Goal: Transaction & Acquisition: Purchase product/service

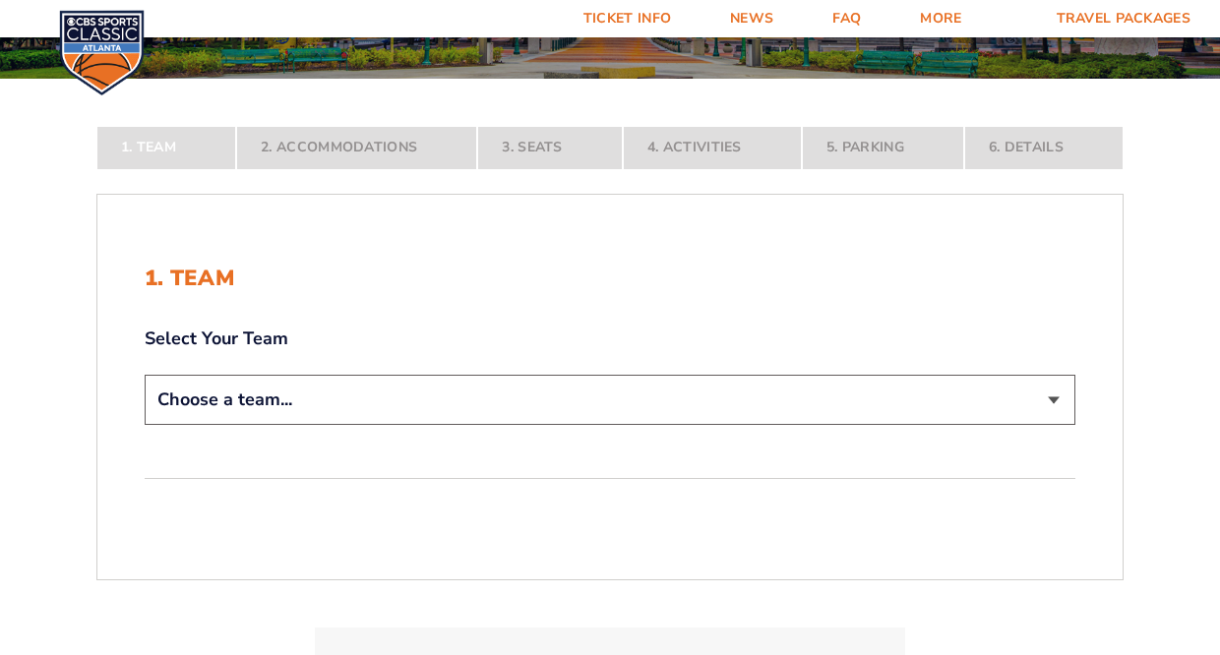
scroll to position [289, 0]
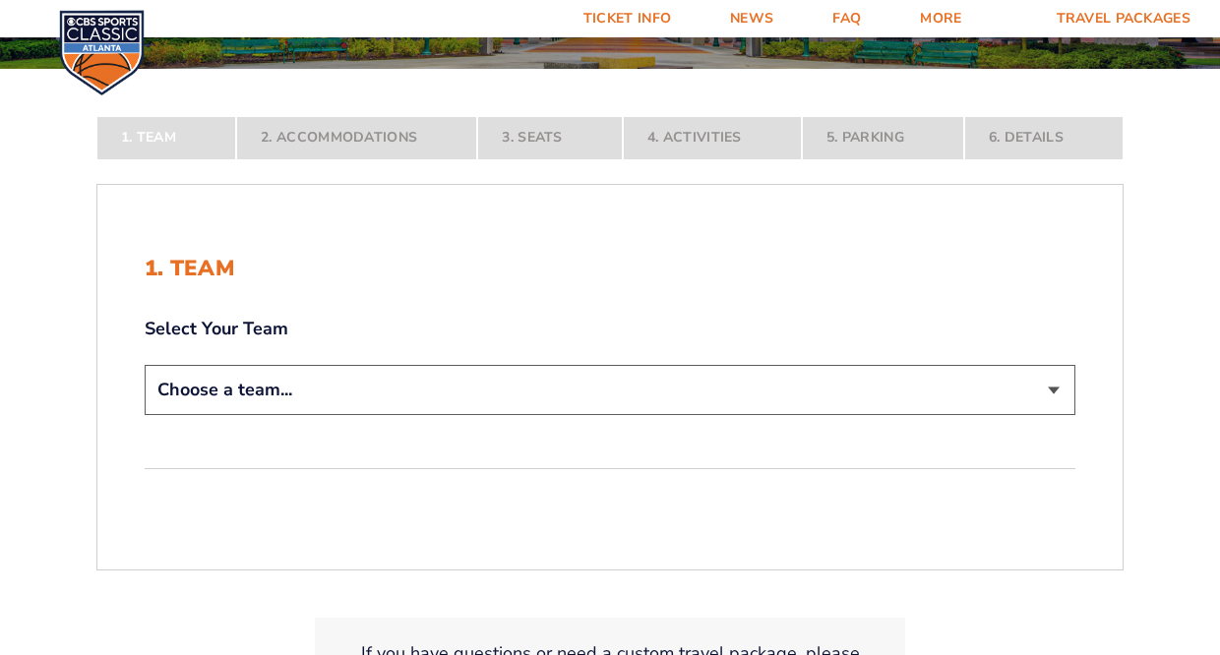
select select "12956"
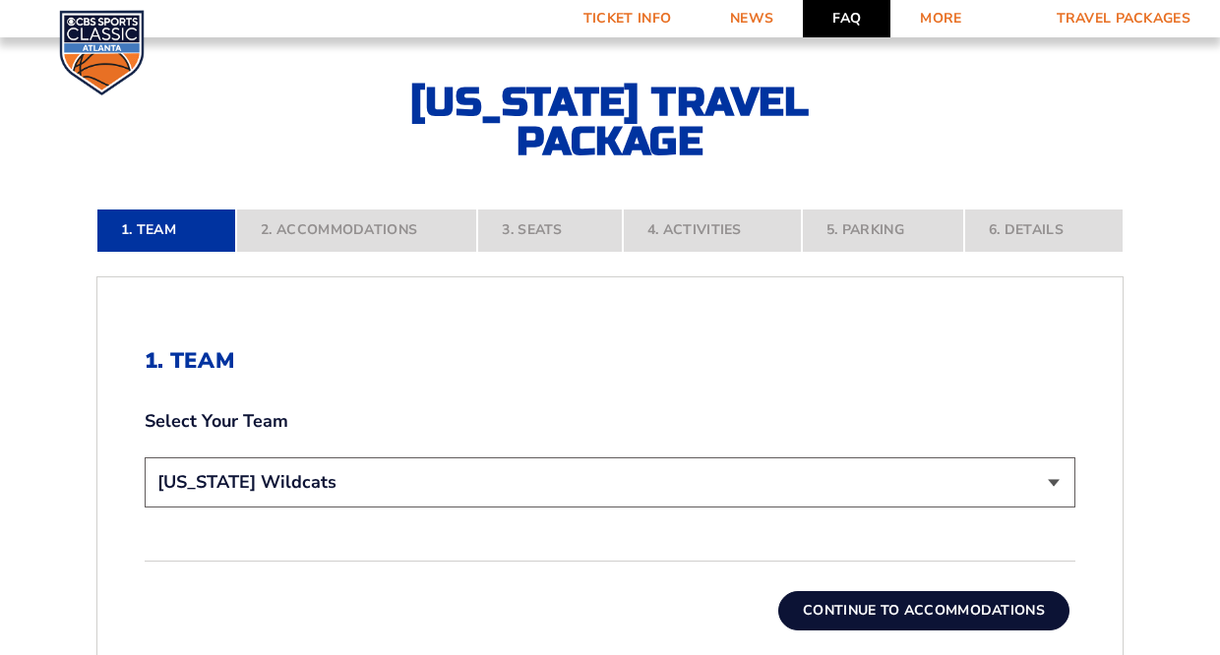
scroll to position [334, 1]
click at [850, 22] on link "FAQ" at bounding box center [847, 18] width 88 height 37
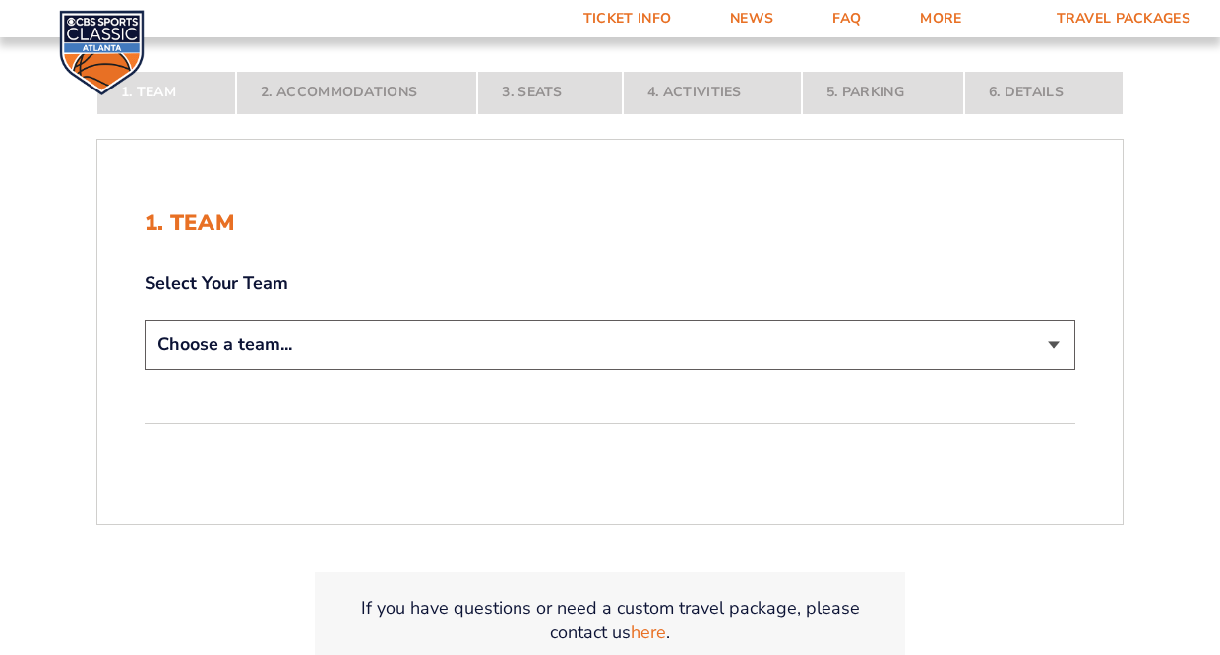
scroll to position [342, 0]
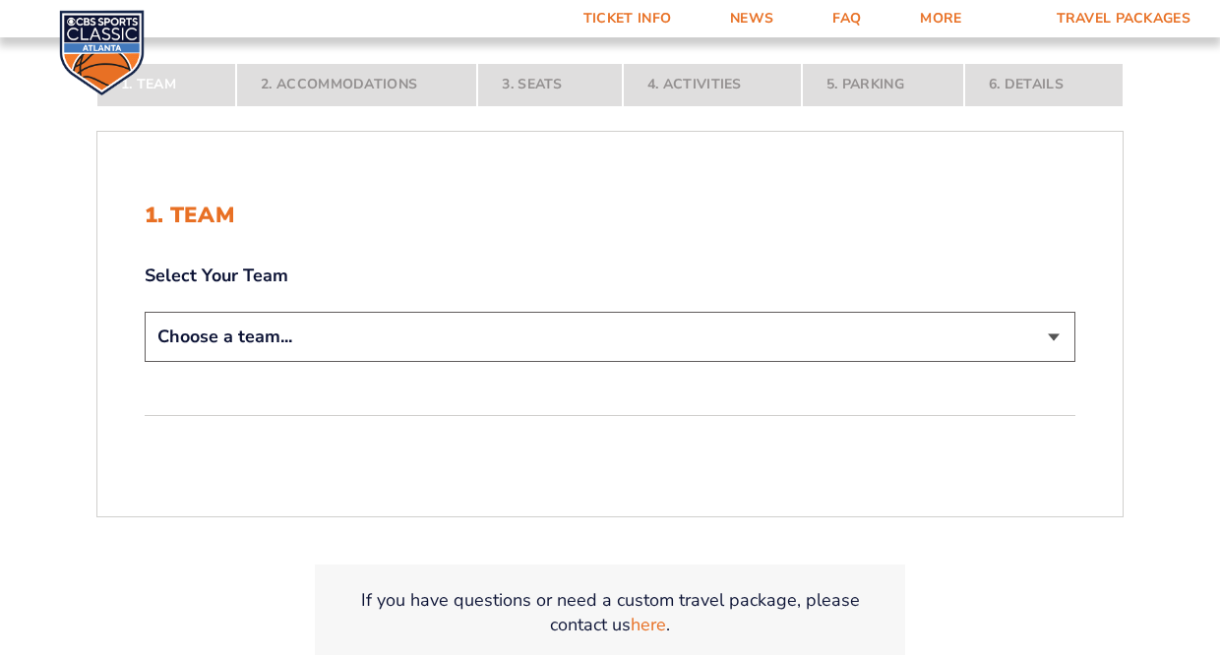
select select "12956"
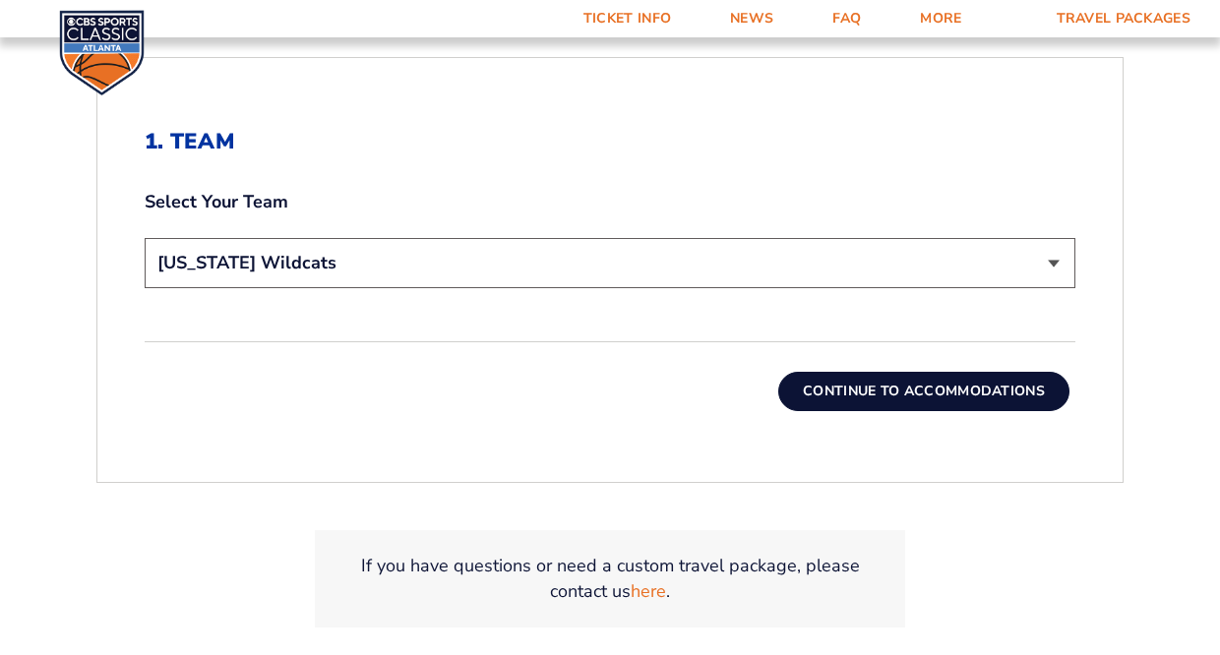
scroll to position [554, 0]
click at [647, 591] on link "here" at bounding box center [647, 591] width 35 height 25
click at [882, 394] on button "Continue To Accommodations" at bounding box center [923, 391] width 291 height 39
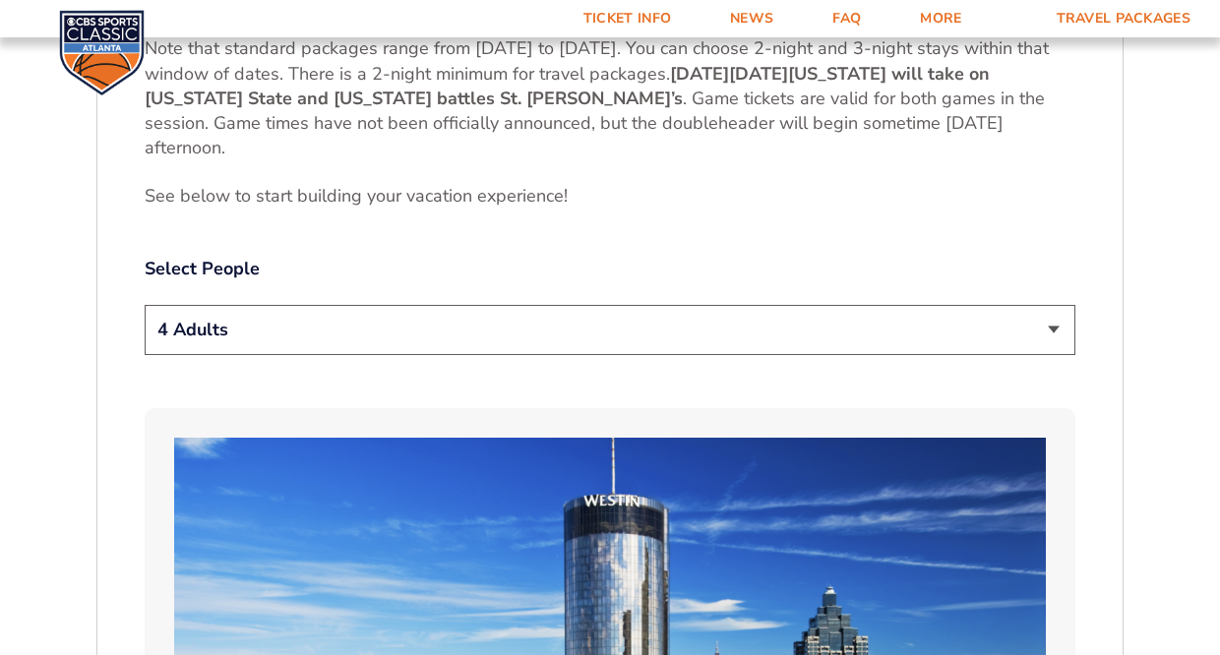
scroll to position [1042, 0]
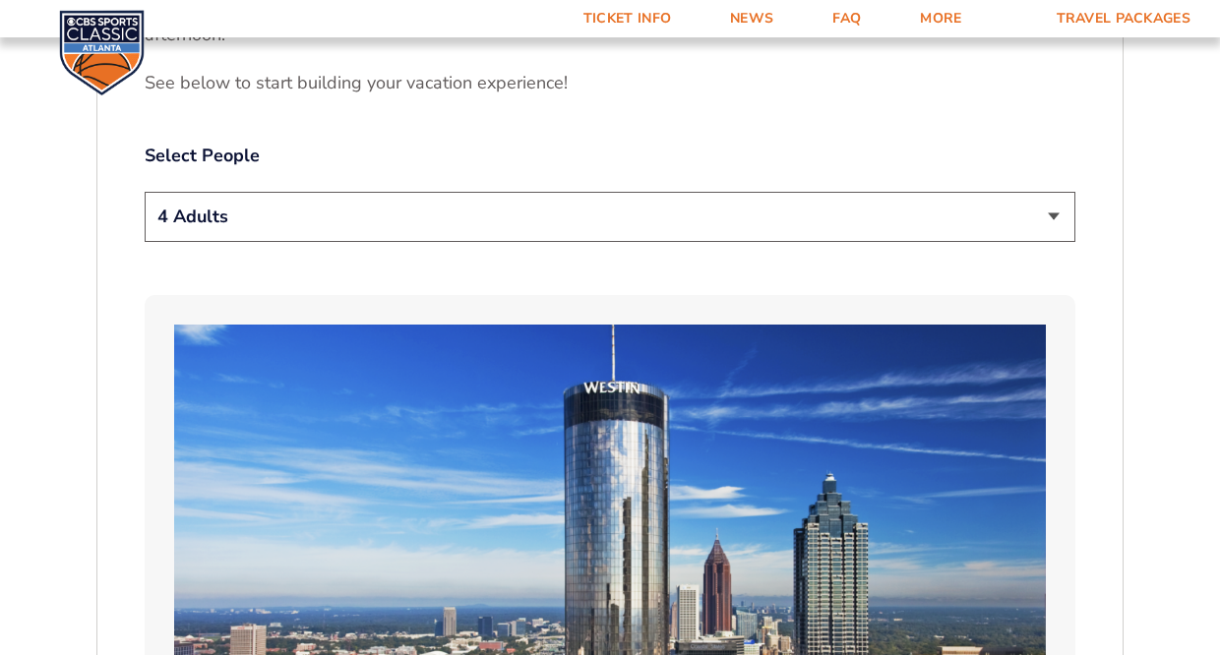
select select "2 Adults"
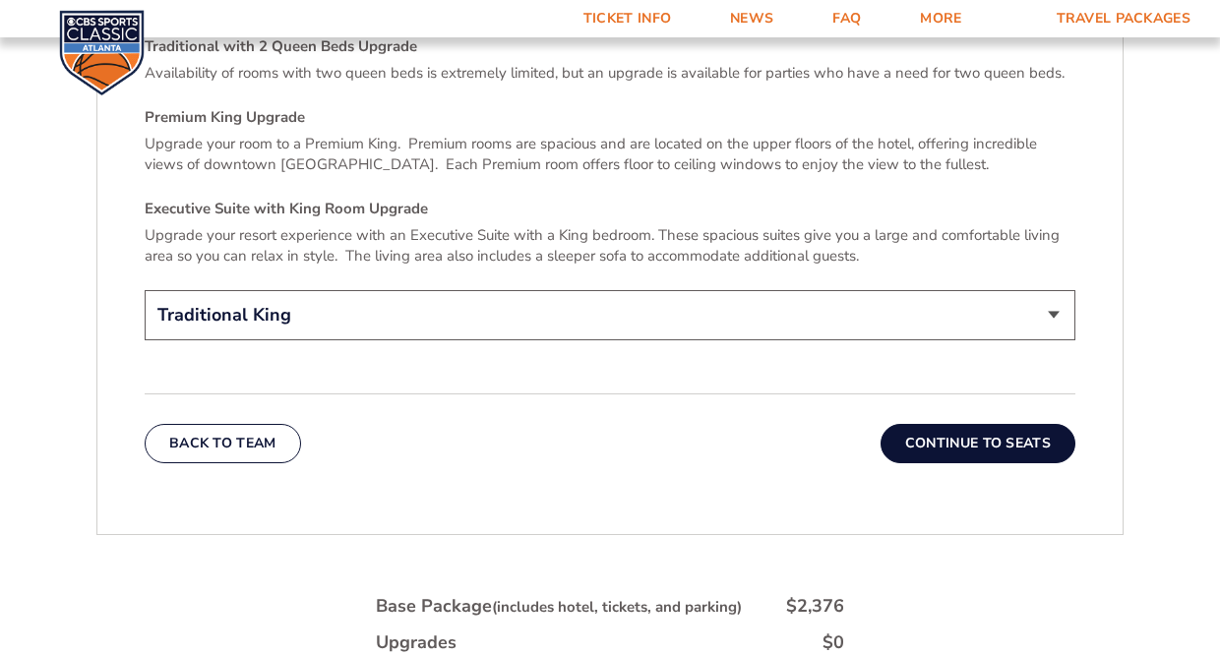
scroll to position [3053, 0]
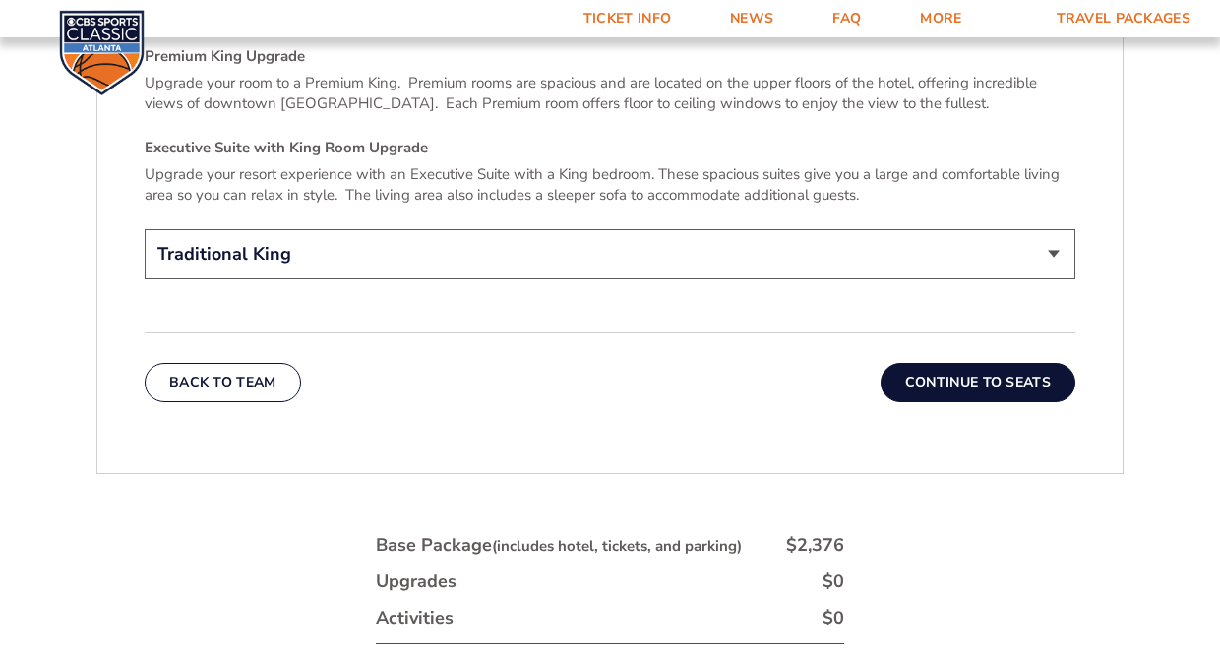
click at [967, 368] on button "Continue To Seats" at bounding box center [977, 382] width 195 height 39
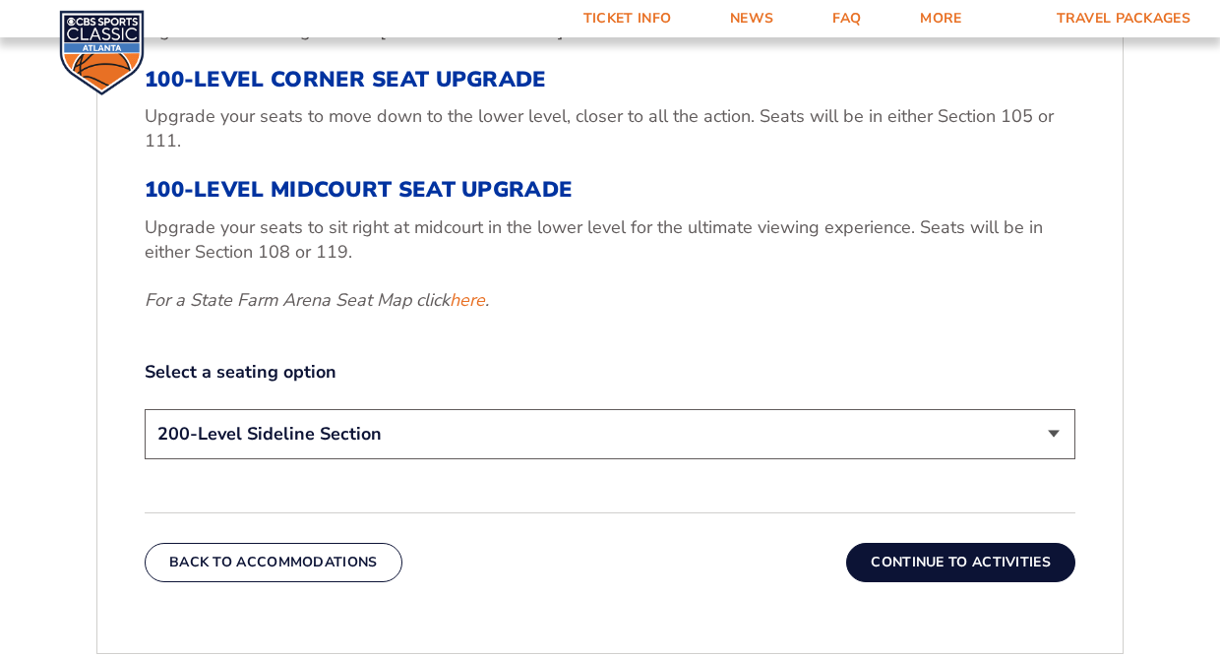
scroll to position [789, 0]
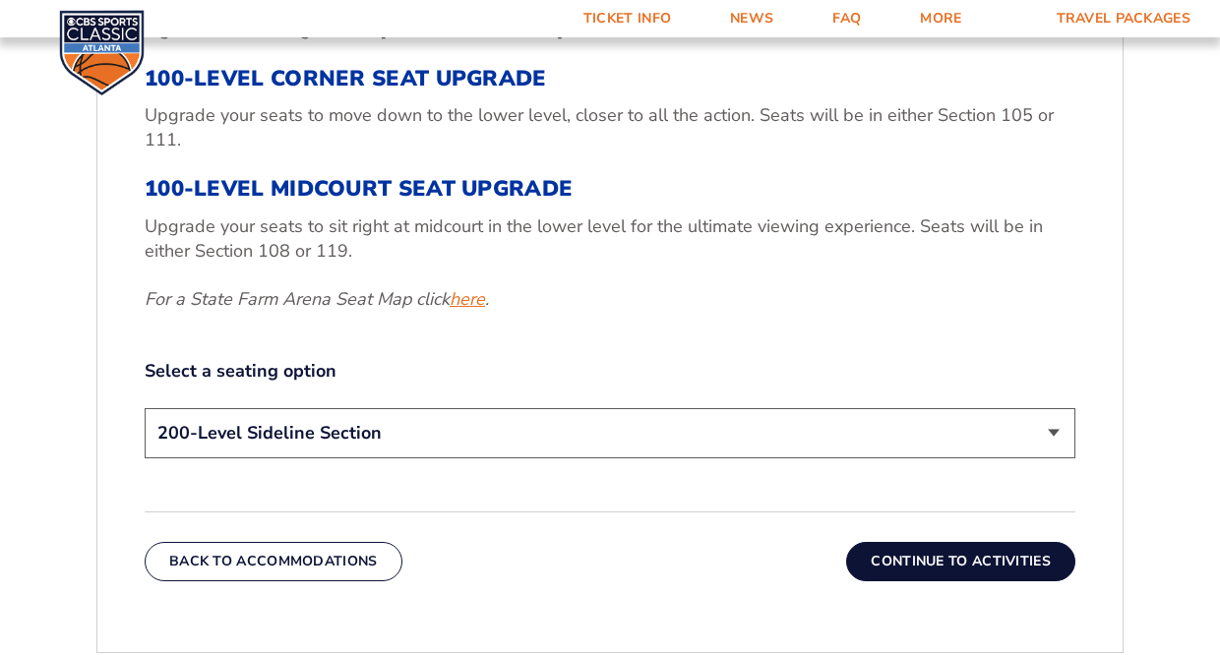
click at [466, 298] on link "here" at bounding box center [466, 299] width 35 height 25
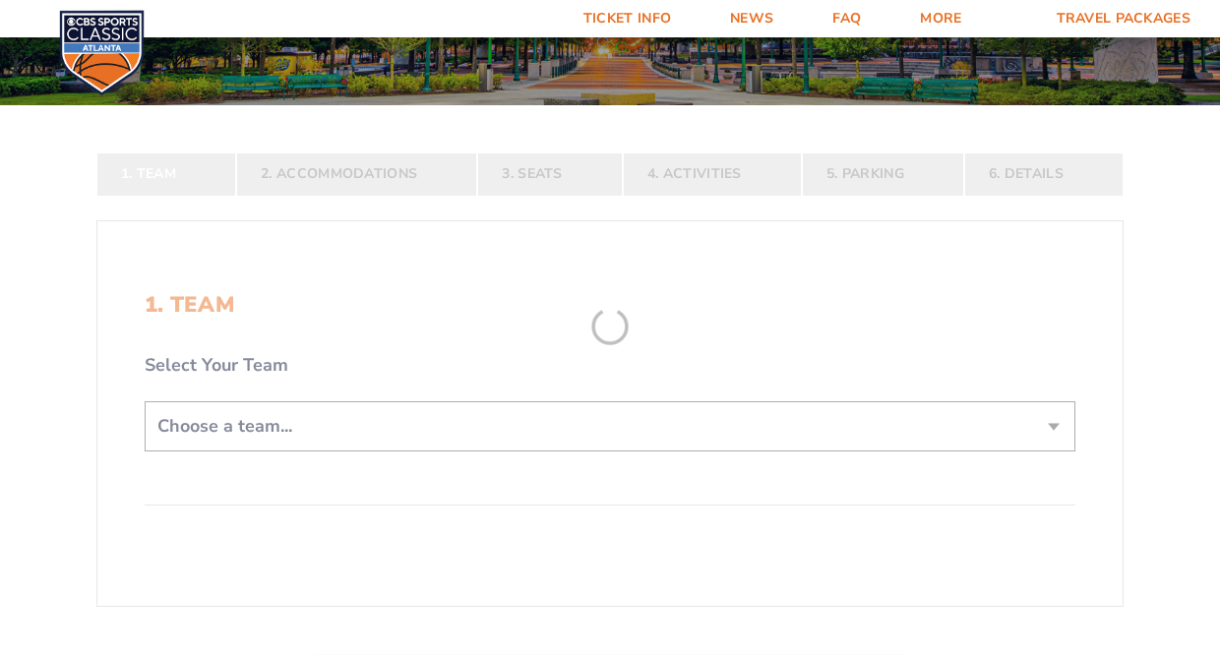
scroll to position [298, 0]
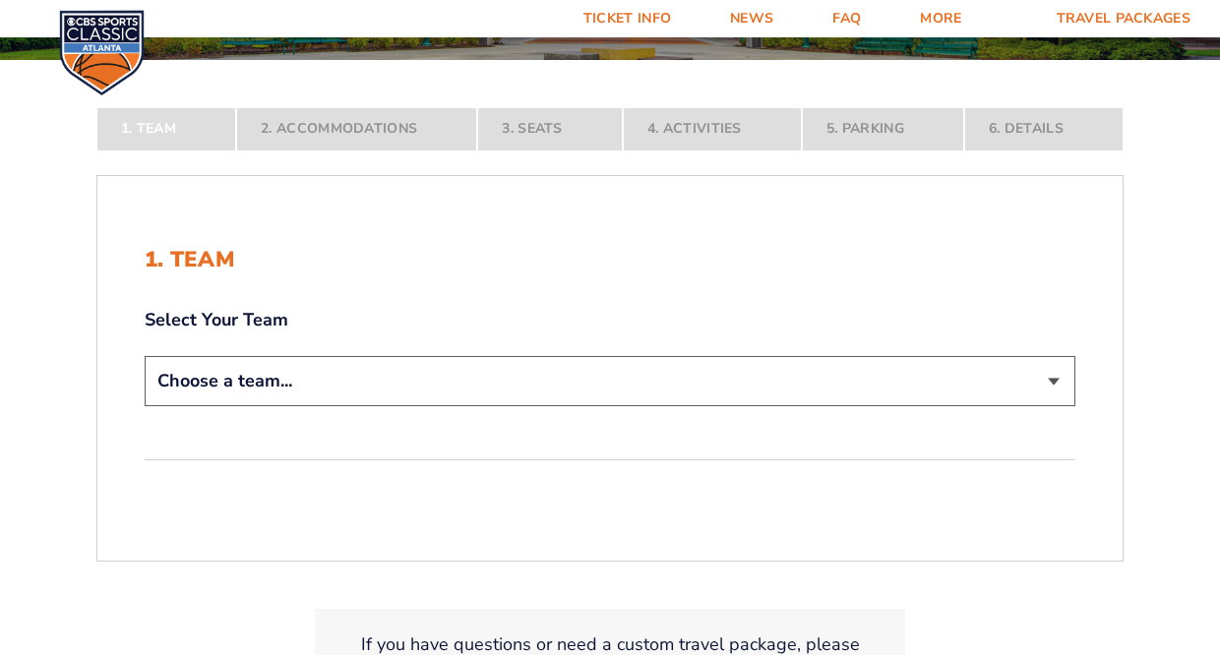
select select "12956"
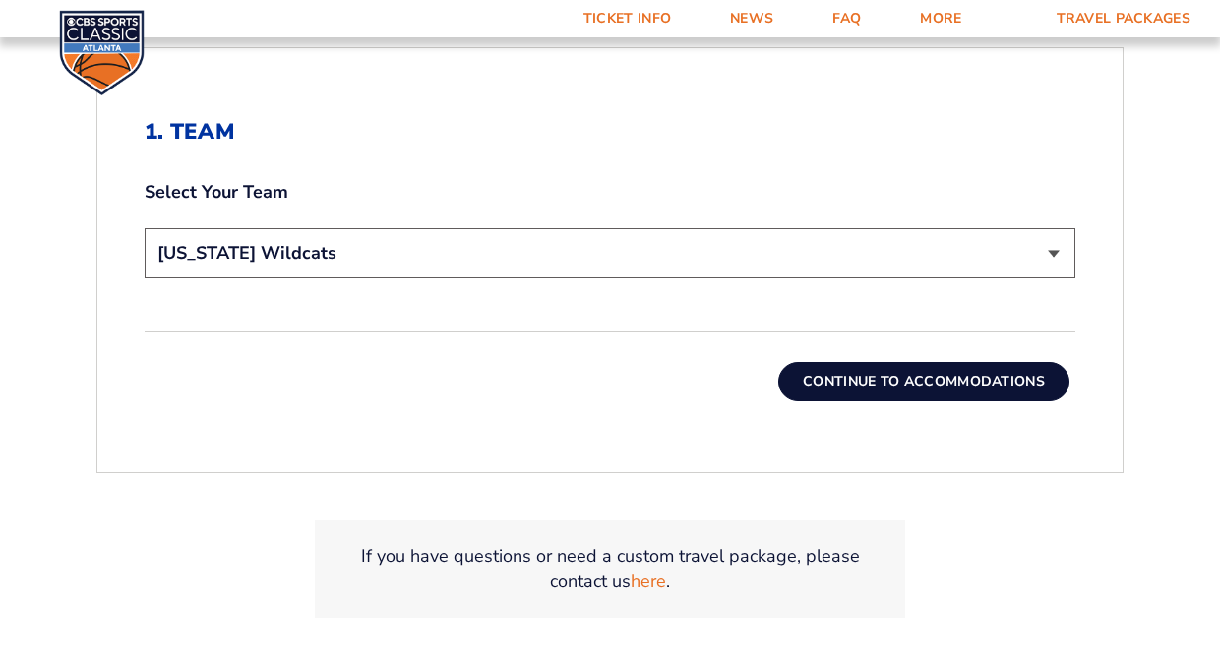
scroll to position [565, 0]
click at [904, 383] on button "Continue To Accommodations" at bounding box center [923, 380] width 291 height 39
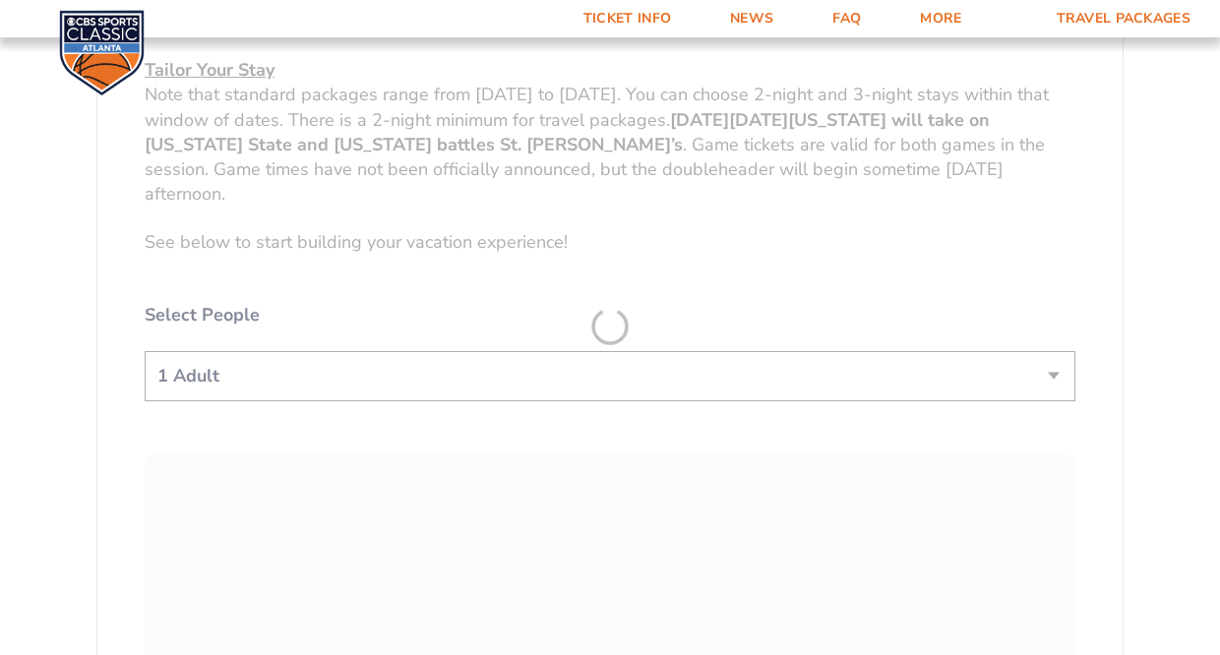
scroll to position [887, 0]
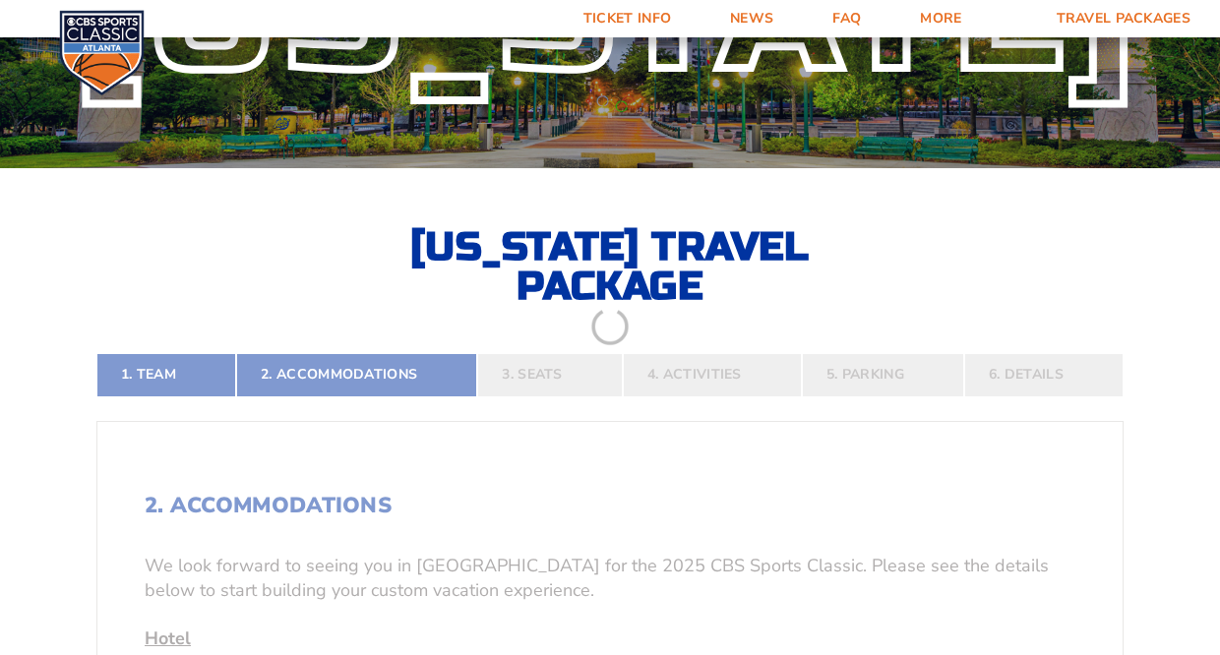
scroll to position [262, 0]
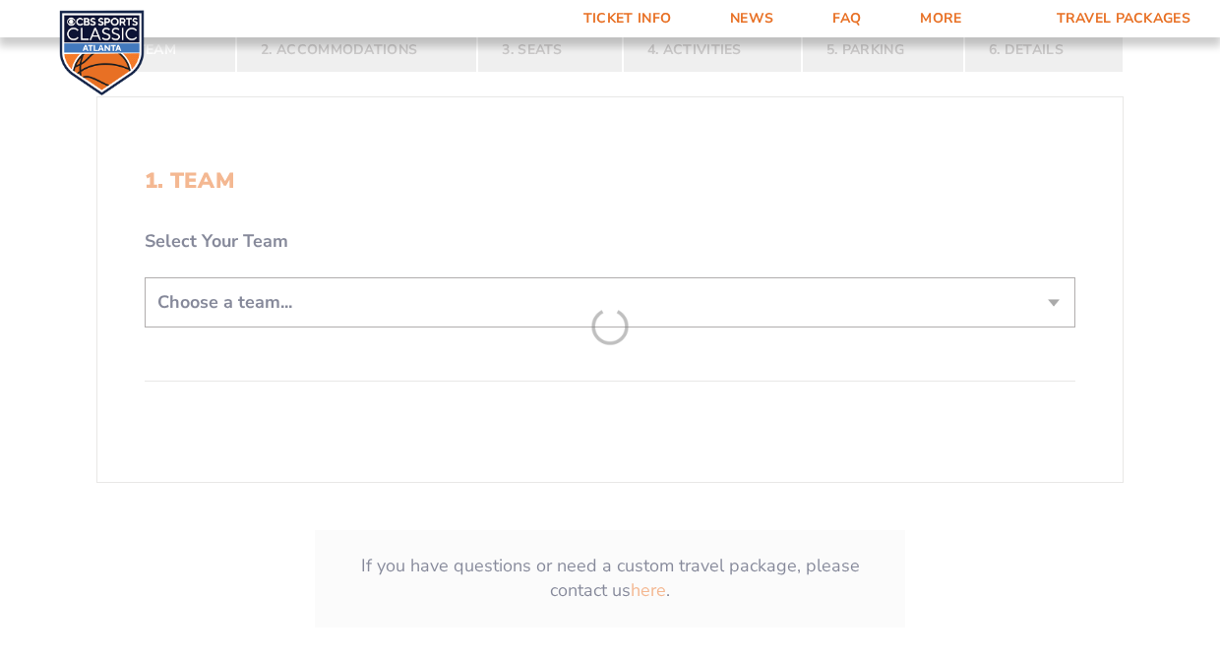
scroll to position [429, 0]
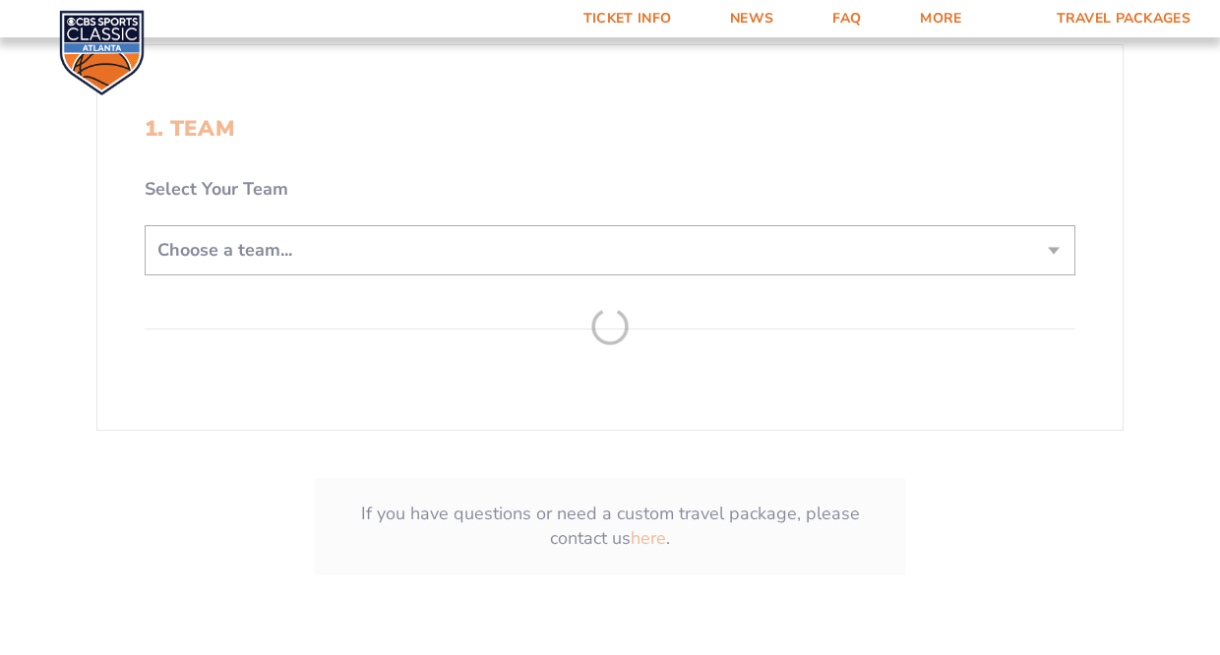
click at [1049, 249] on form "Kentucky Kentucky Travel Package Ohio State Ohio State Travel Package North Car…" at bounding box center [610, 120] width 1220 height 1099
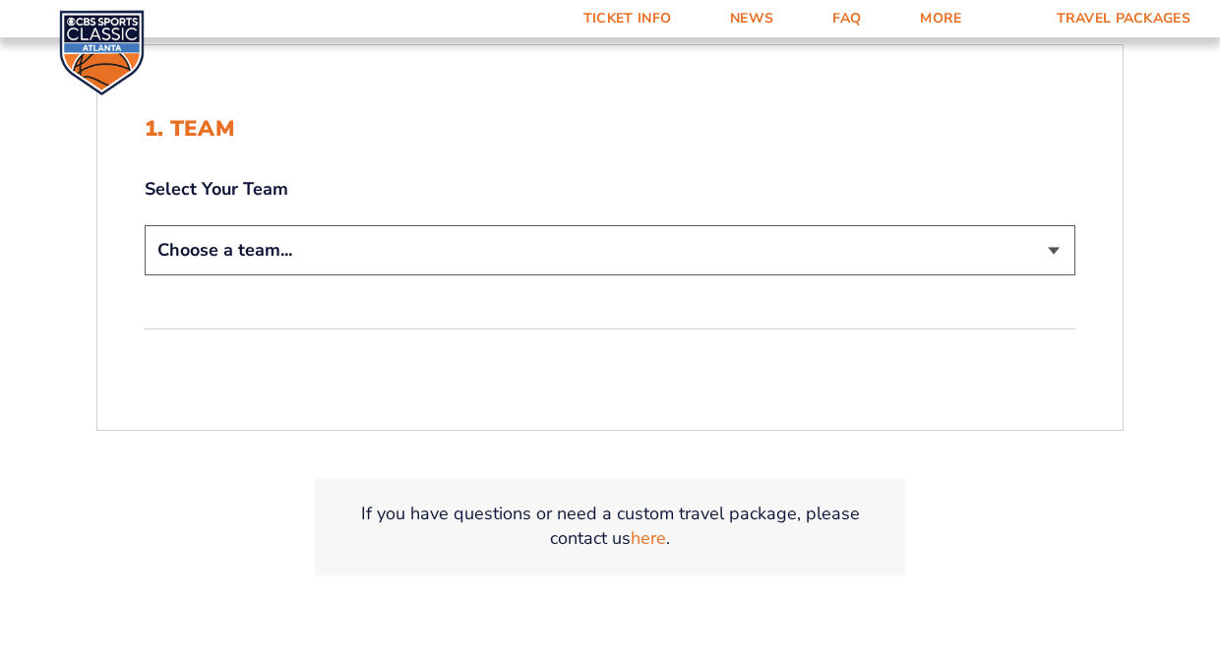
select select "12956"
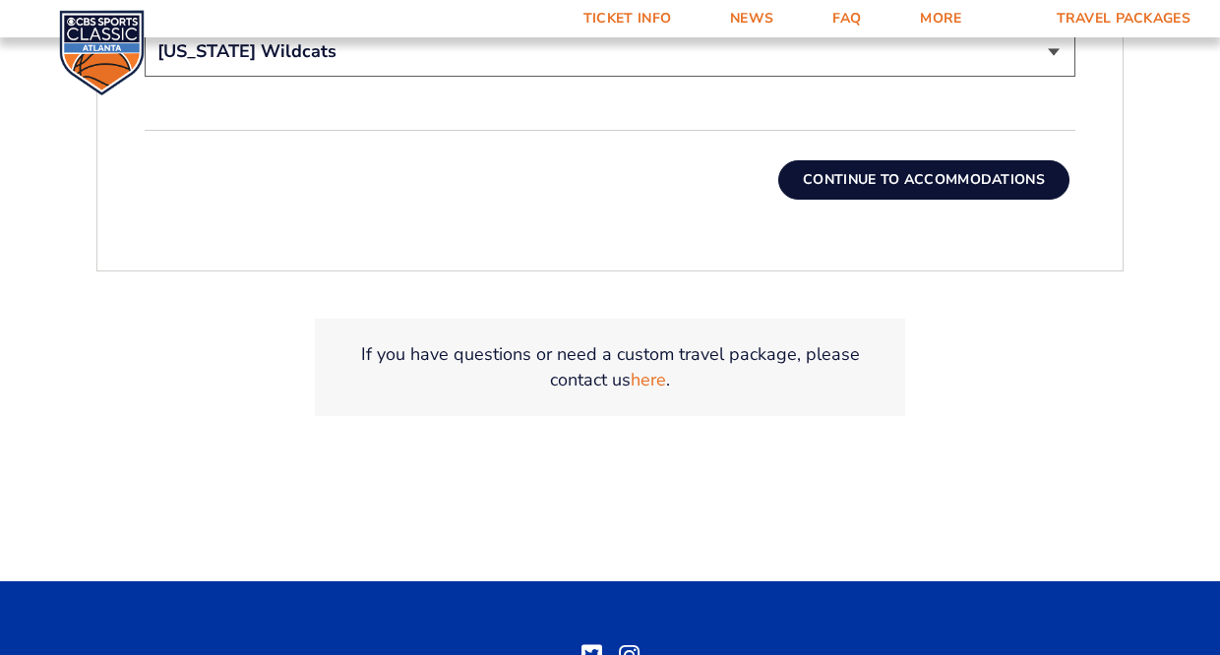
click at [877, 186] on button "Continue To Accommodations" at bounding box center [923, 179] width 291 height 39
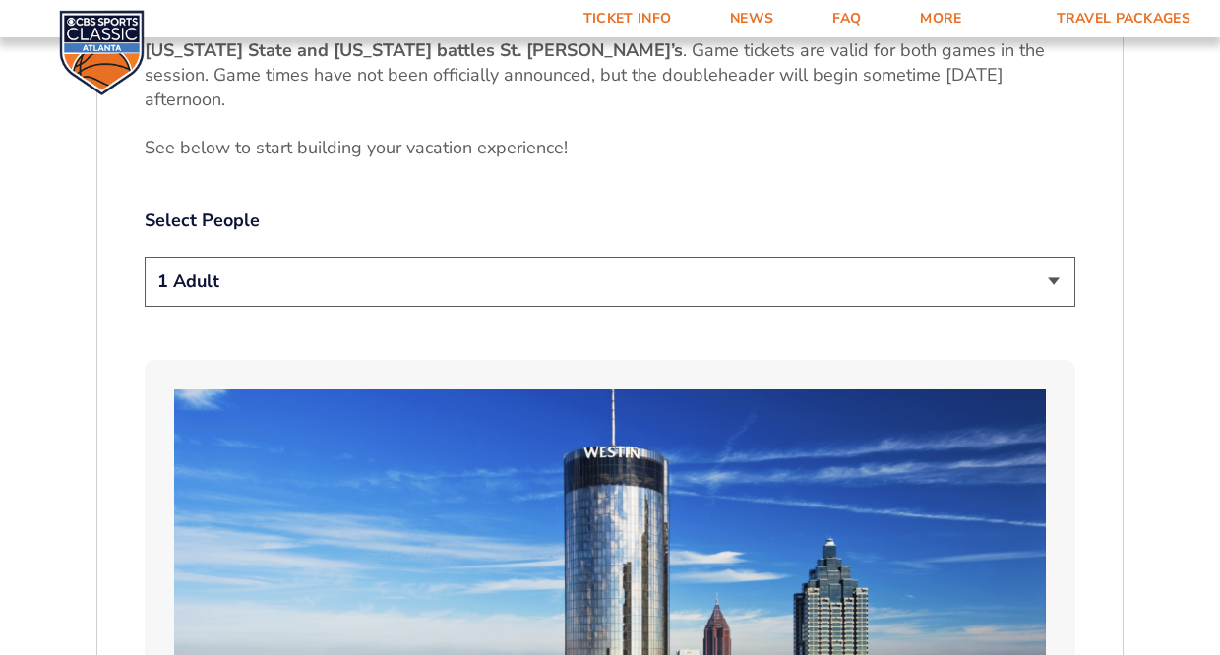
scroll to position [999, 0]
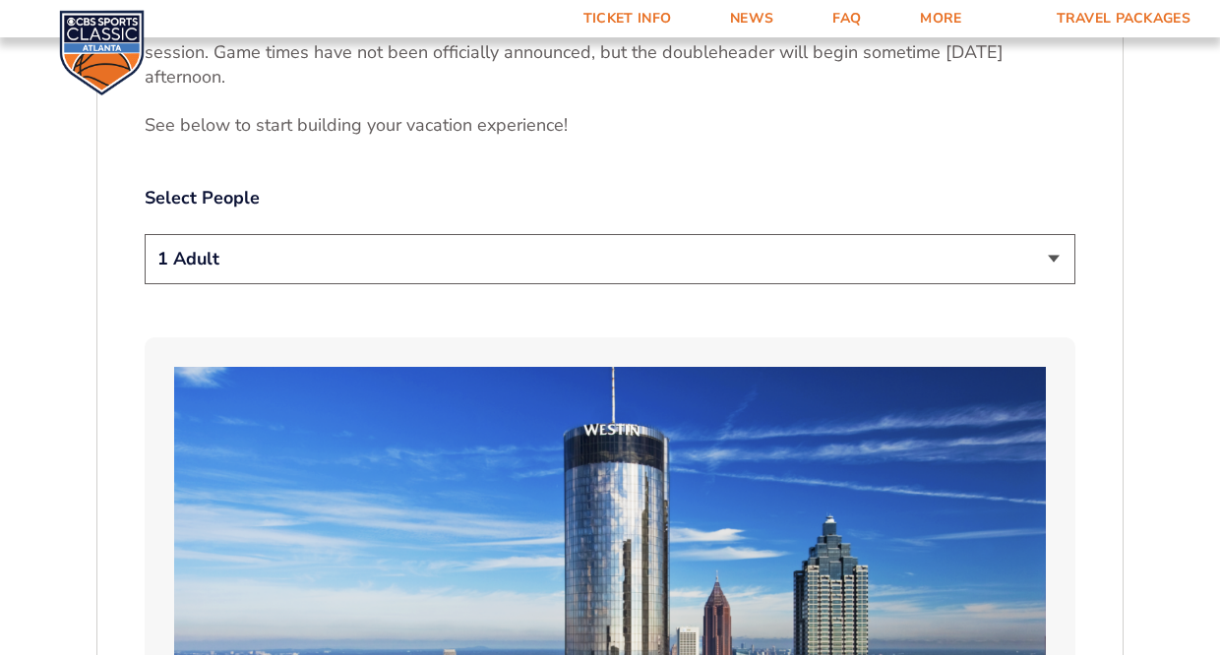
select select "2 Adults"
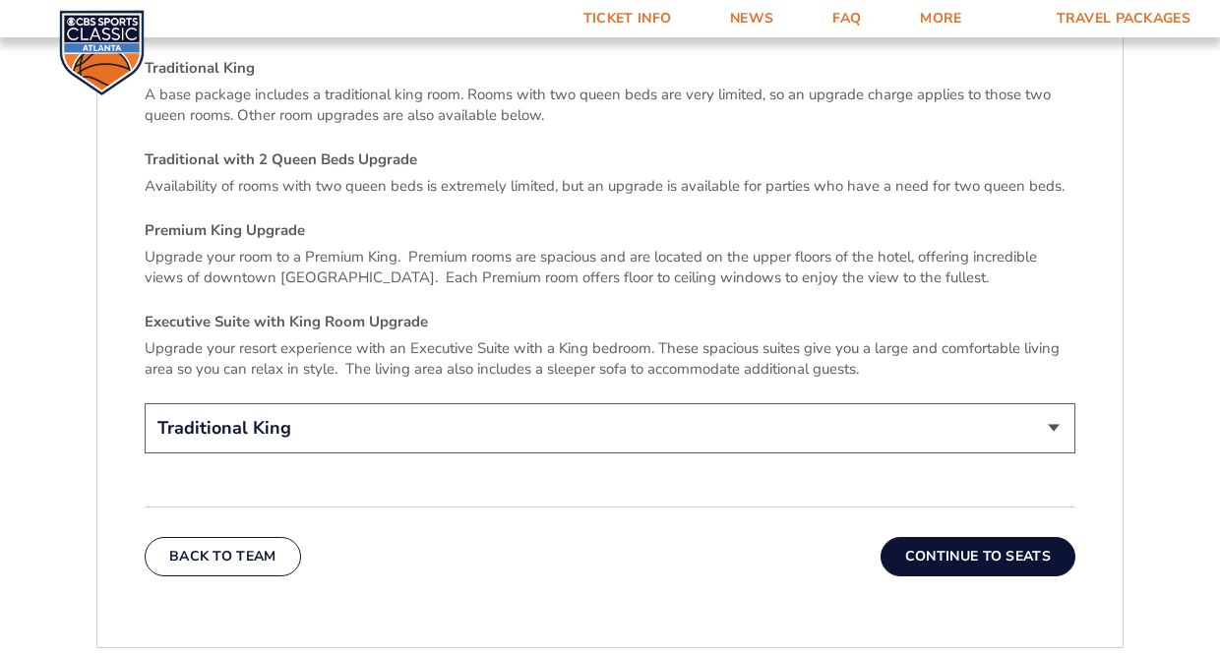
scroll to position [2883, 0]
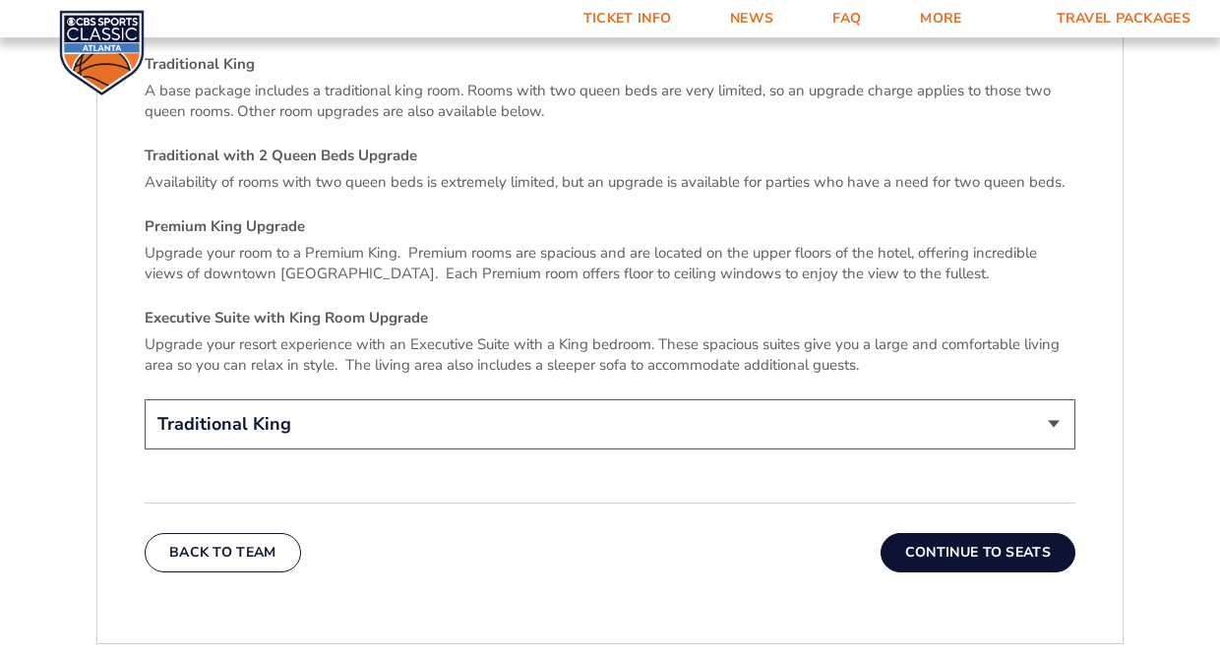
click at [939, 537] on button "Continue To Seats" at bounding box center [977, 552] width 195 height 39
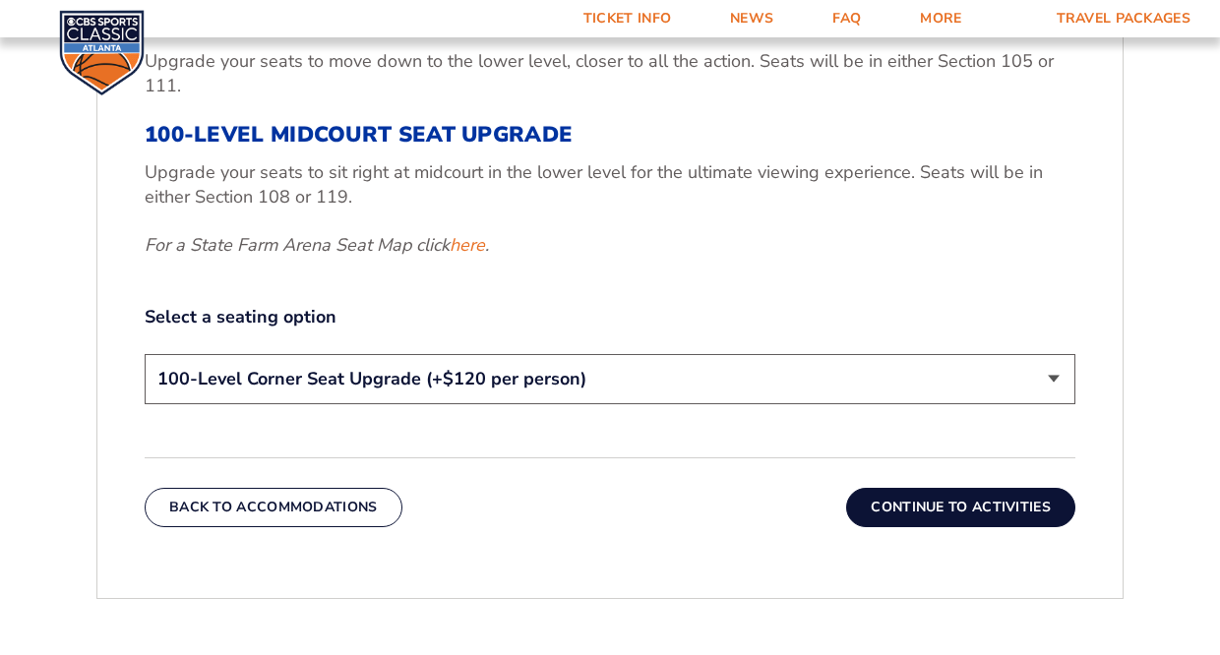
scroll to position [843, 0]
select select "100-Level Midcourt Seat Upgrade"
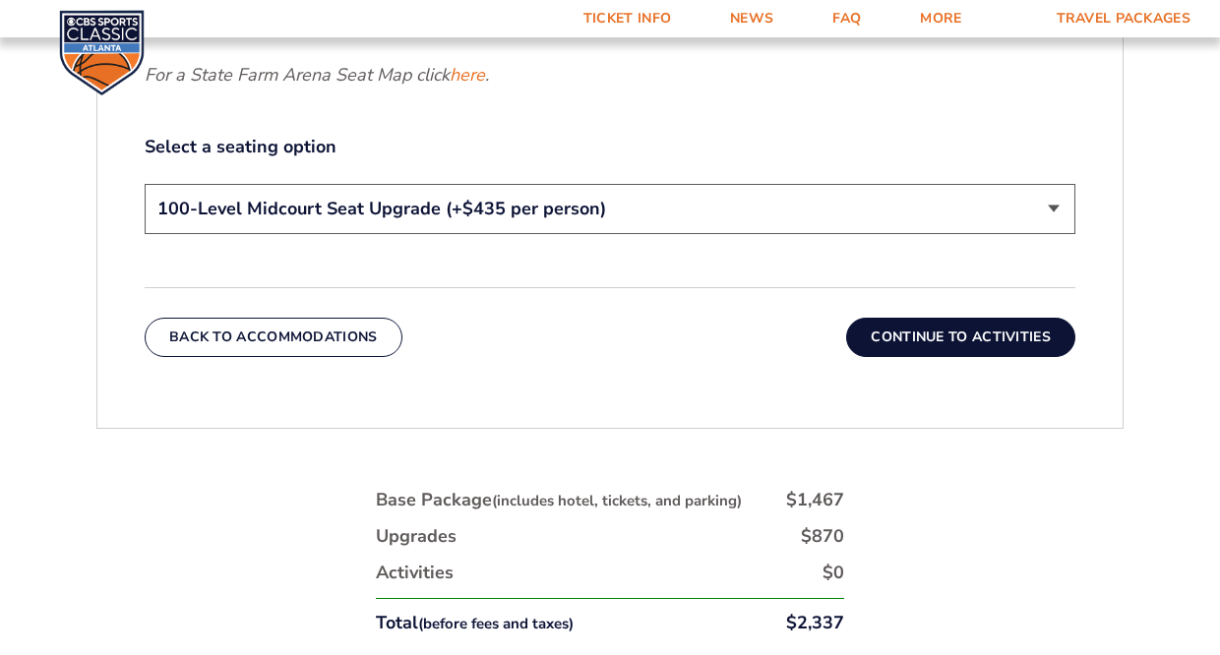
scroll to position [1014, 0]
click at [944, 335] on button "Continue To Activities" at bounding box center [960, 336] width 229 height 39
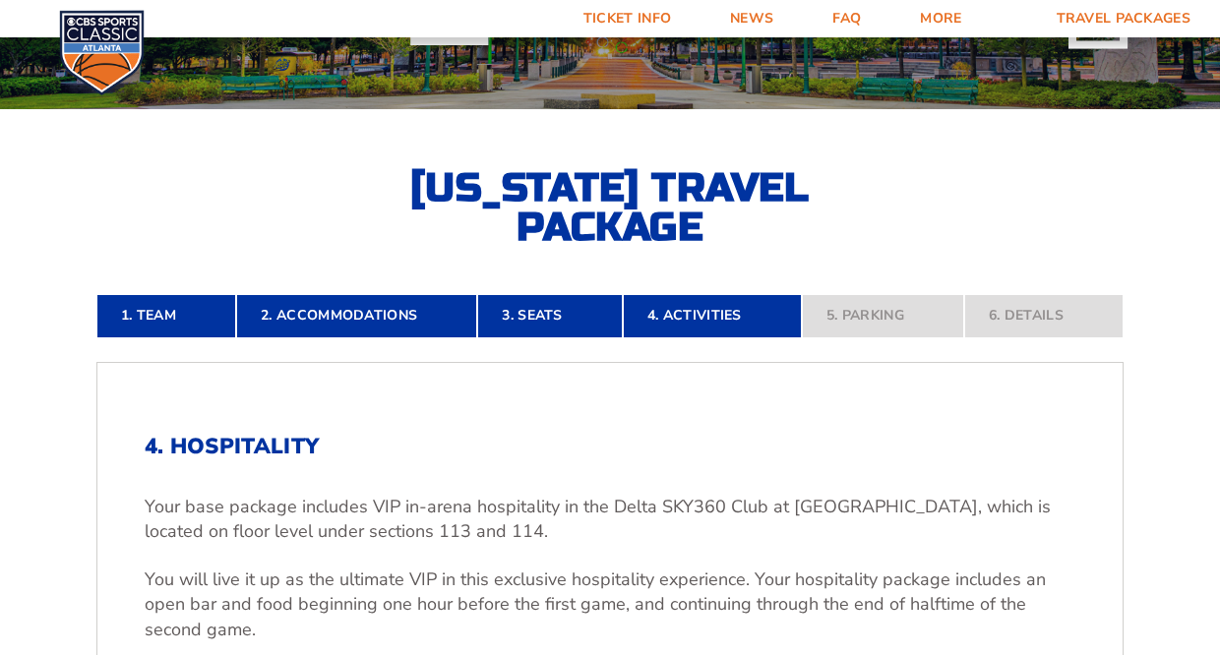
scroll to position [236, 0]
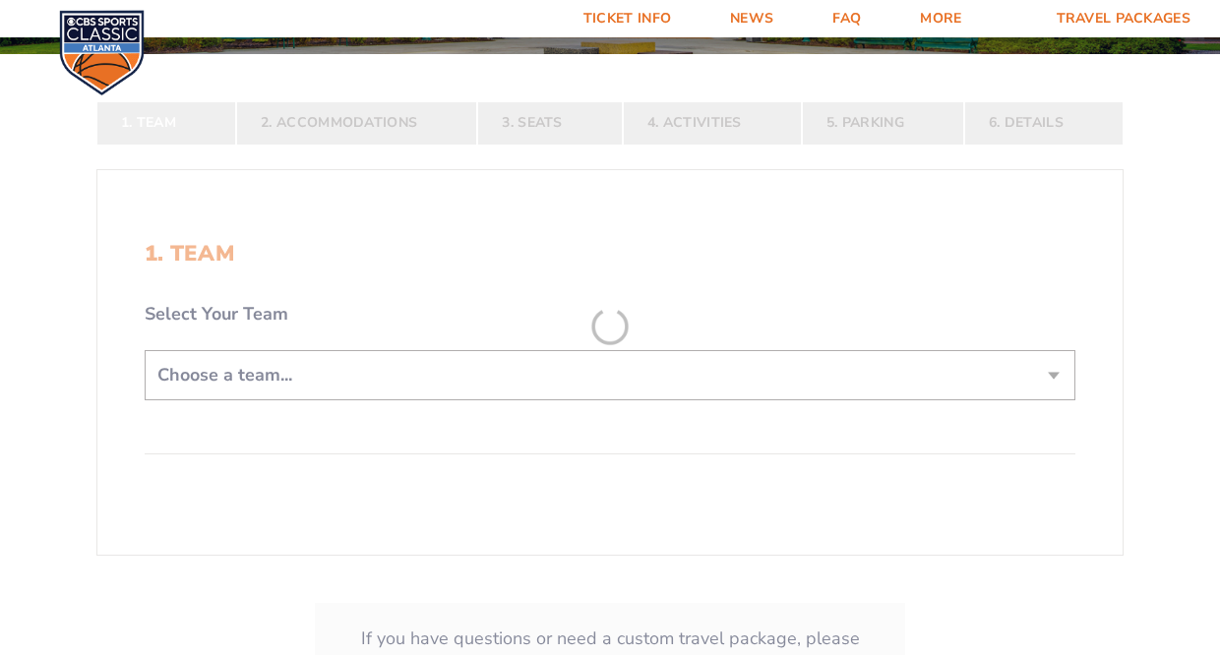
scroll to position [309, 0]
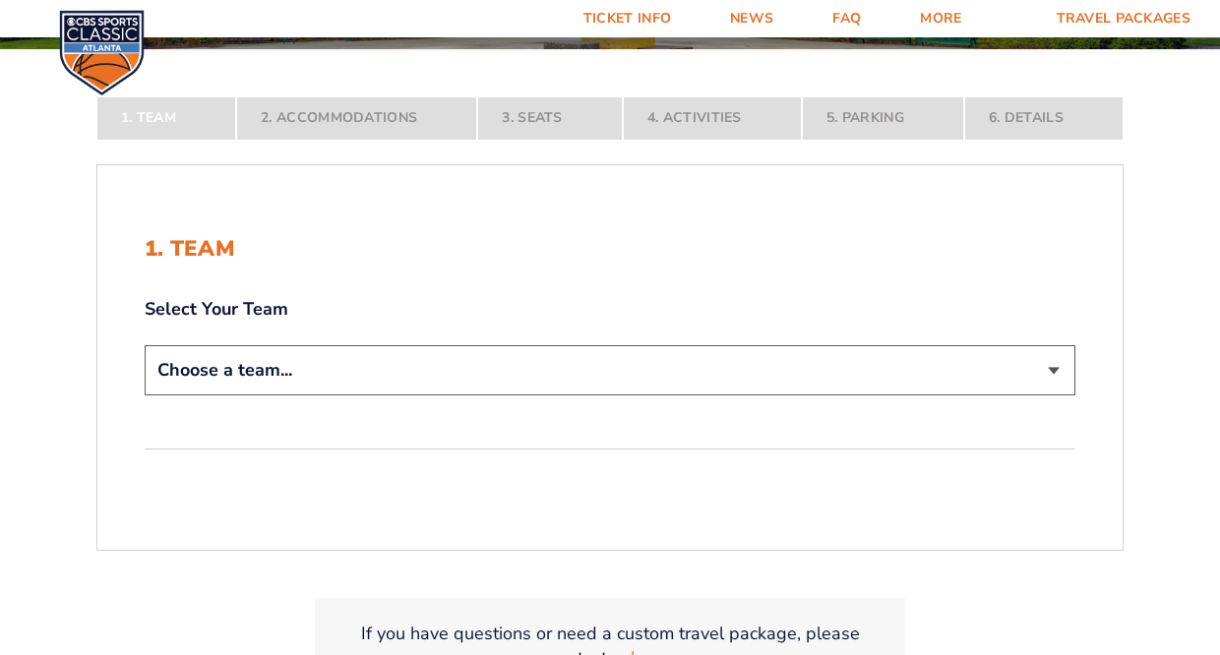
select select "12956"
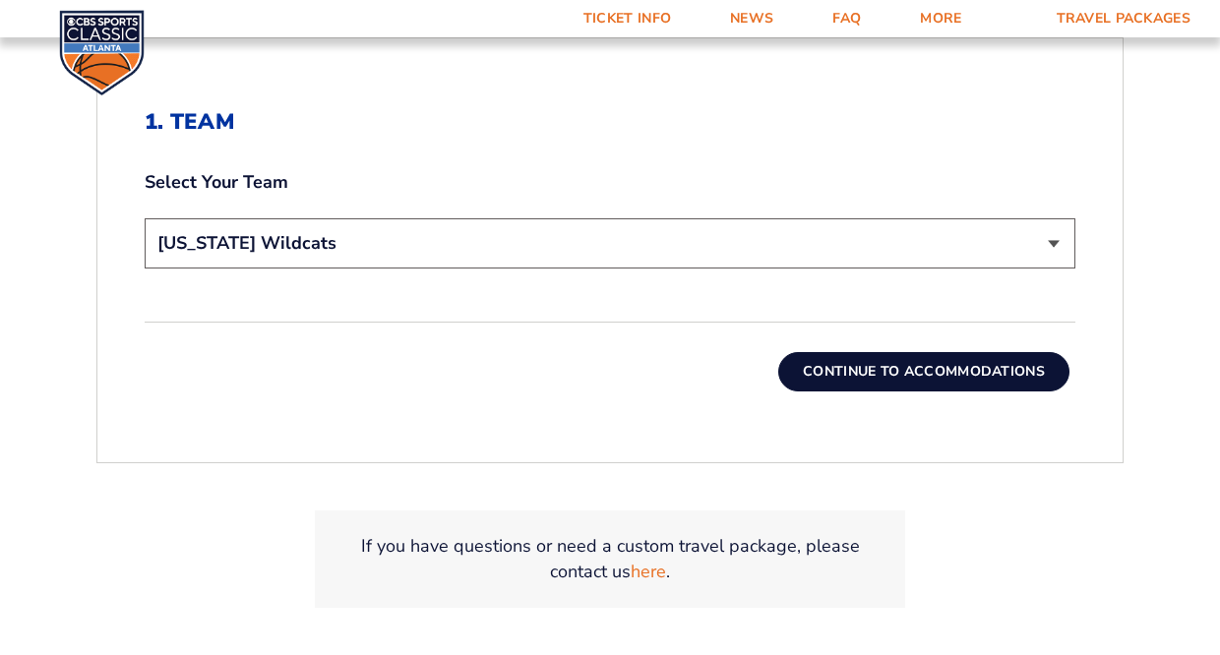
click at [857, 377] on button "Continue To Accommodations" at bounding box center [923, 371] width 291 height 39
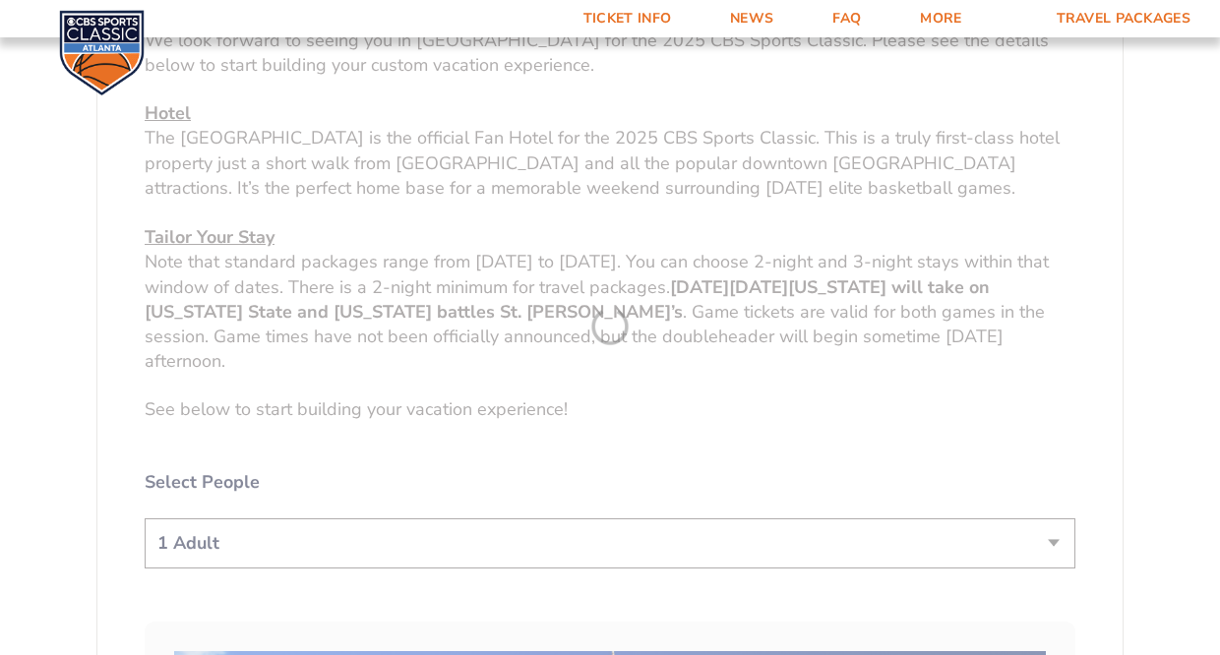
scroll to position [812, 0]
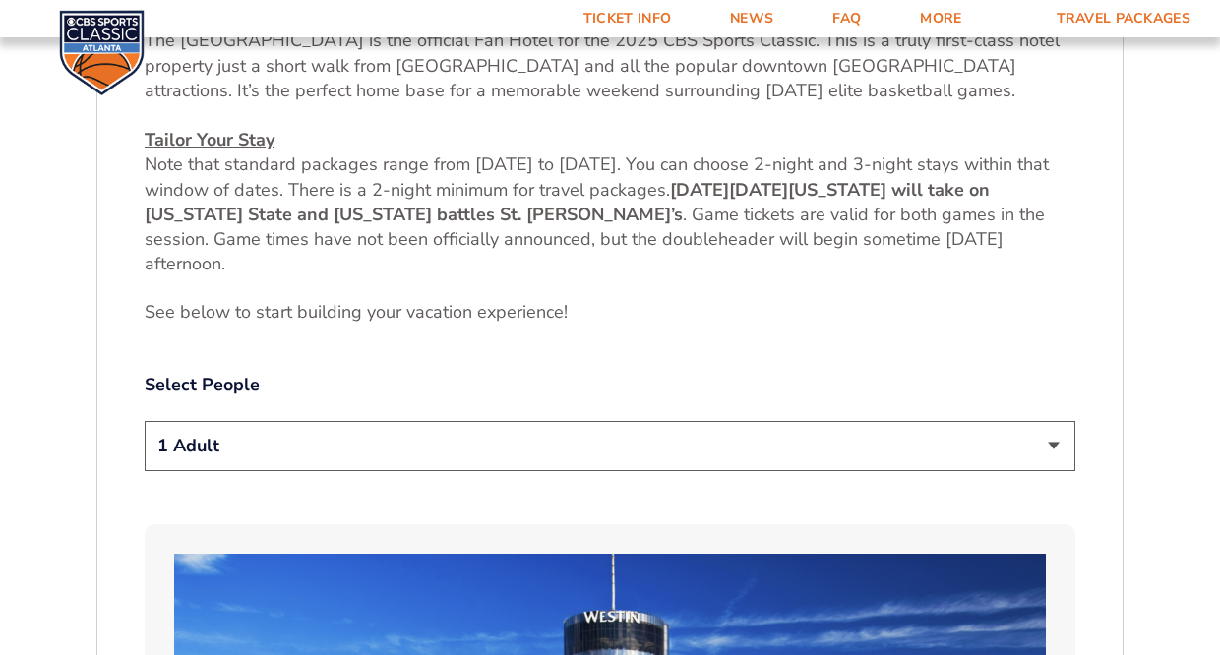
select select "2 Adults"
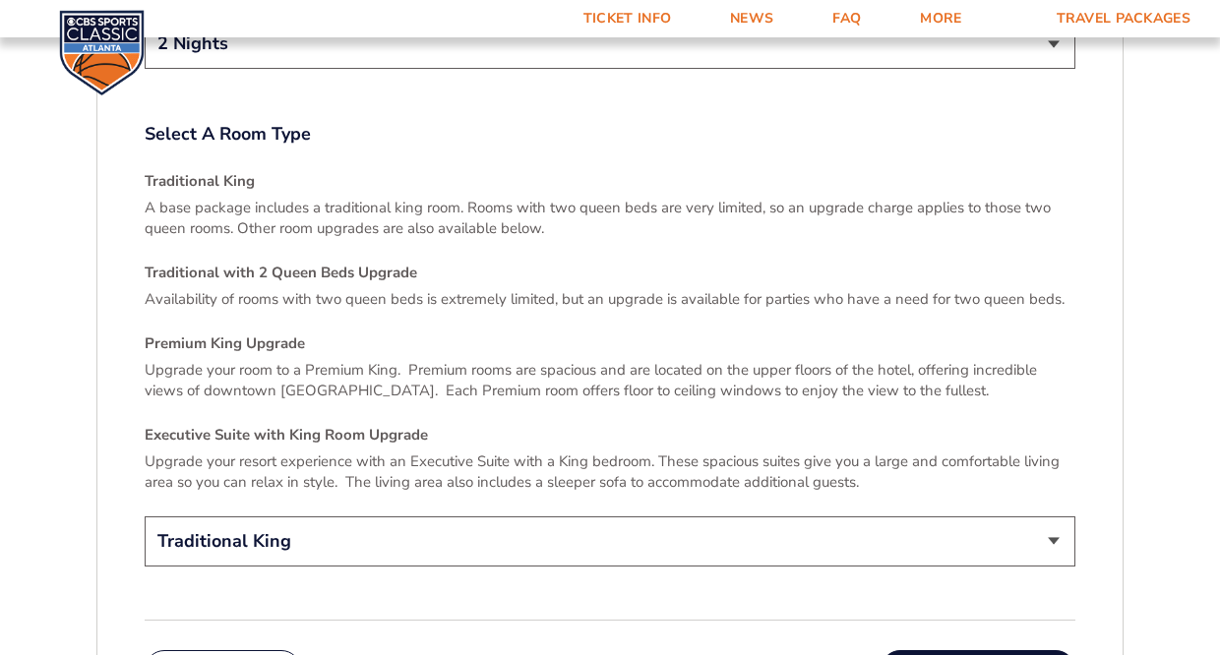
scroll to position [2875, 0]
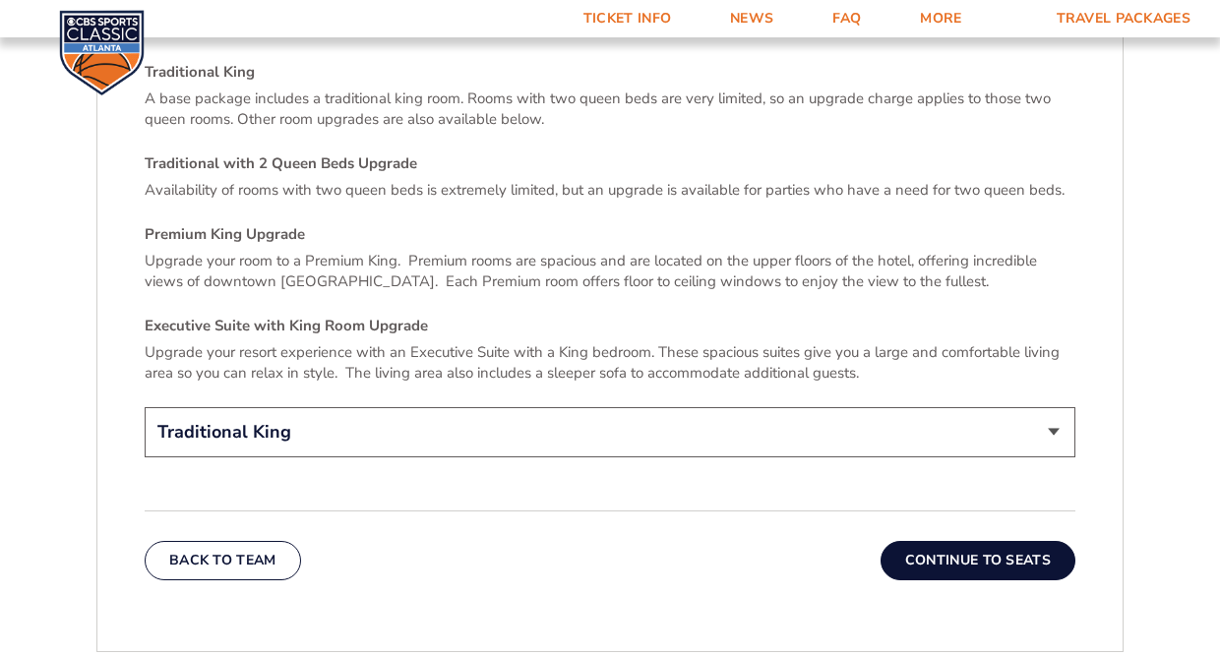
click at [970, 542] on button "Continue To Seats" at bounding box center [977, 560] width 195 height 39
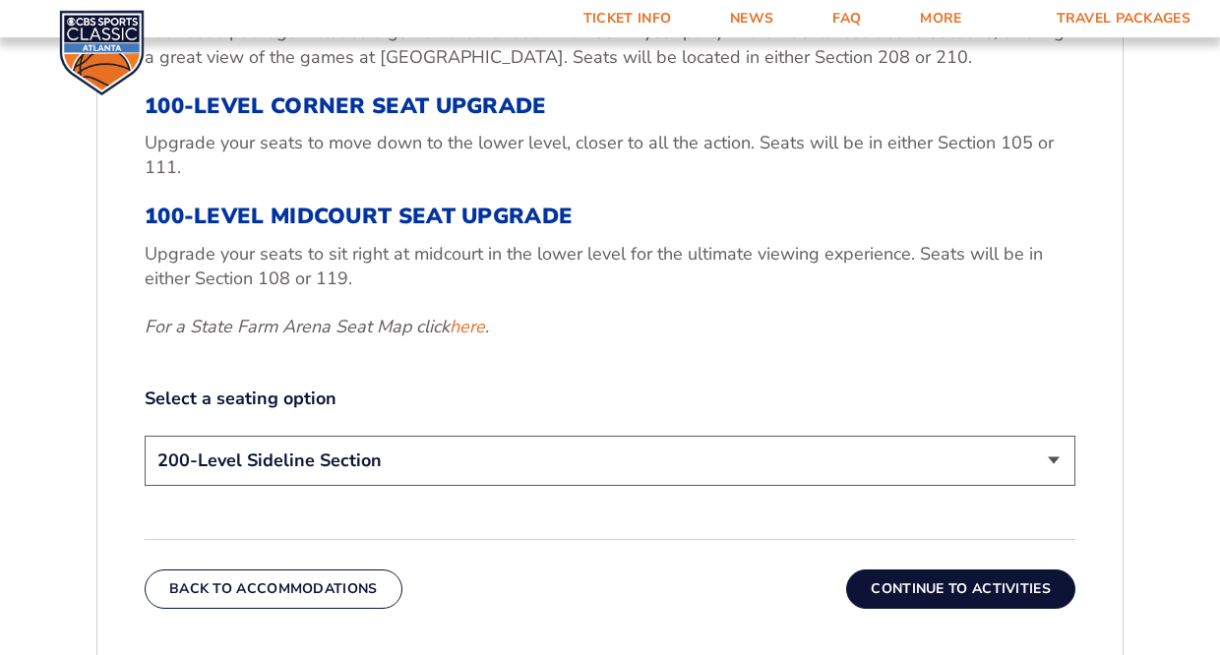
scroll to position [795, 0]
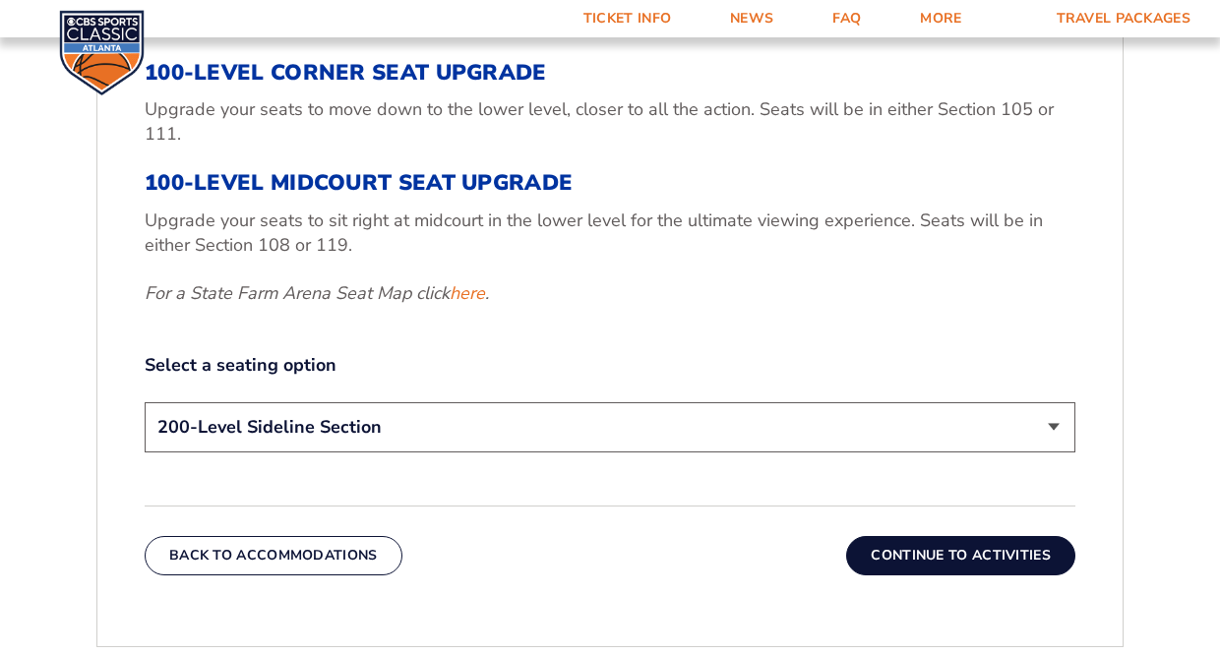
select select "100-Level Midcourt Seat Upgrade"
click at [922, 553] on button "Continue To Activities" at bounding box center [960, 555] width 229 height 39
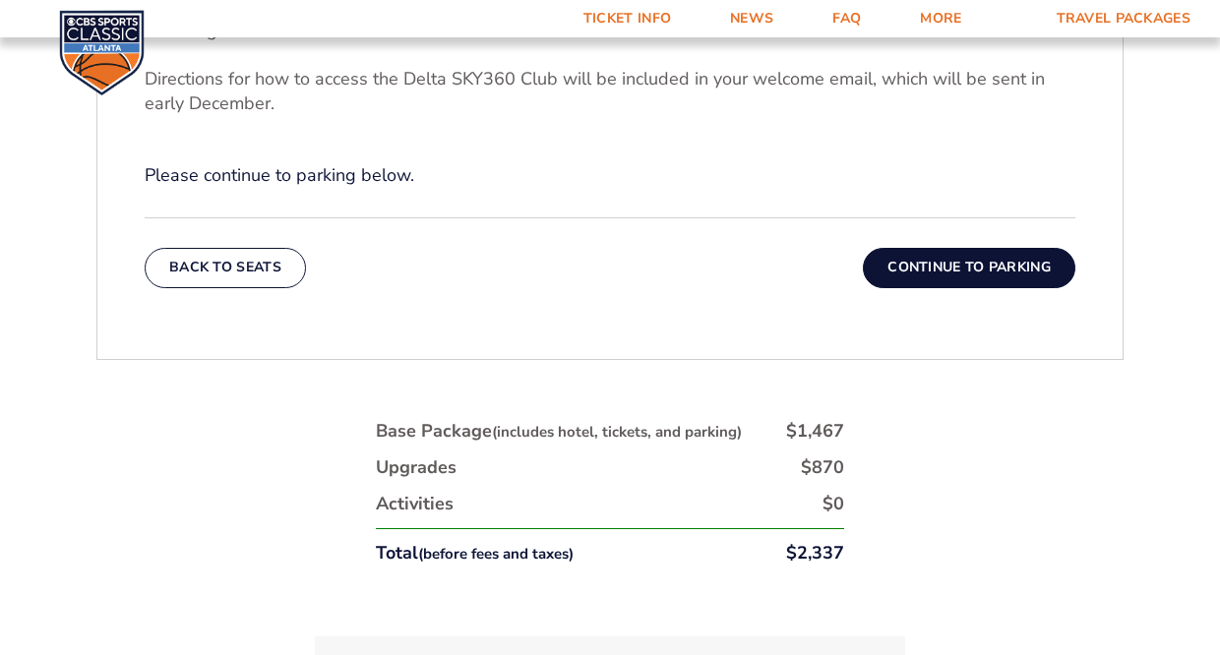
scroll to position [849, 0]
click at [968, 266] on button "Continue To Parking" at bounding box center [969, 266] width 212 height 39
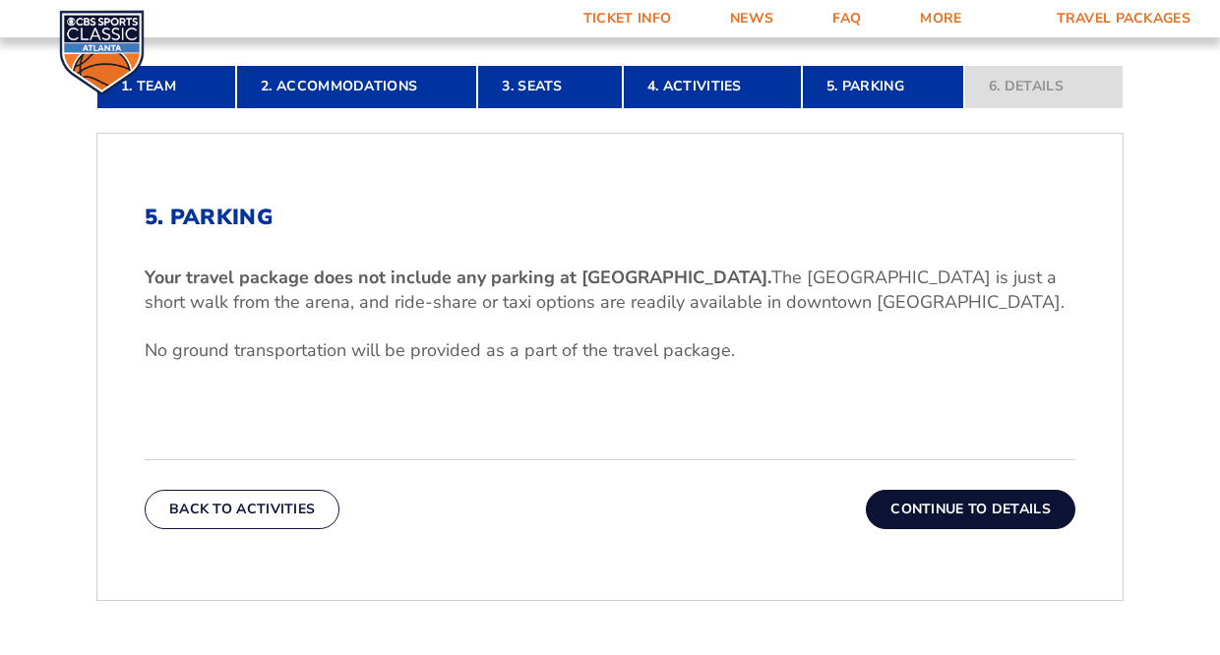
scroll to position [484, 0]
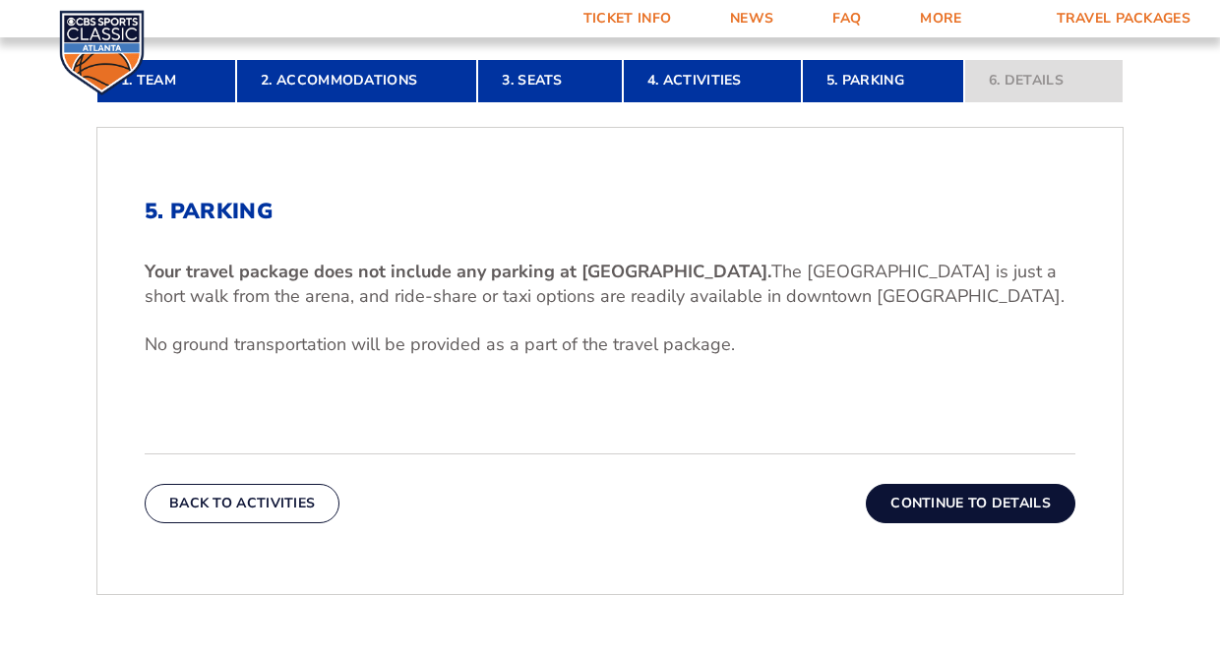
click at [962, 505] on button "Continue To Details" at bounding box center [970, 503] width 209 height 39
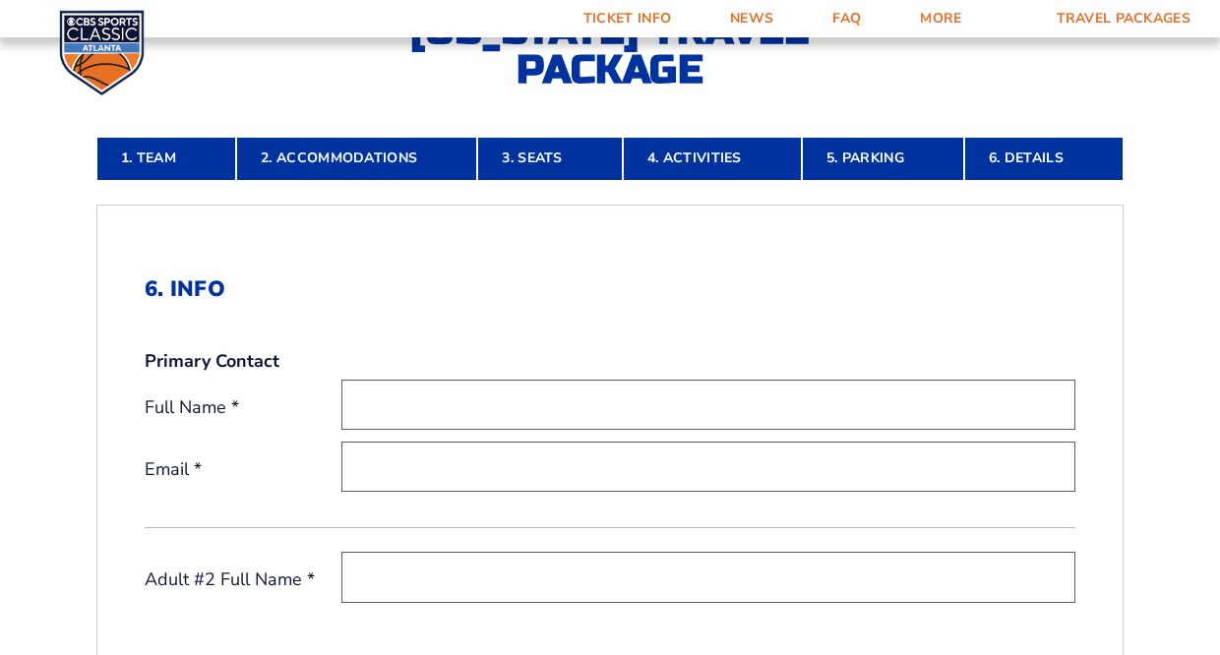
scroll to position [421, 0]
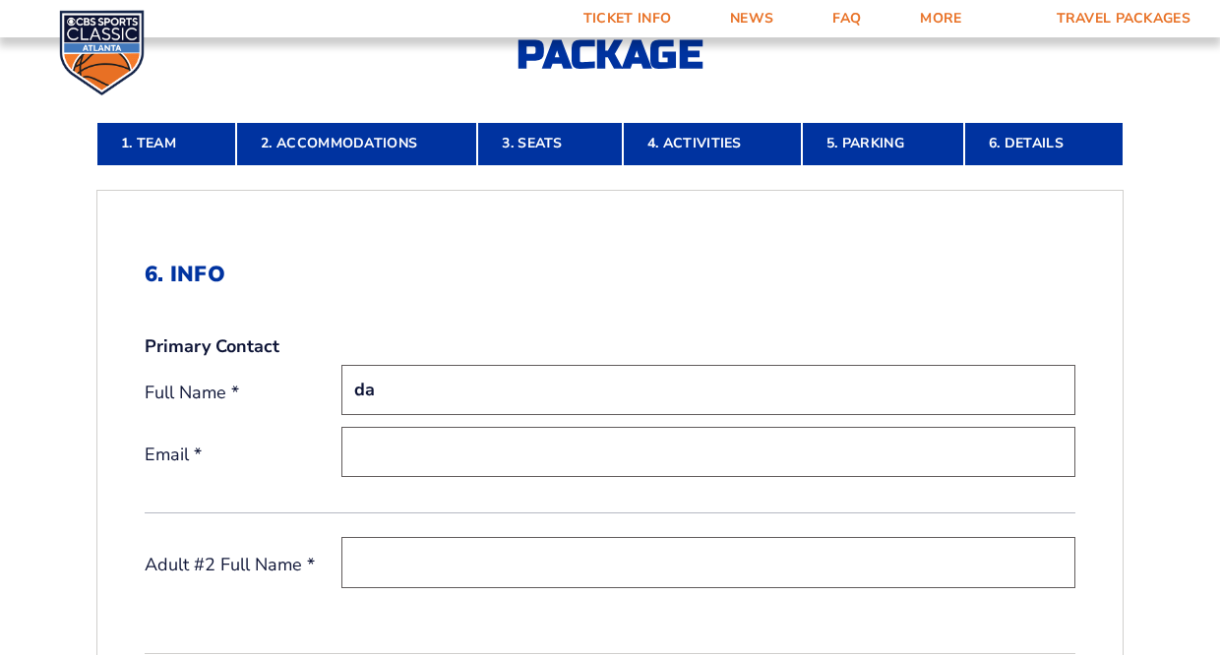
type input "d"
type input "[PERSON_NAME]"
click at [579, 454] on input "email" at bounding box center [708, 452] width 734 height 50
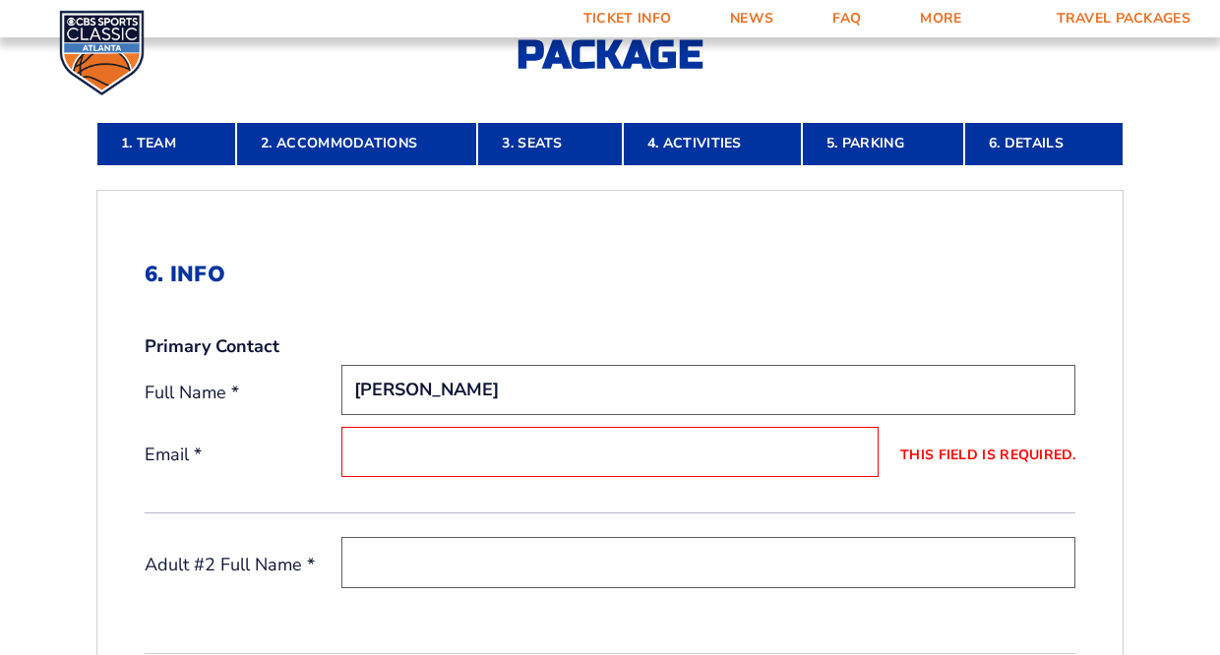
click at [463, 449] on input "This field is required." at bounding box center [609, 452] width 537 height 50
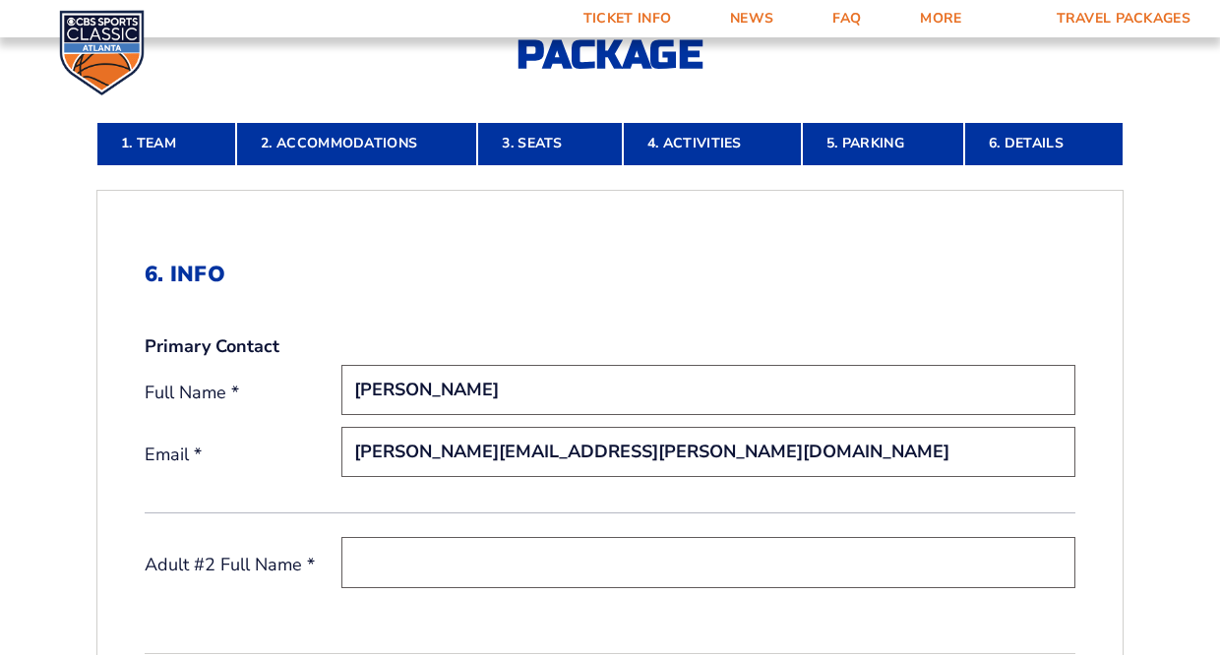
type input "darrell.mcdaniel@yahoo.com"
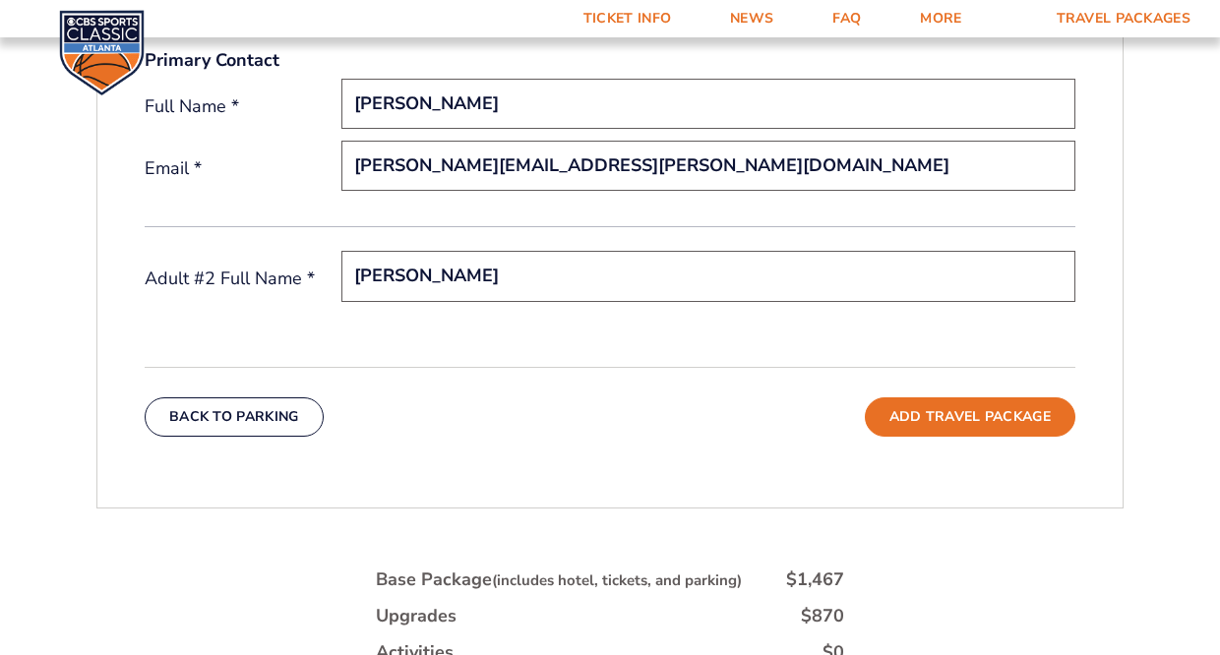
scroll to position [705, 0]
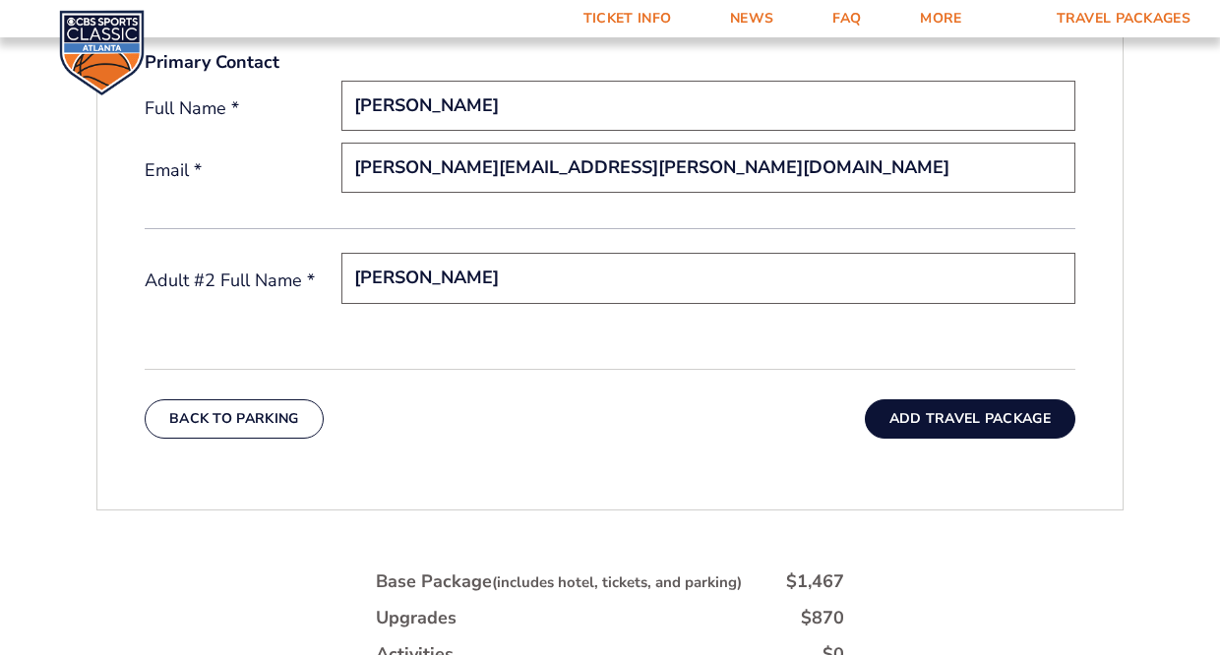
type input "Julie McDaniel"
click at [940, 421] on button "Add Travel Package" at bounding box center [970, 418] width 210 height 39
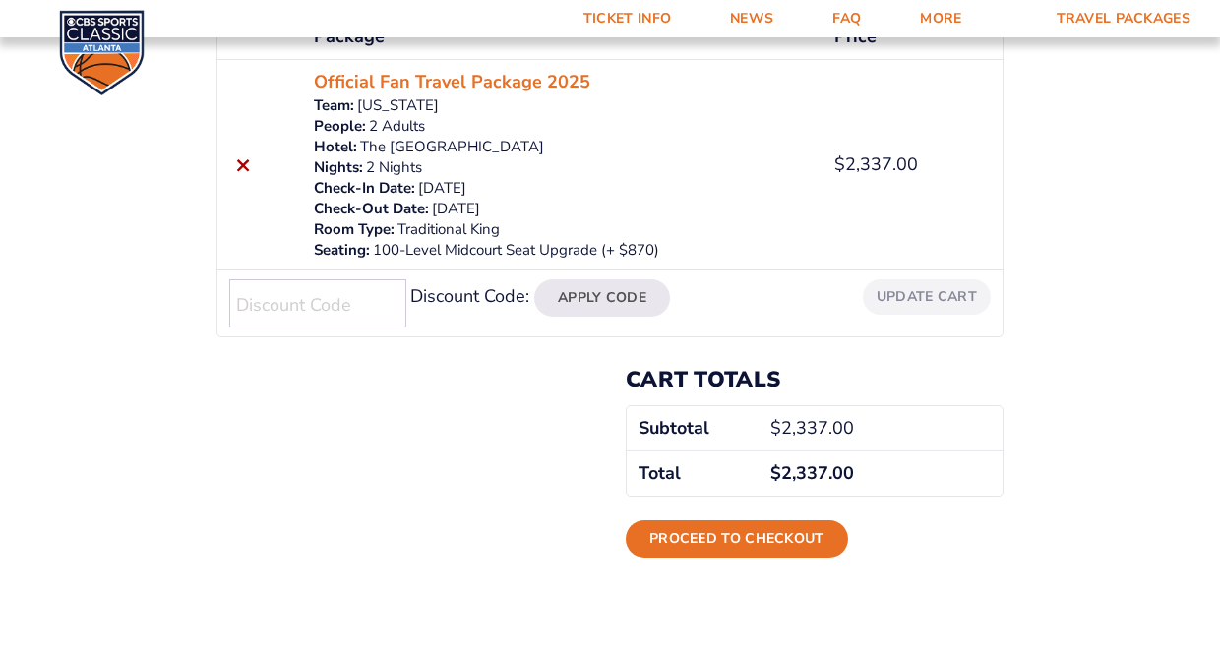
scroll to position [393, 0]
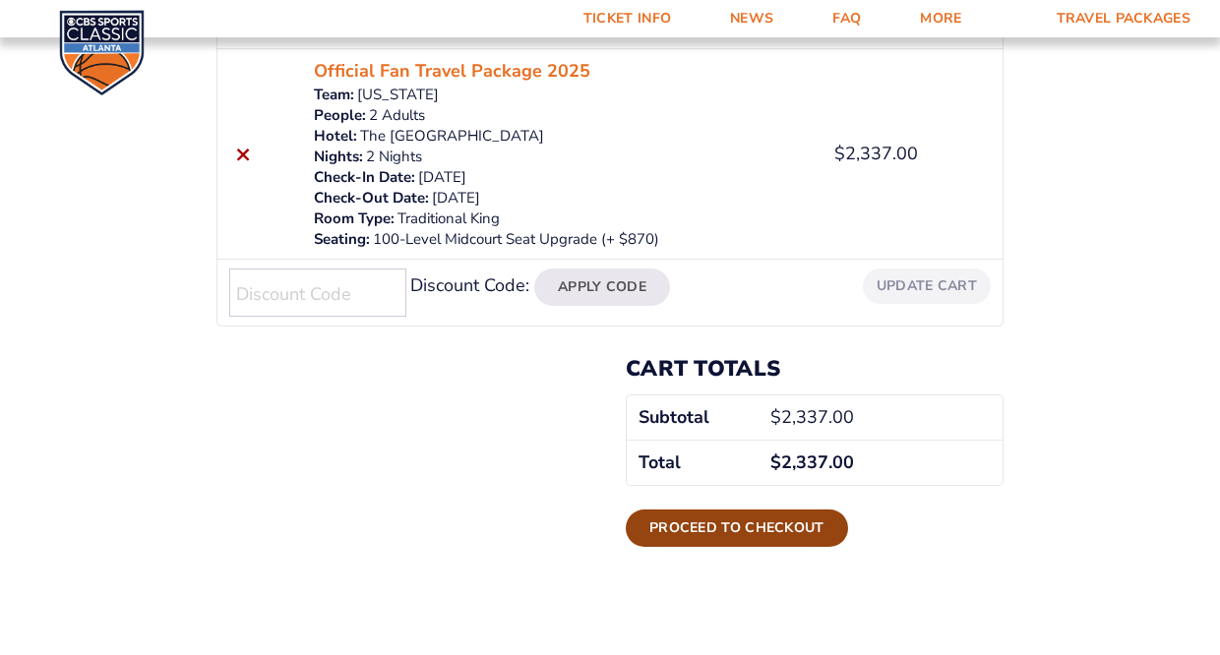
click at [728, 528] on link "Proceed to checkout" at bounding box center [737, 527] width 222 height 37
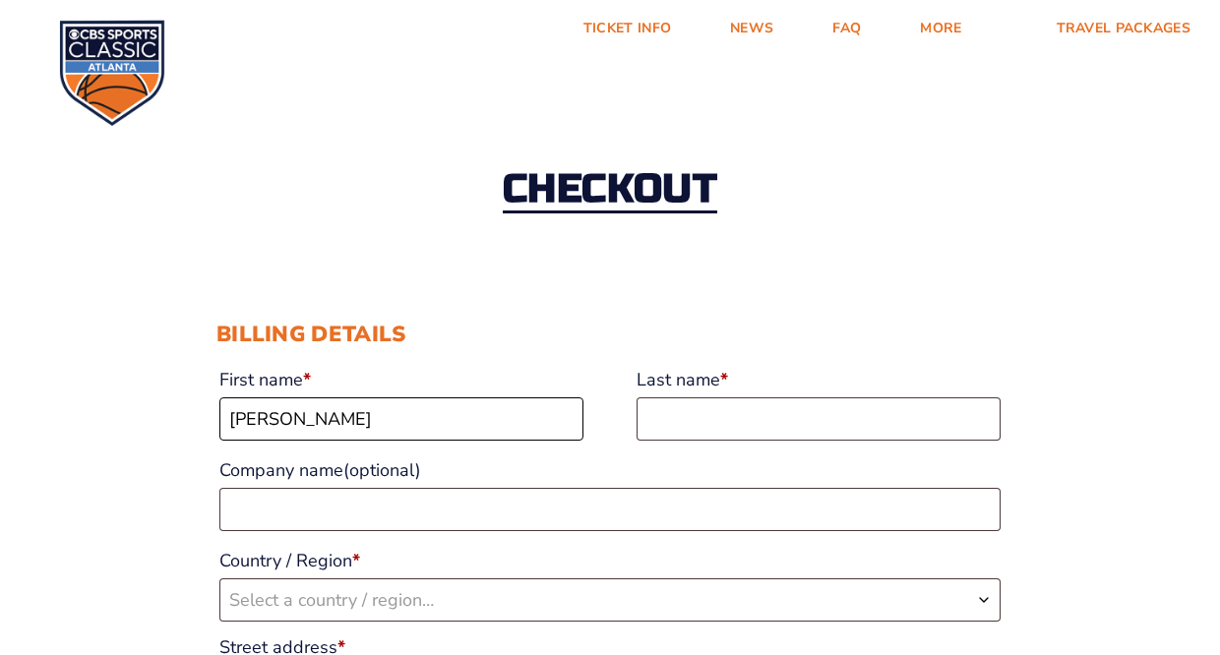
type input "darrell"
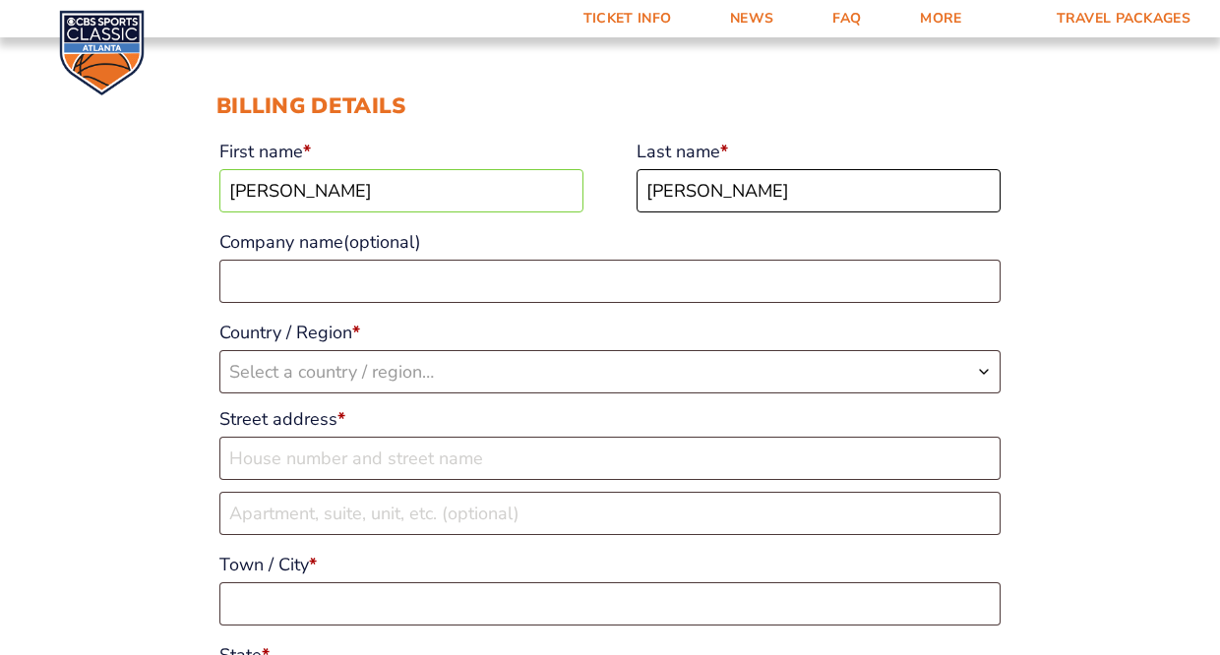
scroll to position [265, 0]
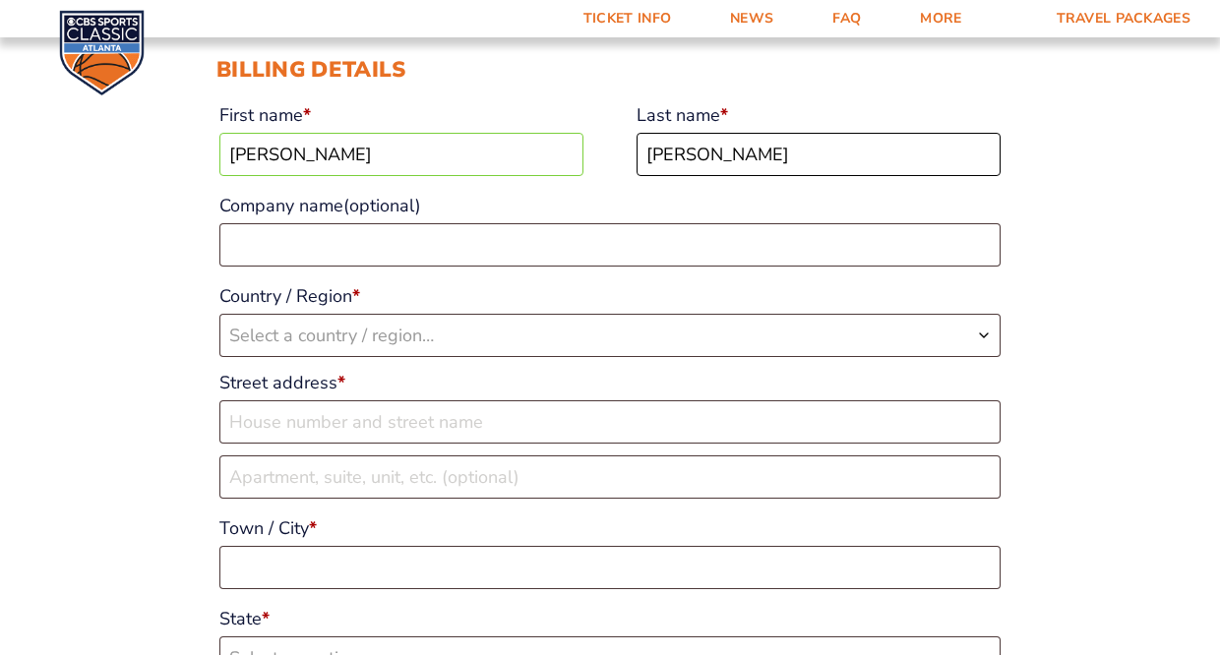
type input "McDaniel"
click at [977, 334] on b "Country / Region" at bounding box center [984, 336] width 16 height 16
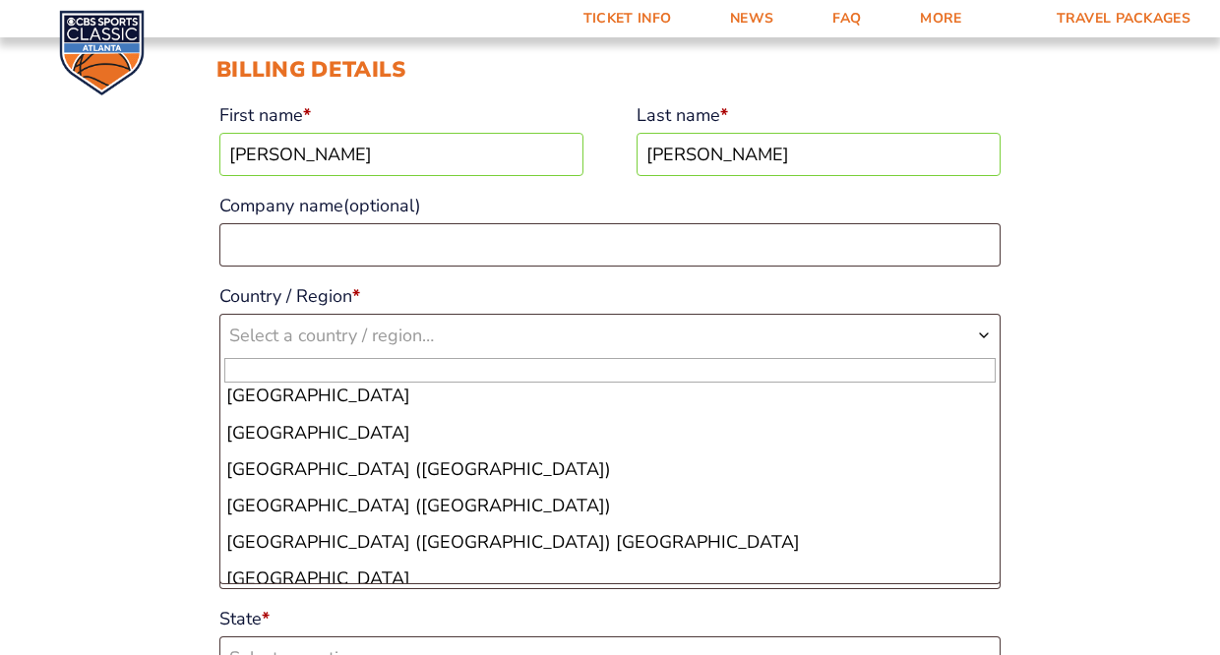
scroll to position [8453, 0]
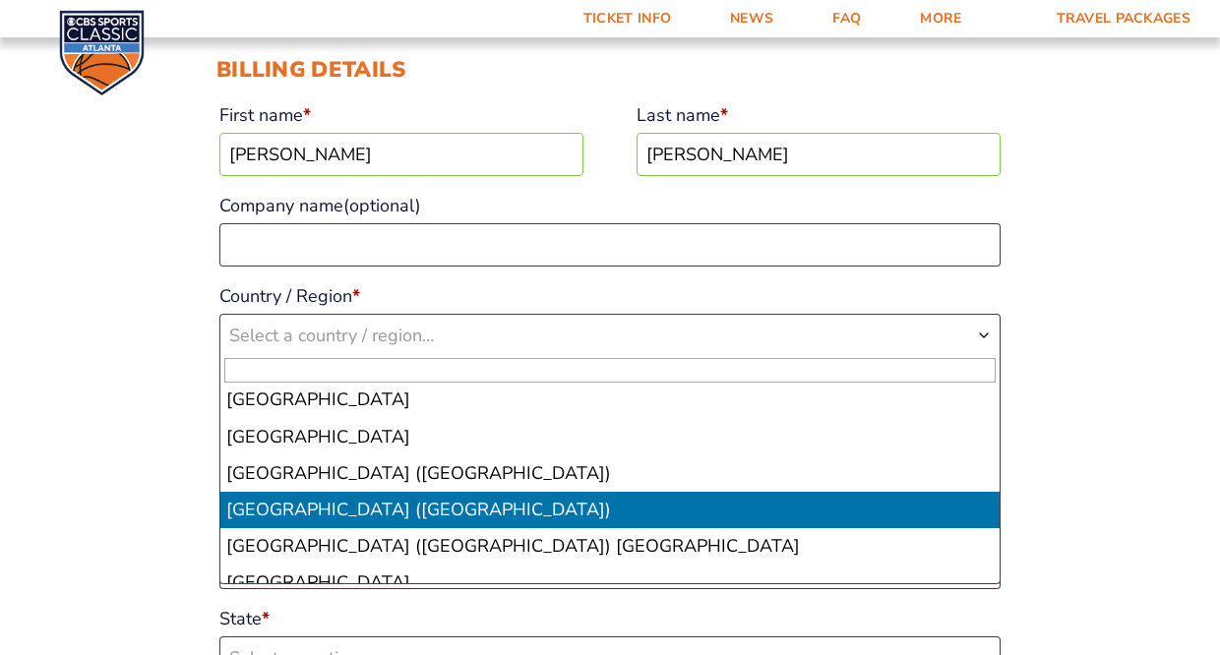
select select "US"
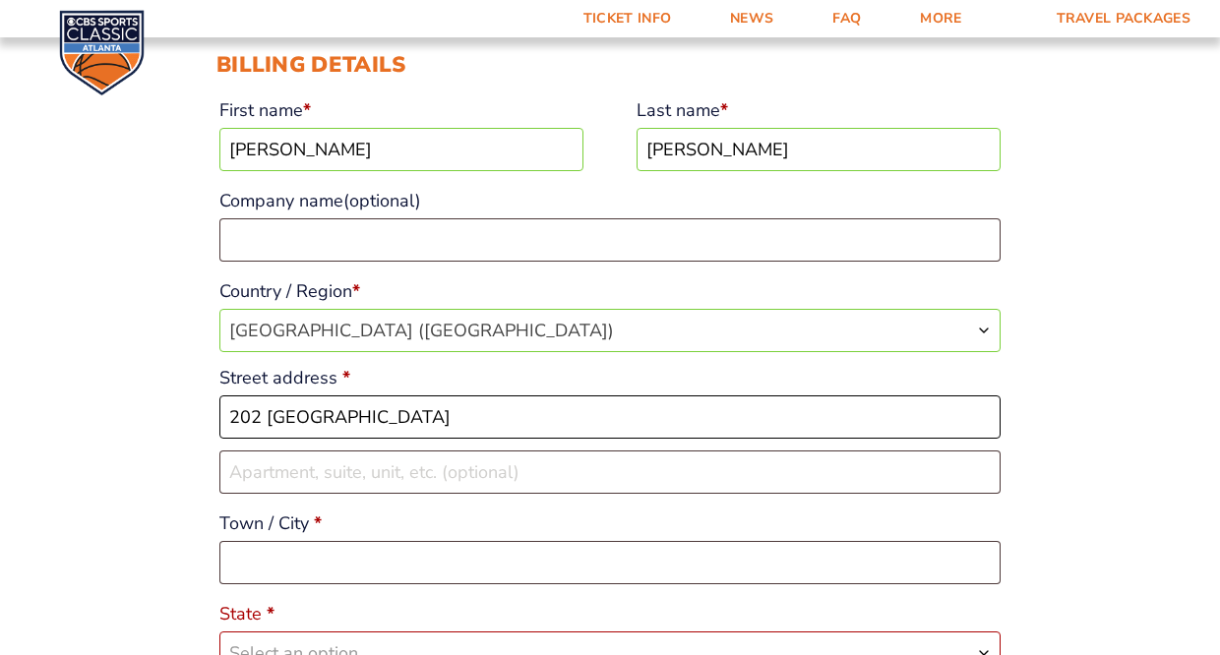
scroll to position [269, 0]
type input "202 Foaling Ridge"
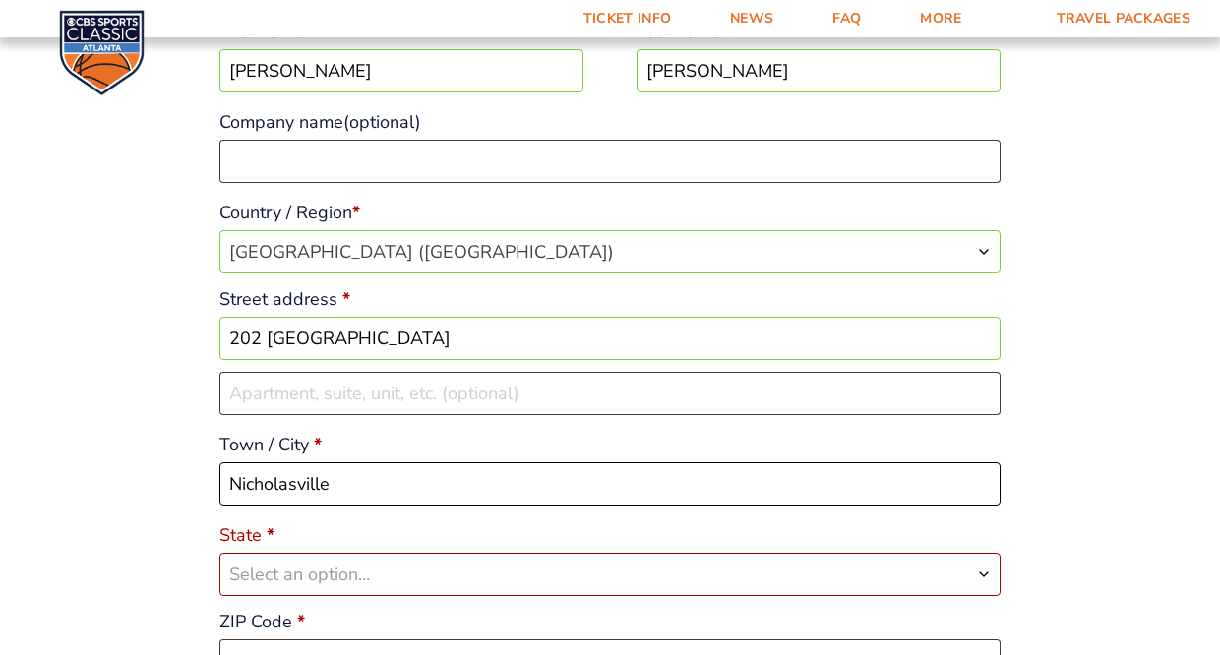
scroll to position [464, 0]
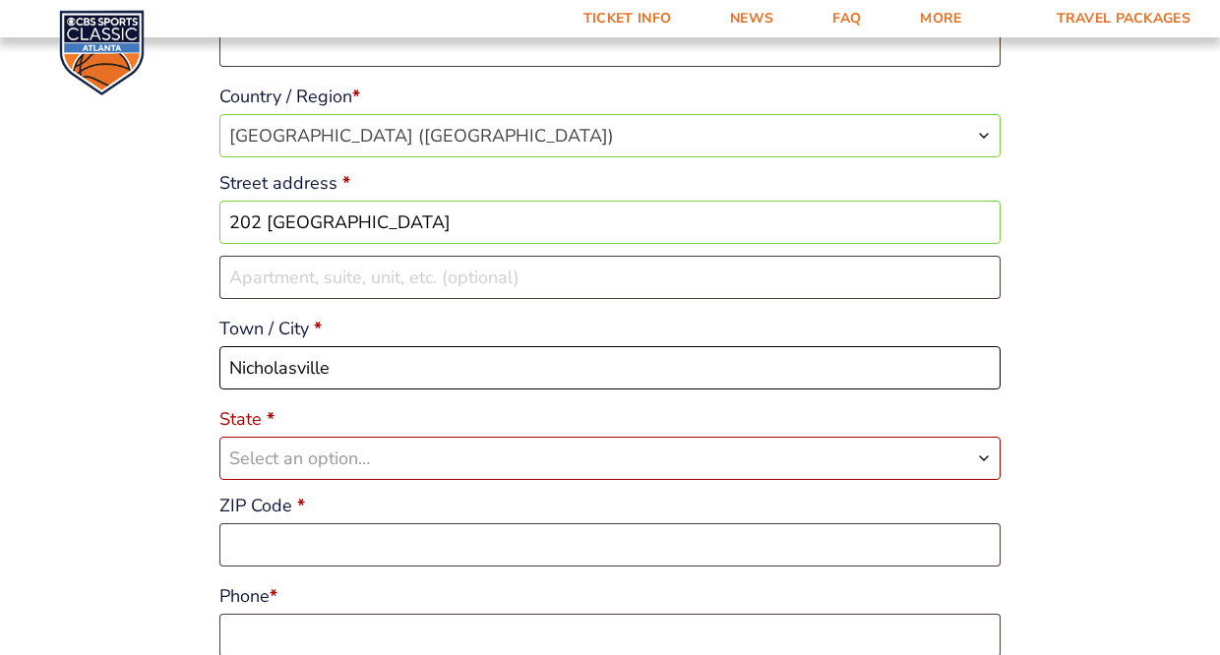
type input "Nicholasville"
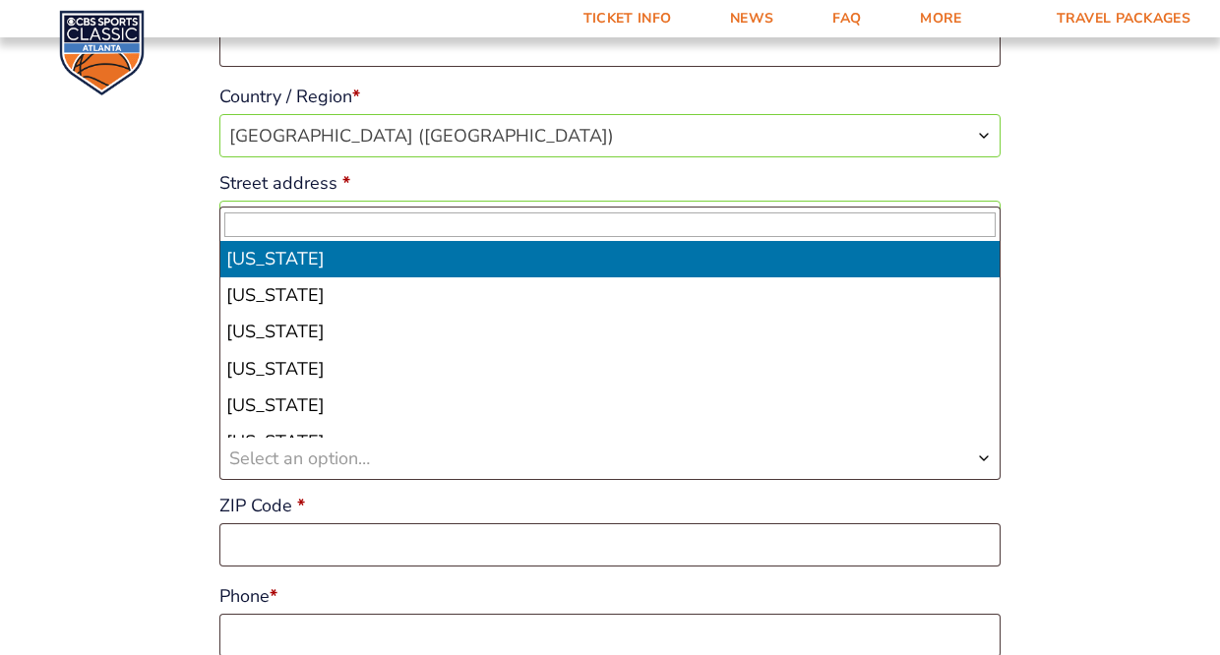
click at [466, 456] on span "Select an option…" at bounding box center [609, 458] width 779 height 41
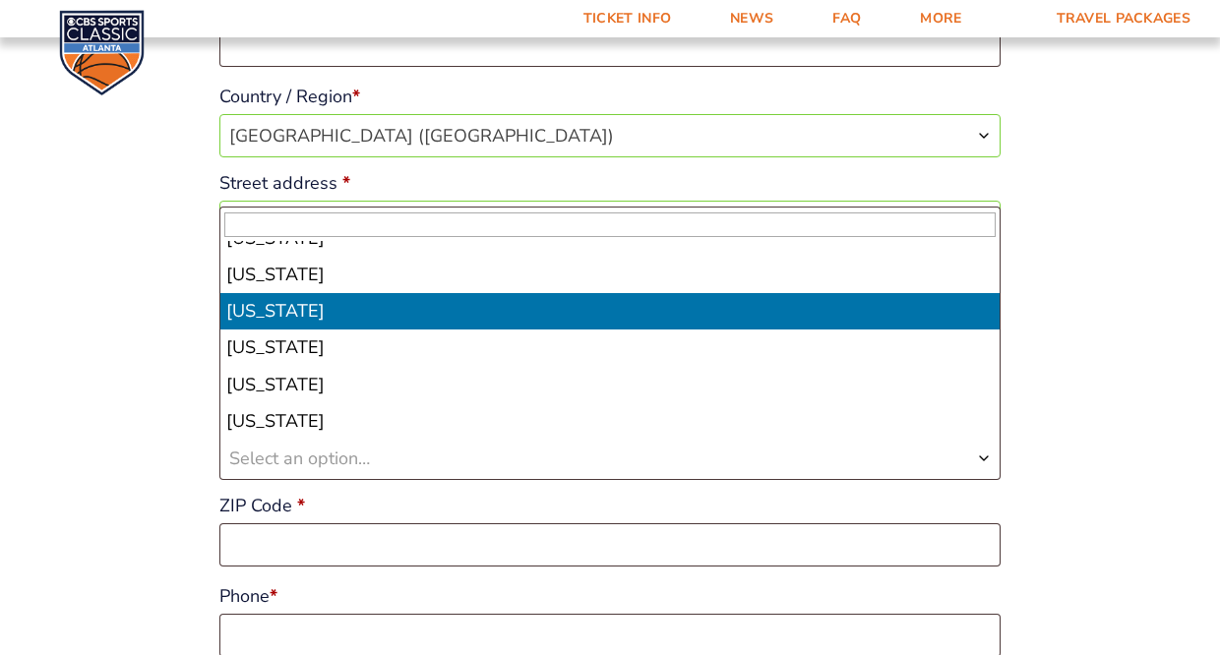
scroll to position [570, 0]
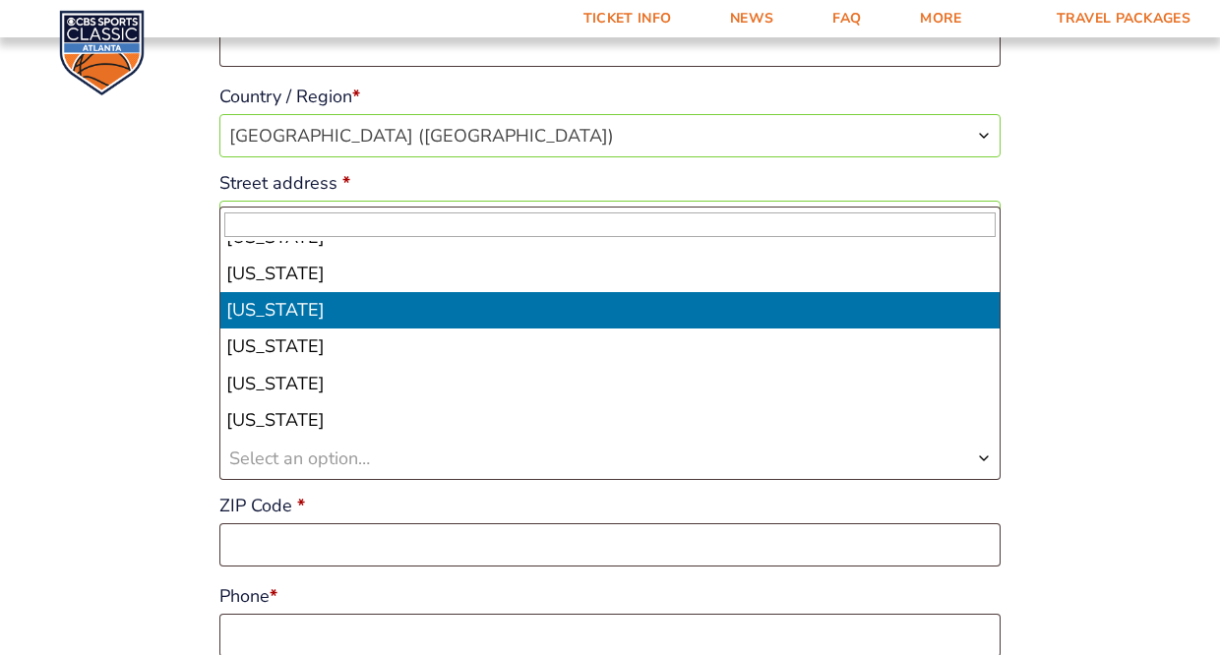
select select "KY"
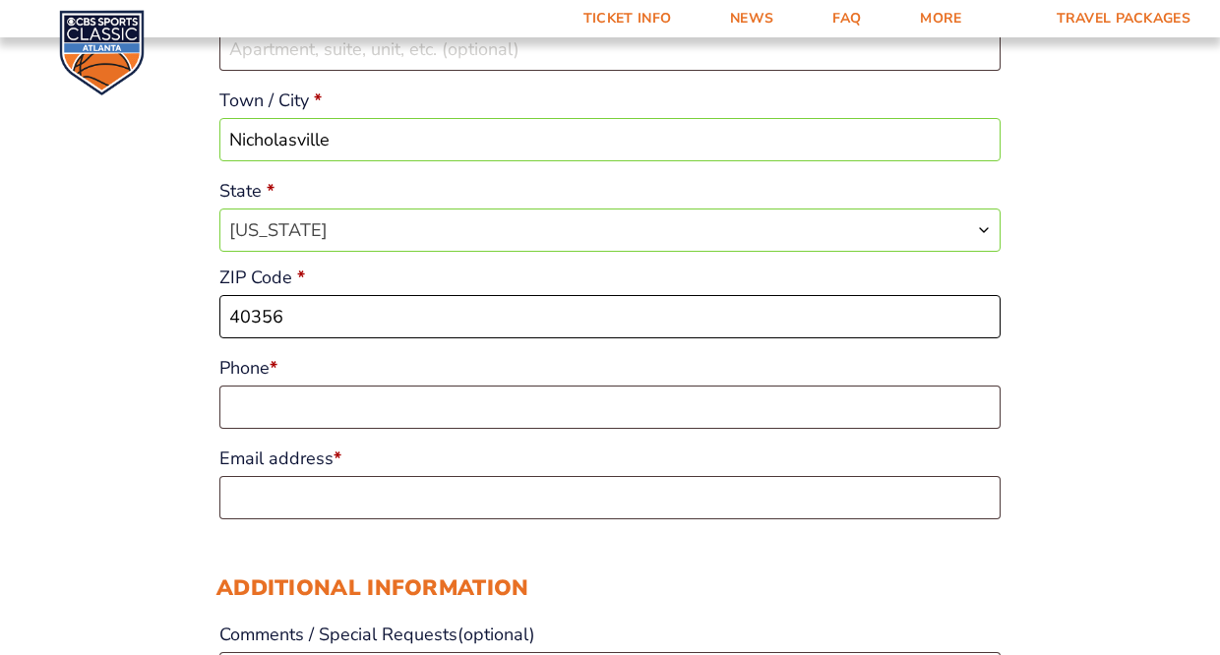
scroll to position [698, 0]
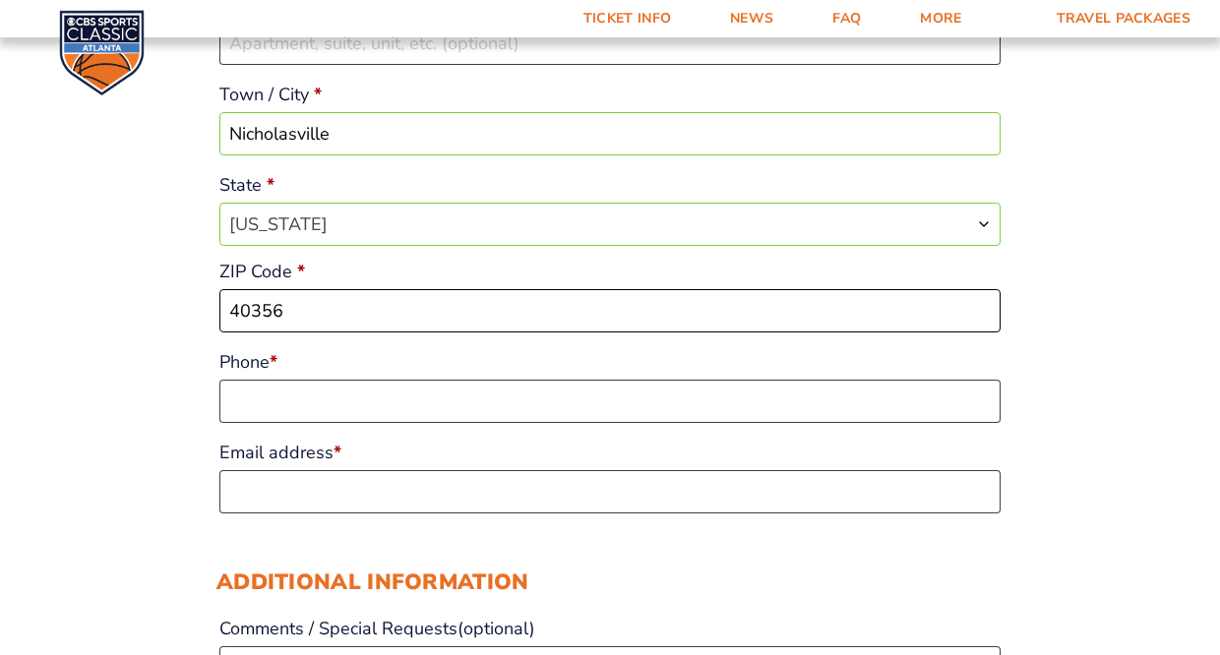
type input "40356"
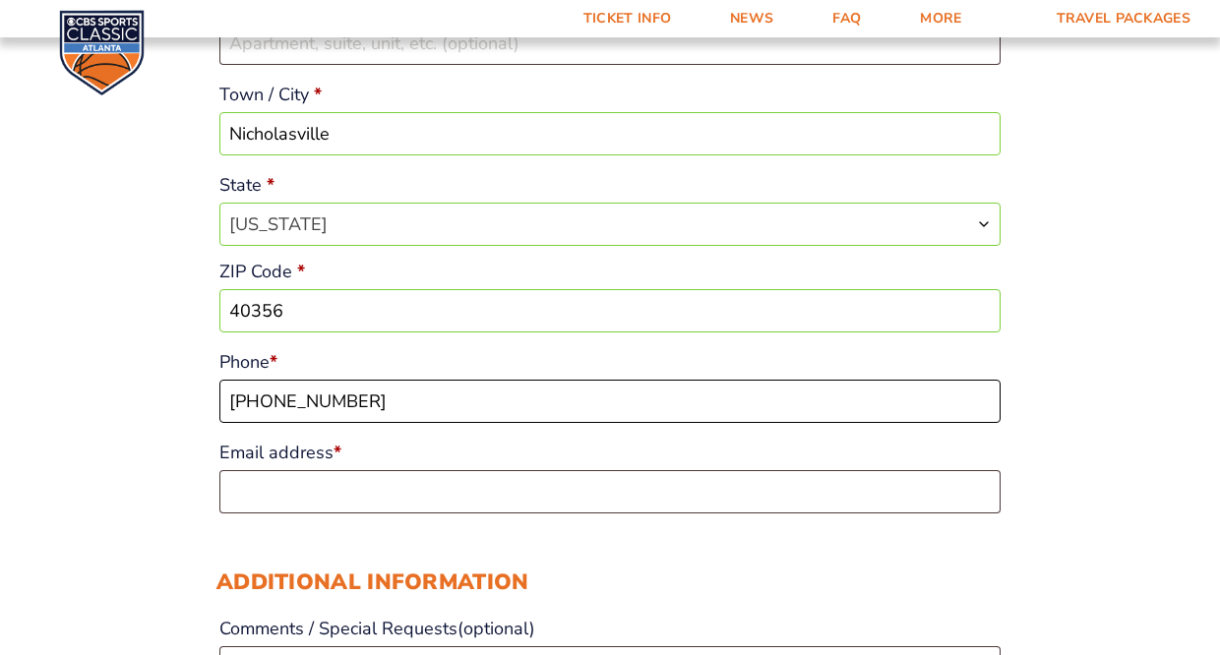
type input "502-379-1263"
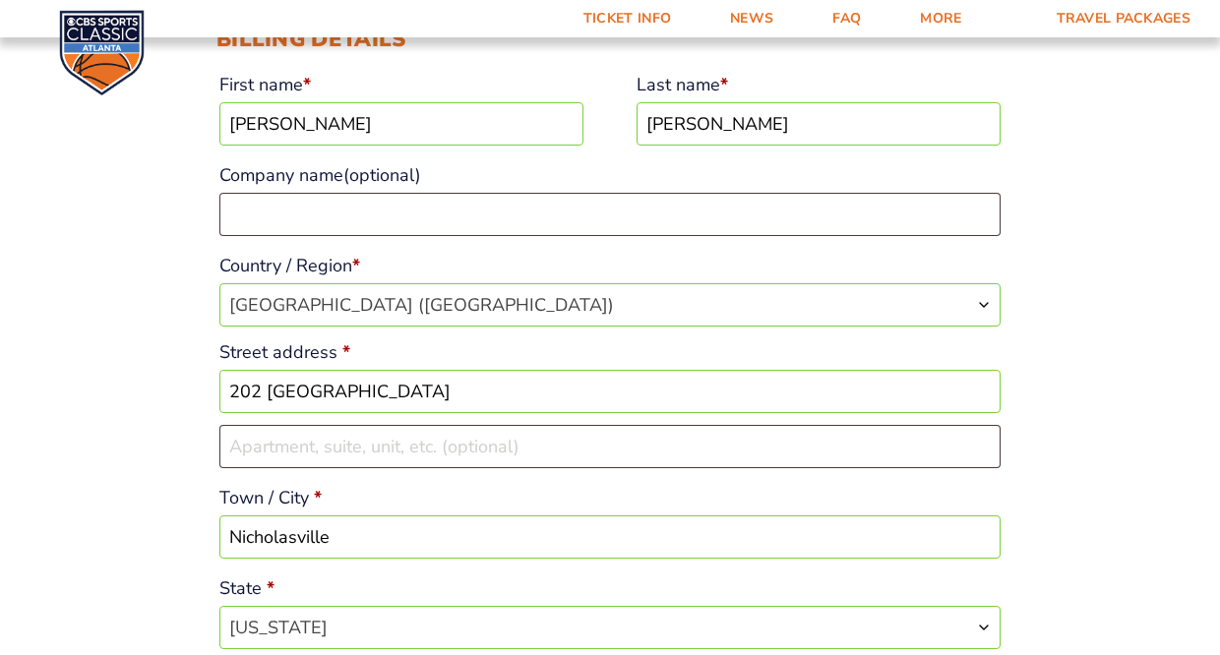
scroll to position [297, 0]
type input "darrell.mcdaniel@yahoo.com"
click at [334, 129] on input "darrell" at bounding box center [401, 121] width 364 height 43
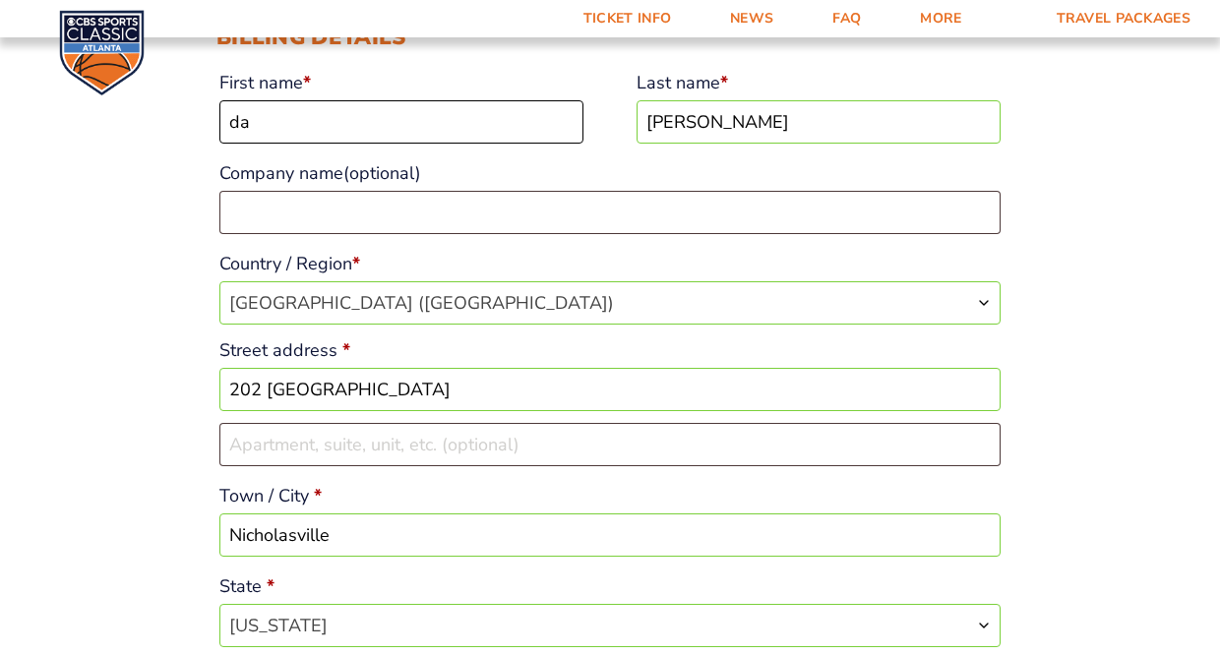
type input "d"
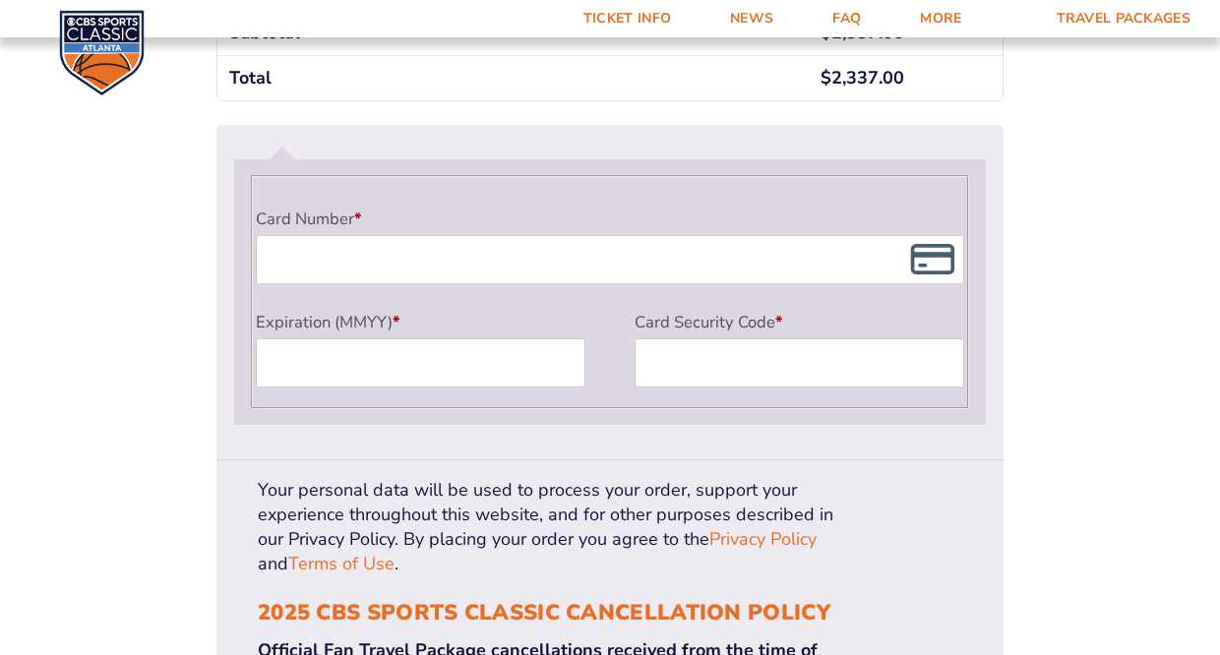
scroll to position [1720, 0]
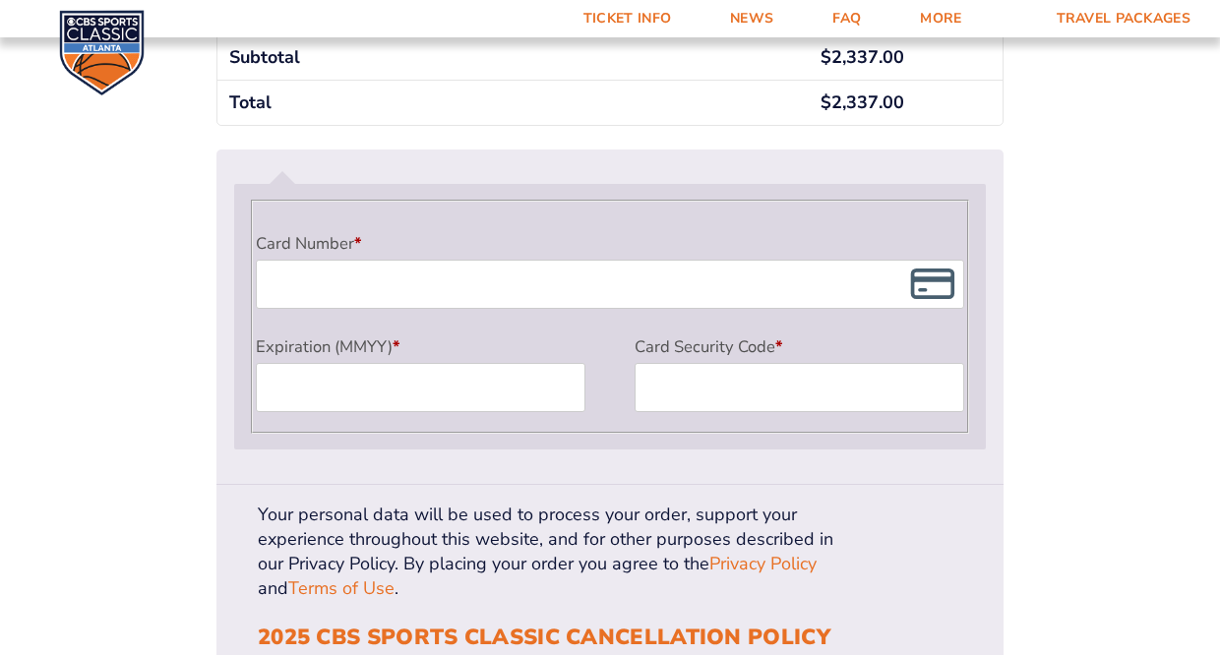
type input "Darrell"
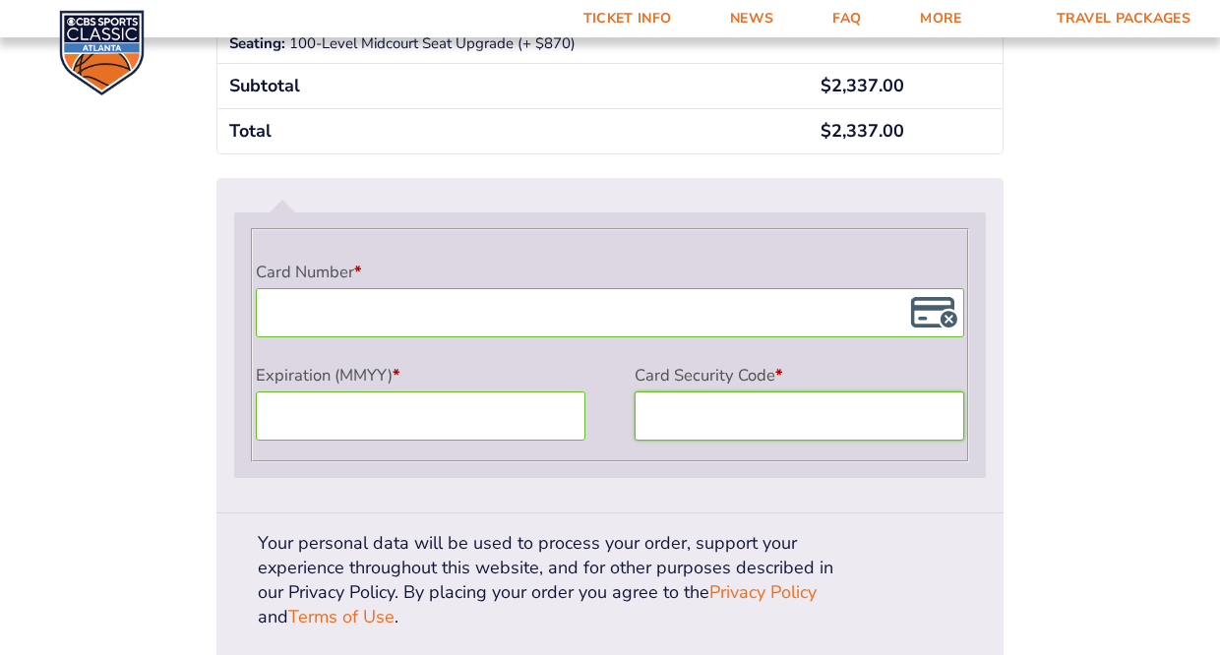
scroll to position [1810, 0]
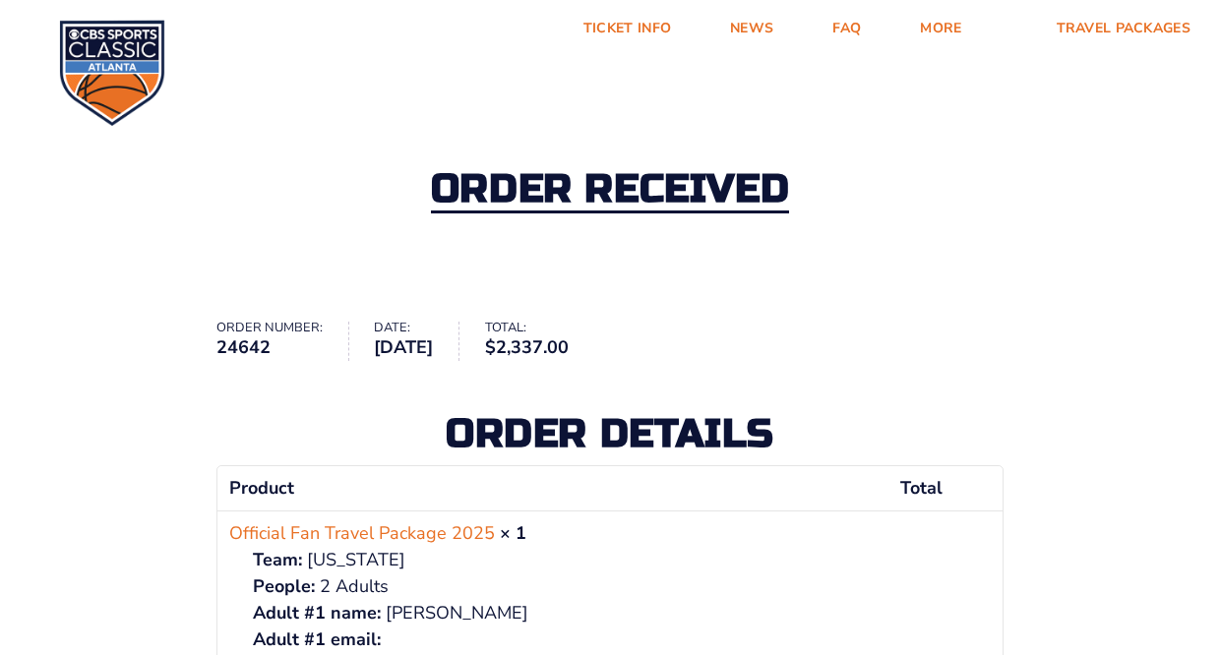
scroll to position [3, 0]
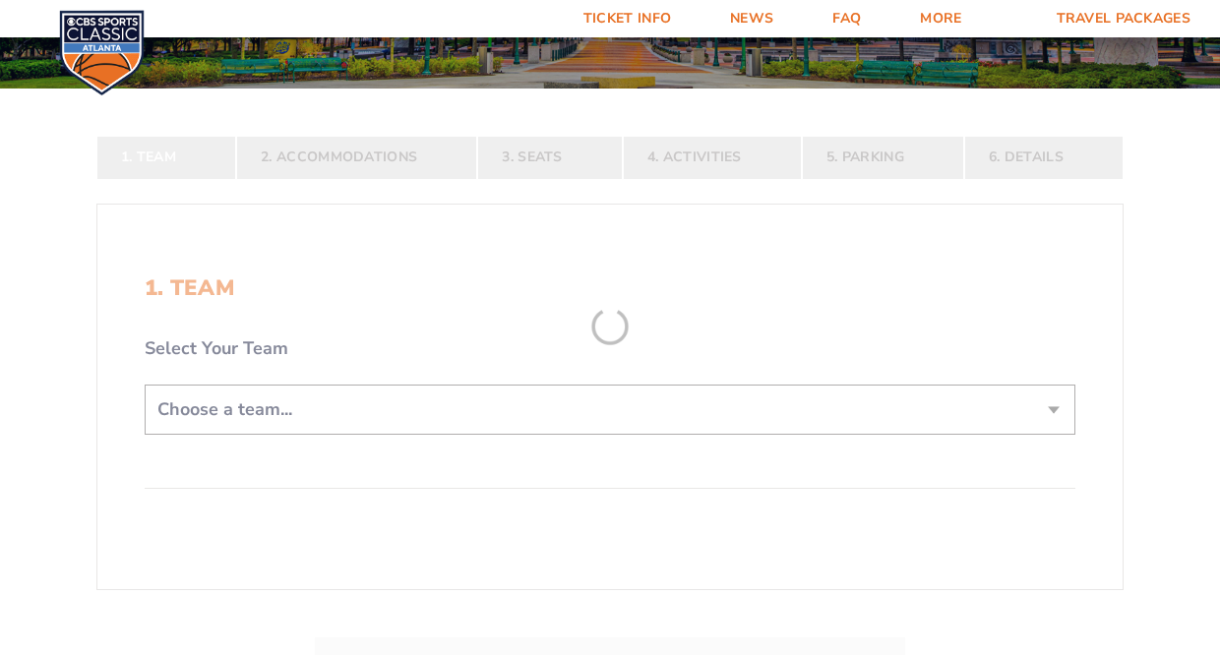
scroll to position [273, 0]
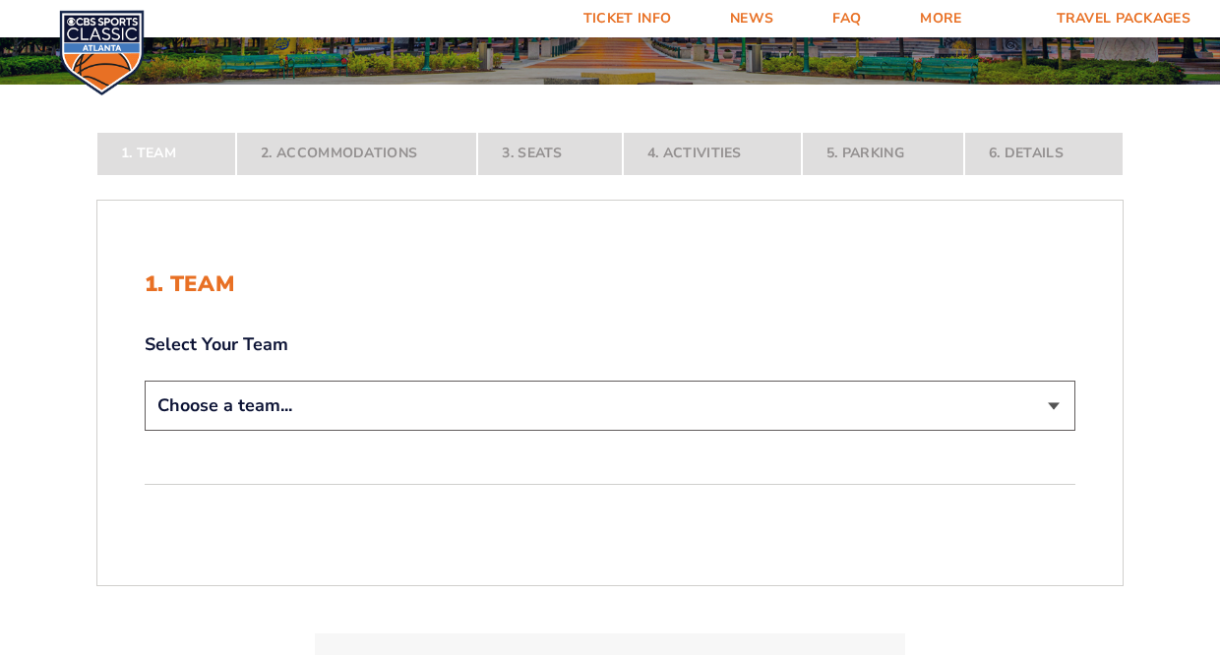
select select "12956"
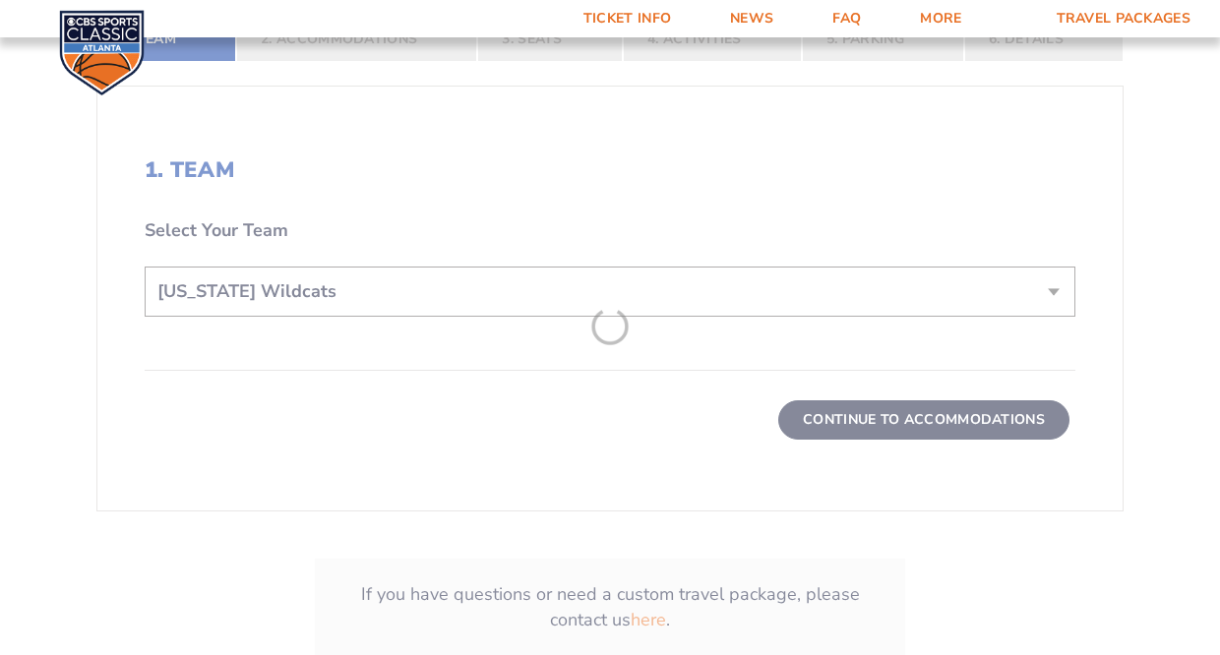
scroll to position [524, 0]
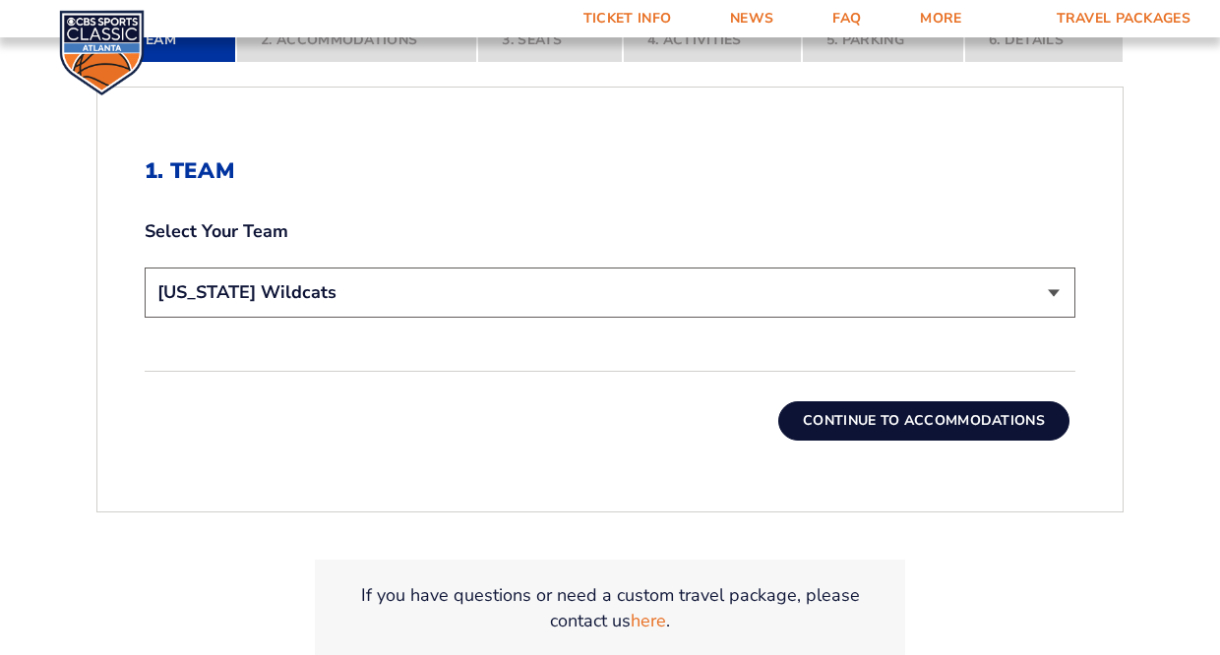
click at [954, 417] on button "Continue To Accommodations" at bounding box center [923, 420] width 291 height 39
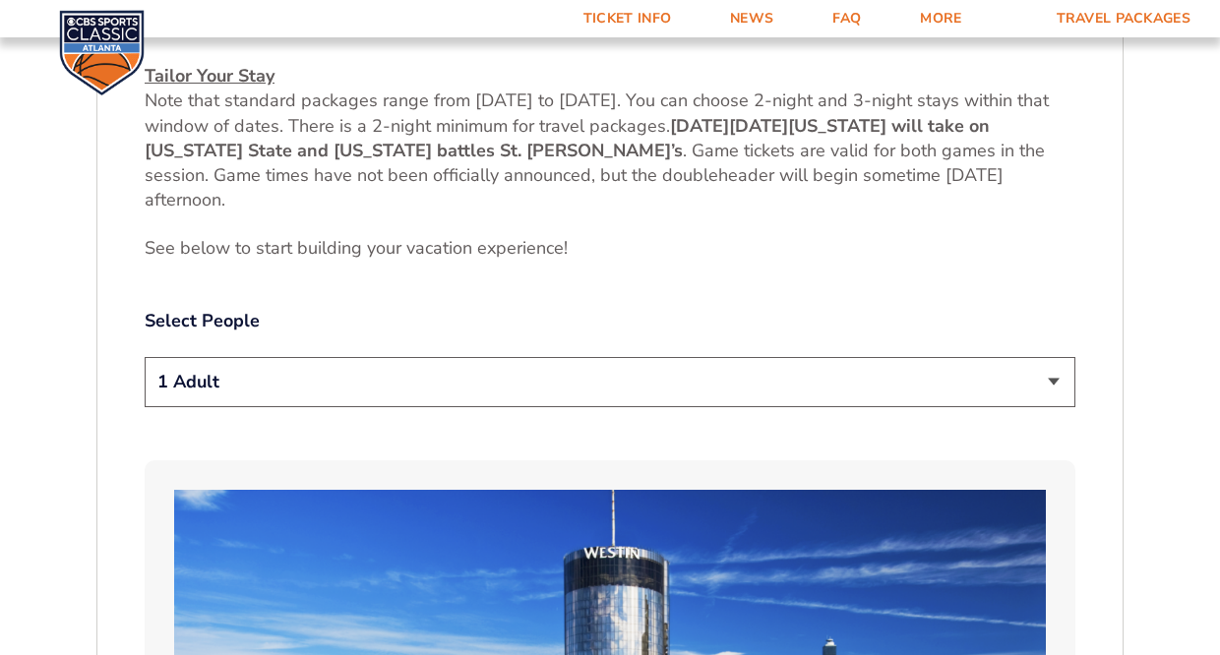
scroll to position [894, 0]
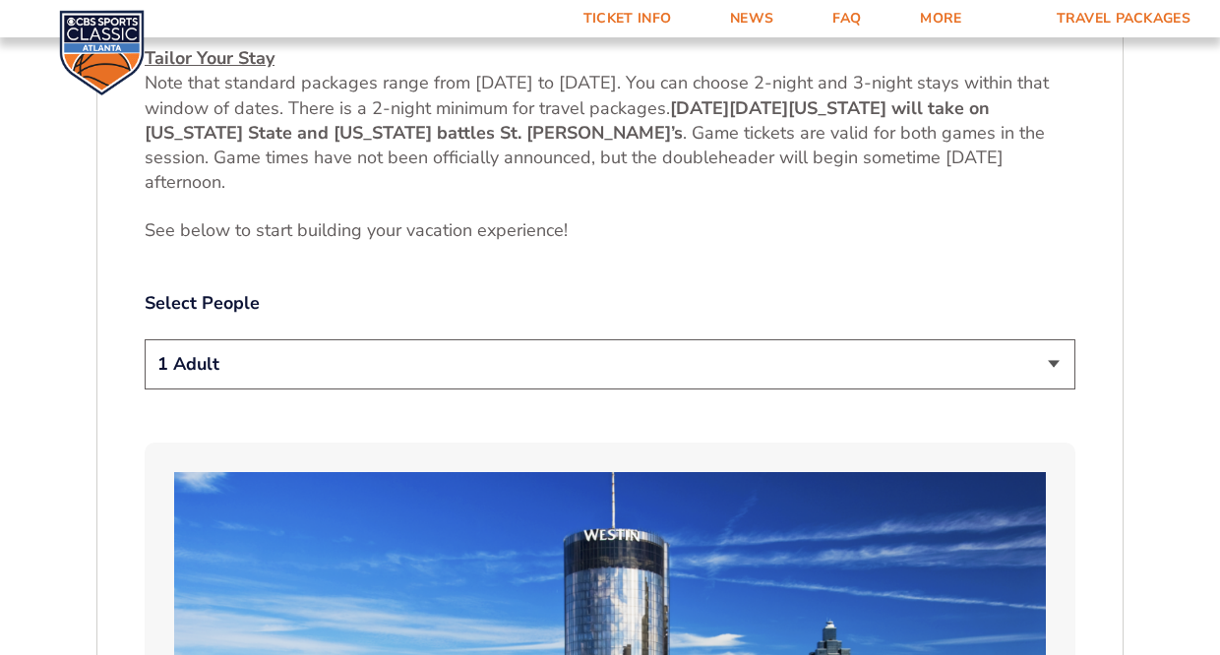
select select "2 Adults"
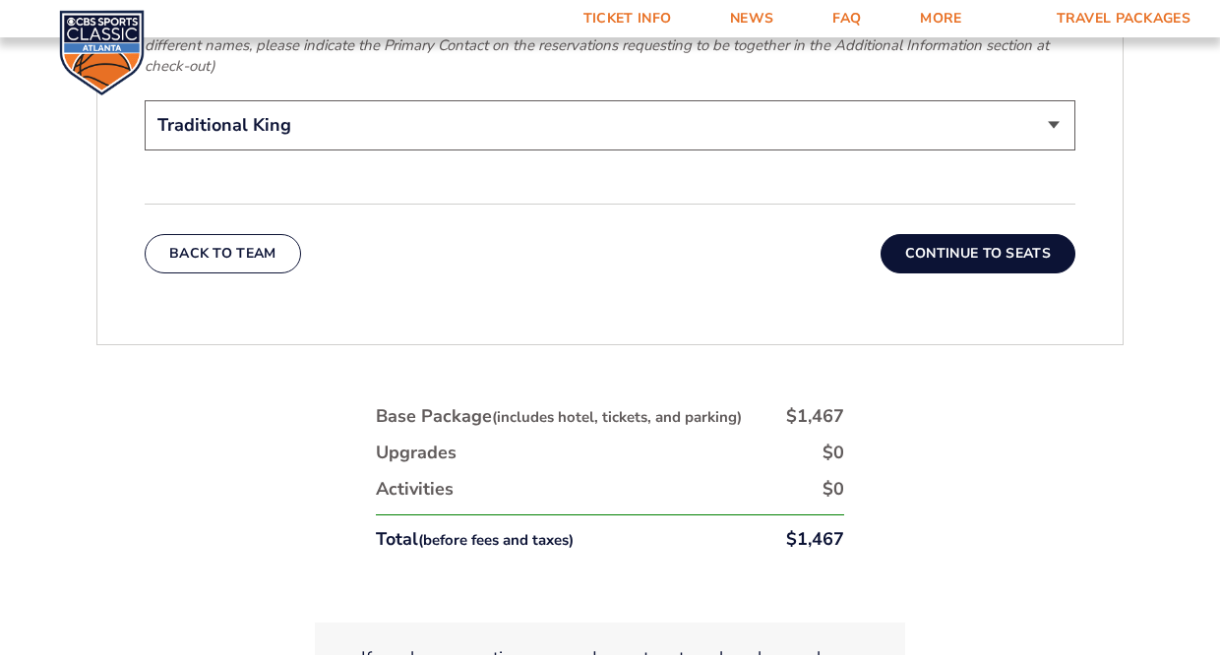
scroll to position [3289, 0]
click at [1003, 237] on button "Continue To Seats" at bounding box center [977, 252] width 195 height 39
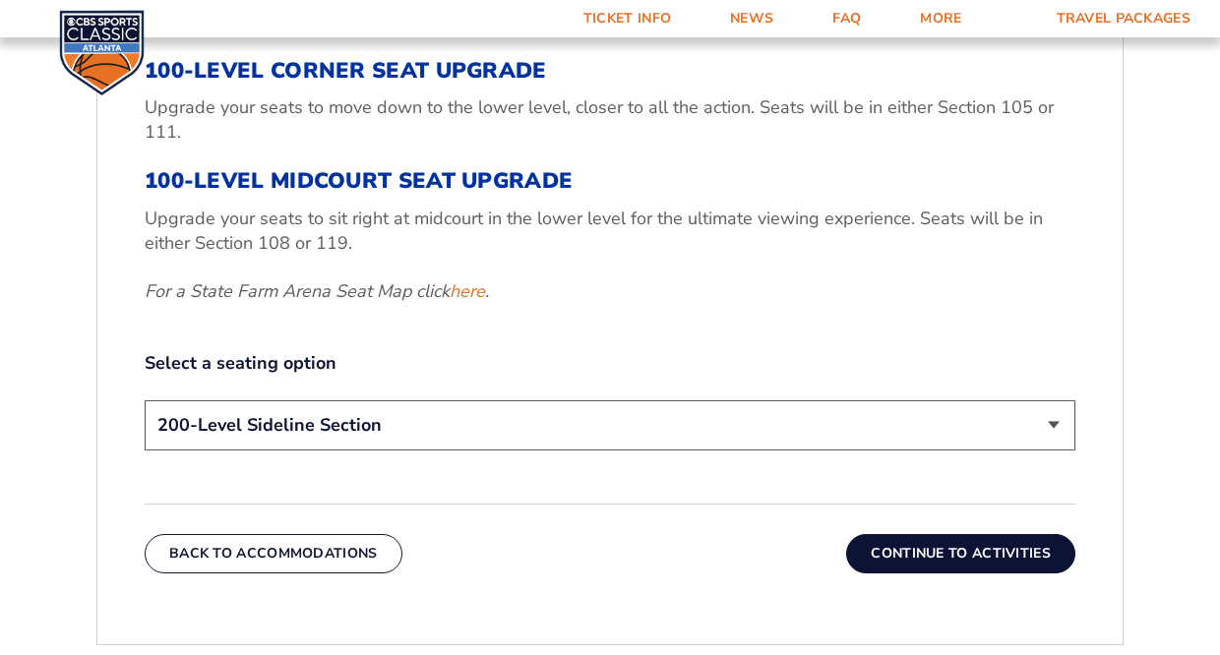
scroll to position [797, 0]
select select "100-Level Midcourt Seat Upgrade"
click at [943, 551] on button "Continue To Activities" at bounding box center [960, 553] width 229 height 39
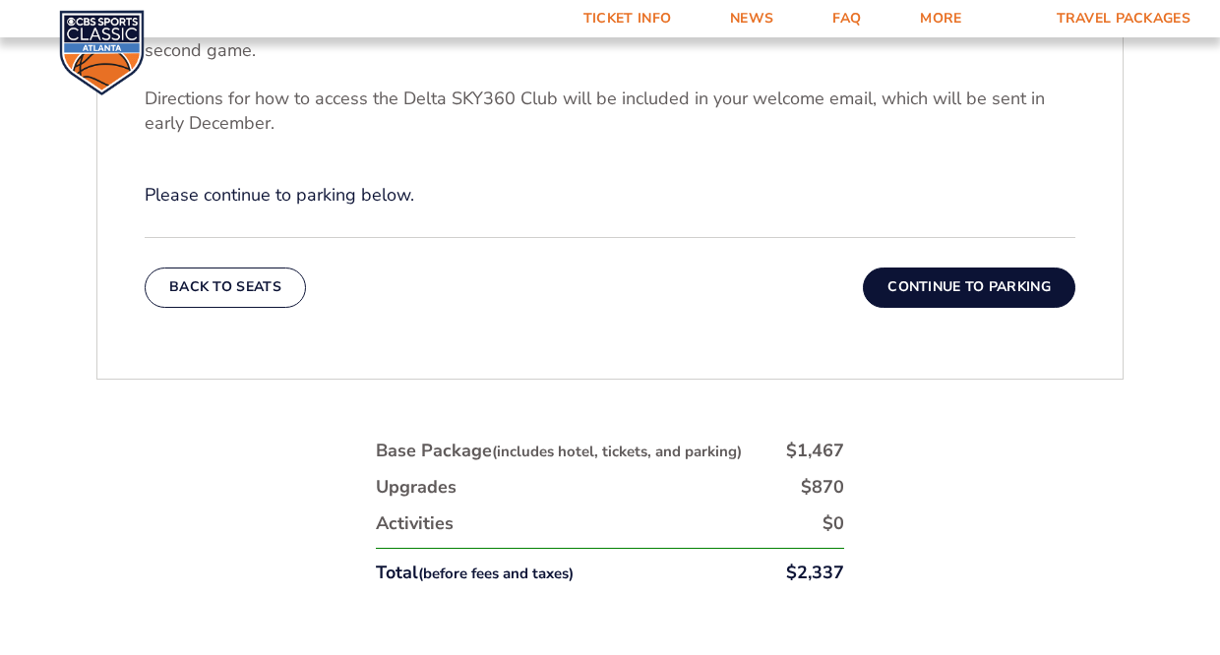
scroll to position [830, 0]
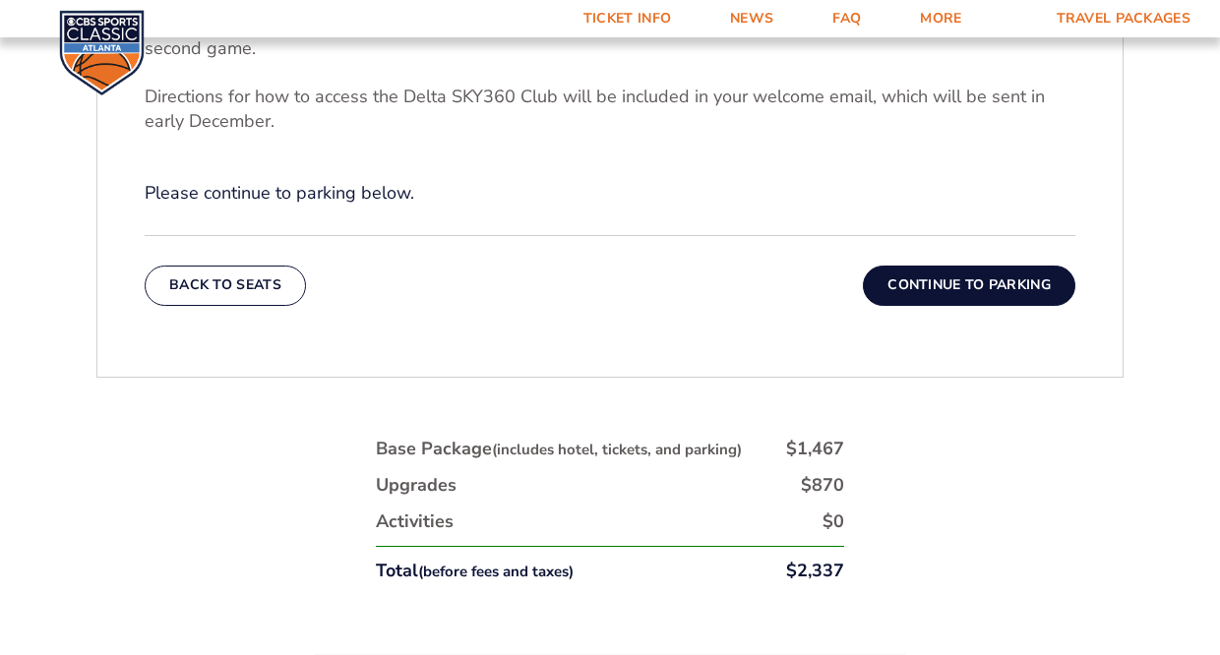
click at [940, 286] on button "Continue To Parking" at bounding box center [969, 285] width 212 height 39
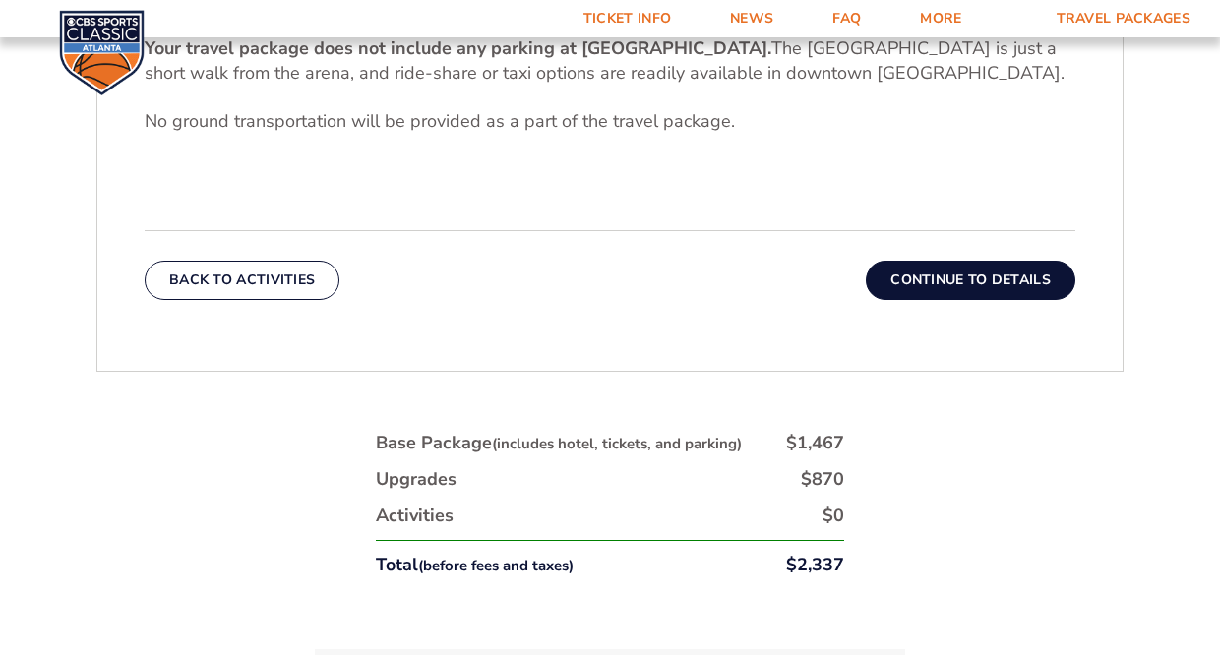
scroll to position [716, 0]
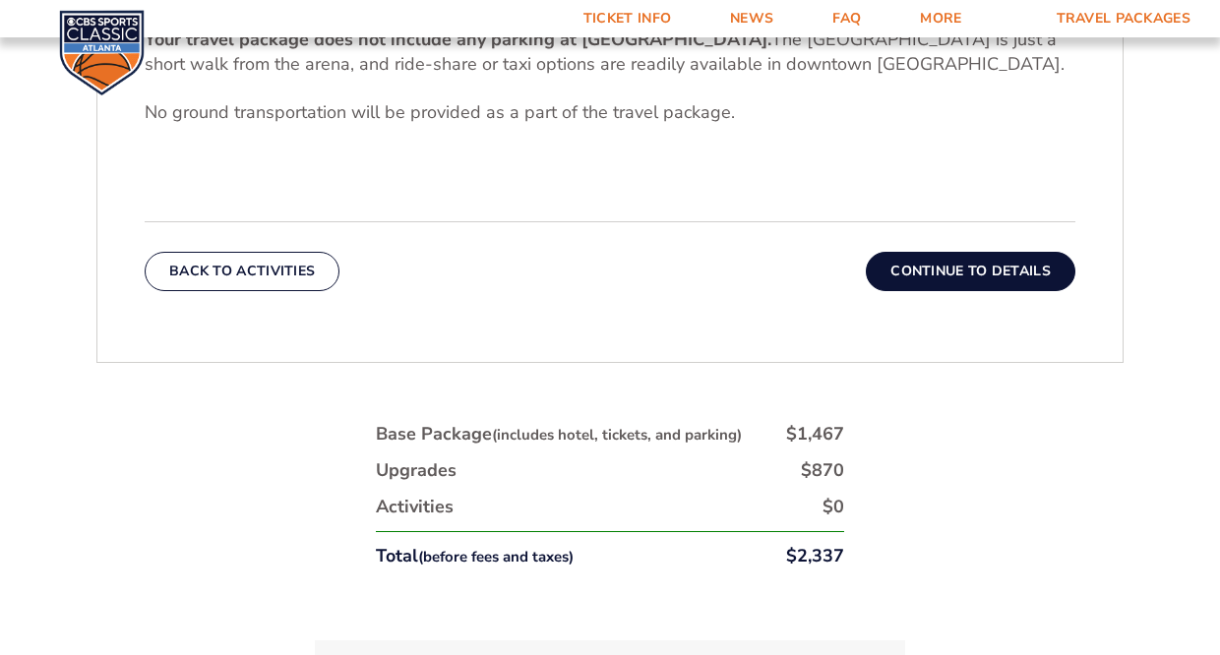
click at [929, 271] on button "Continue To Details" at bounding box center [970, 271] width 209 height 39
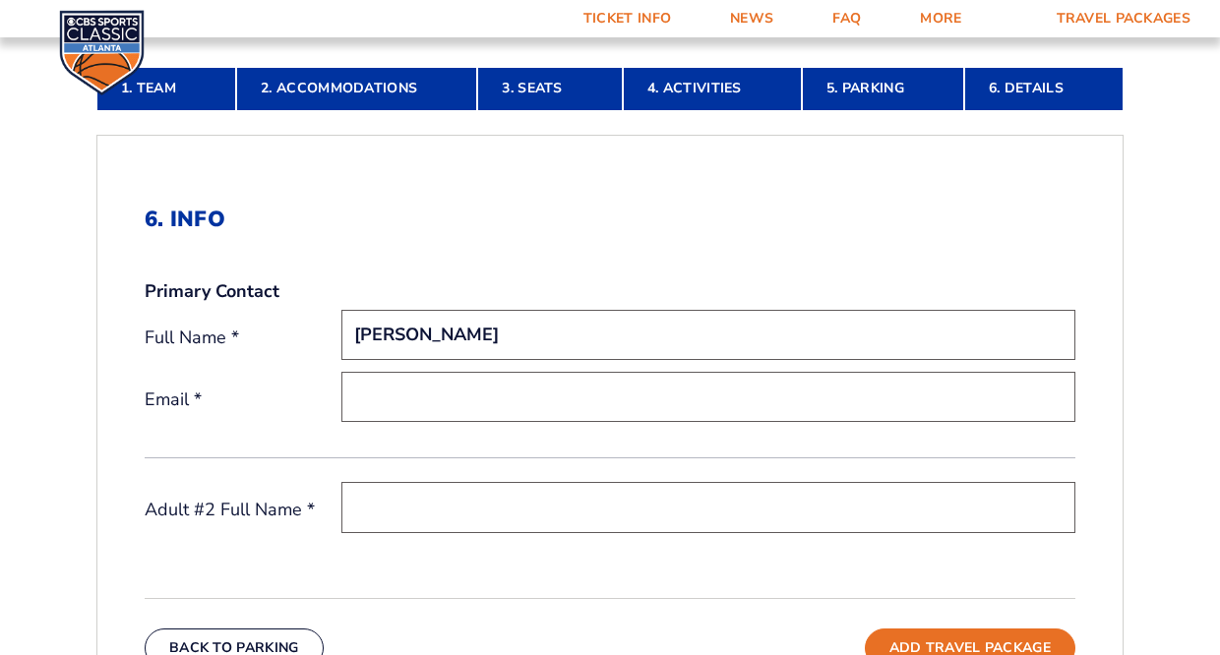
scroll to position [508, 0]
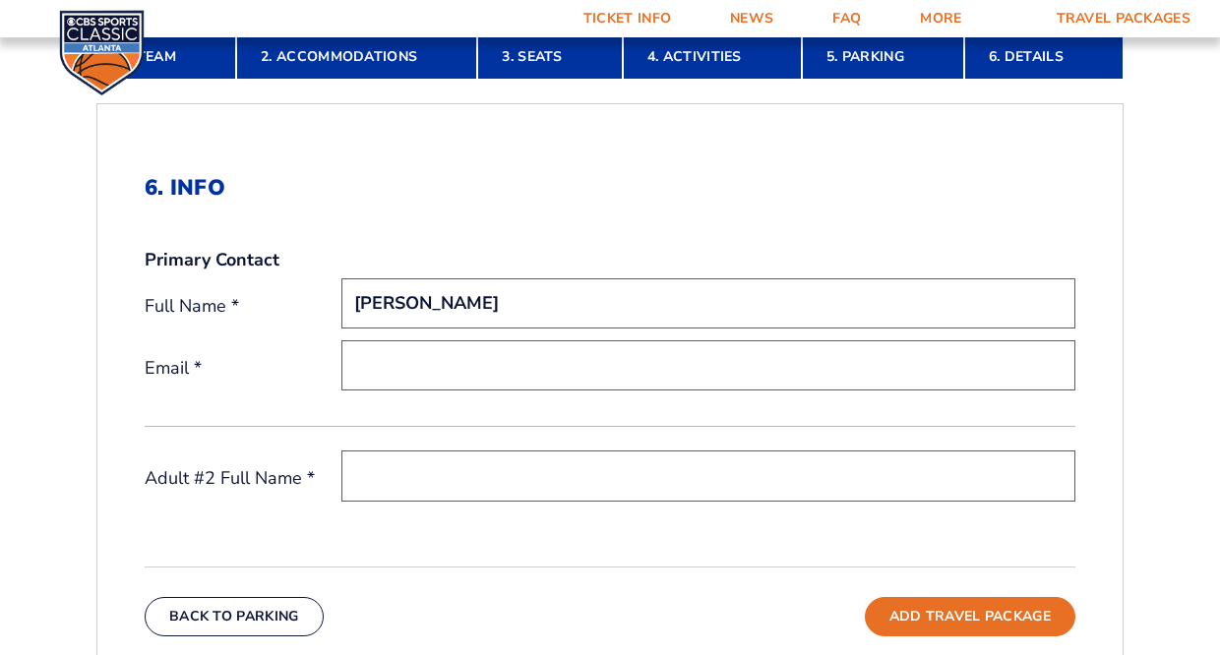
type input "Mike Wurth"
type input "m.wurth@summitsales-mkt.com"
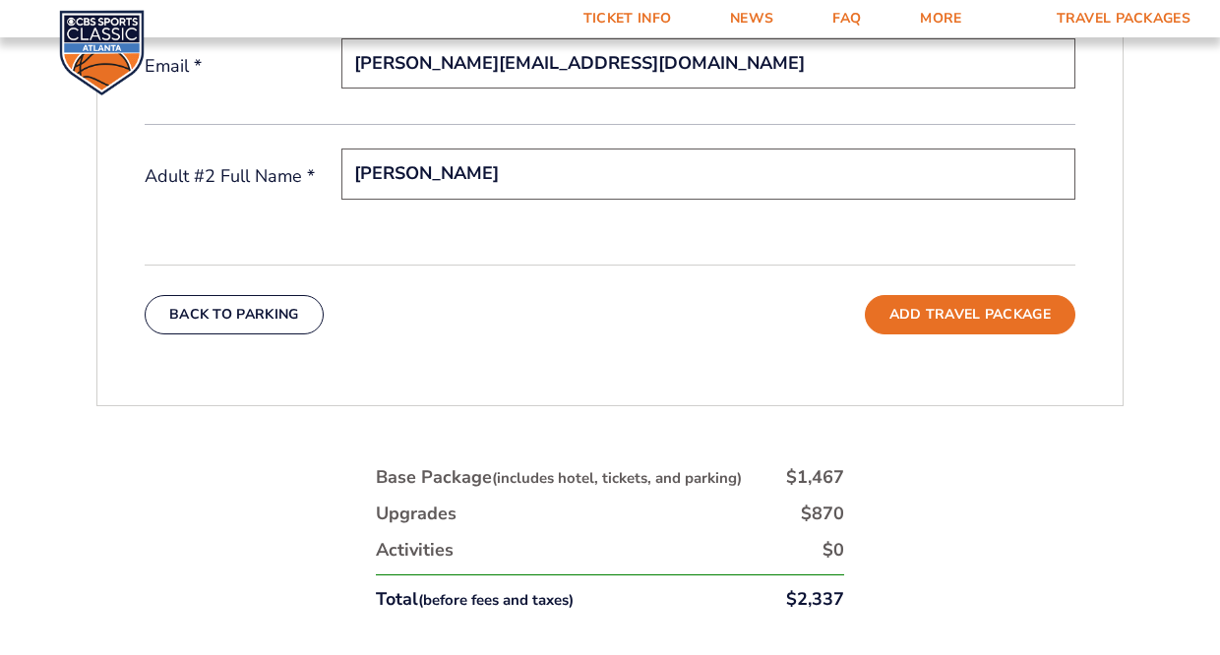
scroll to position [859, 0]
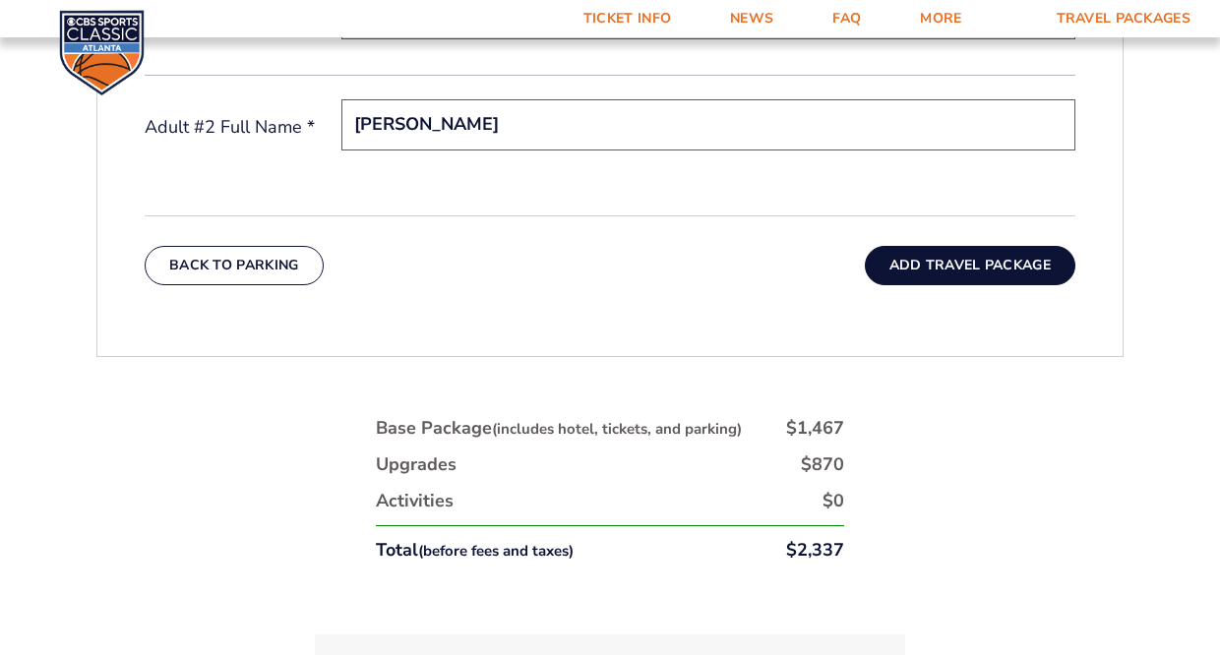
type input "Jane Wurth"
click at [949, 267] on button "Add Travel Package" at bounding box center [970, 265] width 210 height 39
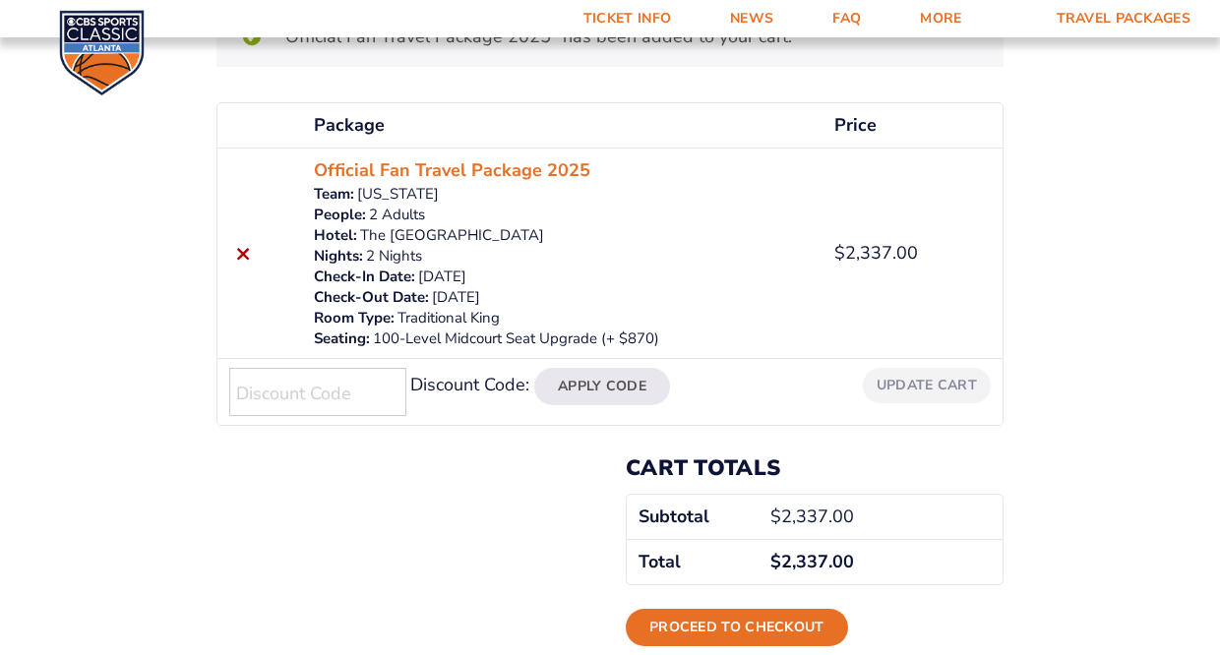
scroll to position [383, 0]
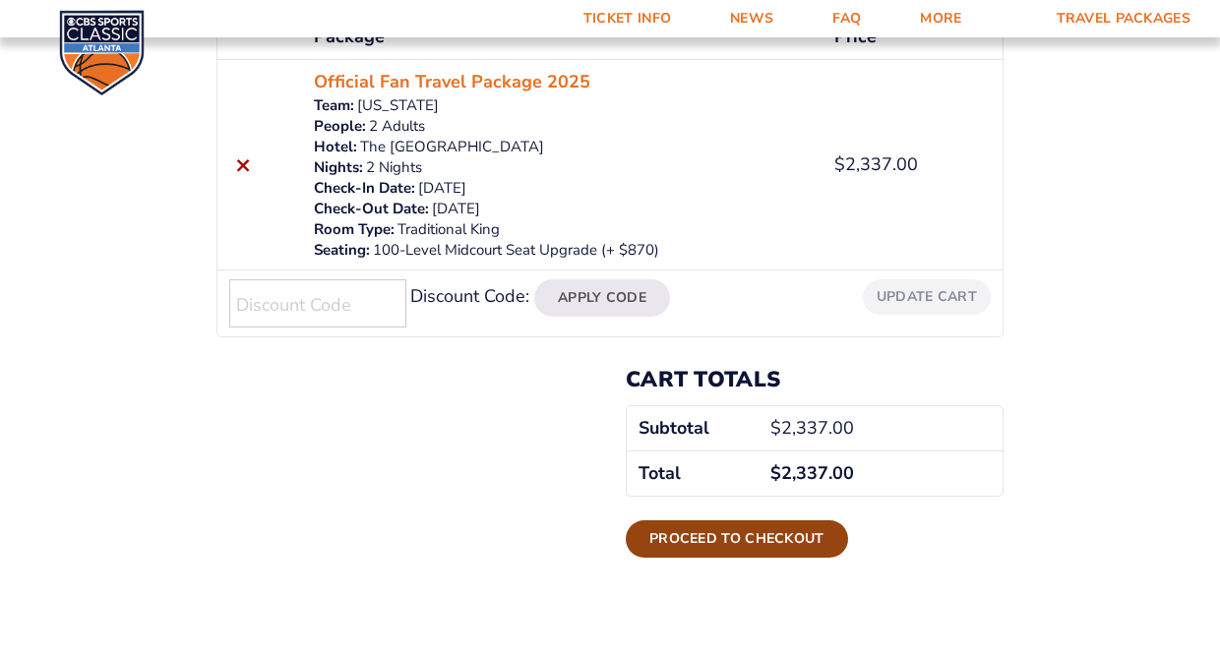
click at [734, 544] on link "Proceed to checkout" at bounding box center [737, 538] width 222 height 37
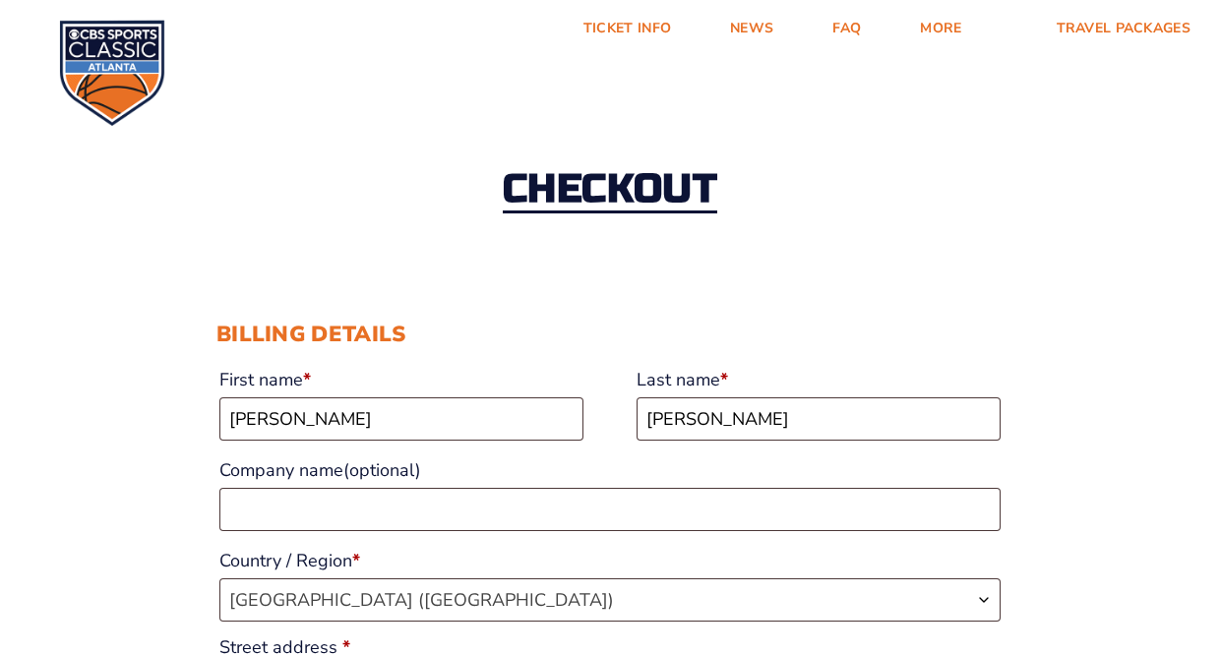
select select "KY"
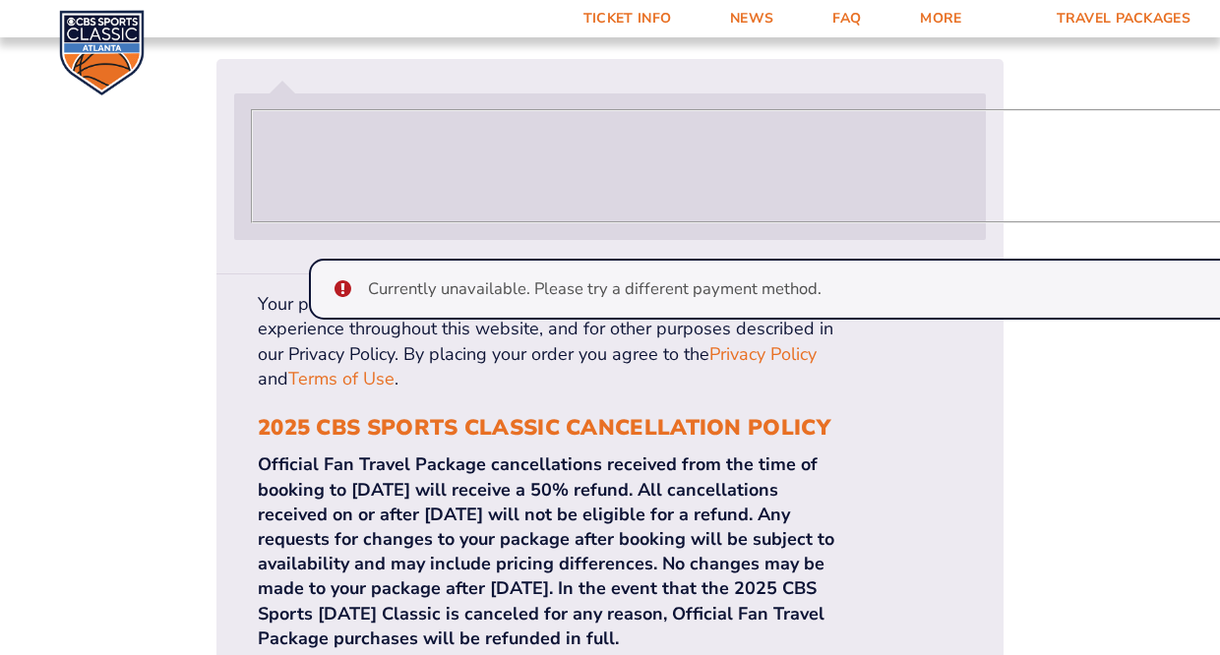
scroll to position [1772, 0]
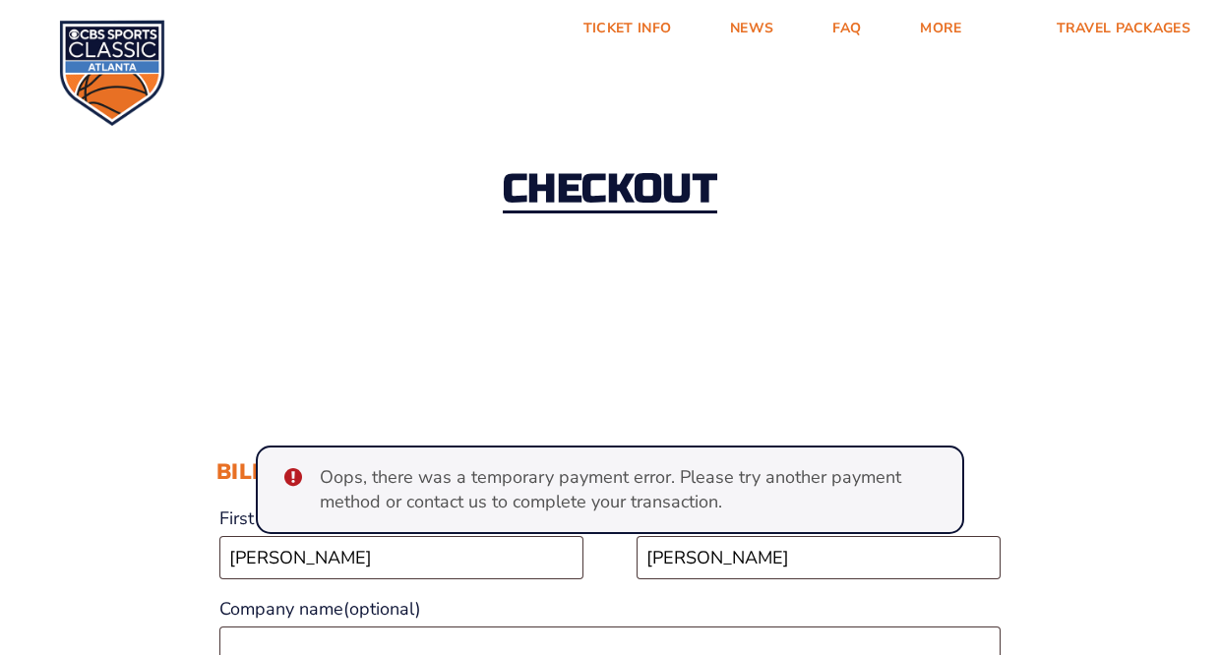
select select "KY"
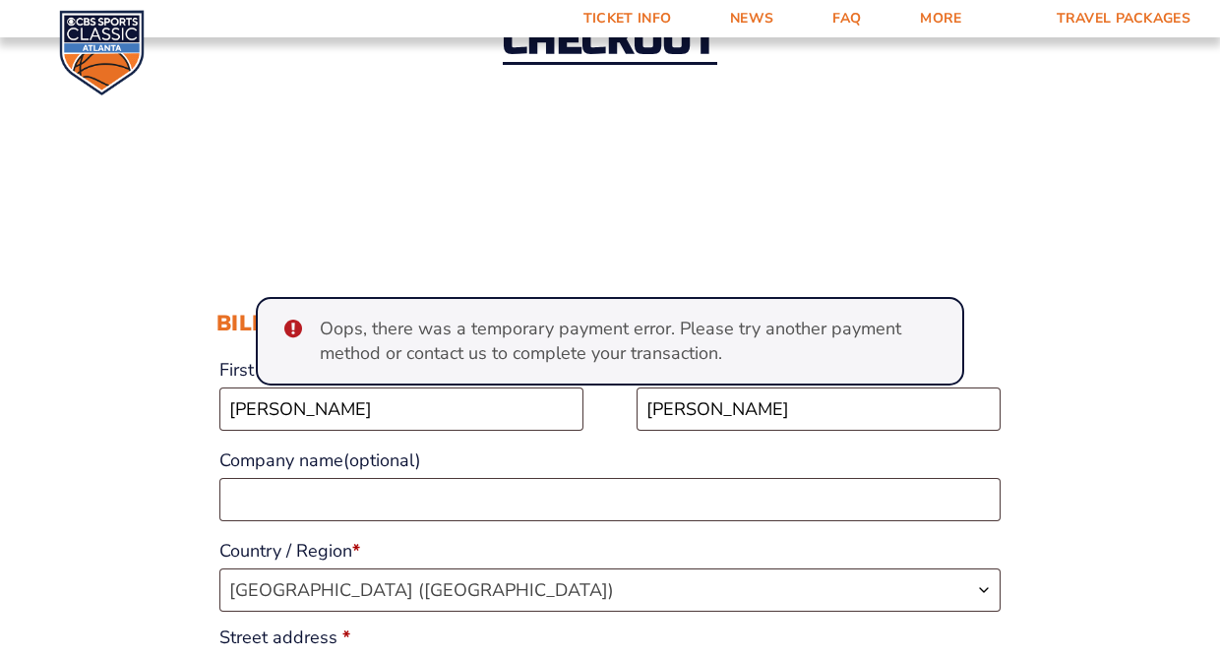
scroll to position [184, 0]
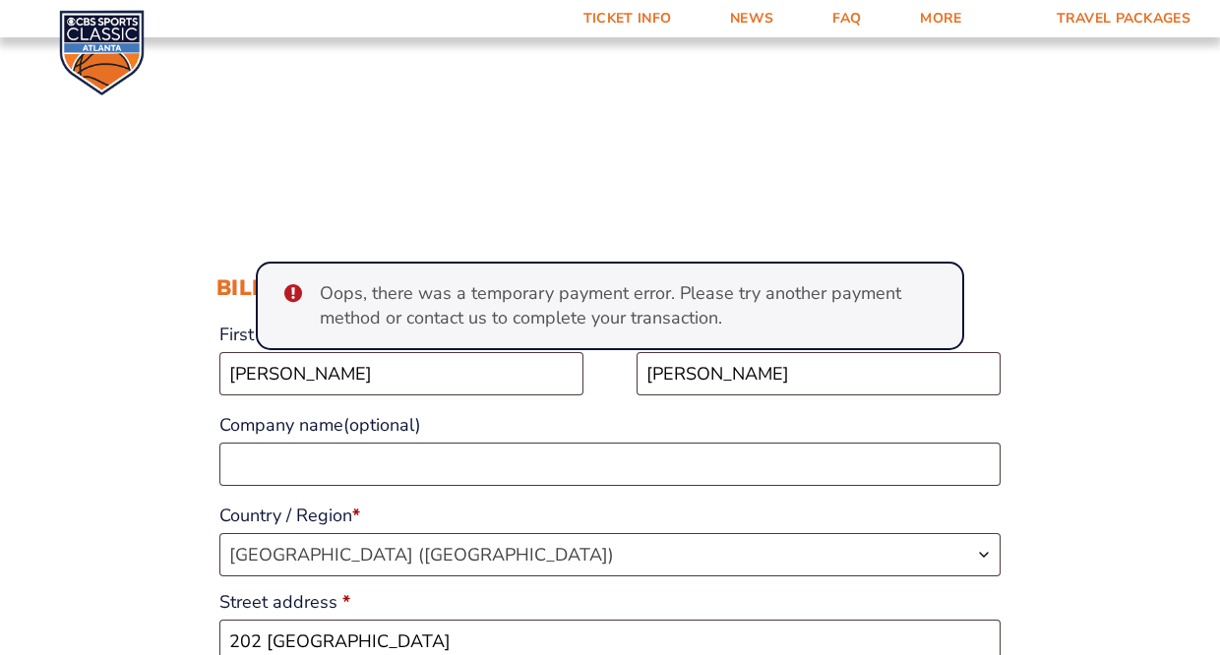
drag, startPoint x: 324, startPoint y: 111, endPoint x: 259, endPoint y: 101, distance: 65.7
click at [321, 110] on div "Checkout" at bounding box center [610, 7] width 1220 height 213
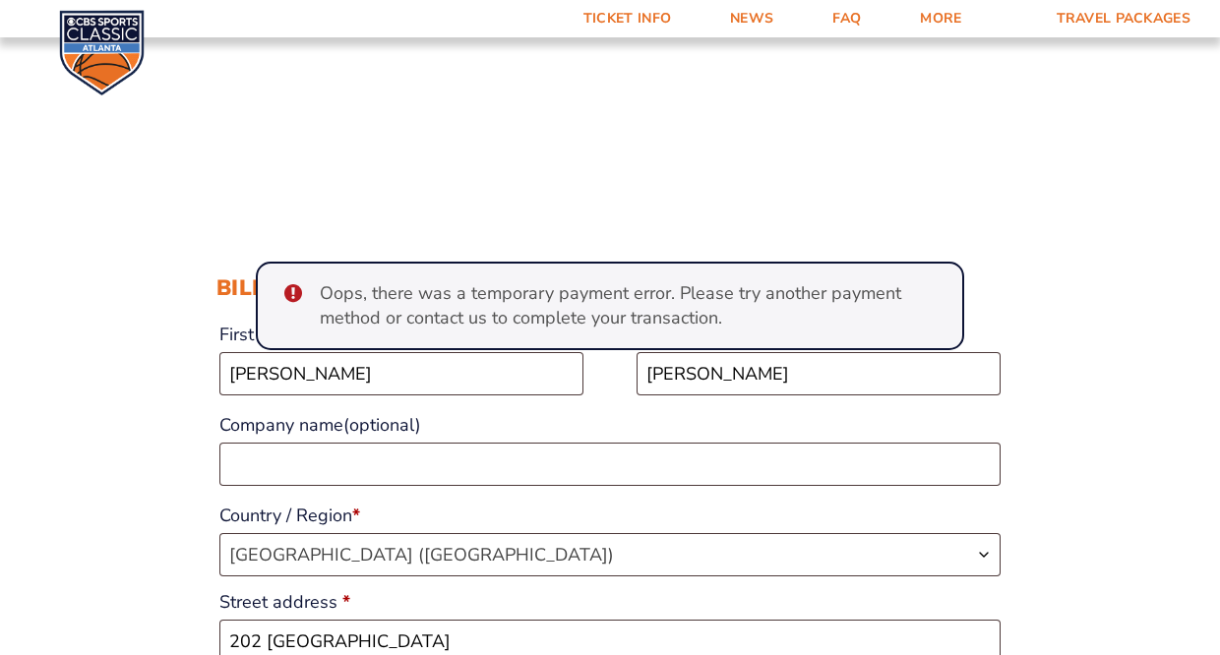
click at [288, 296] on ul "Oops, there was a temporary payment error. Please try another payment method or…" at bounding box center [610, 306] width 708 height 89
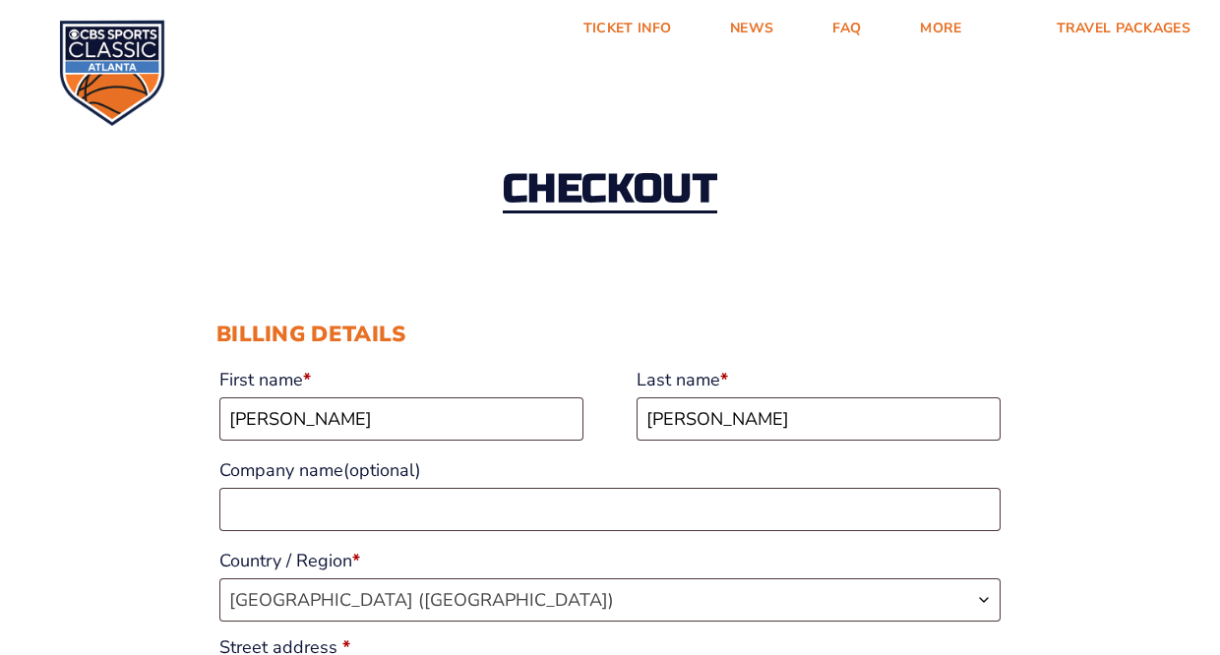
select select "KY"
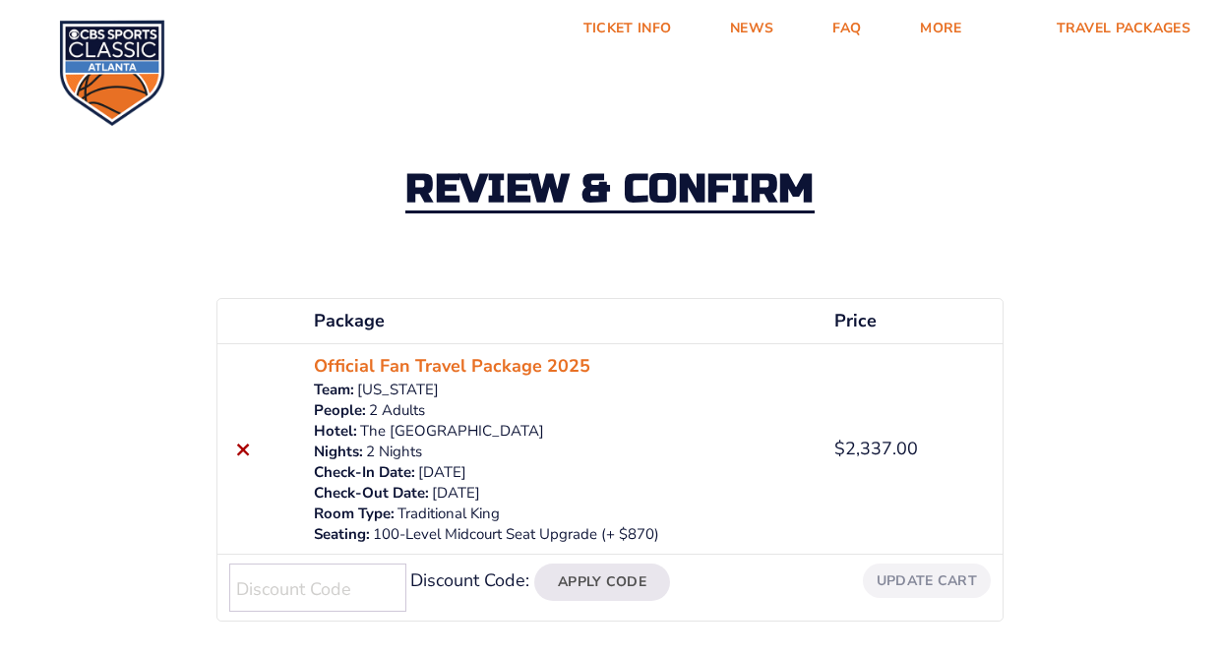
click at [416, 94] on div "Review & Confirm" at bounding box center [610, 191] width 1220 height 213
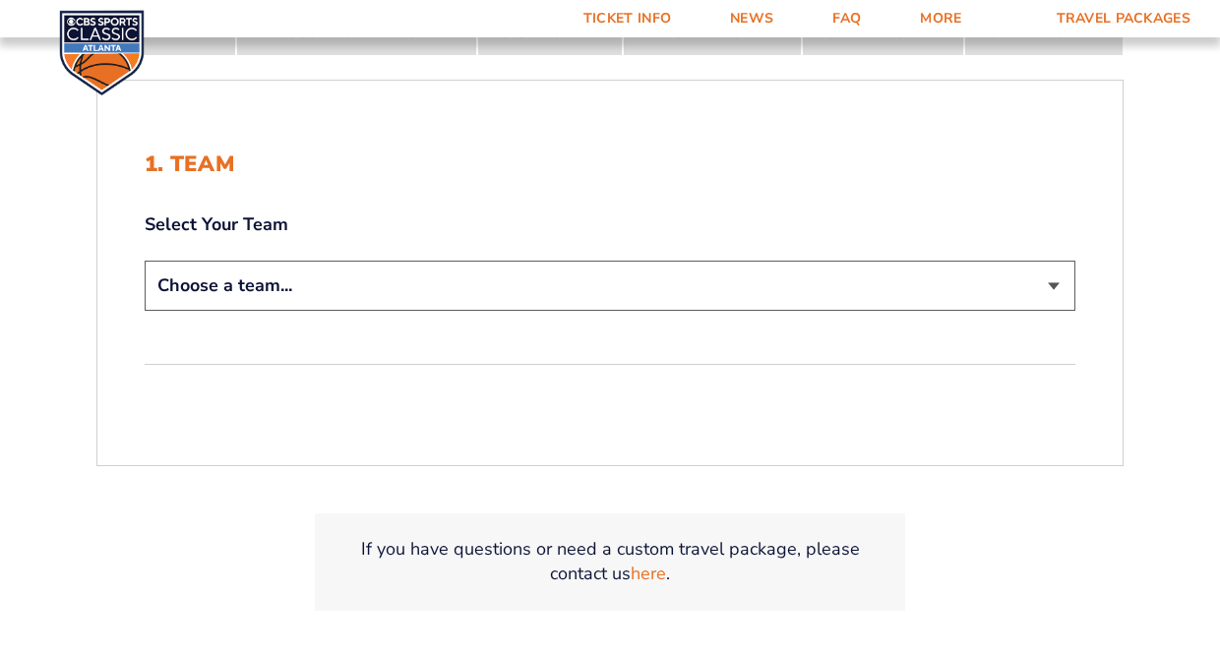
scroll to position [413, 0]
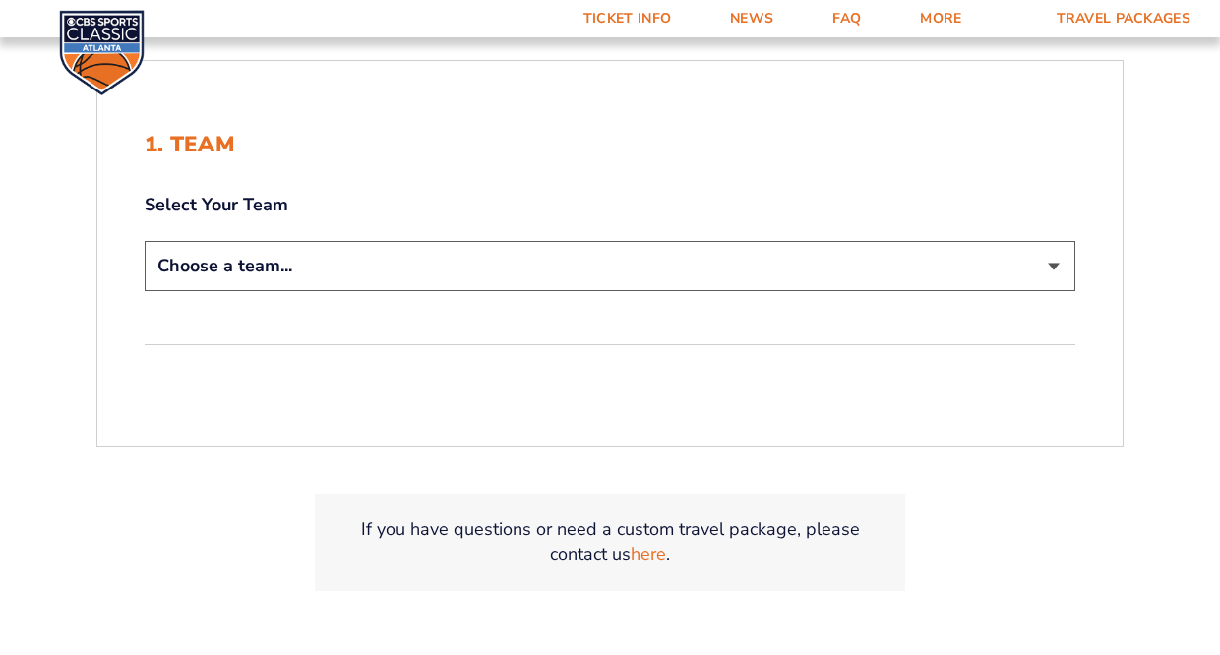
select select "12956"
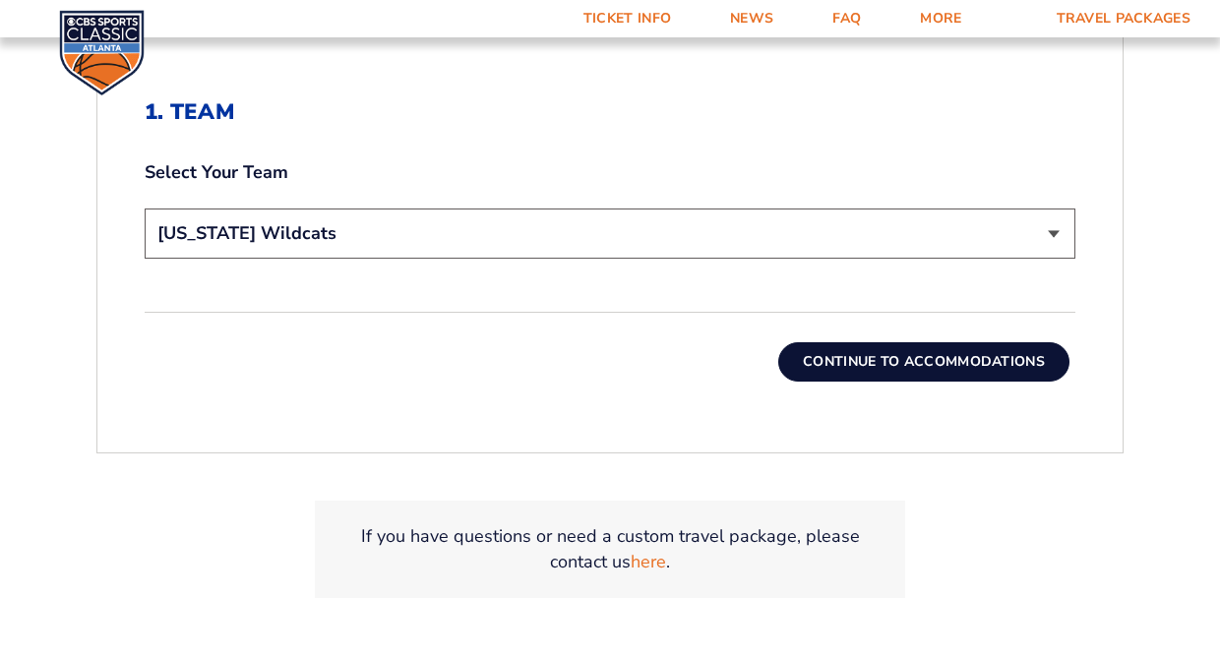
scroll to position [611, 0]
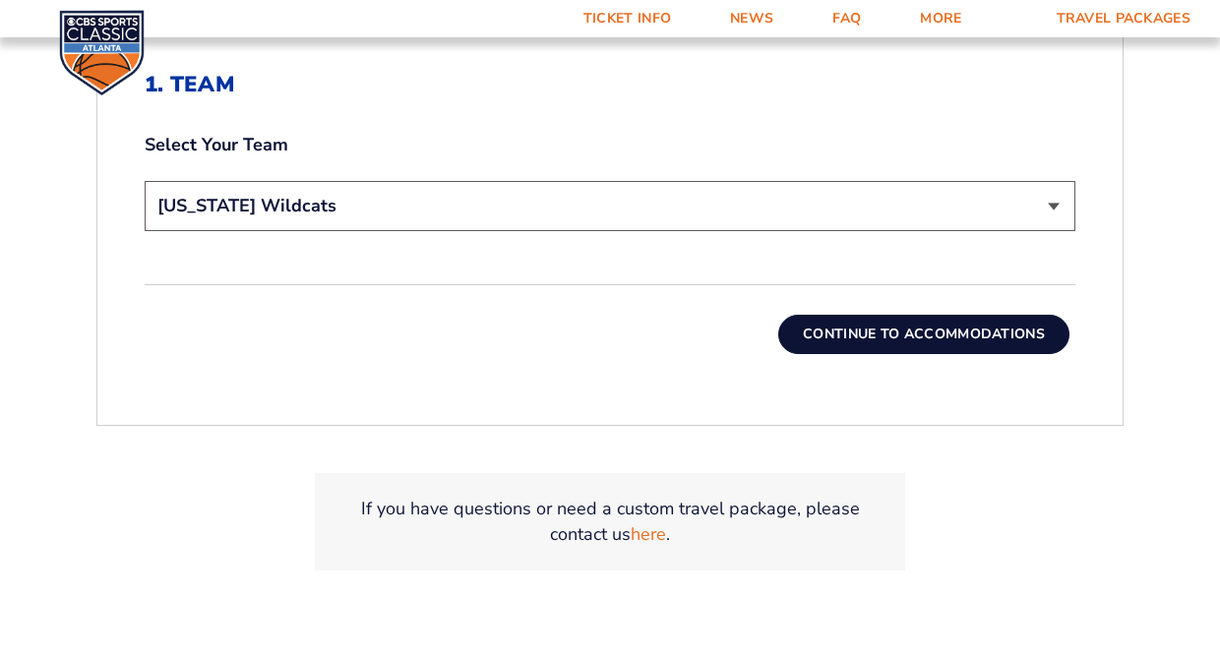
click at [864, 338] on button "Continue To Accommodations" at bounding box center [923, 334] width 291 height 39
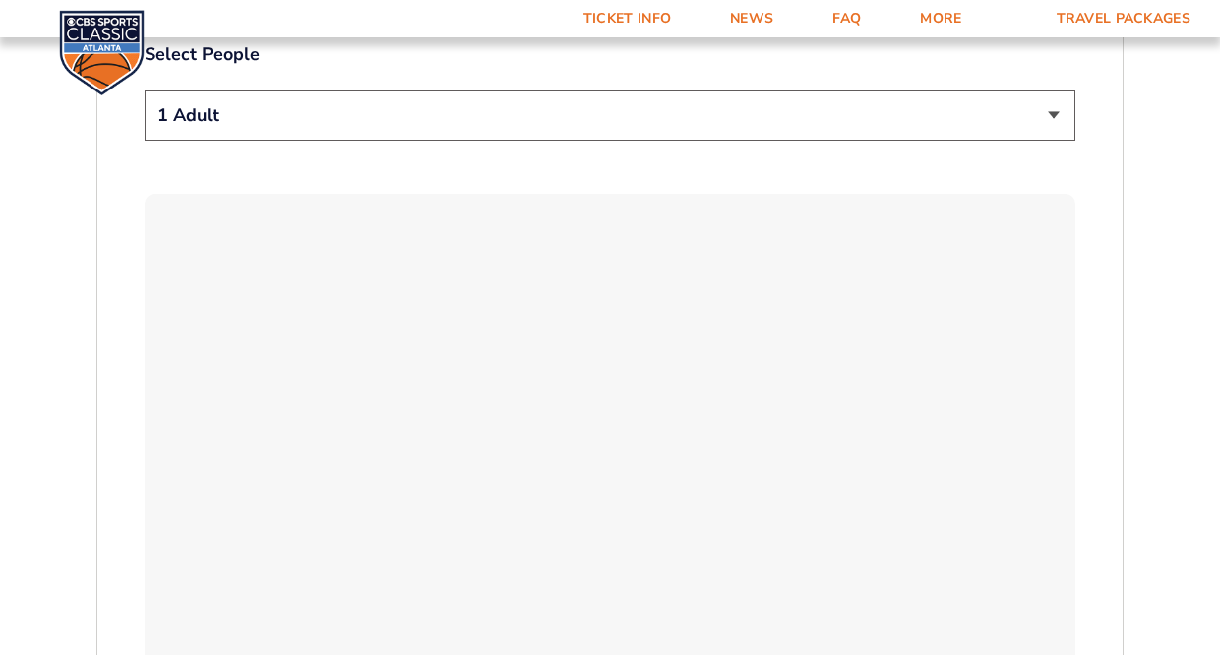
scroll to position [1164, 0]
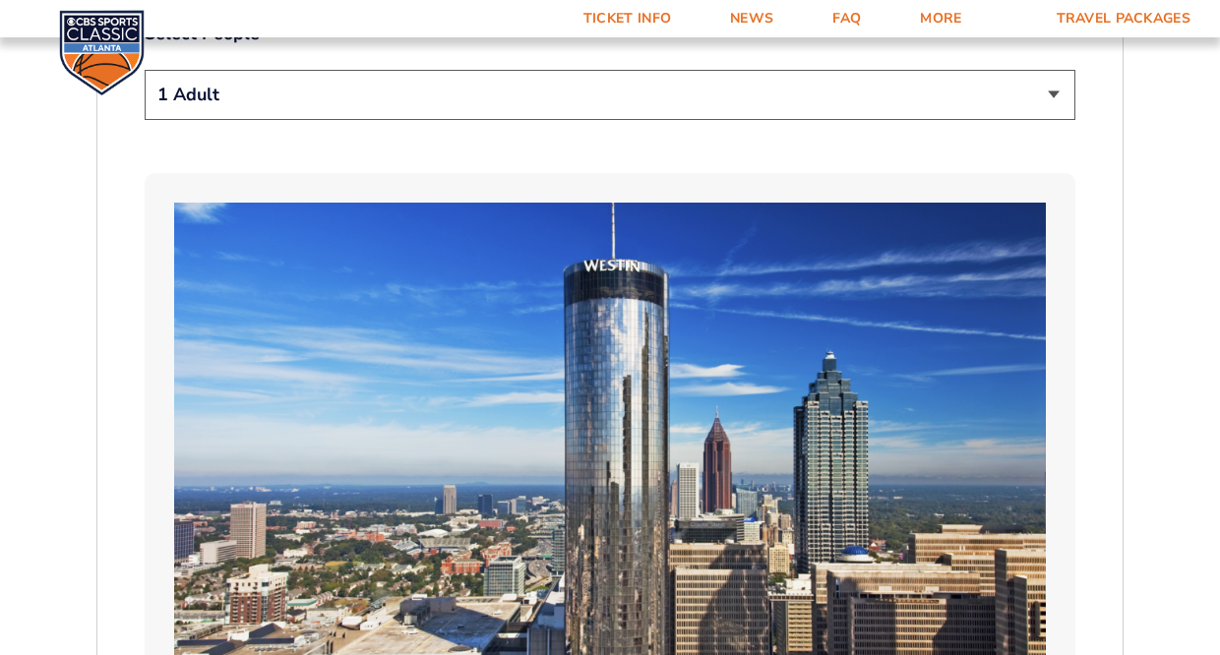
select select "2 Adults"
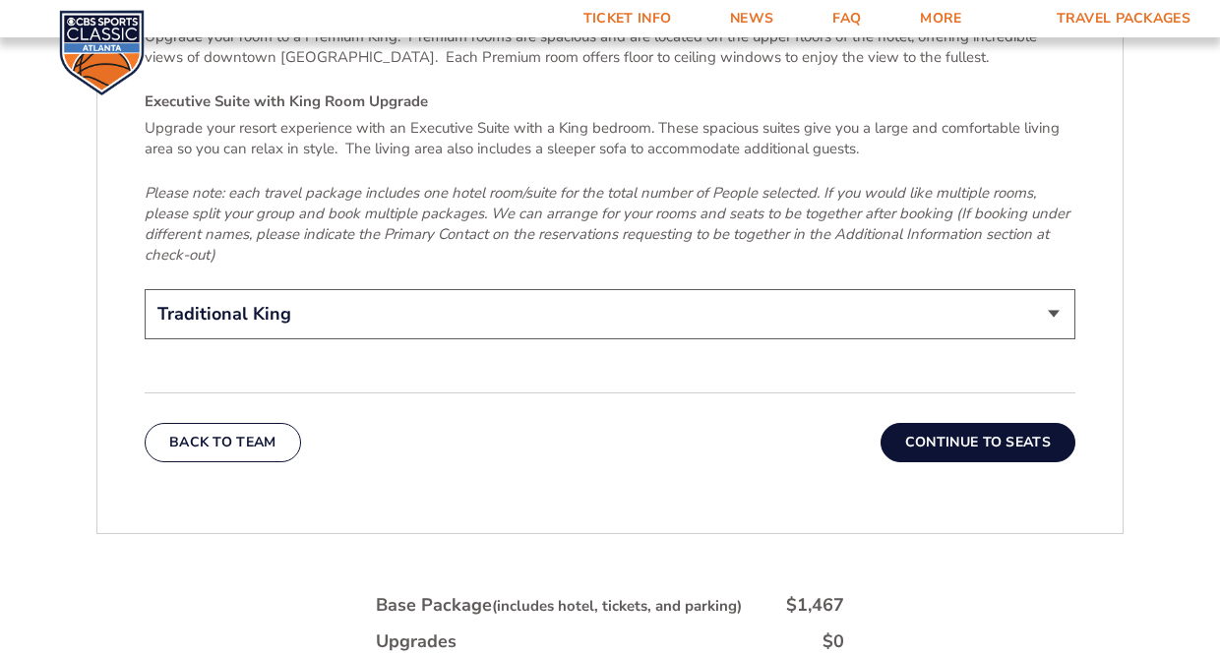
click at [980, 427] on button "Continue To Seats" at bounding box center [977, 442] width 195 height 39
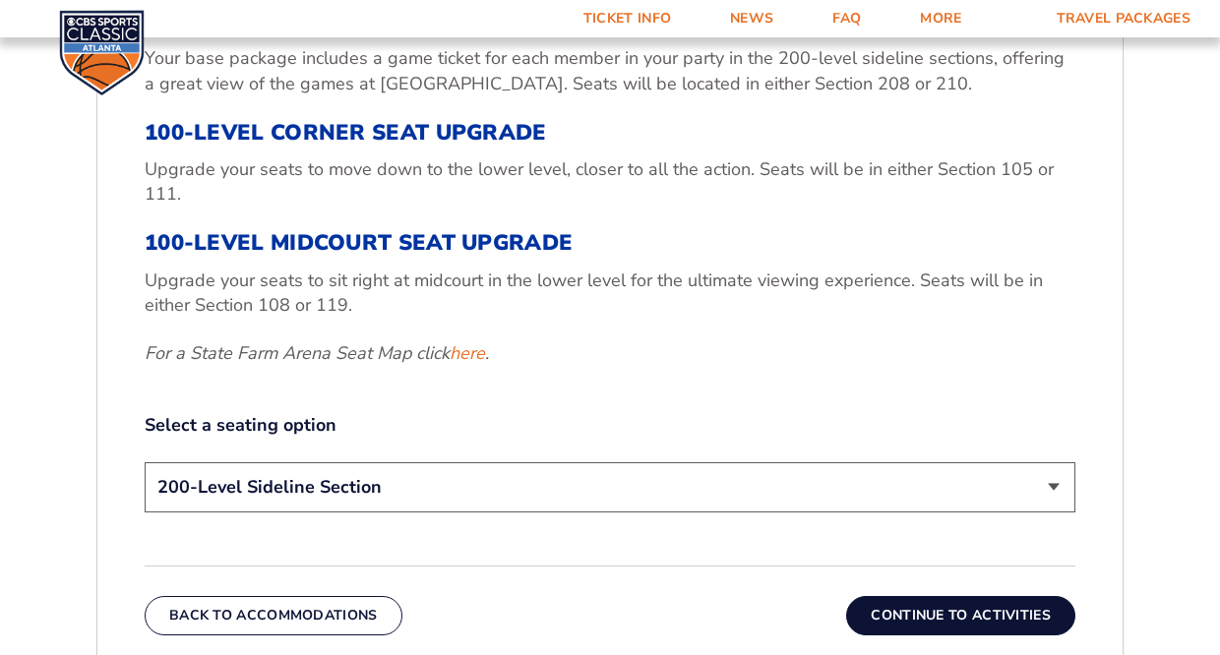
scroll to position [747, 0]
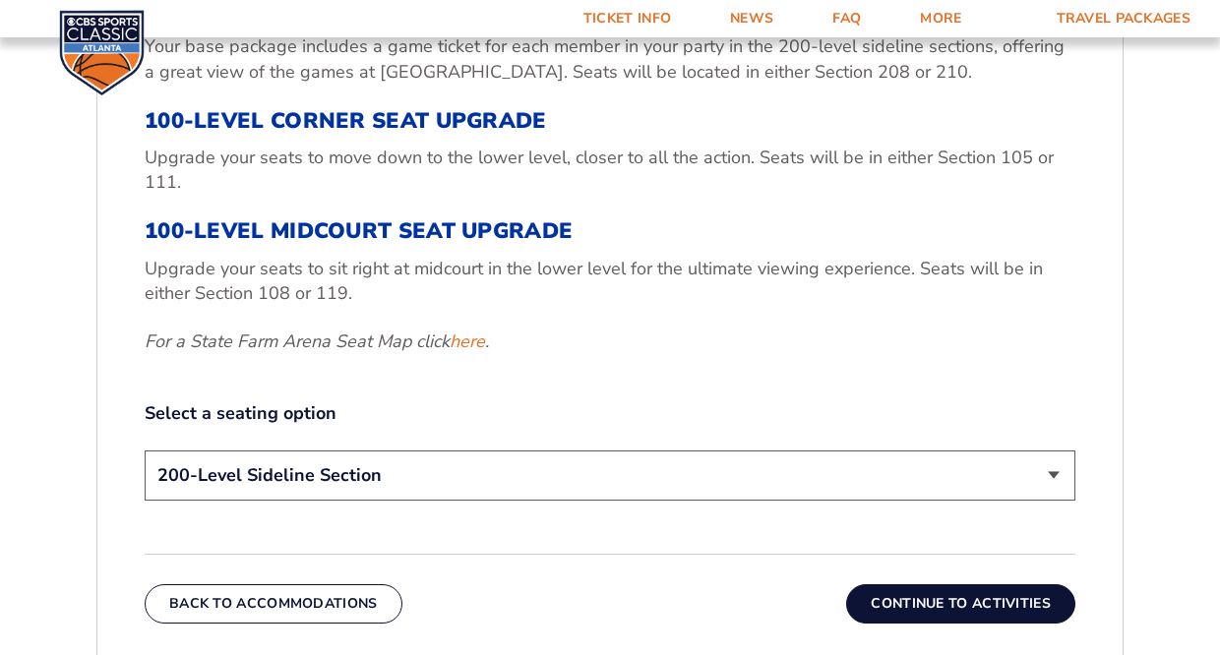
select select "100-Level Midcourt Seat Upgrade"
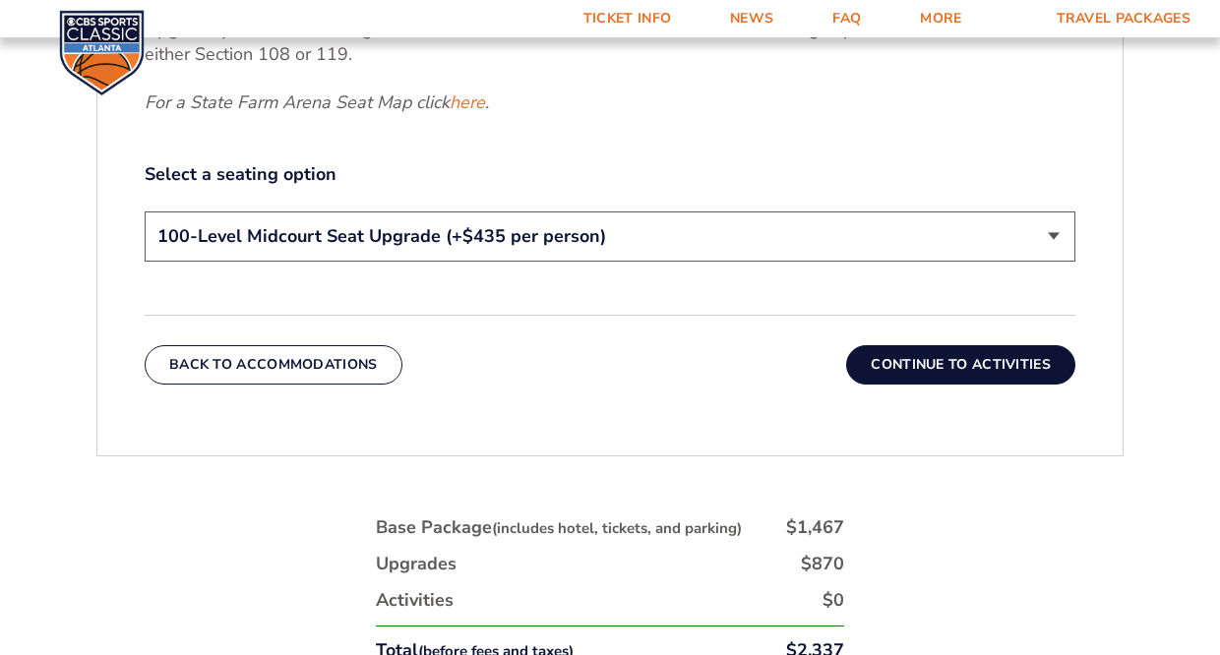
scroll to position [990, 0]
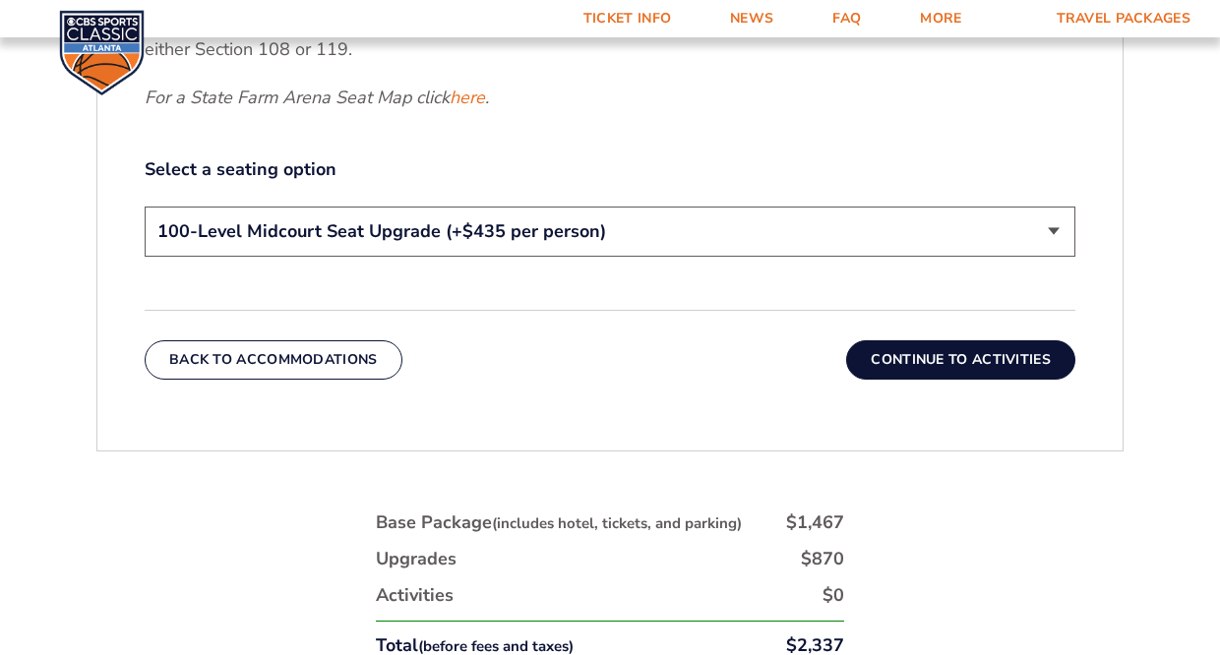
click at [944, 359] on button "Continue To Activities" at bounding box center [960, 359] width 229 height 39
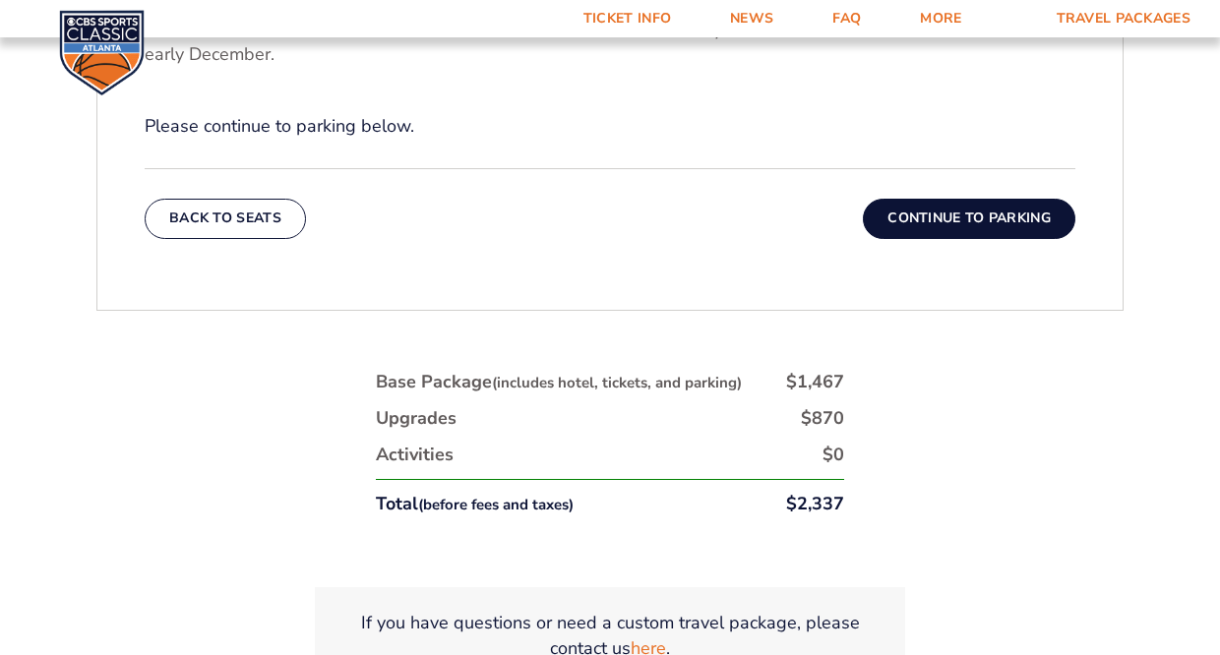
scroll to position [934, 0]
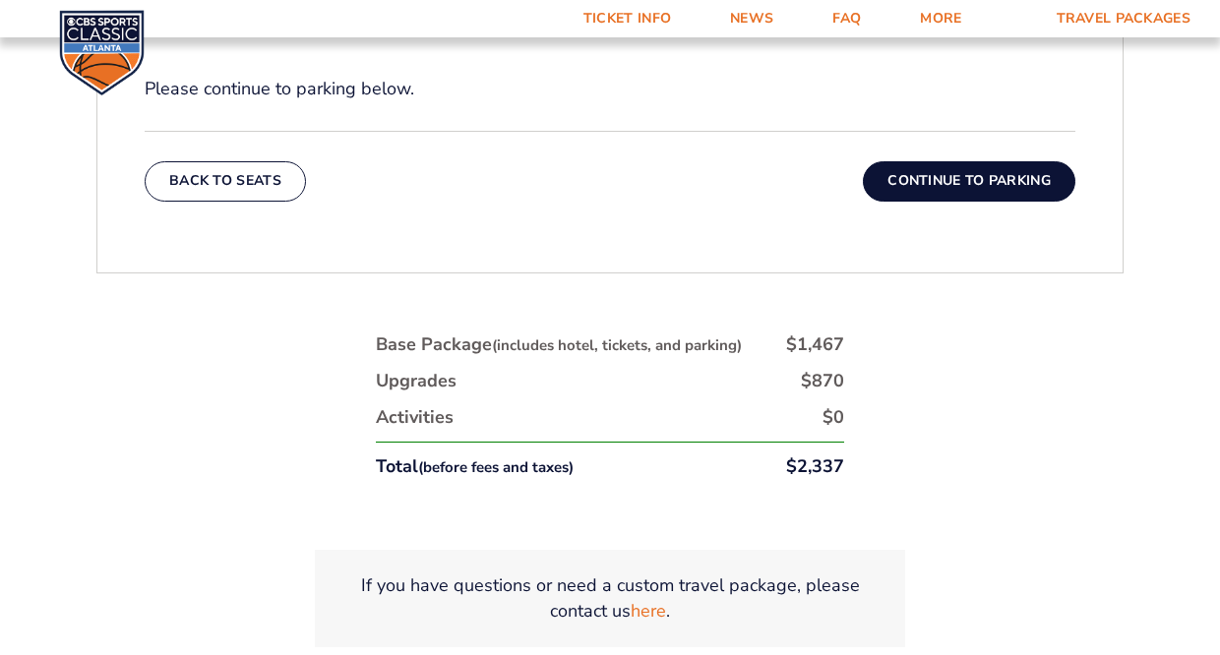
click at [939, 178] on button "Continue To Parking" at bounding box center [969, 180] width 212 height 39
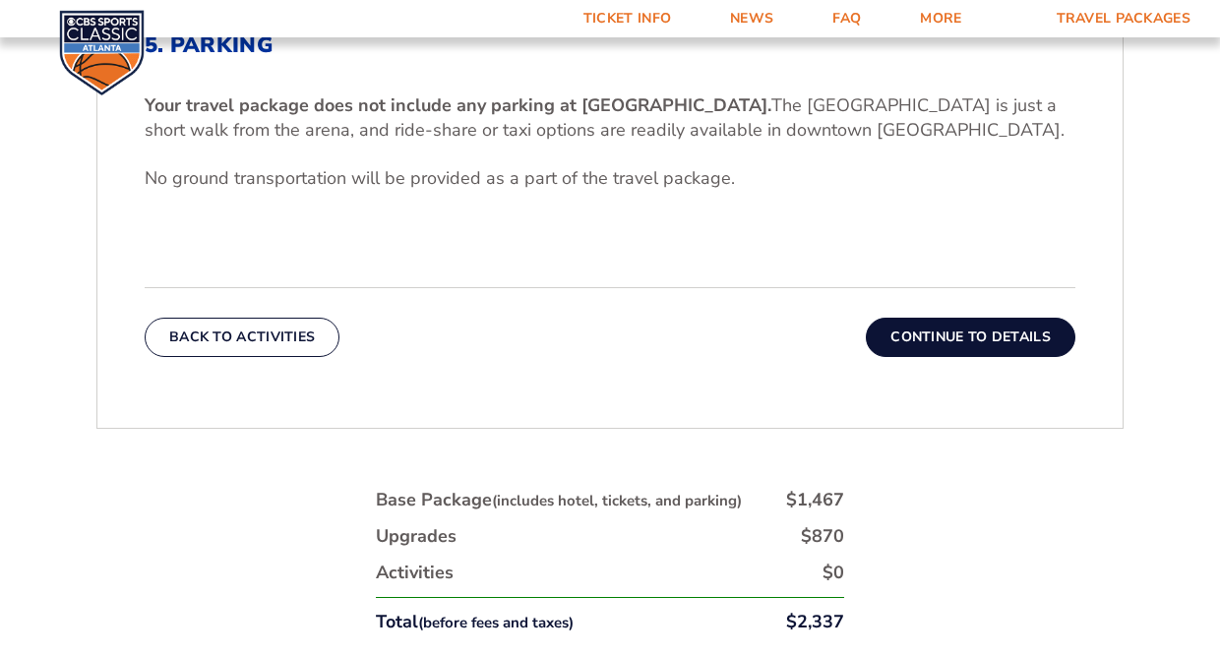
scroll to position [752, 0]
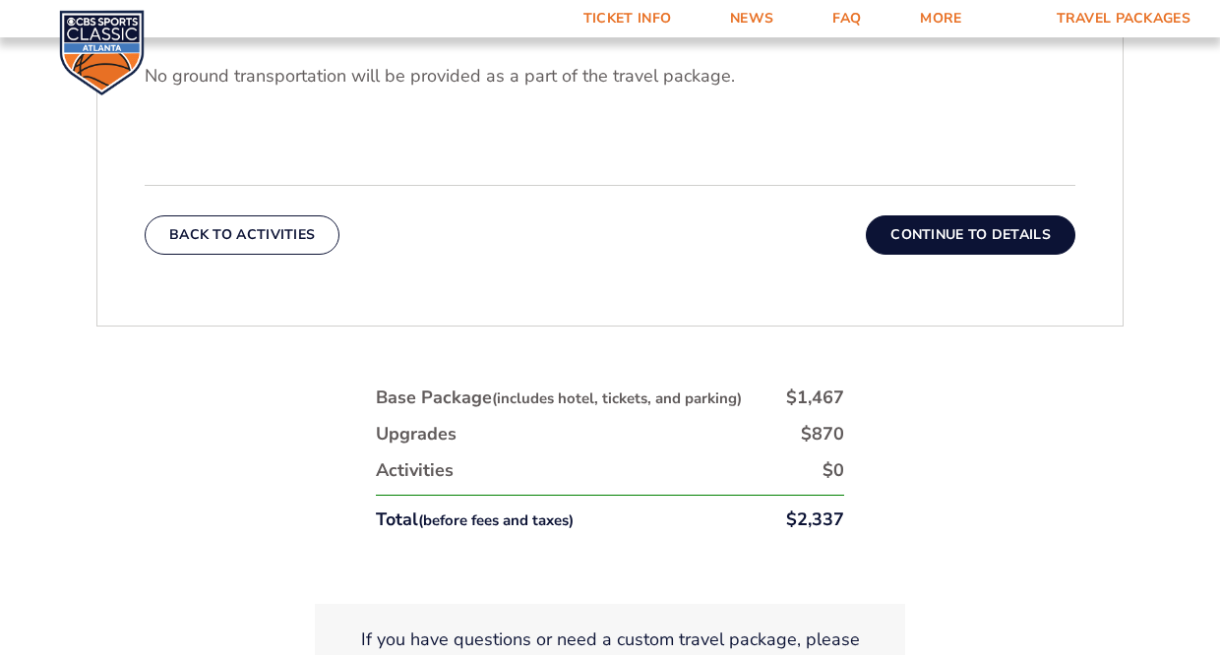
click at [934, 234] on button "Continue To Details" at bounding box center [970, 234] width 209 height 39
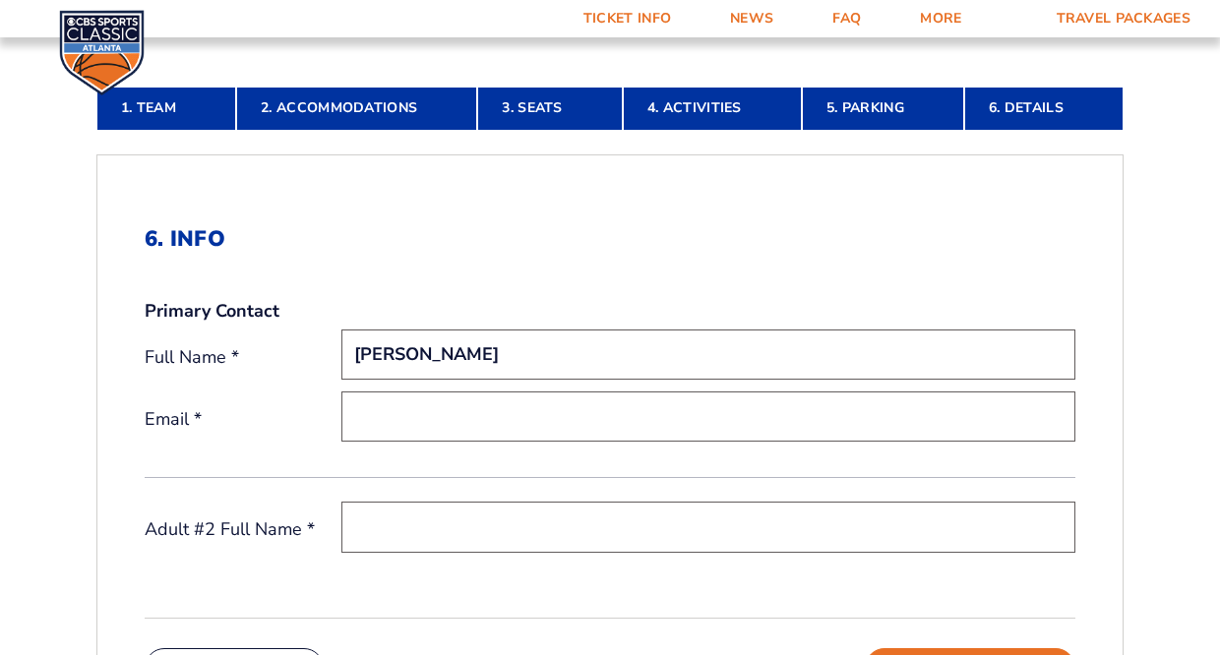
scroll to position [456, 0]
type input "Mike Wurth"
type input "m.wurth@summitsales-mkt.com"
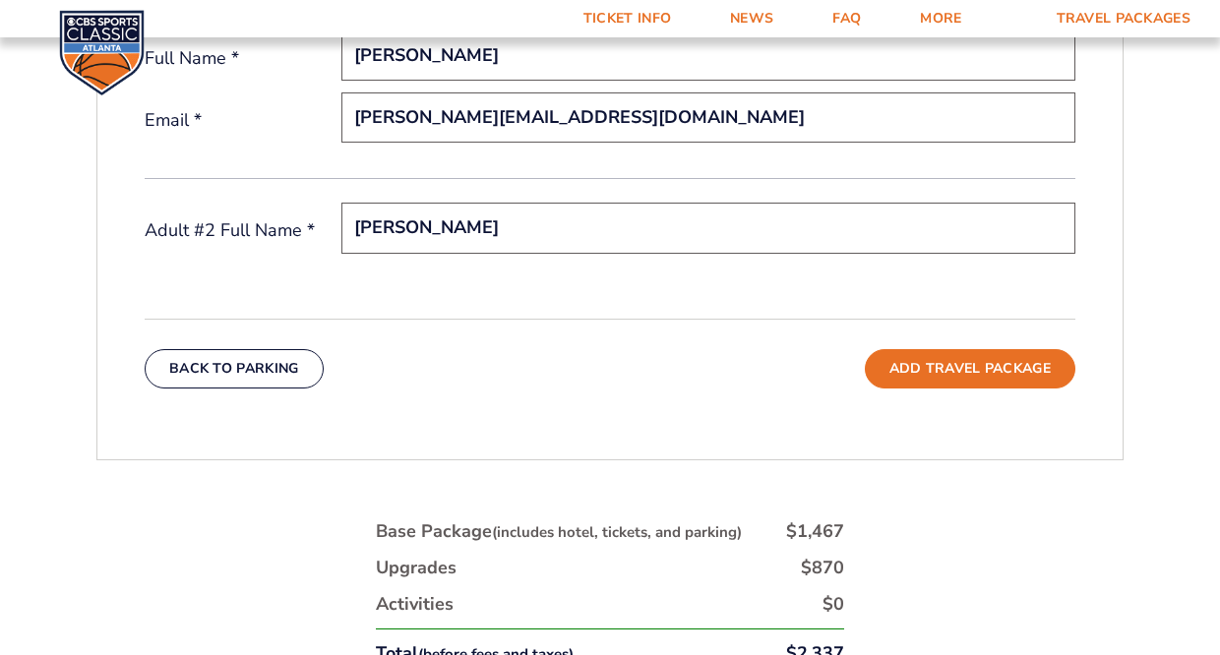
scroll to position [772, 0]
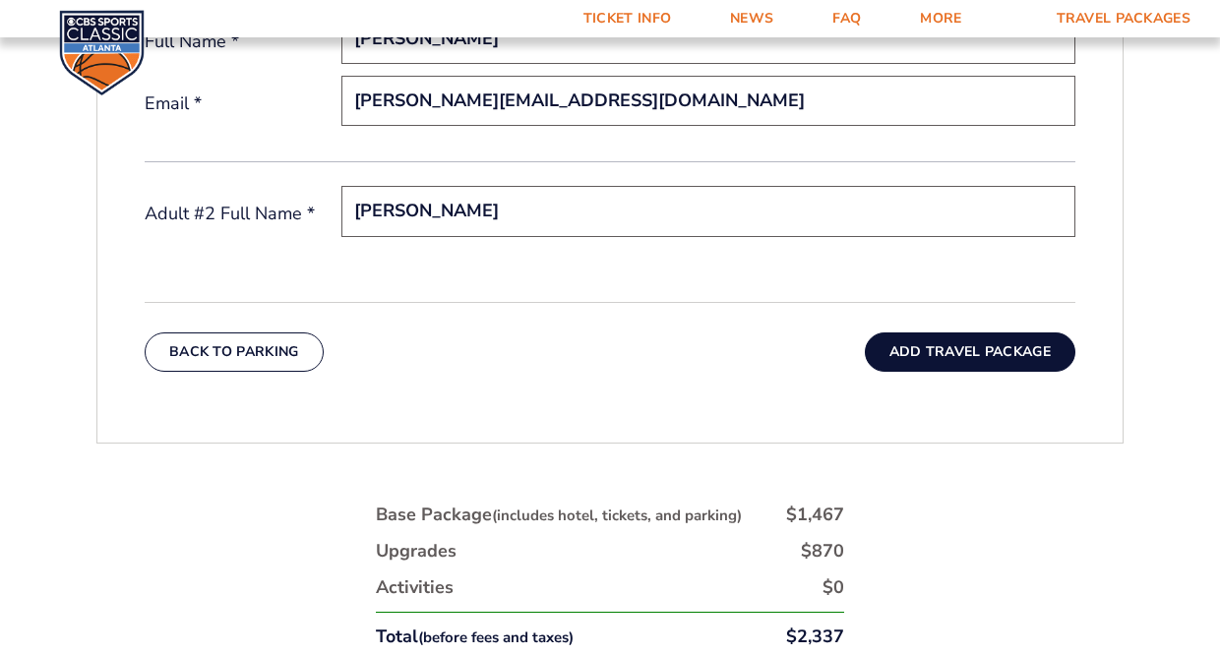
type input "Jane Wurth"
click at [942, 353] on button "Add Travel Package" at bounding box center [970, 351] width 210 height 39
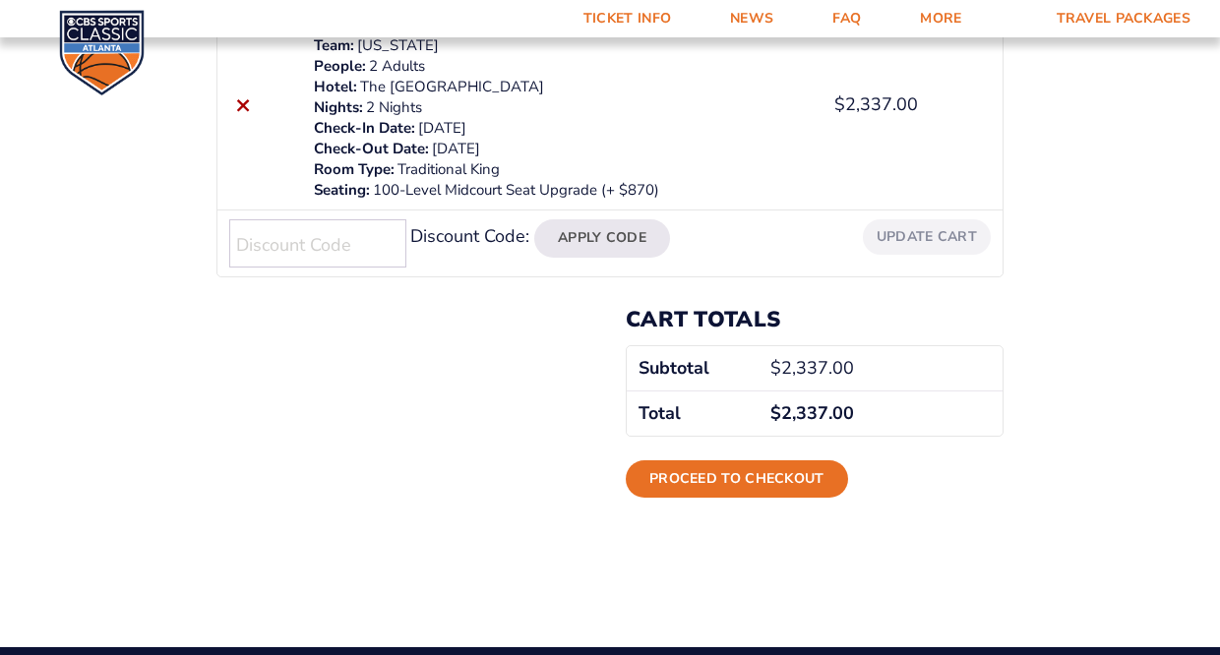
scroll to position [565, 0]
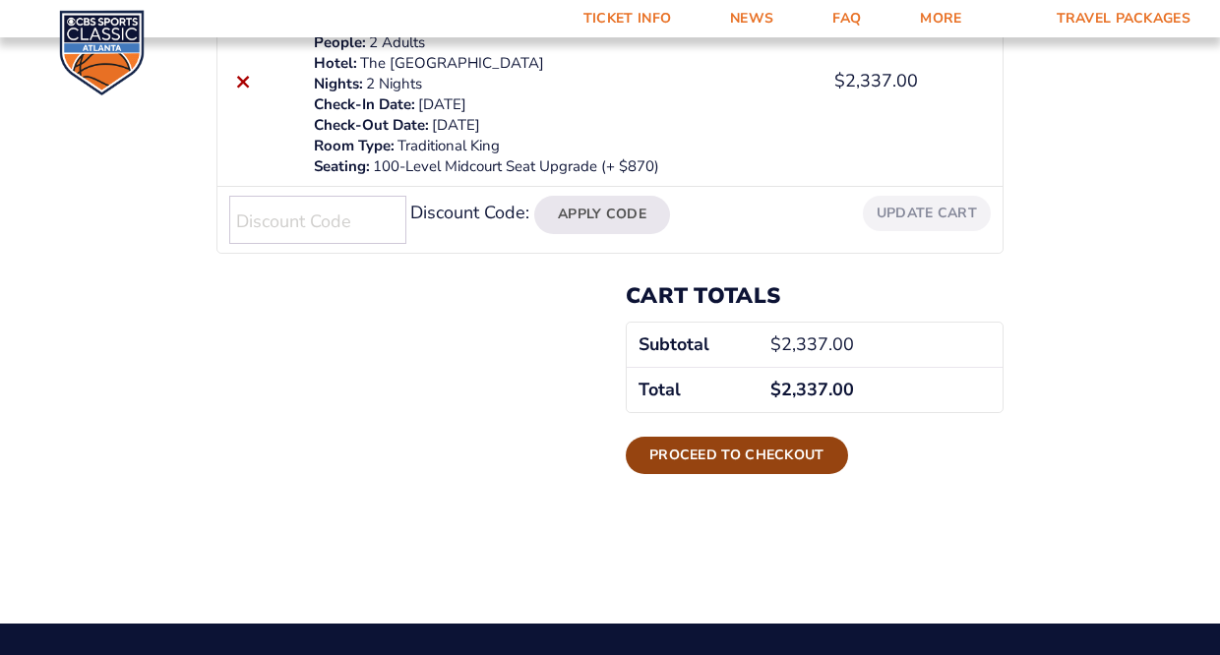
click at [756, 460] on link "Proceed to checkout" at bounding box center [737, 455] width 222 height 37
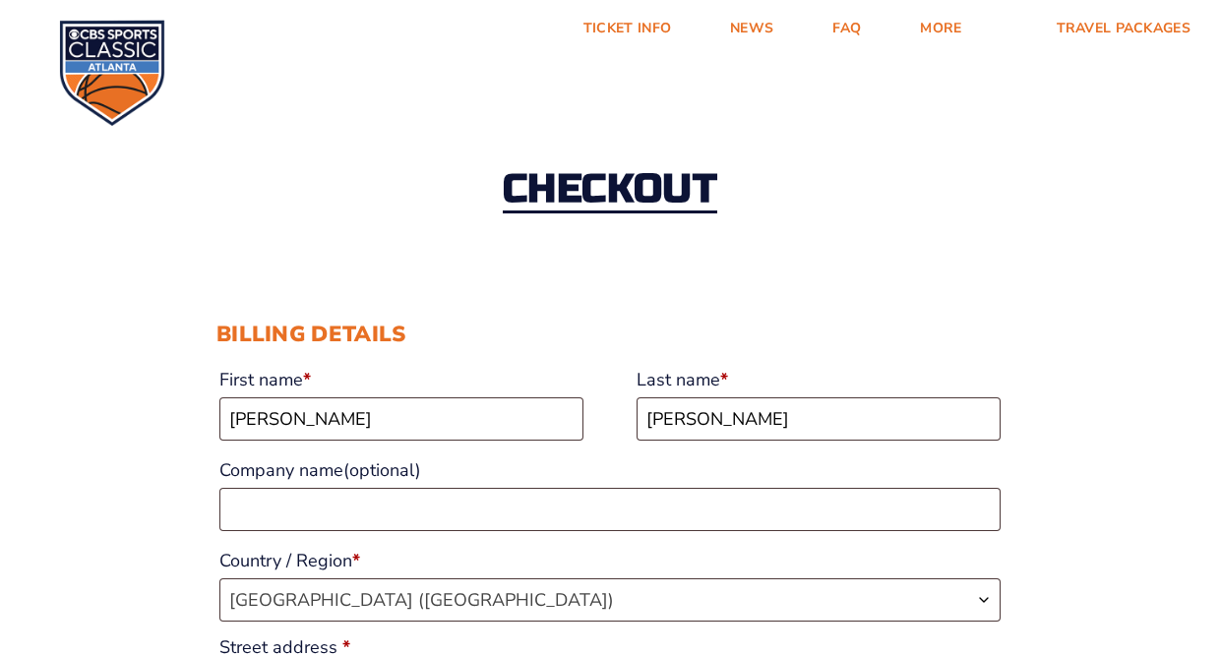
select select "KY"
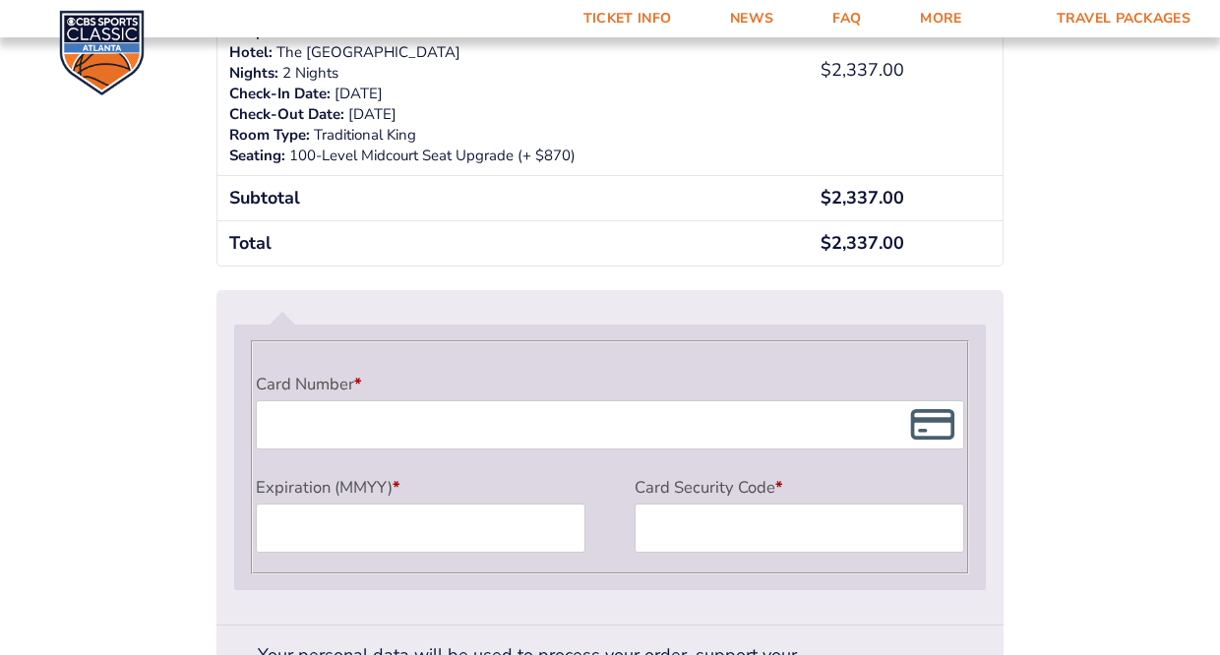
scroll to position [1620, 0]
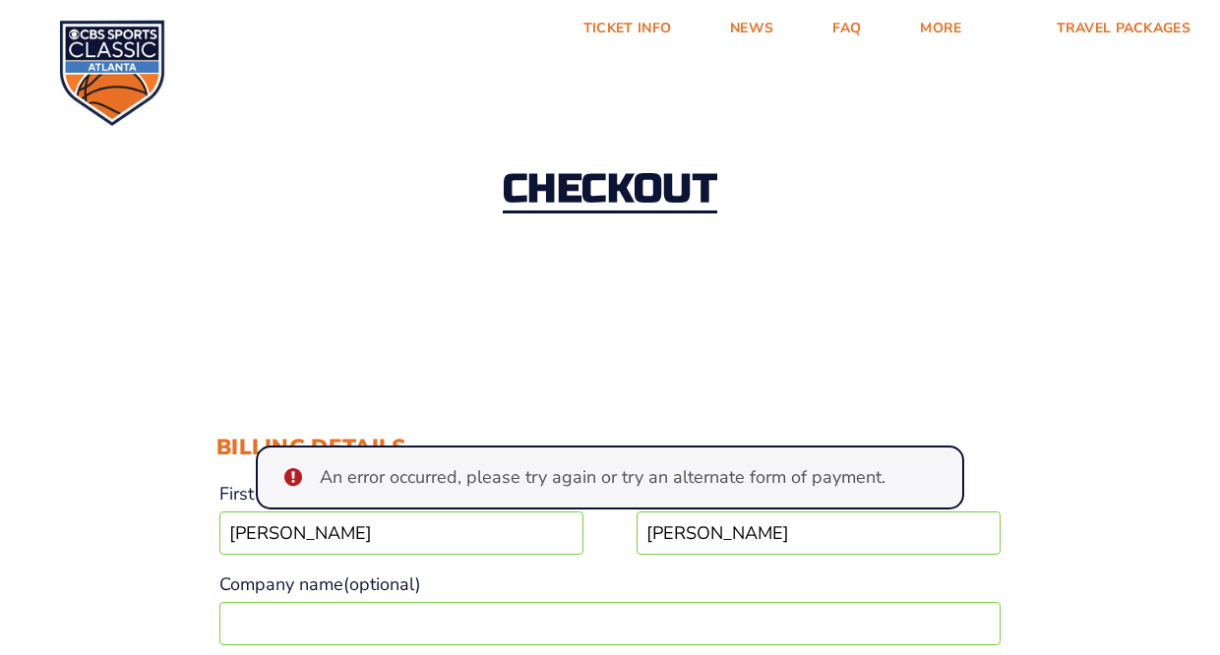
scroll to position [0, 0]
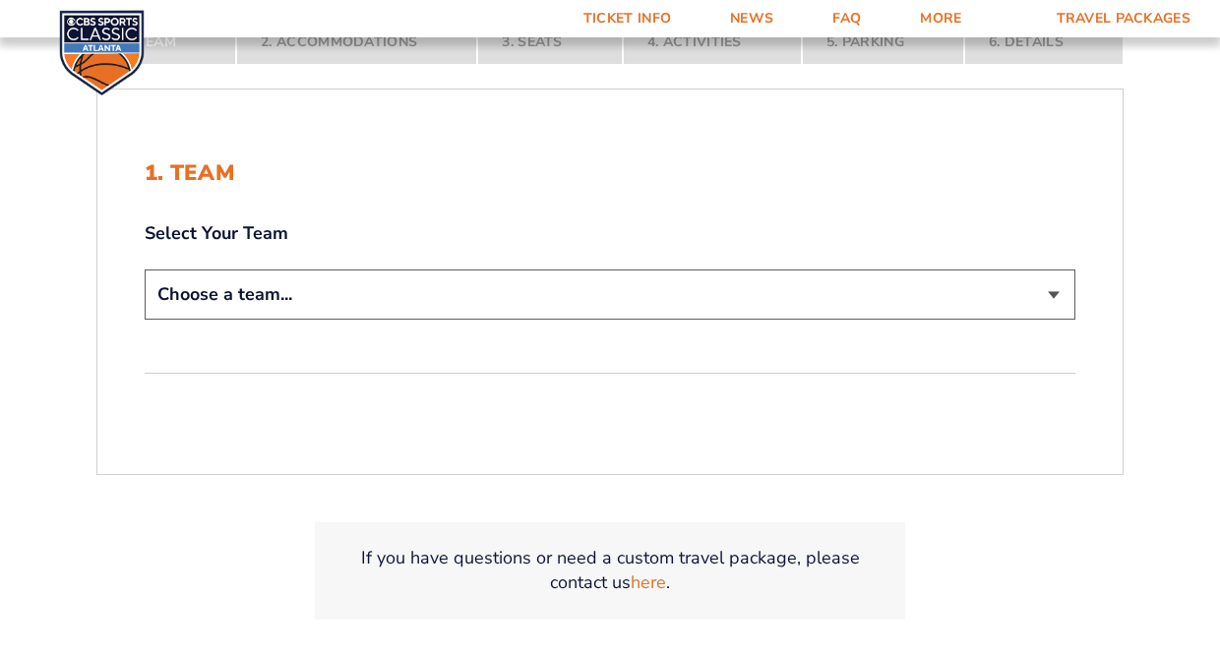
scroll to position [389, 0]
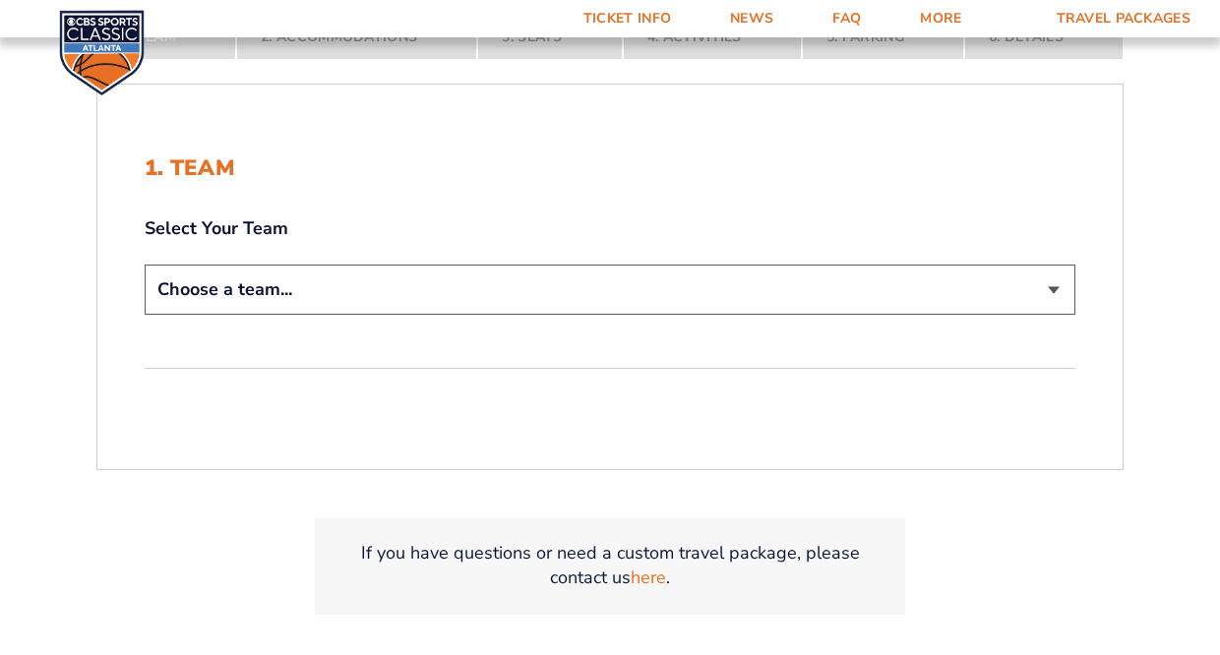
select select "12956"
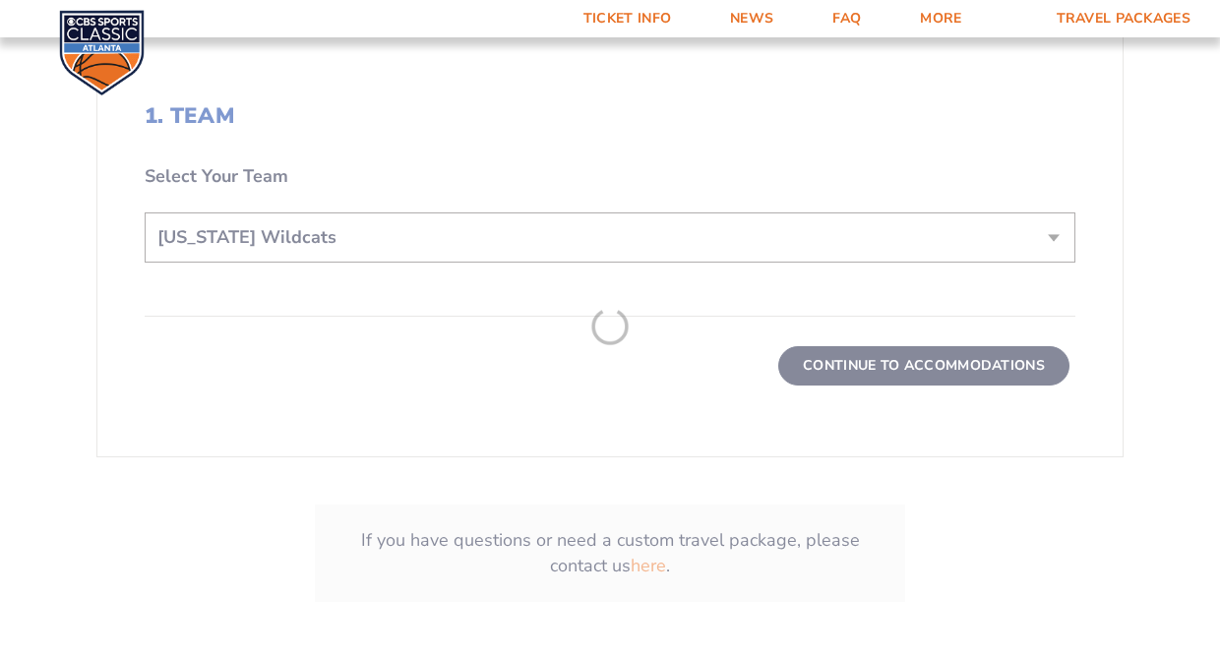
scroll to position [605, 0]
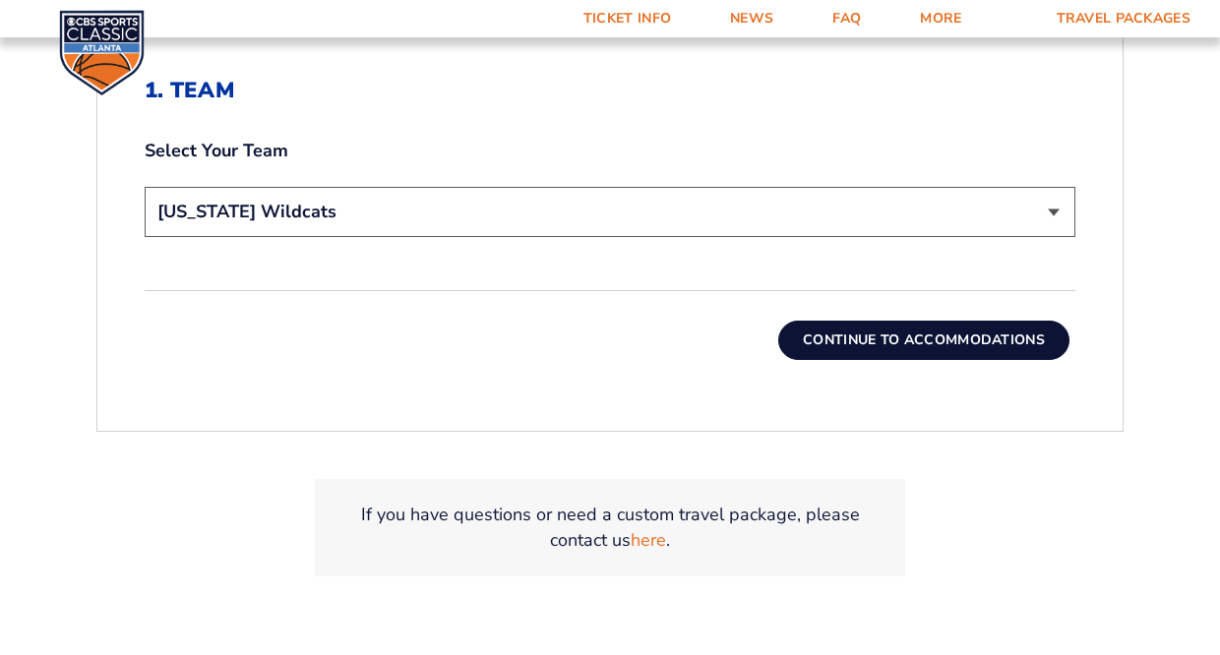
click at [882, 339] on button "Continue To Accommodations" at bounding box center [923, 340] width 291 height 39
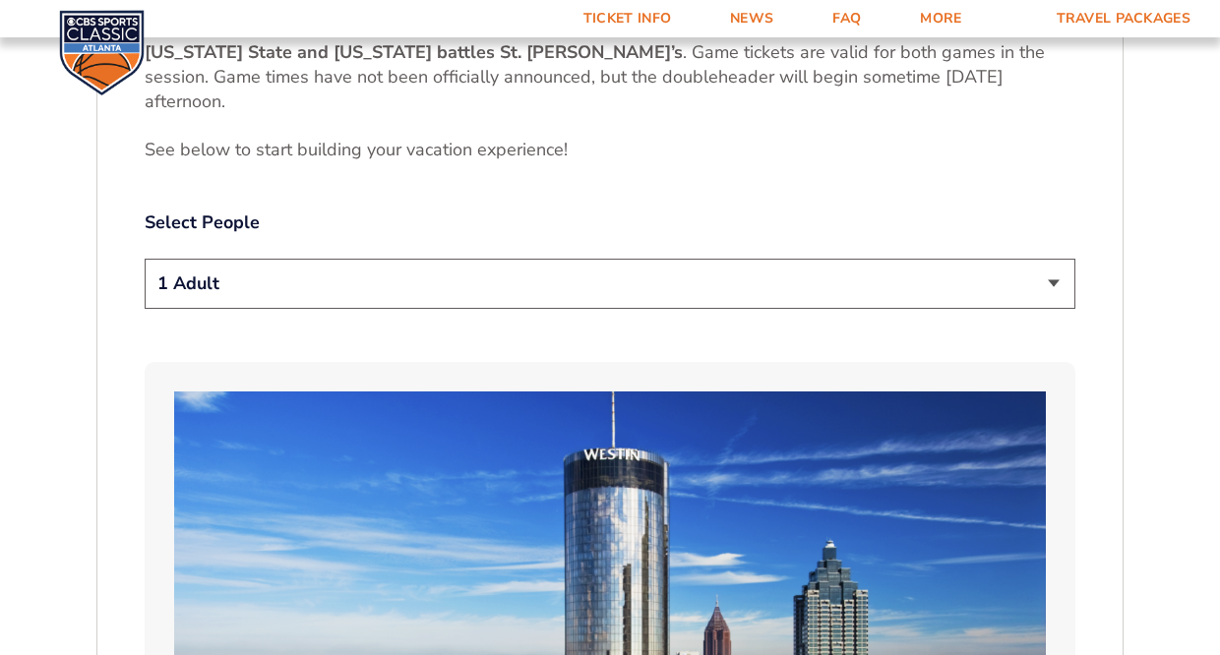
scroll to position [1041, 0]
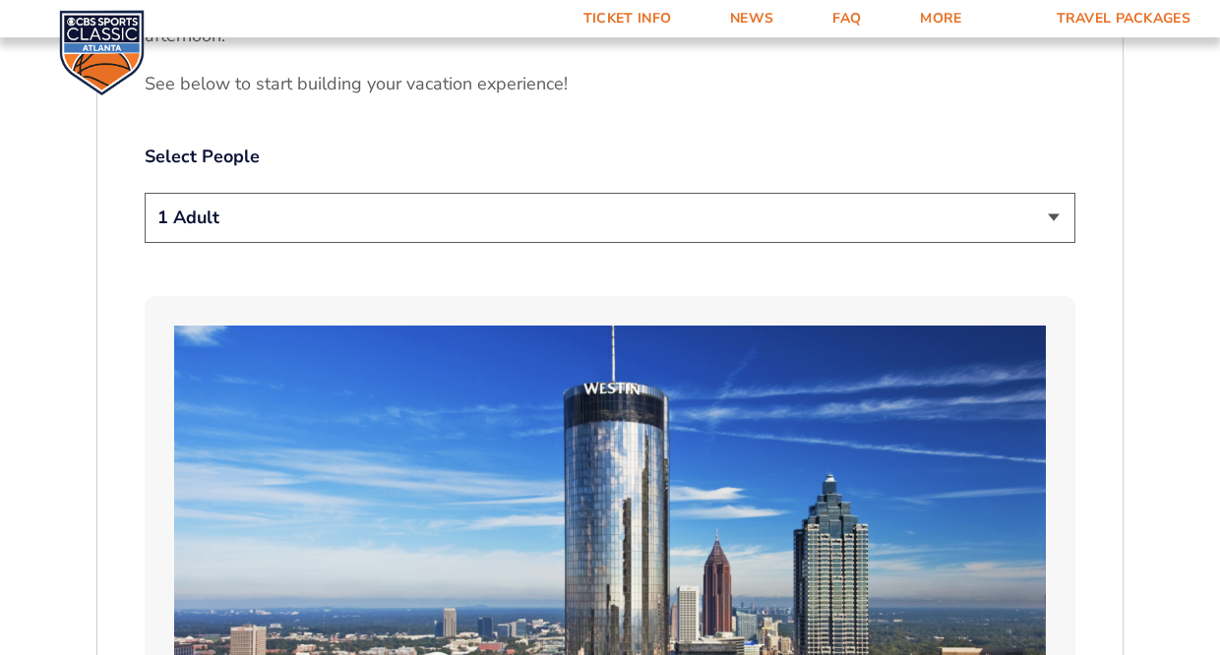
select select "2 Adults"
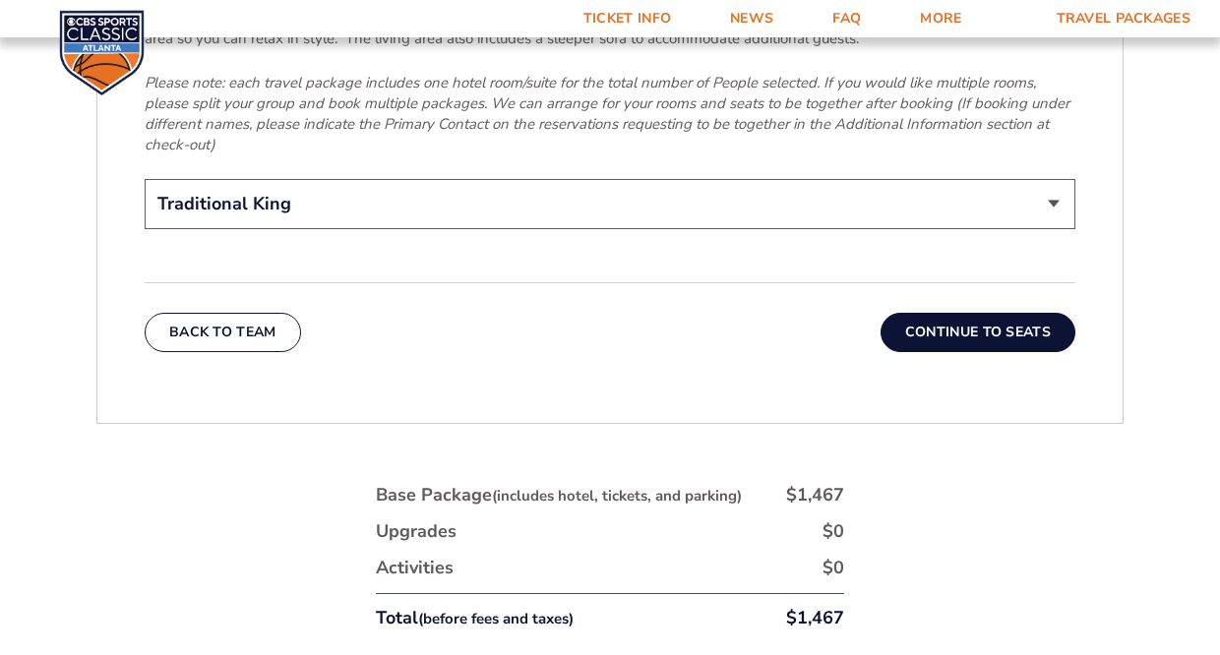
scroll to position [3211, 0]
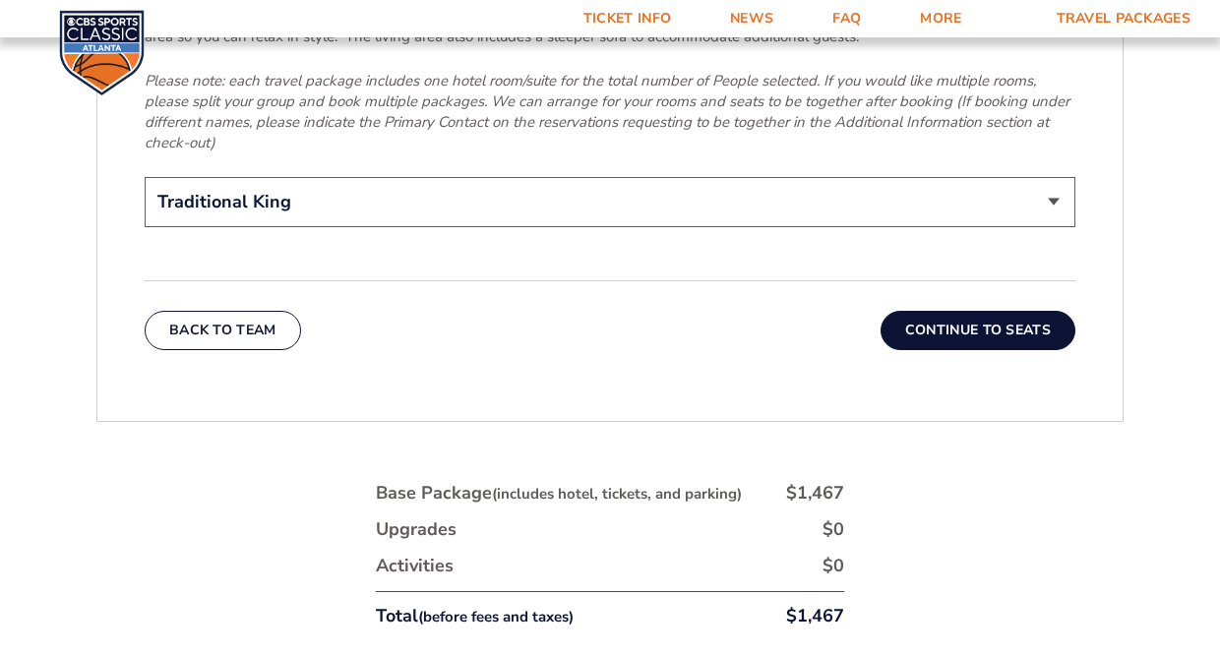
click at [948, 315] on button "Continue To Seats" at bounding box center [977, 330] width 195 height 39
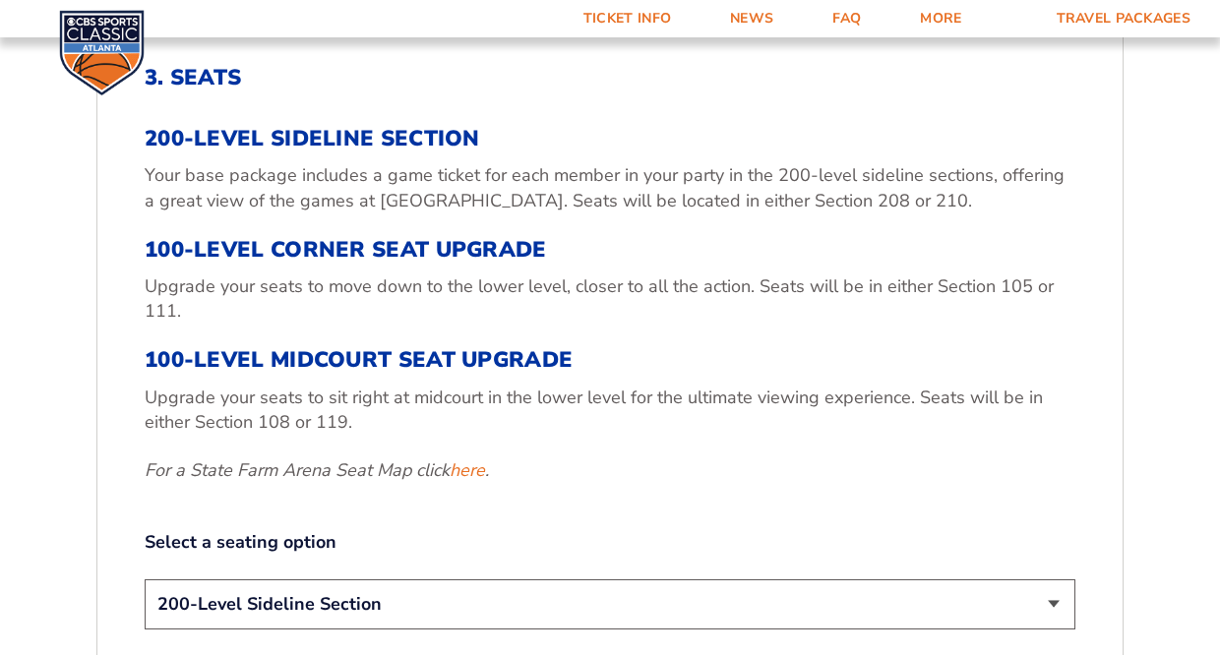
scroll to position [623, 0]
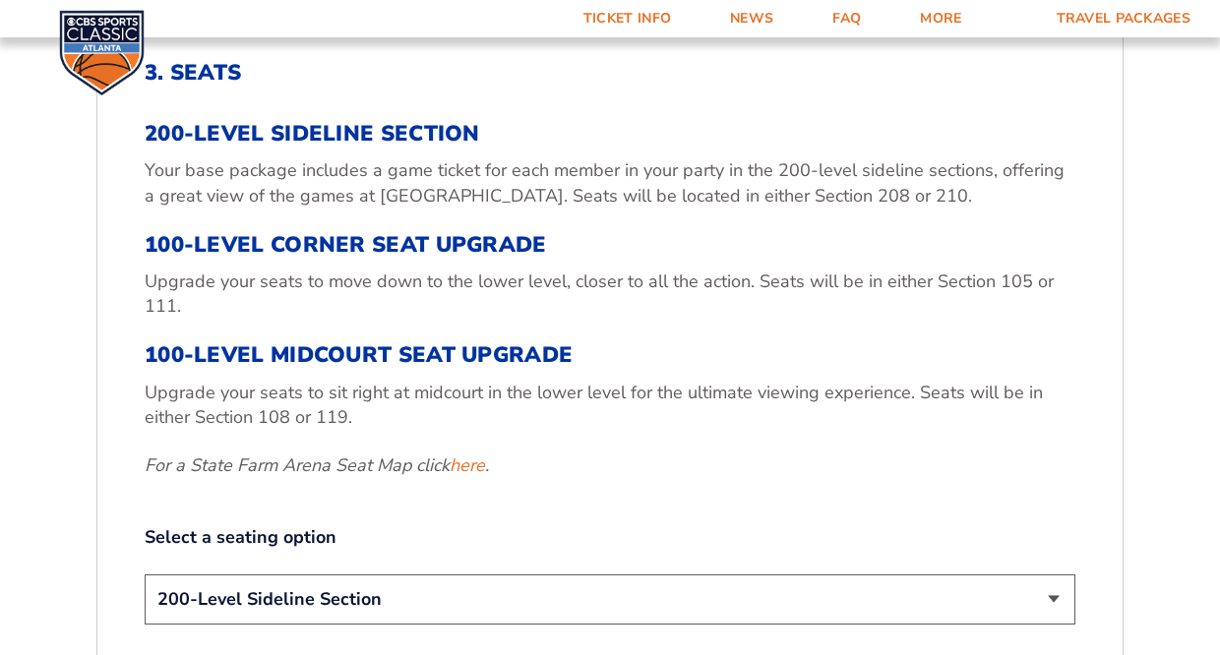
select select "100-Level Midcourt Seat Upgrade"
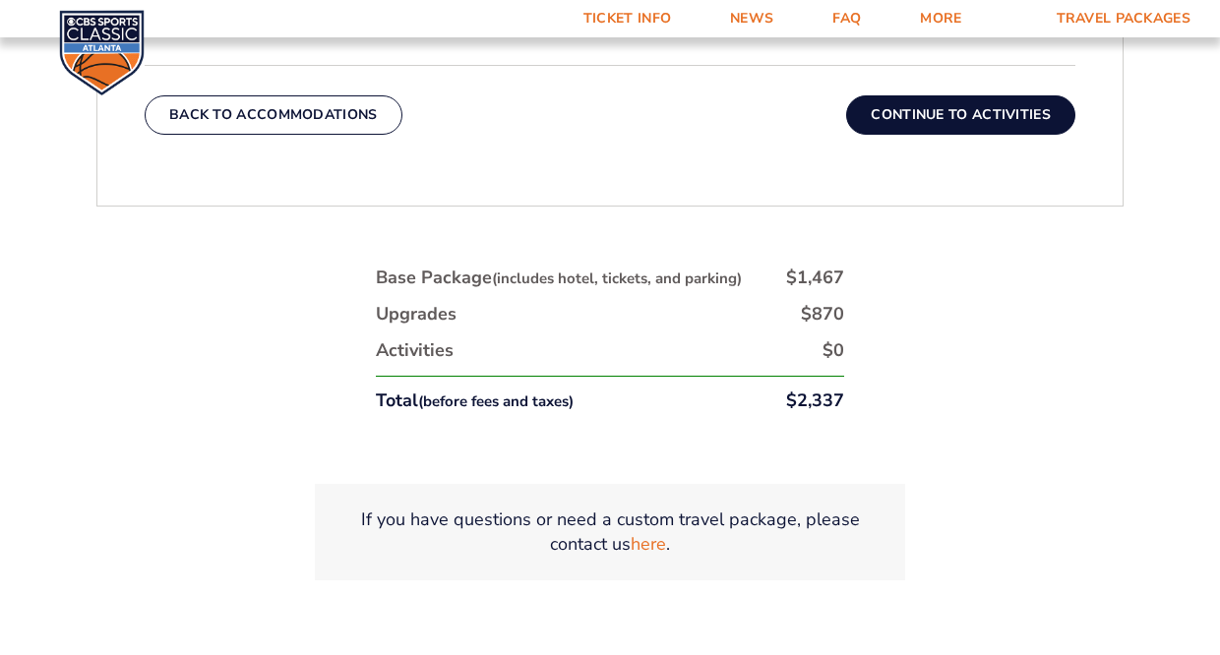
scroll to position [1208, 0]
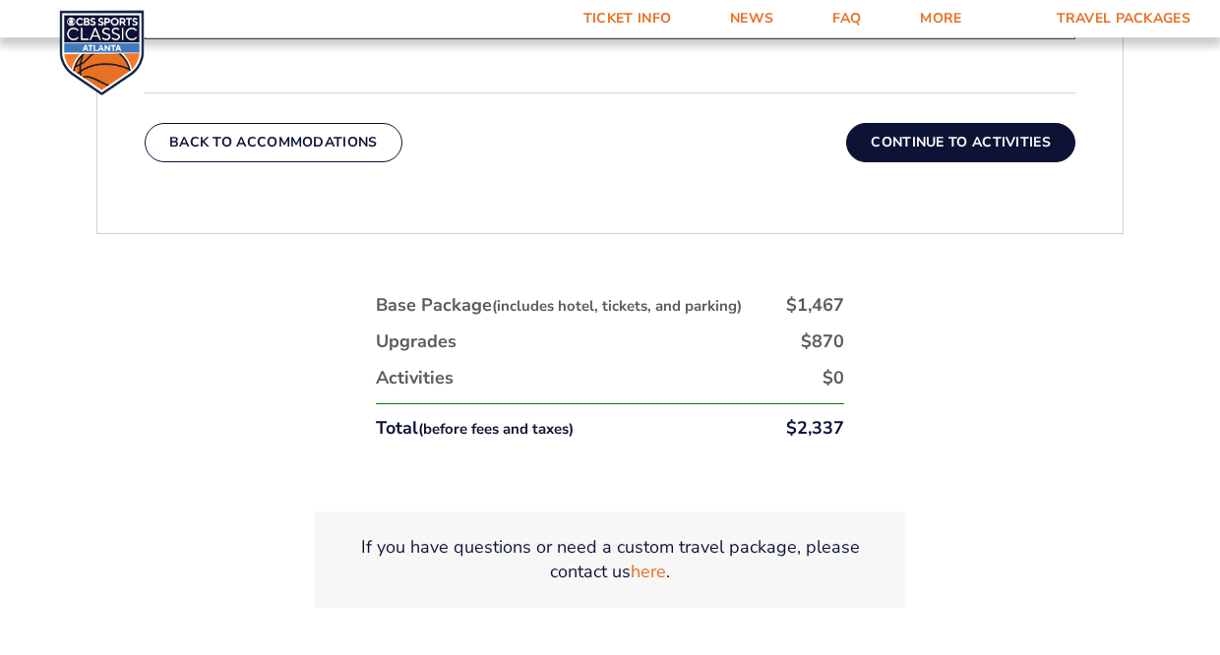
click at [914, 146] on button "Continue To Activities" at bounding box center [960, 142] width 229 height 39
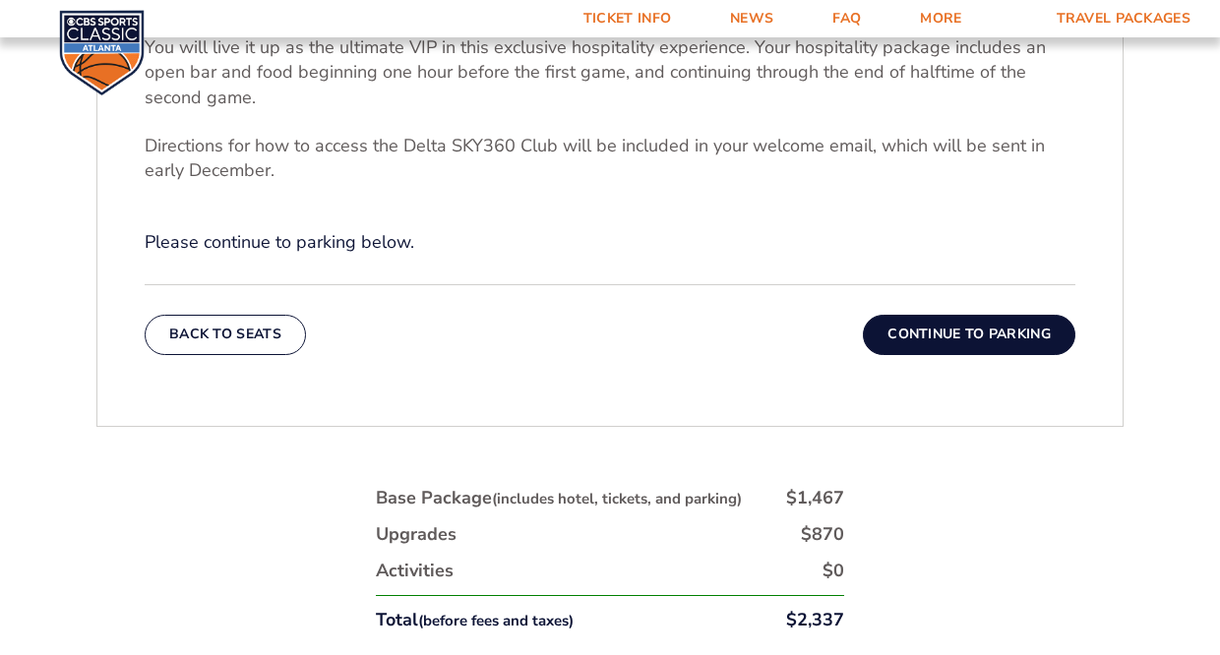
scroll to position [786, 0]
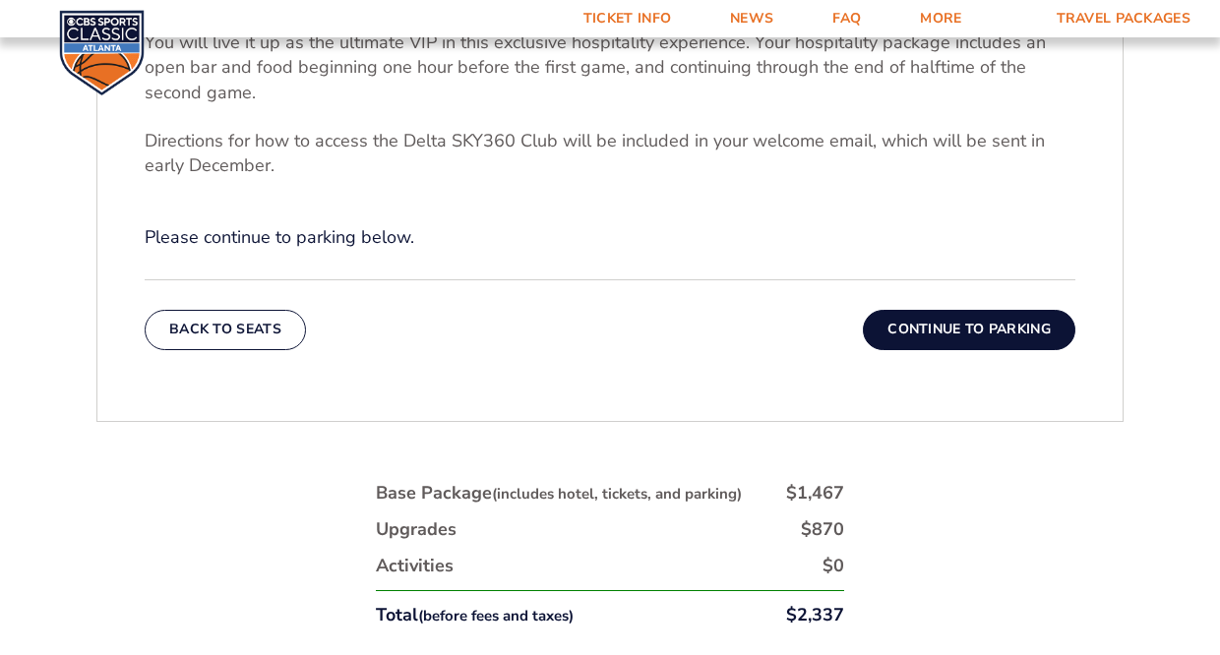
click at [941, 325] on button "Continue To Parking" at bounding box center [969, 329] width 212 height 39
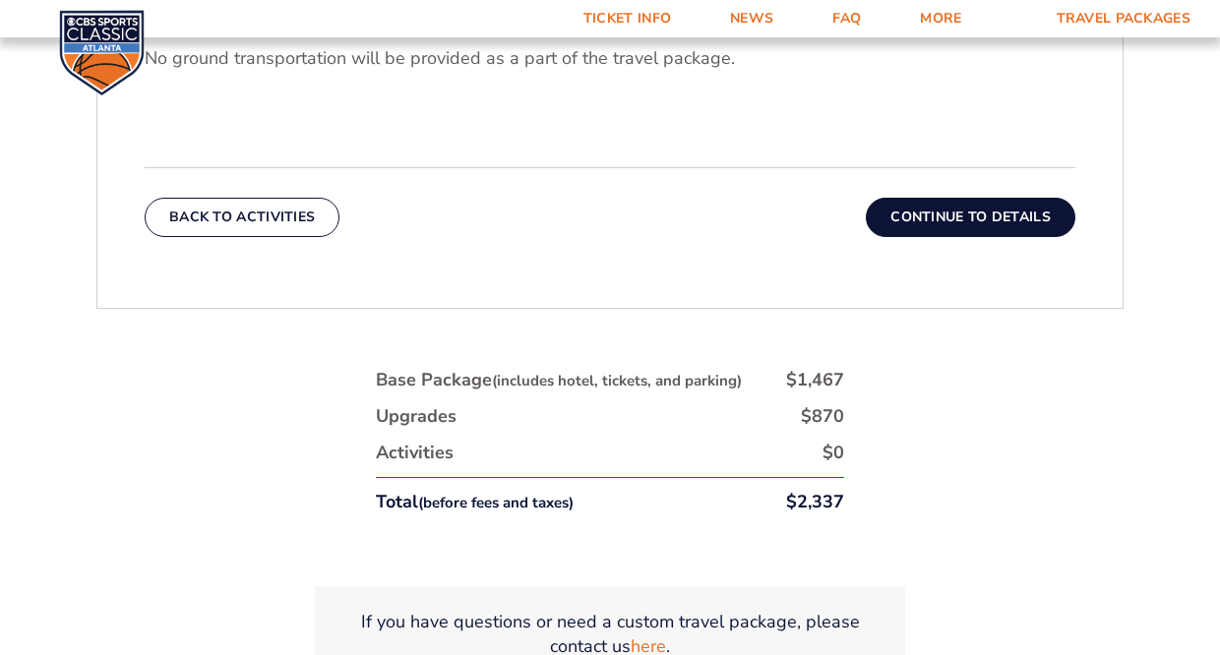
scroll to position [732, 0]
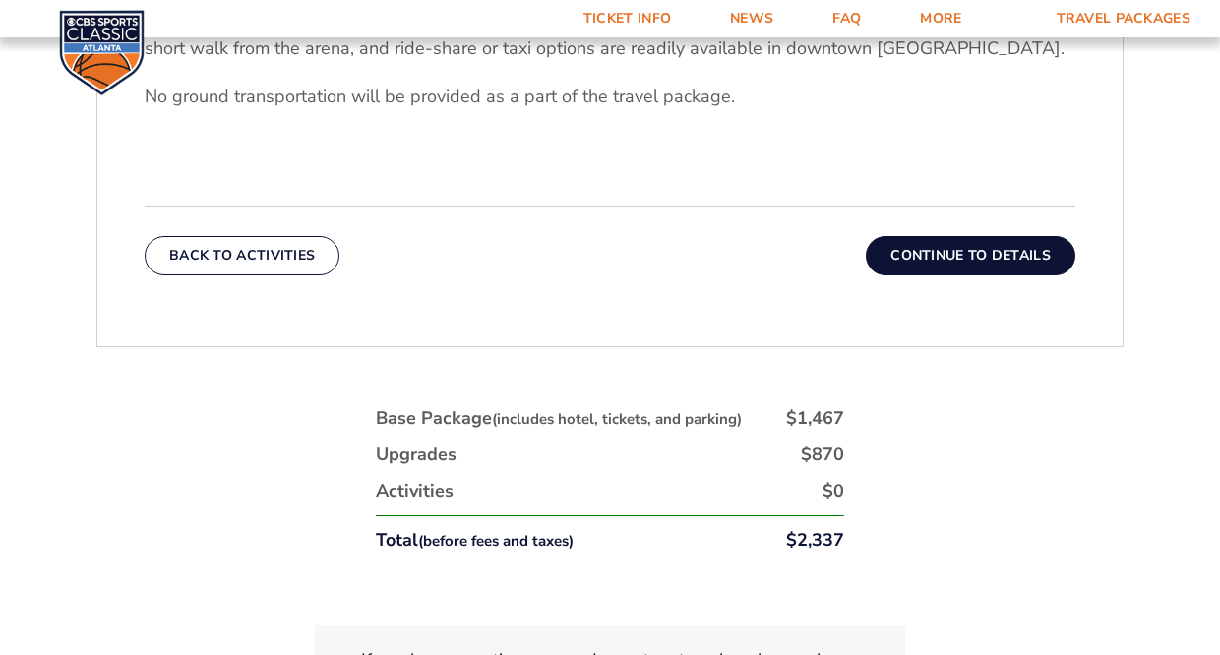
click at [934, 264] on button "Continue To Details" at bounding box center [970, 255] width 209 height 39
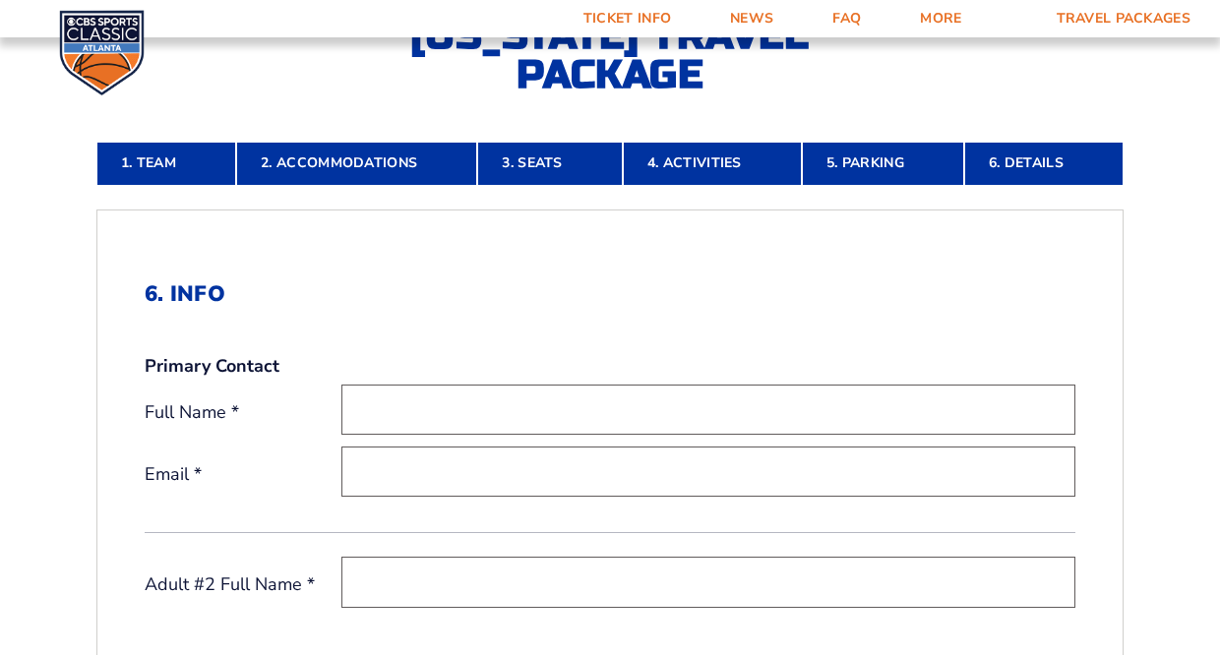
scroll to position [413, 0]
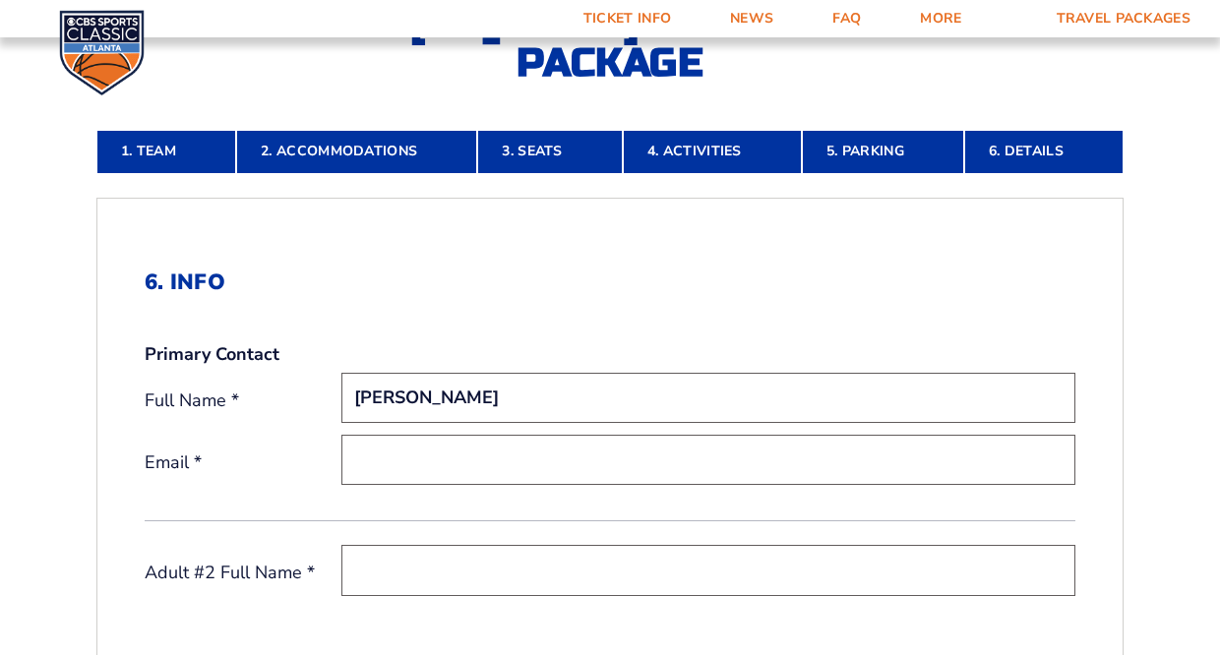
type input "Mike Wurth"
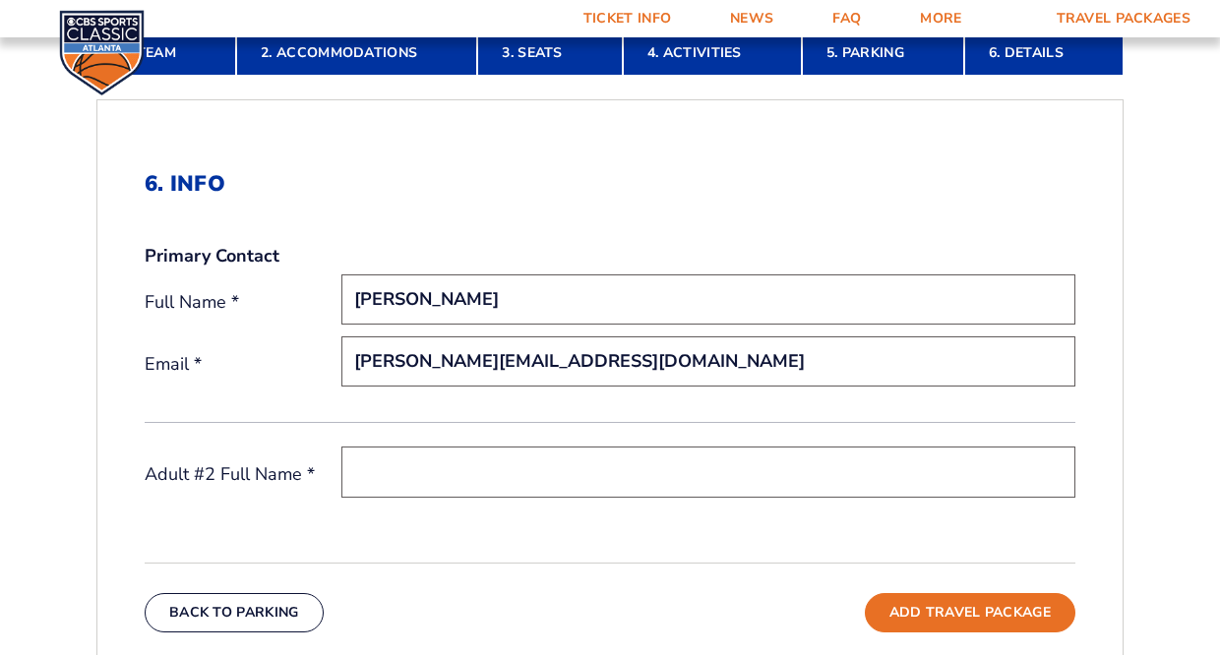
scroll to position [528, 0]
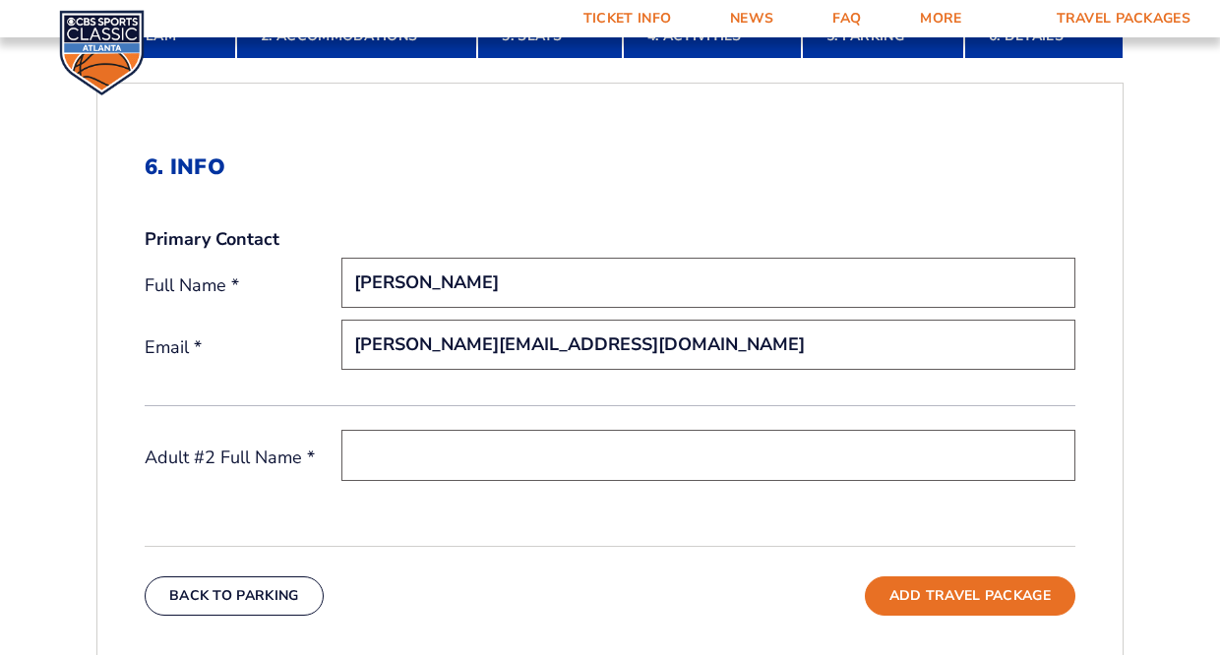
type input "m.wurth@summitsales-mkt.com"
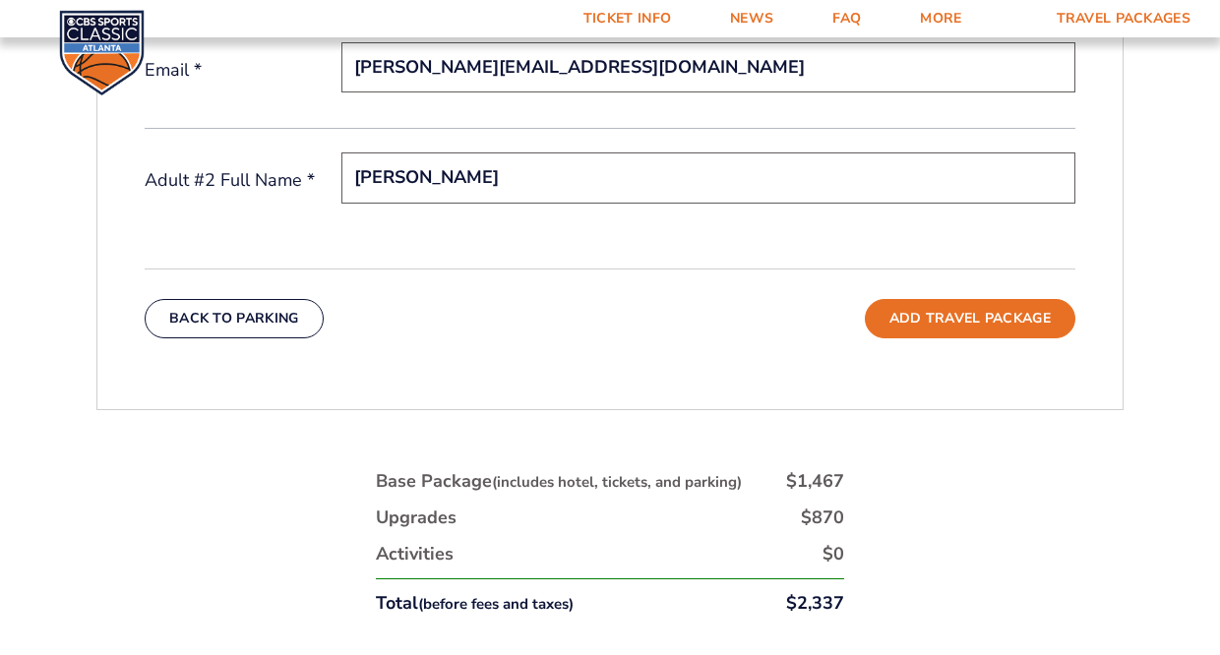
scroll to position [808, 0]
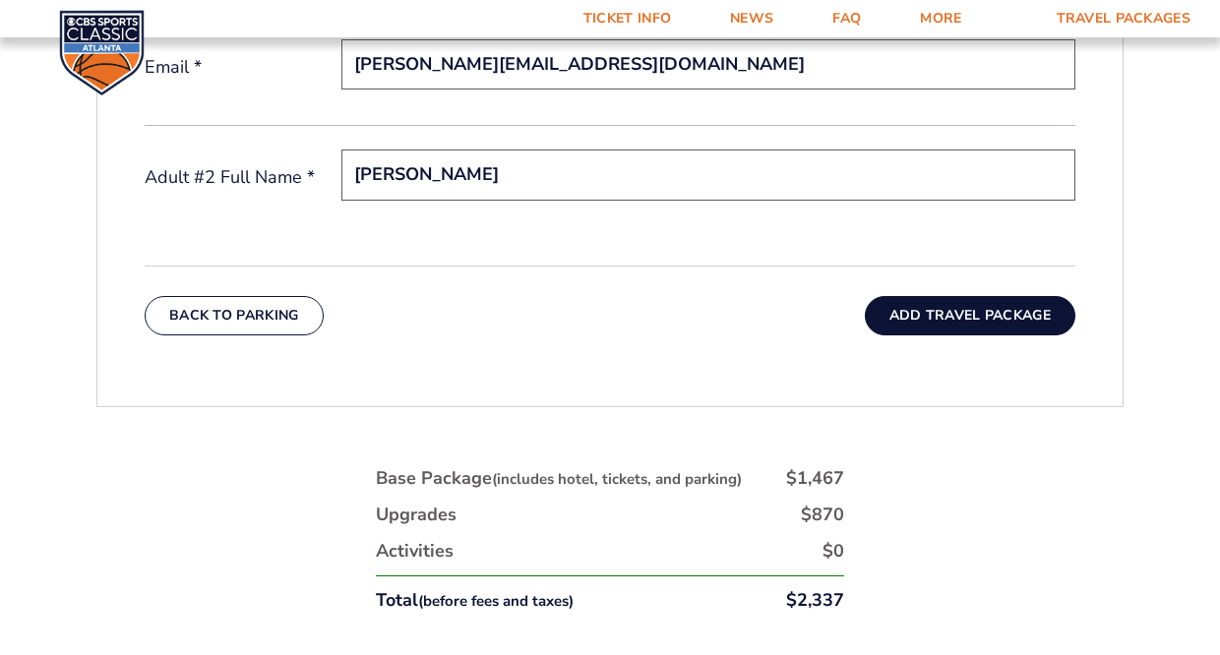
type input "Jane Wurth"
click at [955, 315] on button "Add Travel Package" at bounding box center [970, 315] width 210 height 39
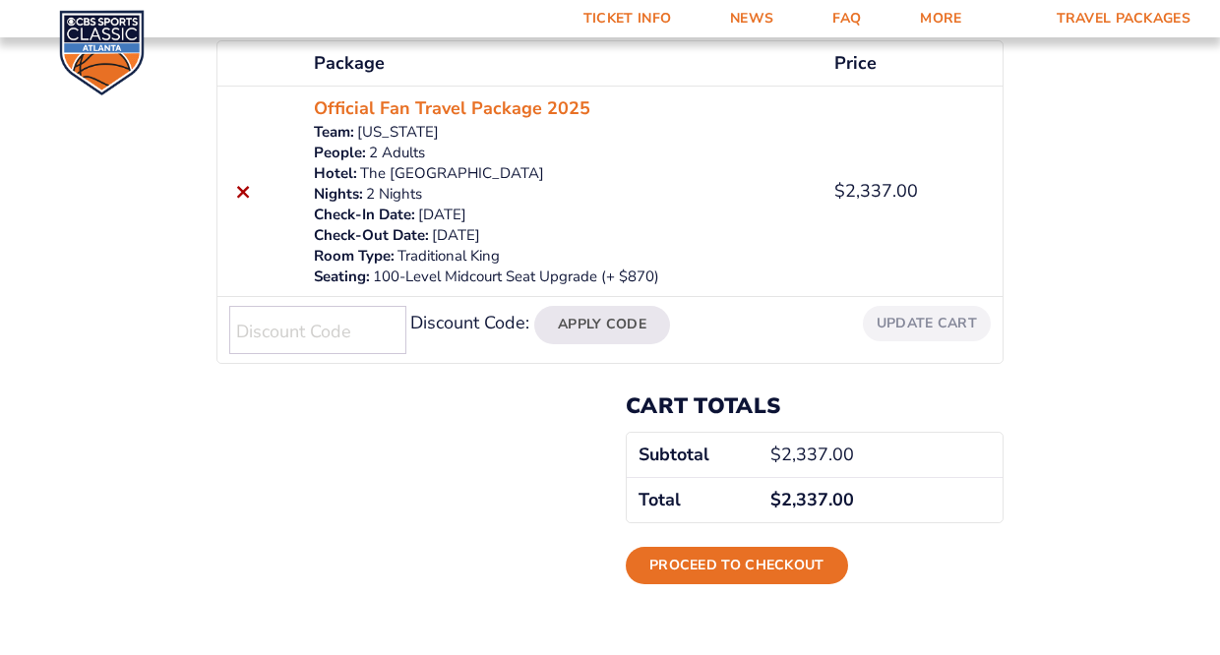
scroll to position [467, 0]
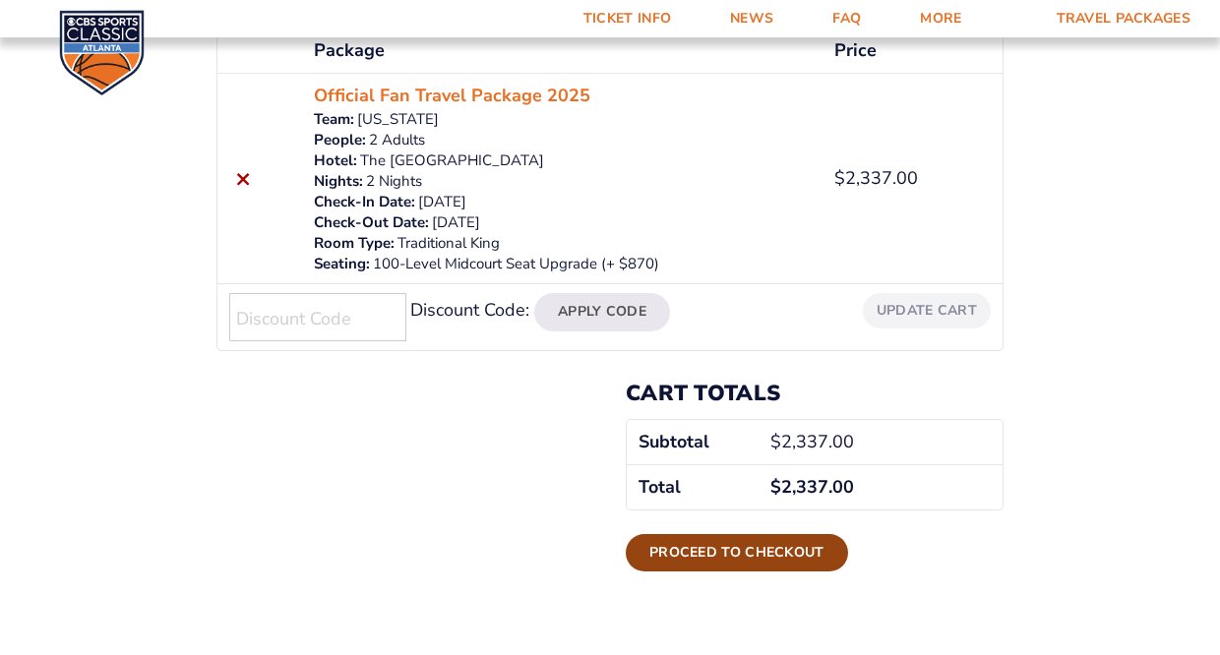
click at [728, 557] on link "Proceed to checkout" at bounding box center [737, 552] width 222 height 37
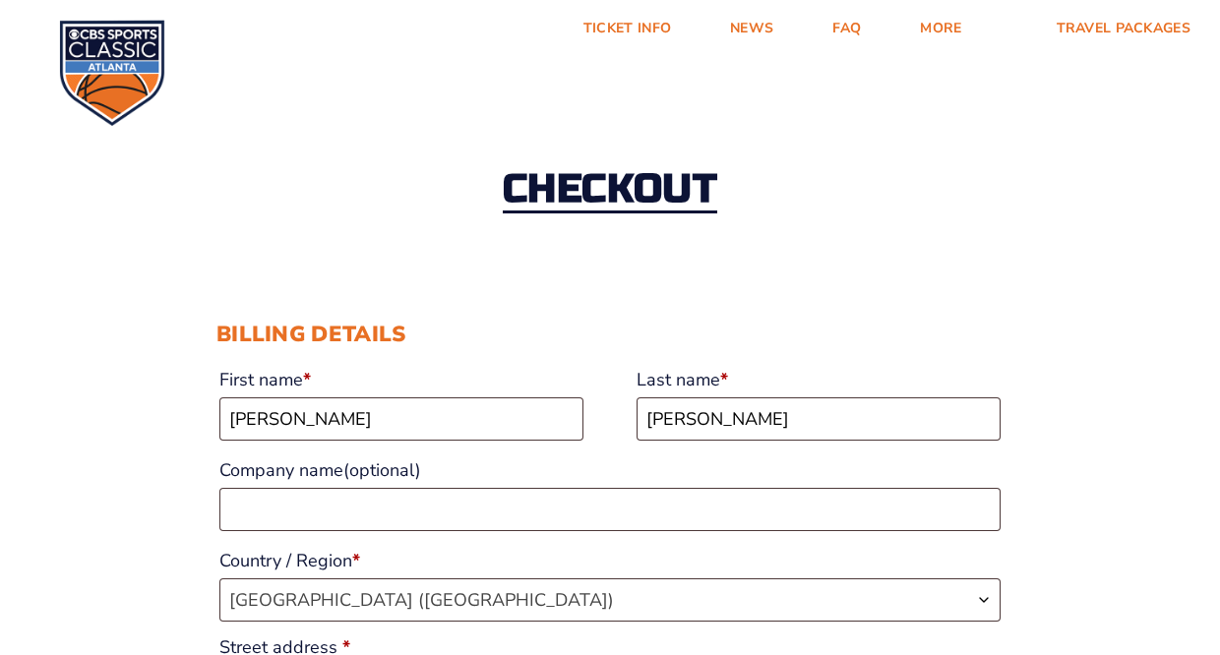
select select "KY"
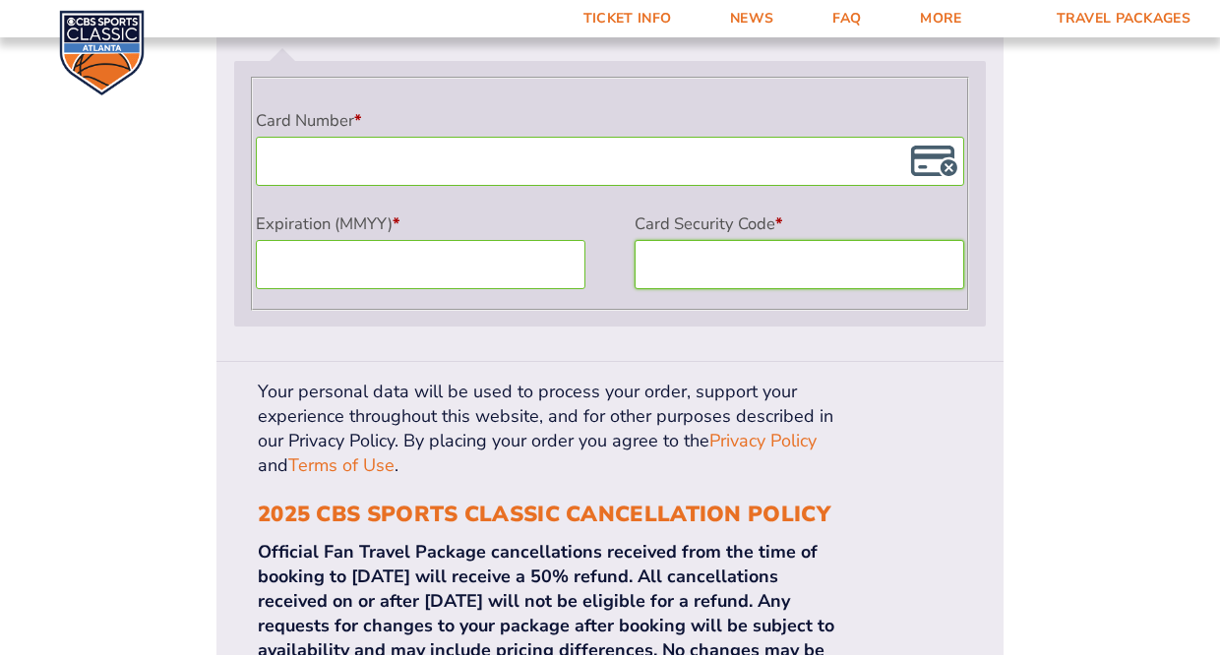
scroll to position [1870, 0]
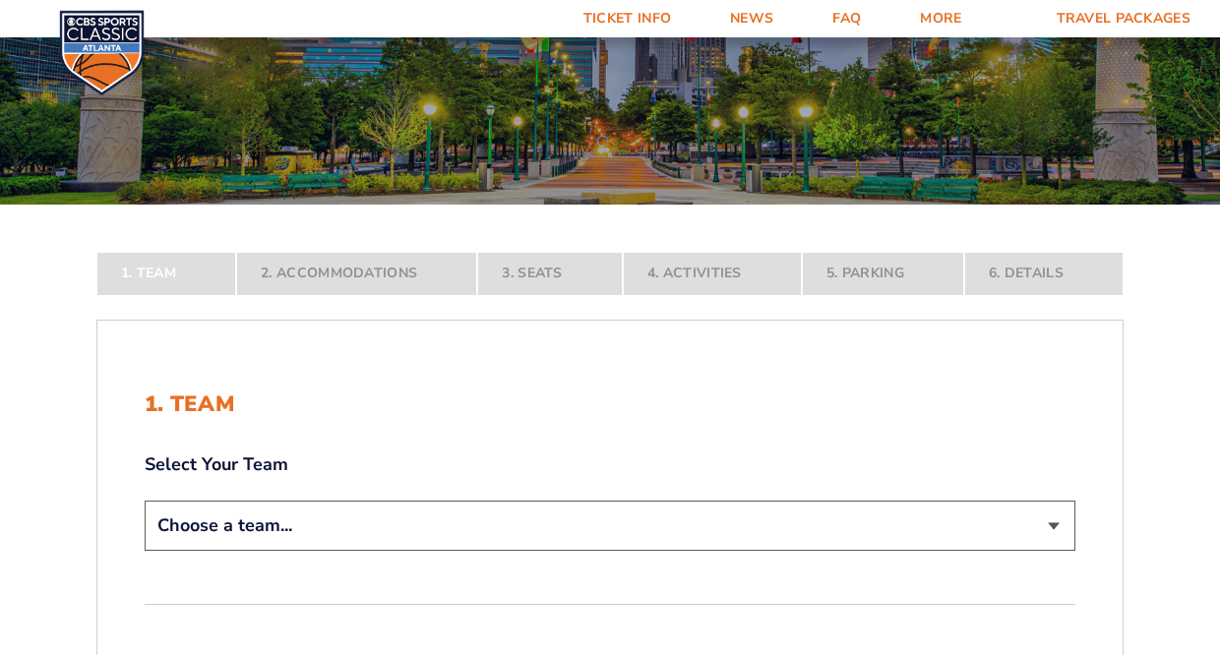
scroll to position [252, 0]
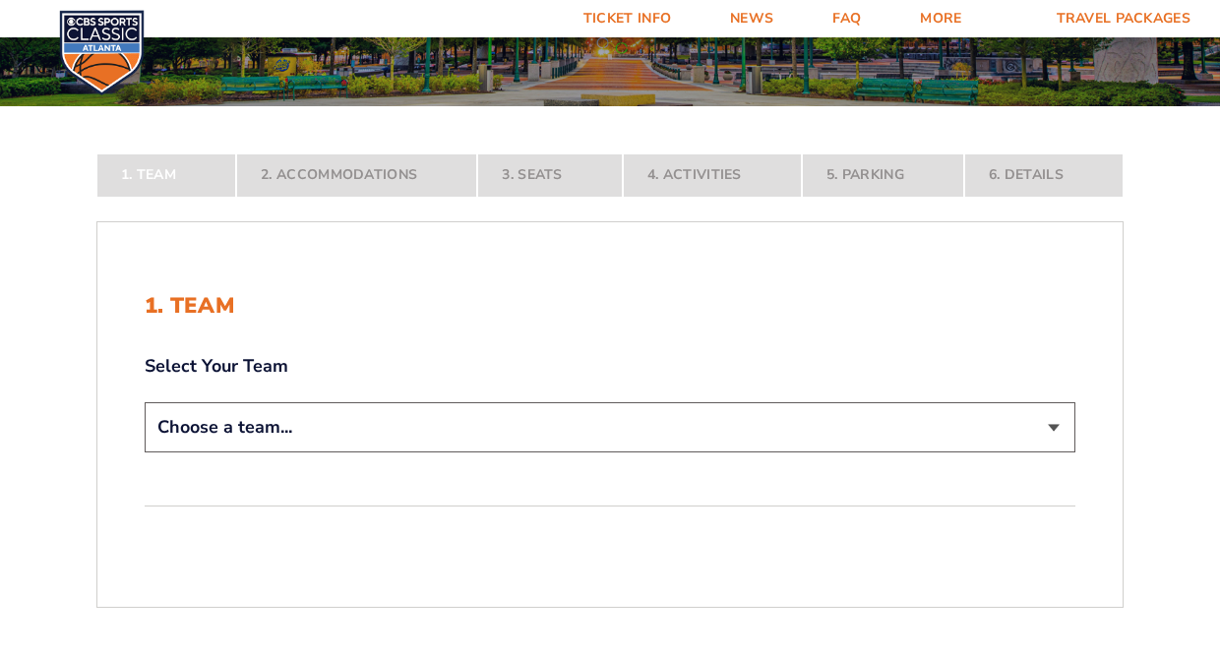
select select "12956"
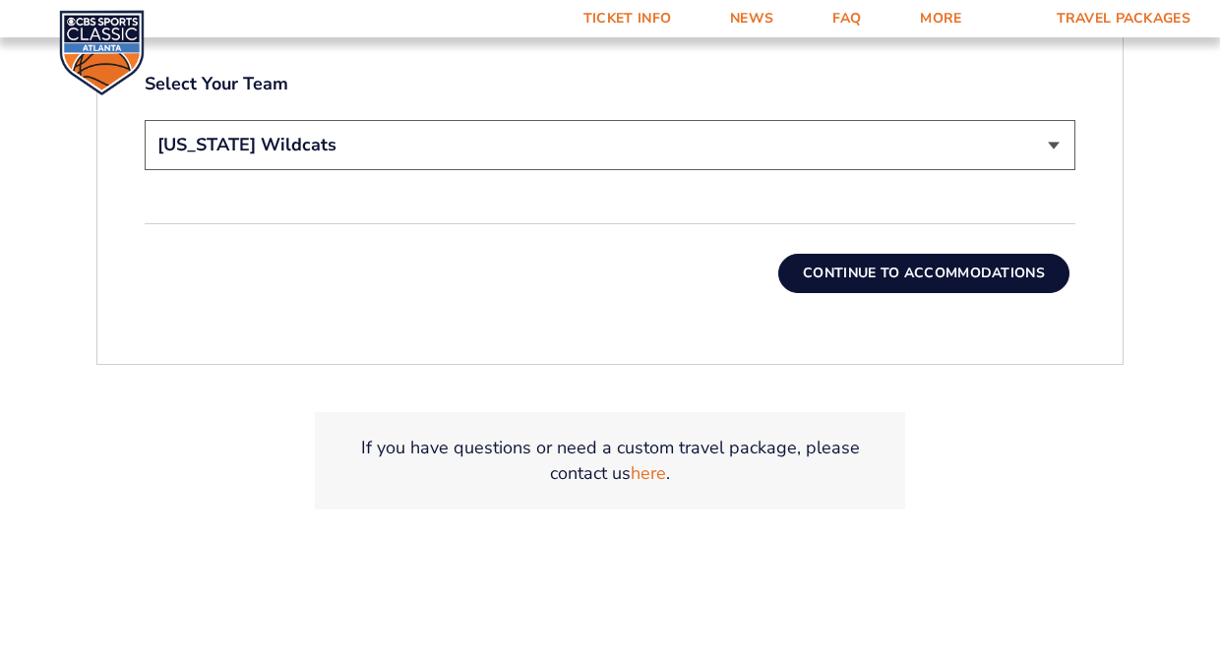
click at [896, 273] on button "Continue To Accommodations" at bounding box center [923, 273] width 291 height 39
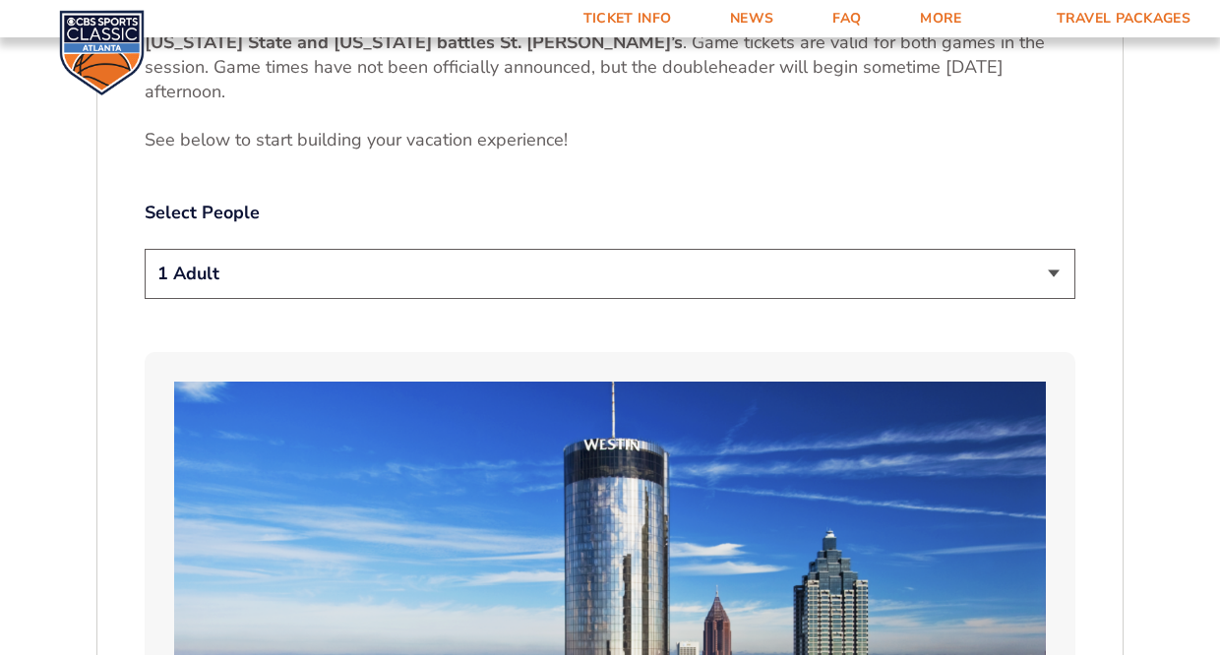
scroll to position [1043, 0]
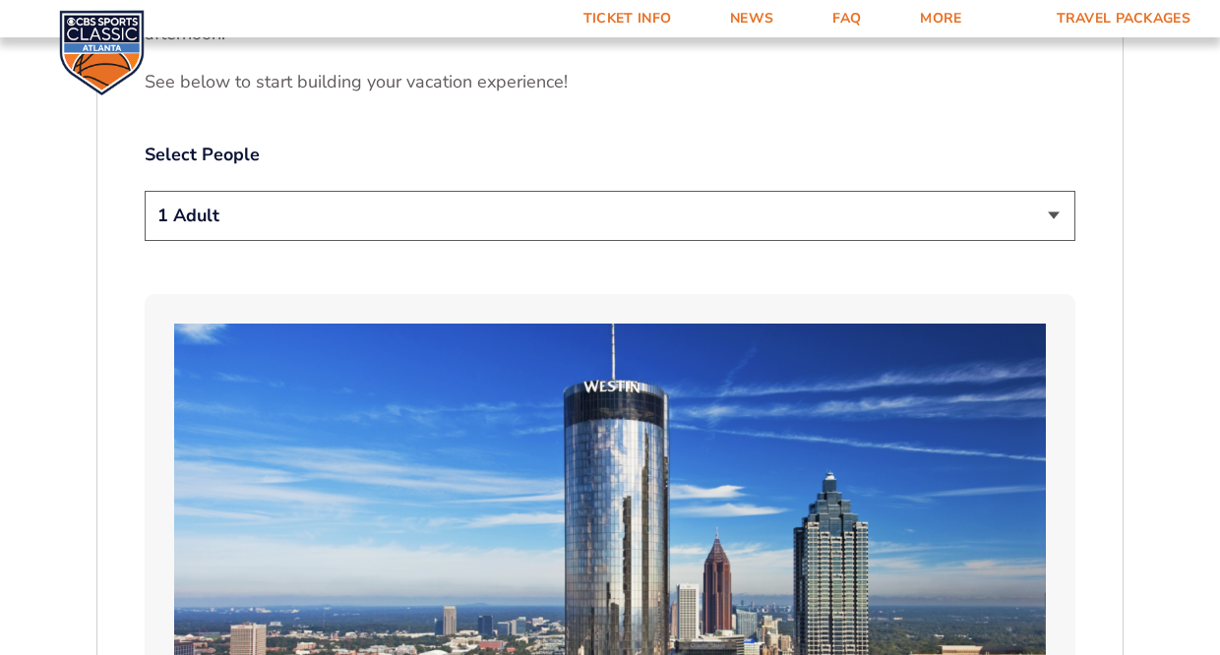
select select "2 Adults"
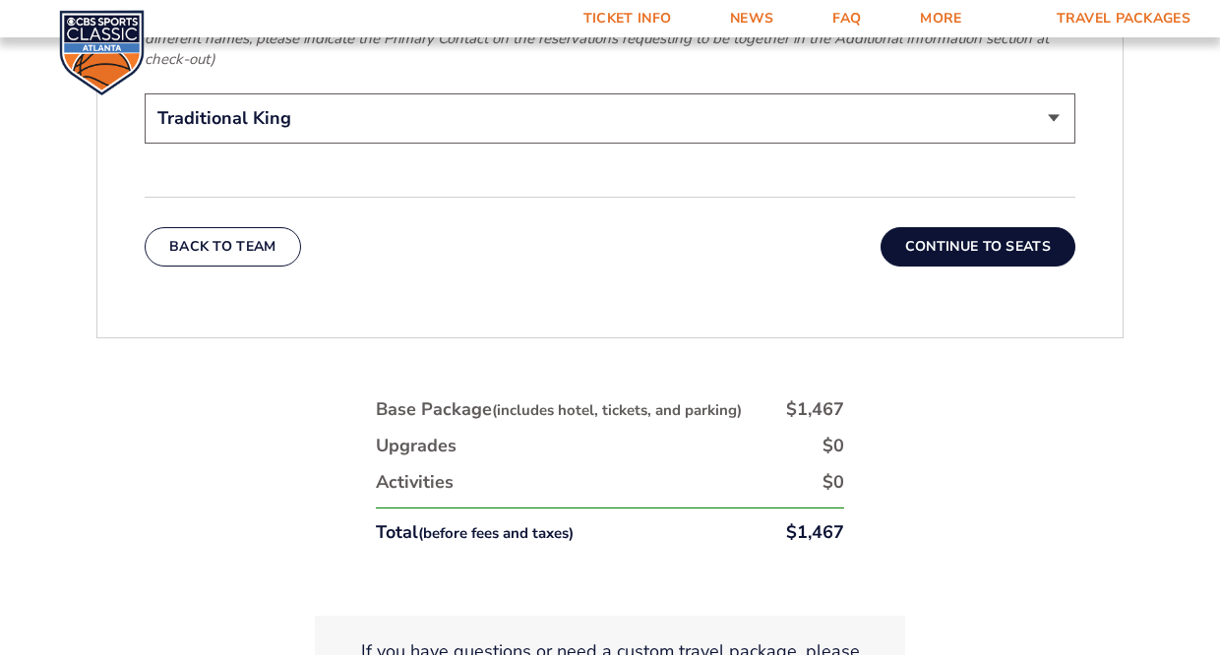
scroll to position [3296, 0]
click at [957, 230] on button "Continue To Seats" at bounding box center [977, 245] width 195 height 39
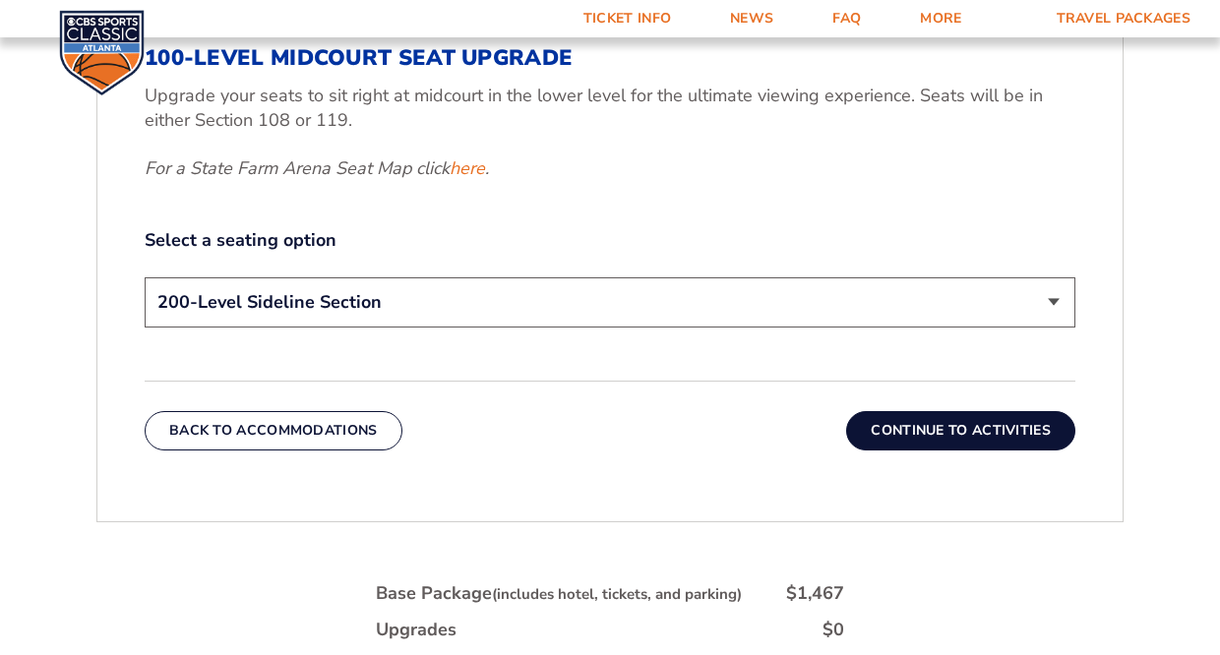
scroll to position [931, 0]
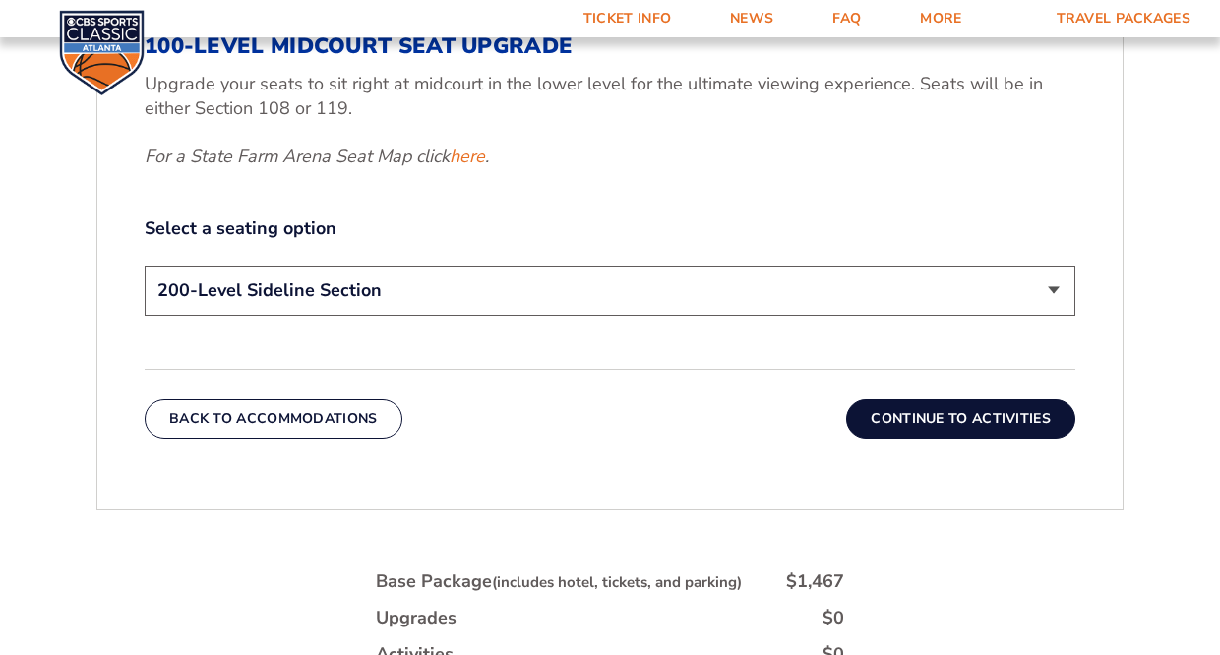
select select "100-Level Midcourt Seat Upgrade"
click at [925, 422] on button "Continue To Activities" at bounding box center [960, 418] width 229 height 39
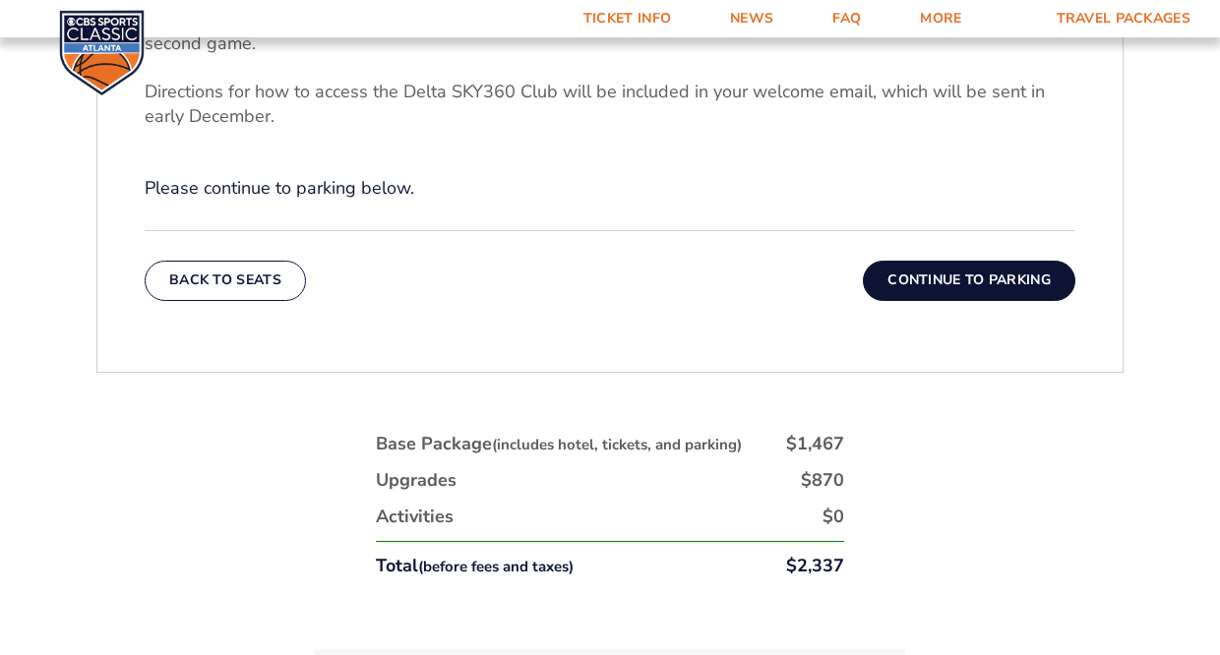
scroll to position [884, 0]
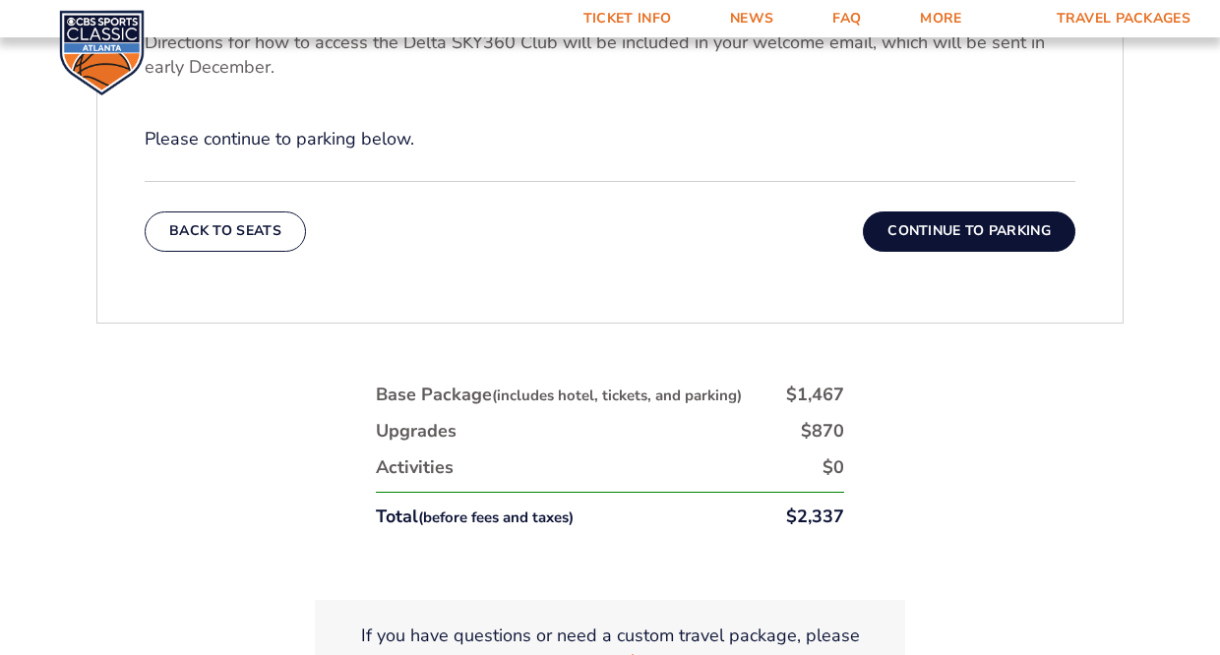
click at [933, 238] on button "Continue To Parking" at bounding box center [969, 230] width 212 height 39
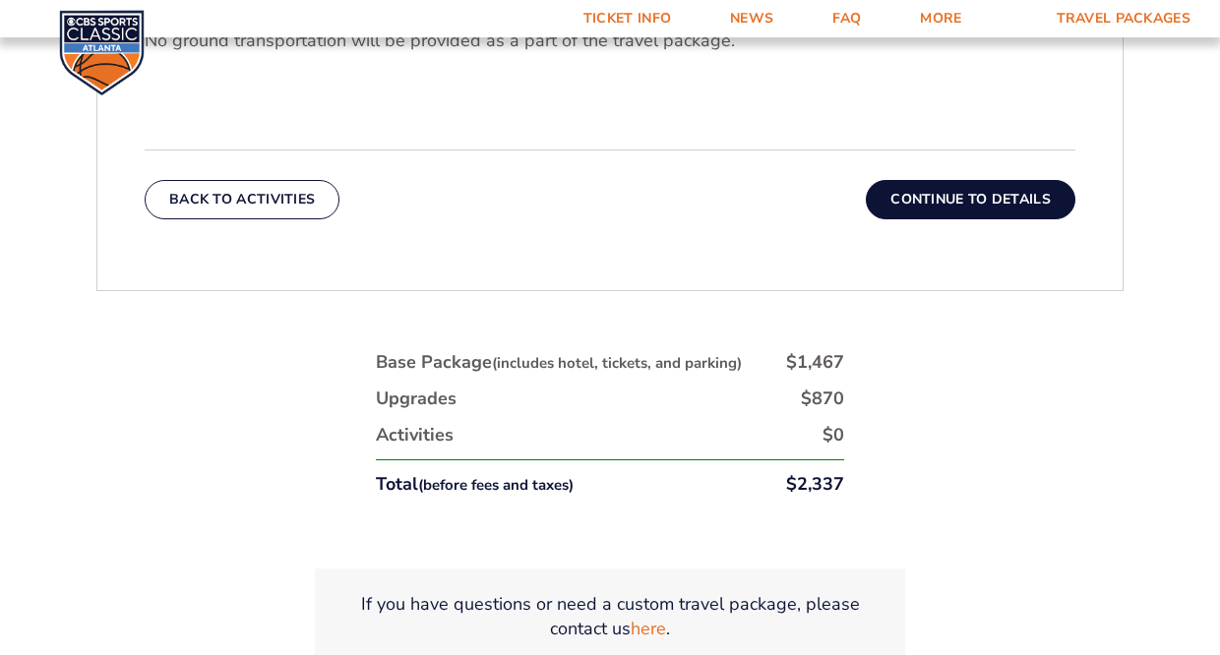
scroll to position [751, 0]
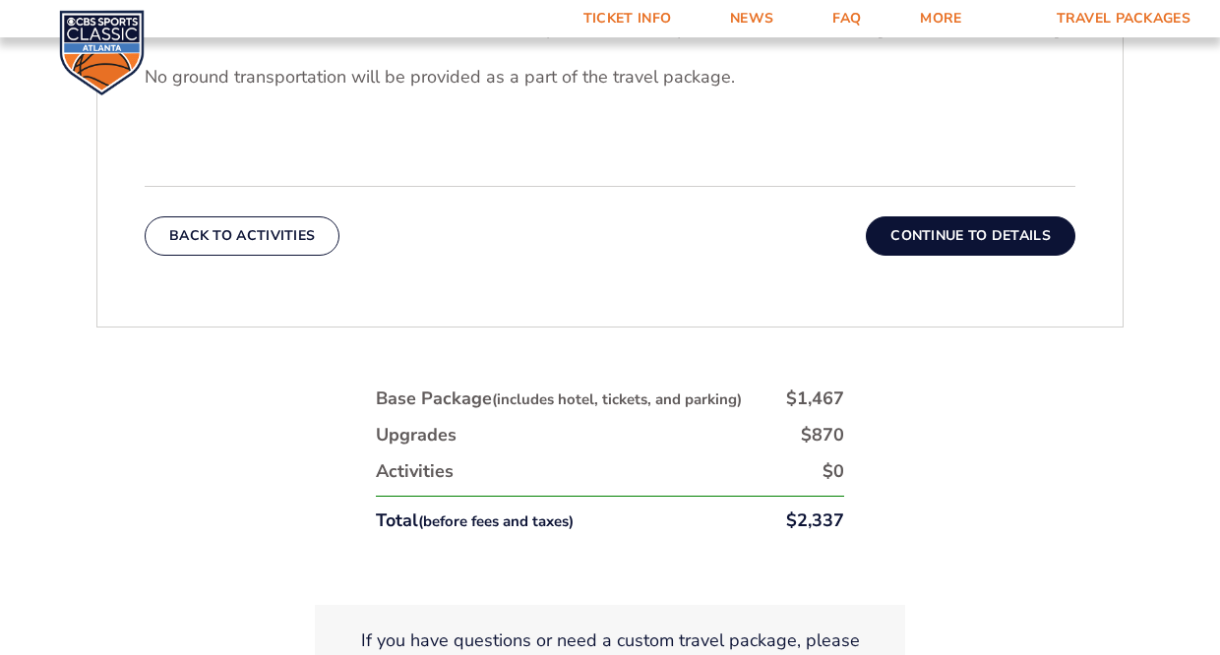
click at [947, 240] on button "Continue To Details" at bounding box center [970, 235] width 209 height 39
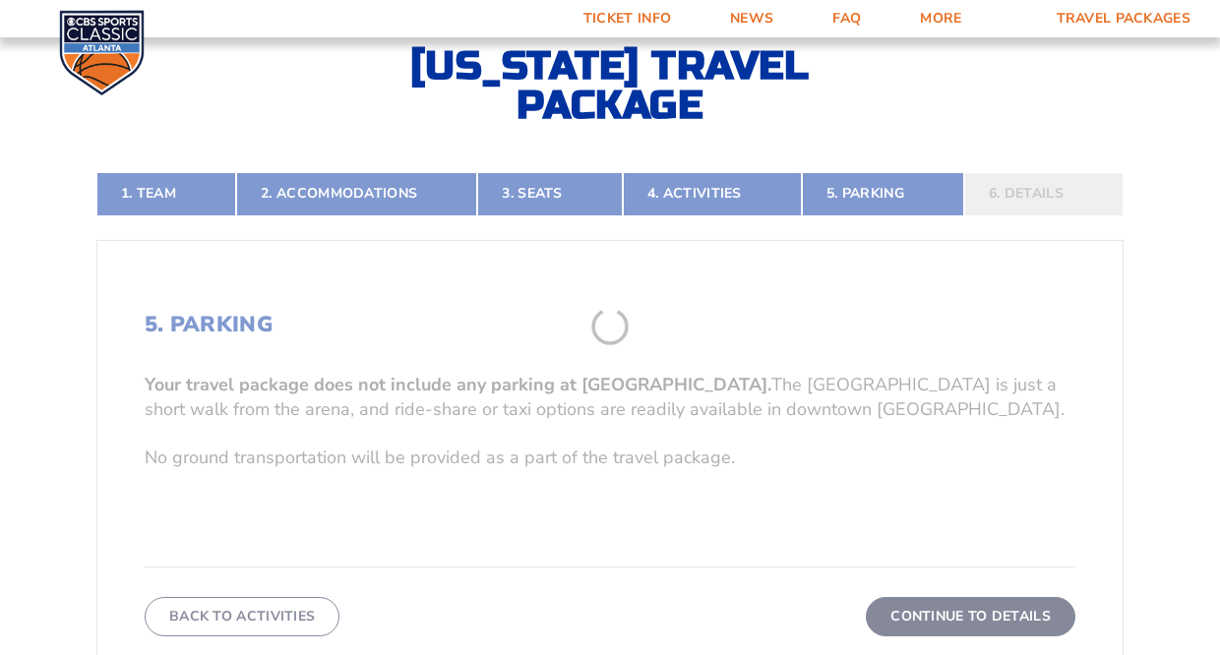
scroll to position [309, 0]
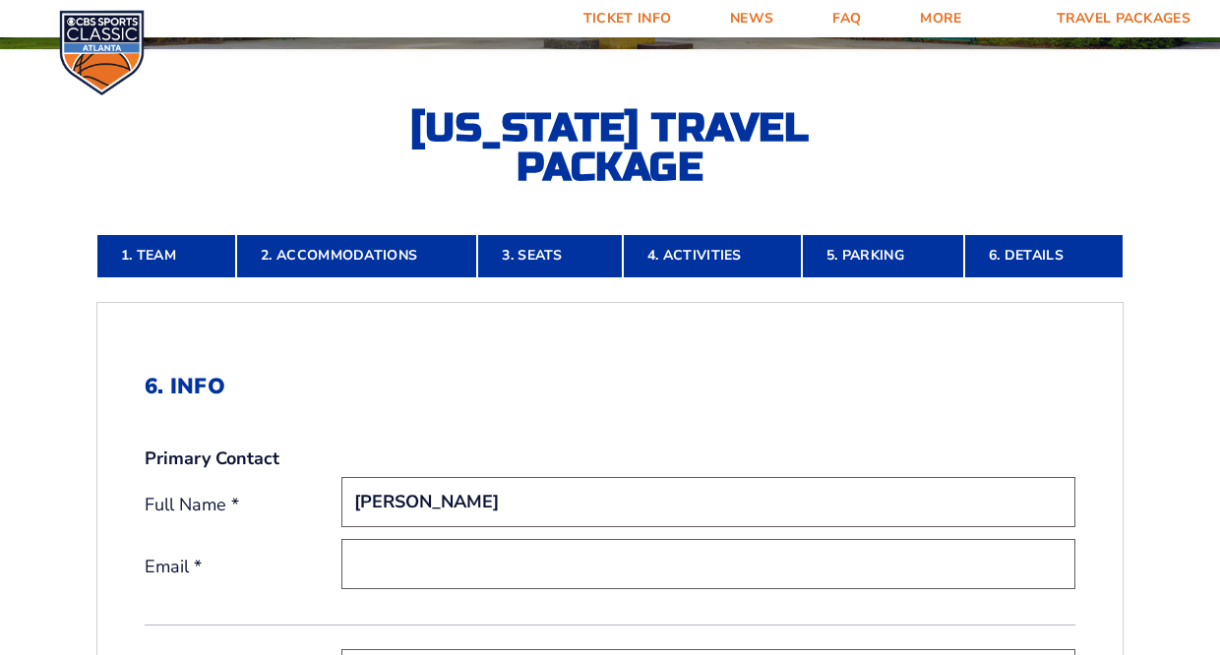
type input "Steve Wyatt"
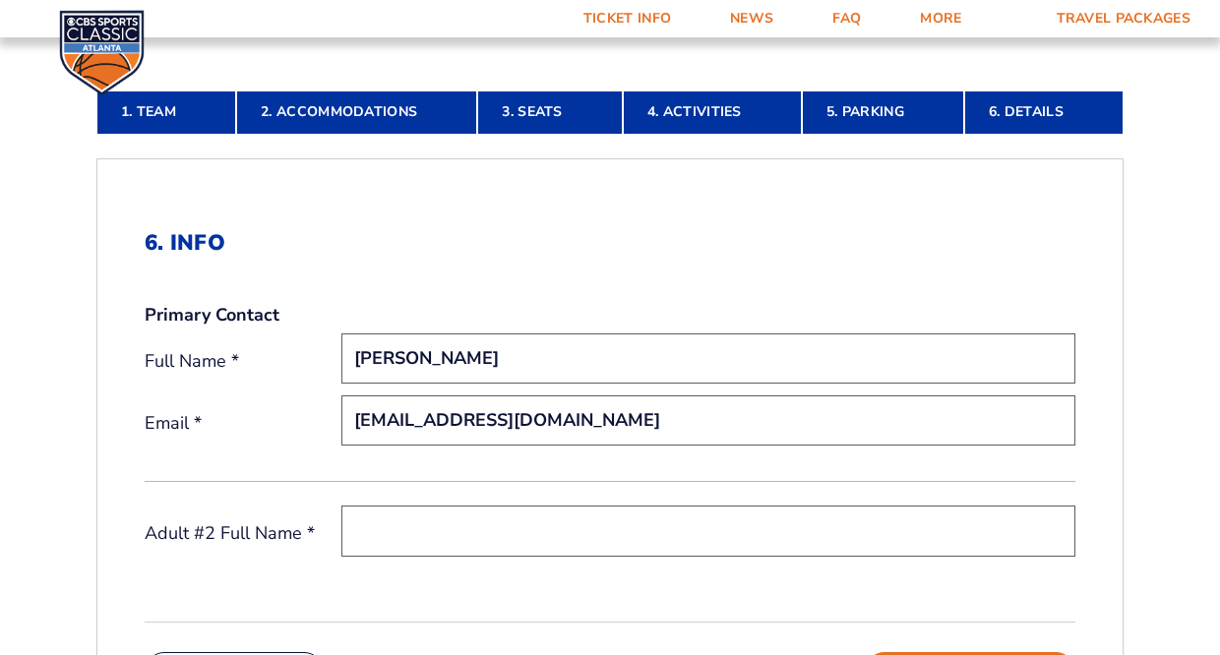
scroll to position [491, 0]
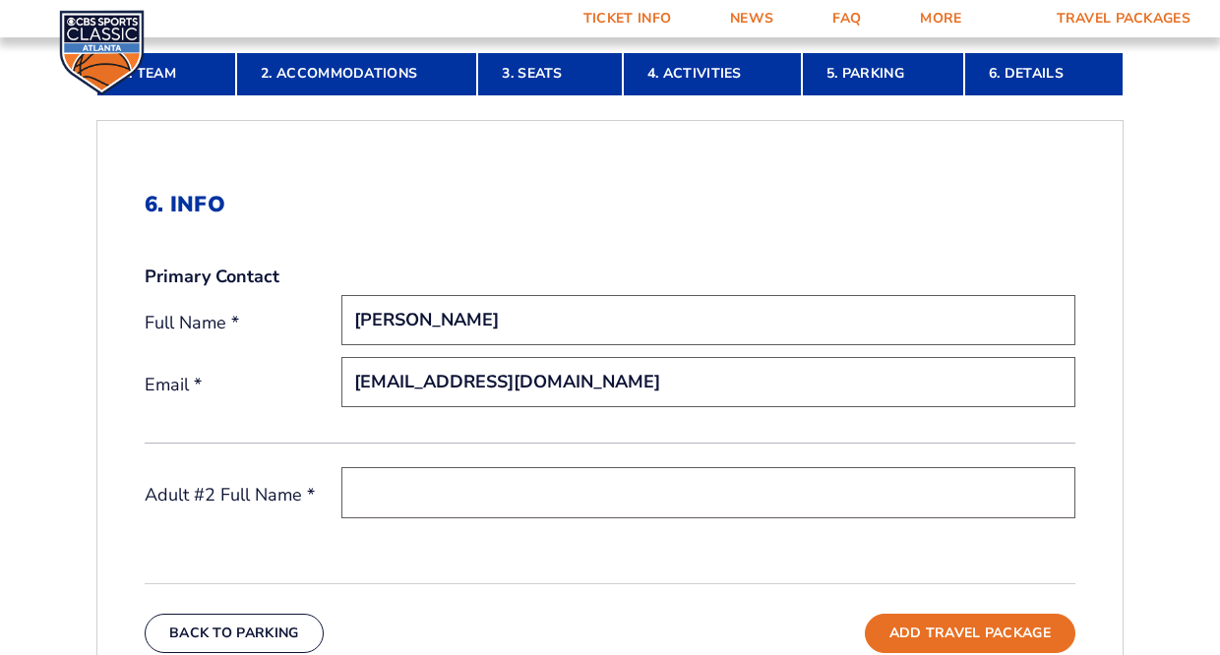
type input "swyatt@fithwheel.com"
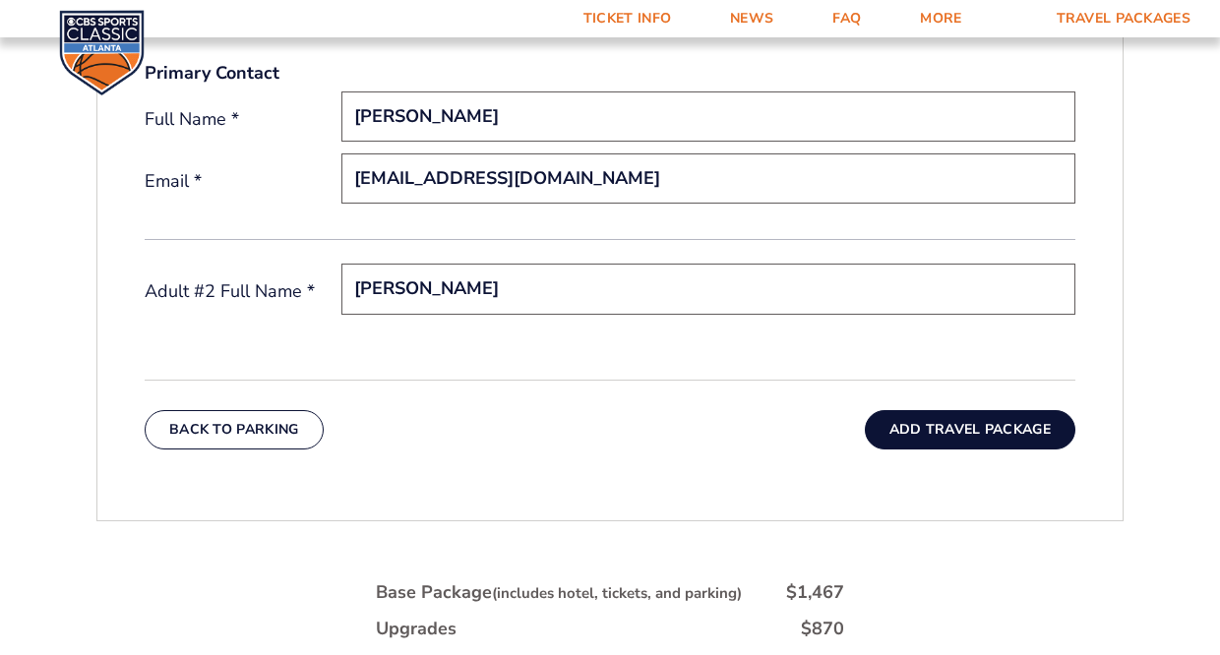
scroll to position [701, 0]
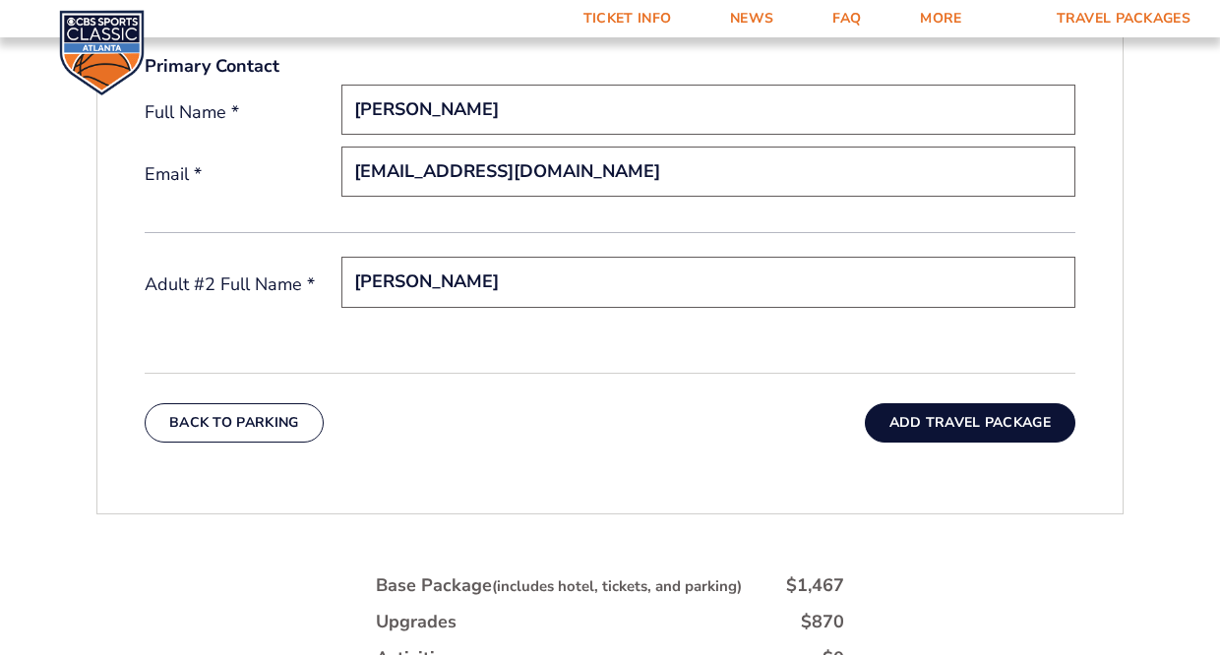
type input "Marilyn Wyatt"
click at [948, 424] on button "Add Travel Package" at bounding box center [970, 422] width 210 height 39
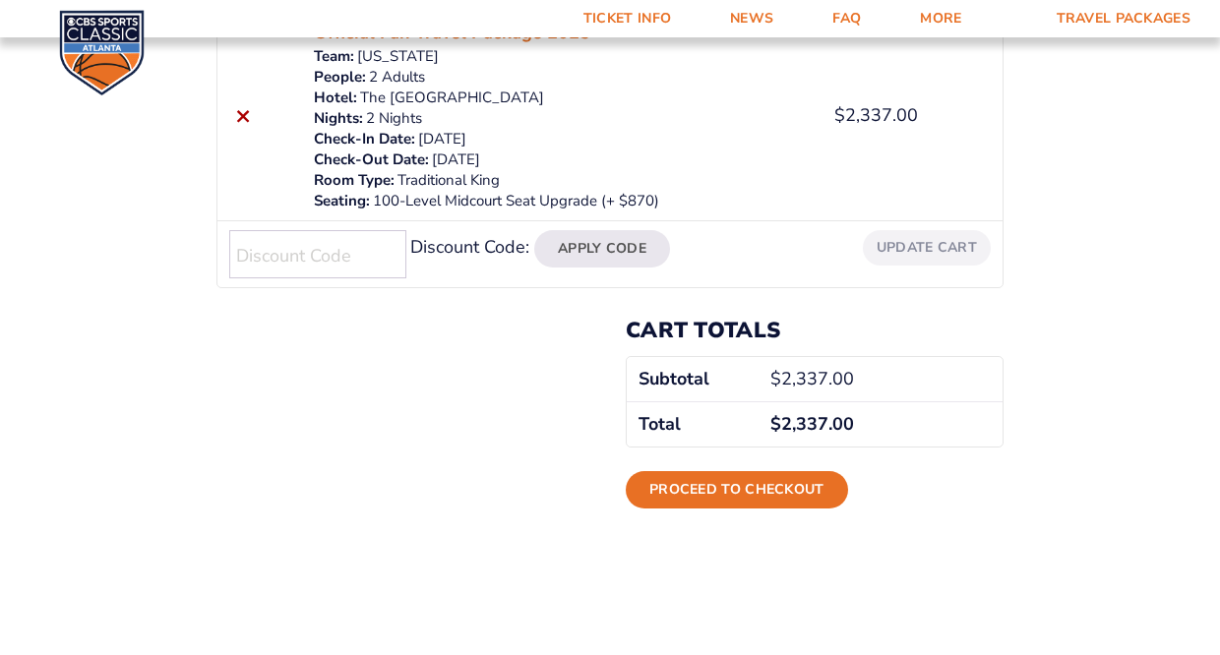
scroll to position [497, 0]
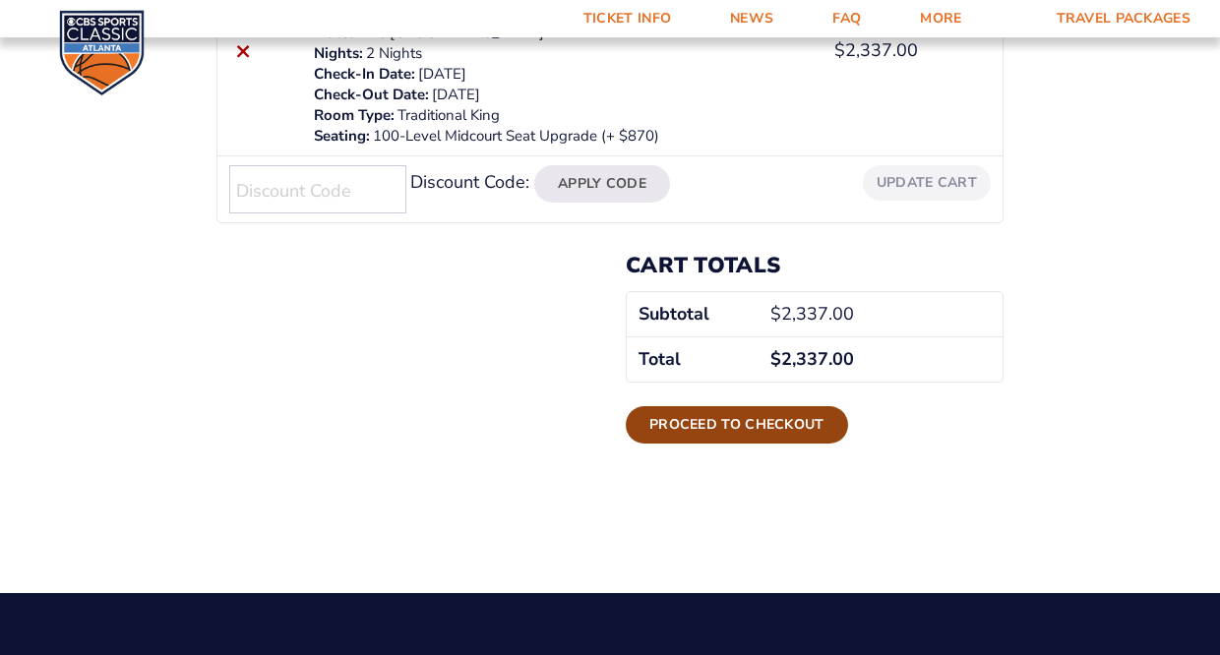
click at [710, 426] on link "Proceed to checkout" at bounding box center [737, 424] width 222 height 37
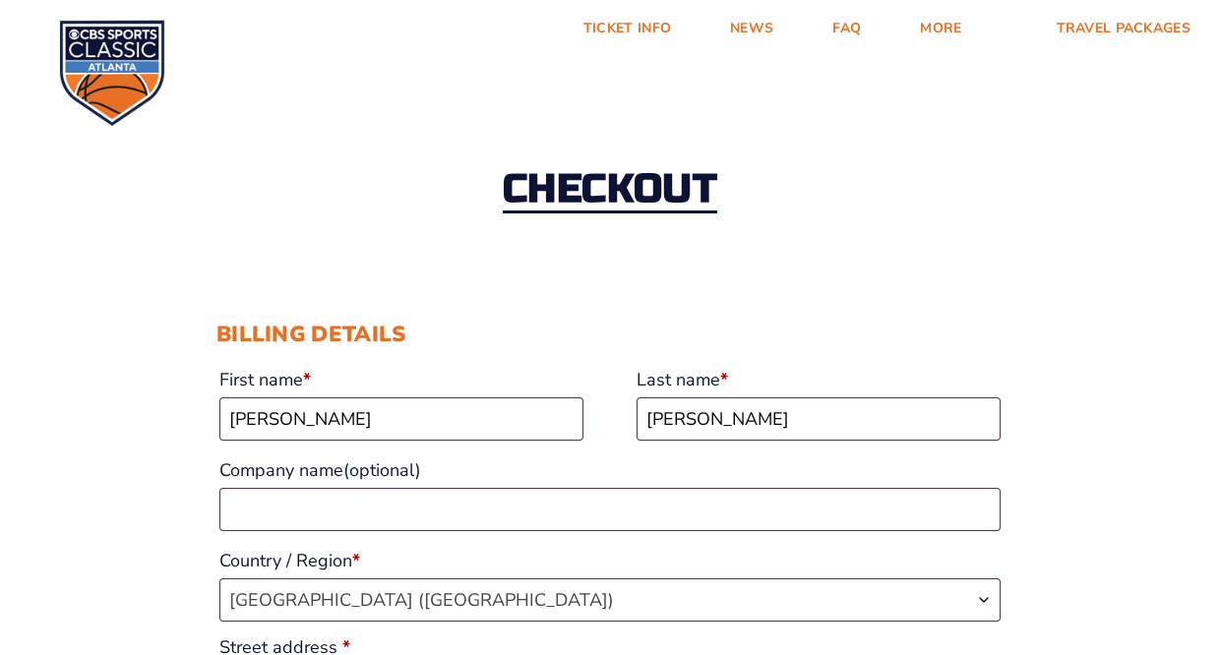
select select "KY"
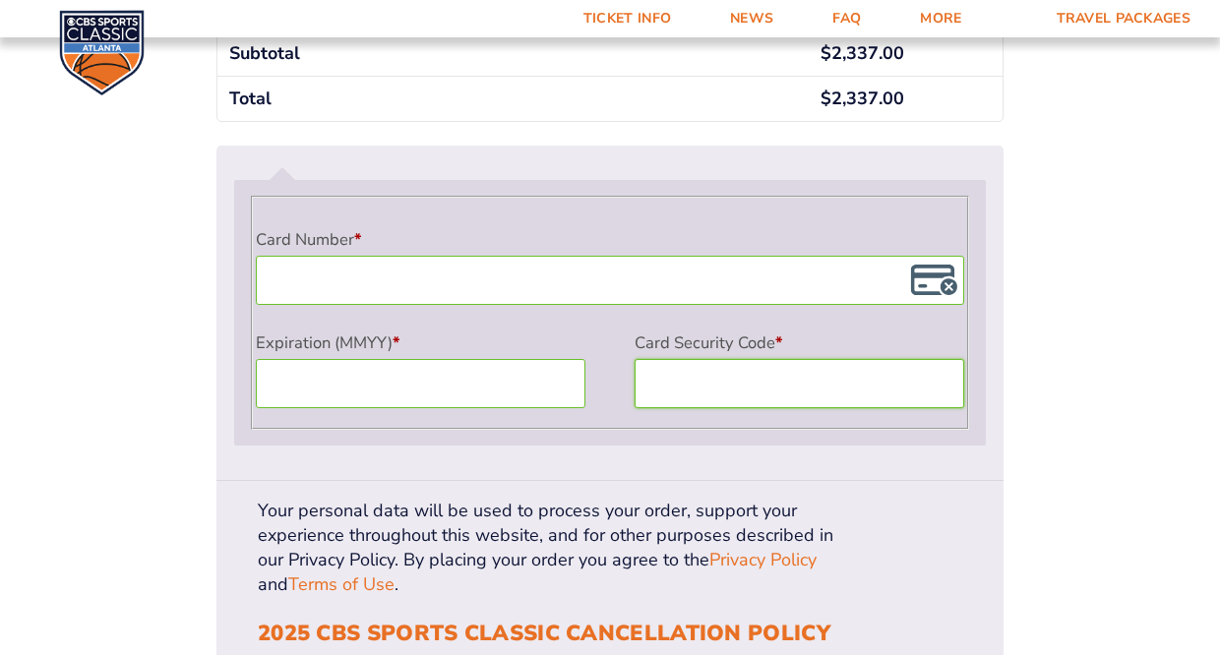
scroll to position [1725, 0]
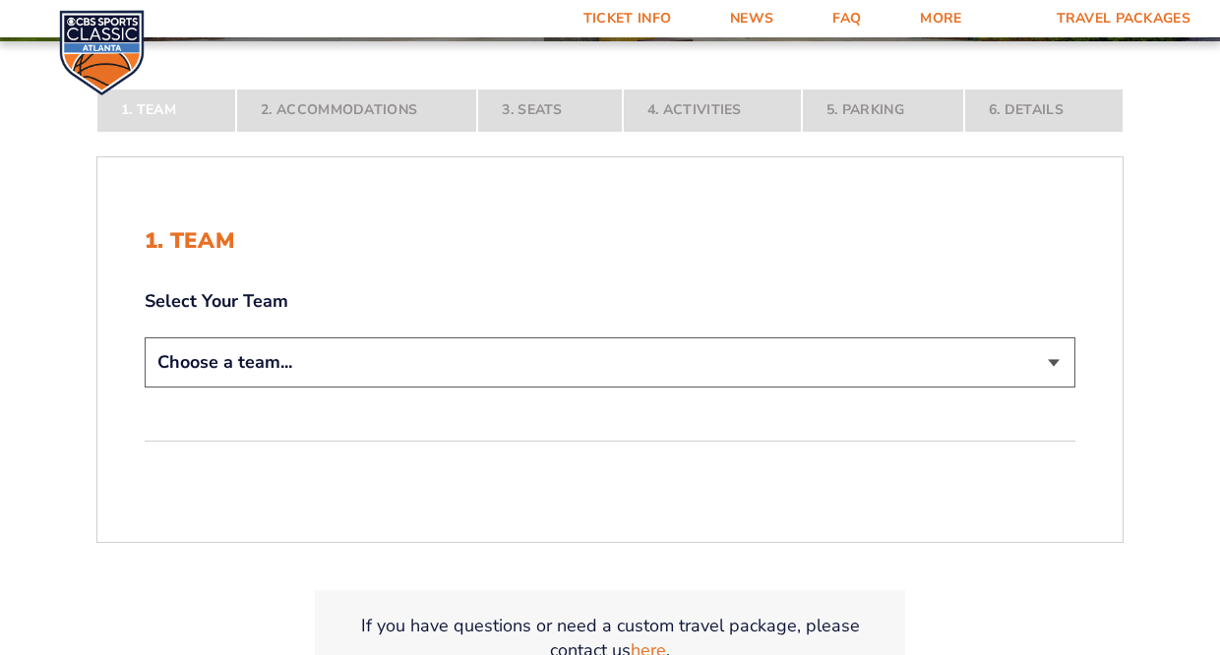
scroll to position [341, 0]
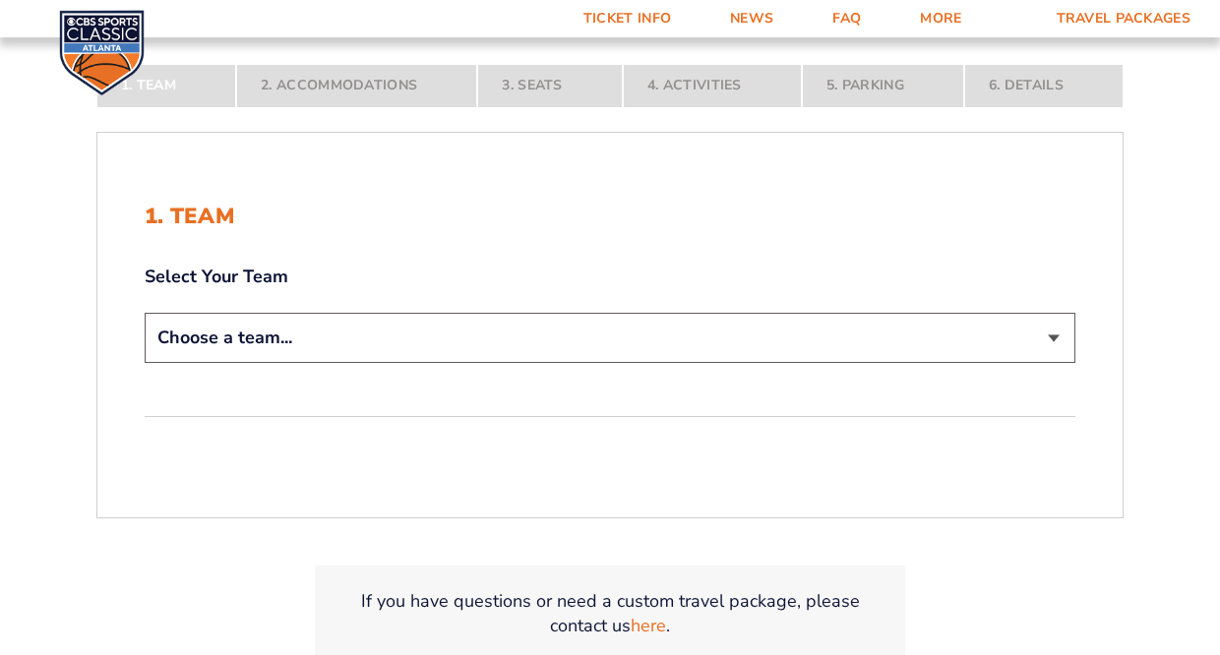
select select "12956"
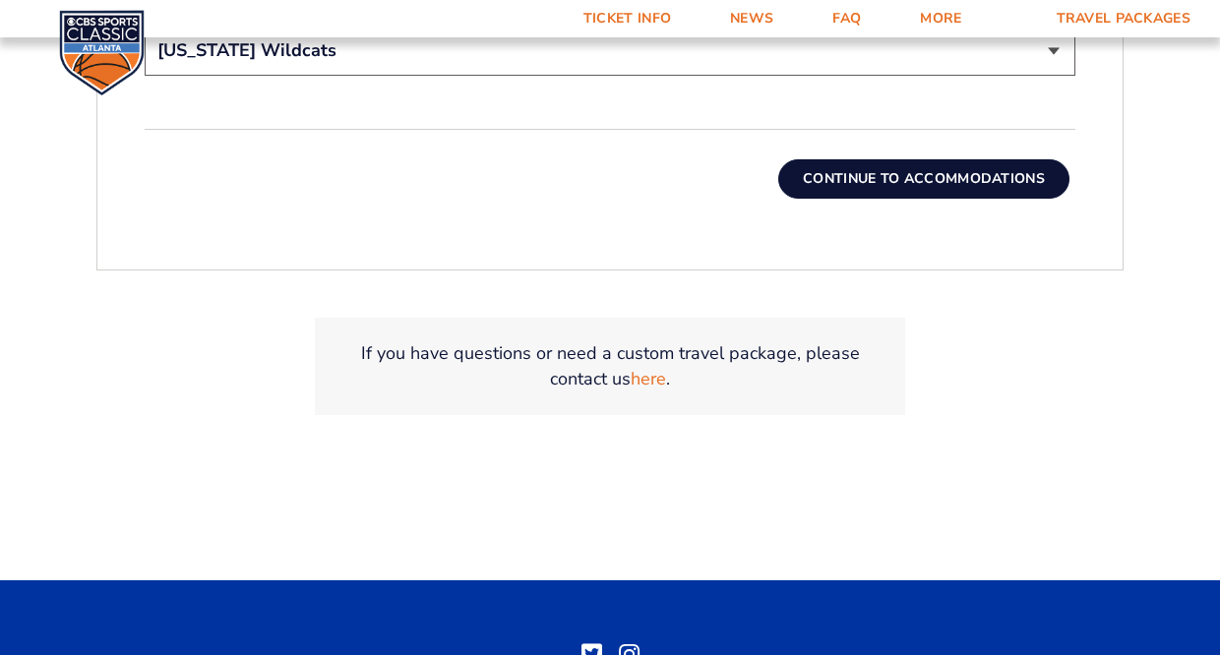
scroll to position [772, 0]
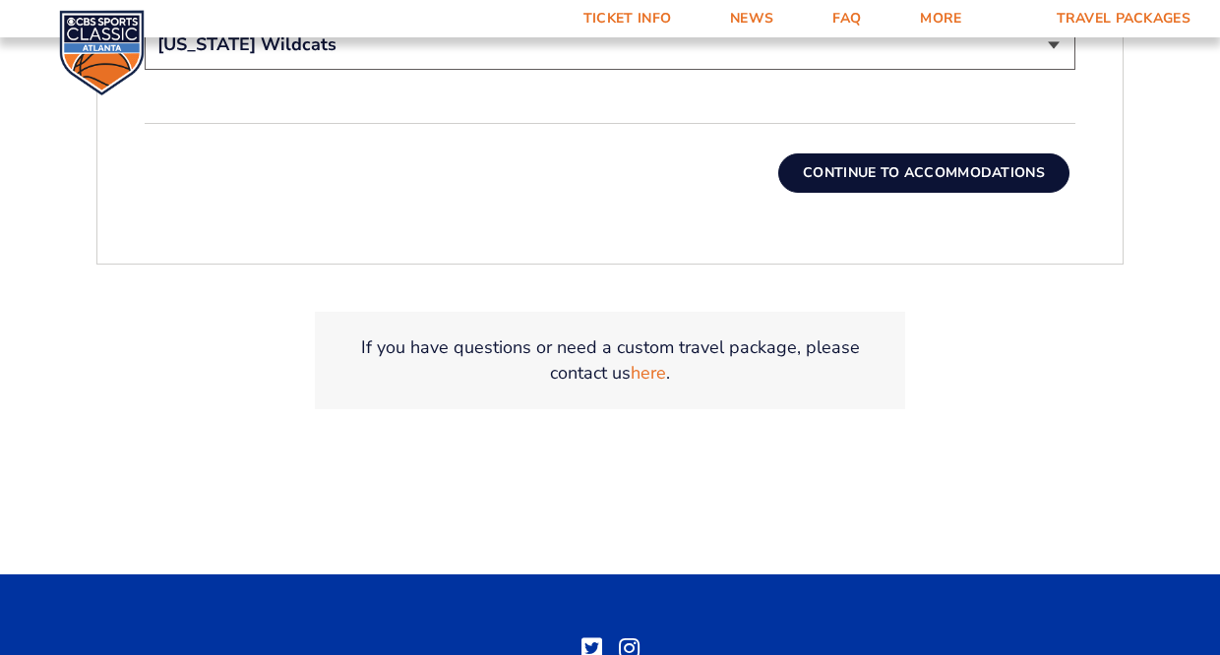
click at [944, 172] on button "Continue To Accommodations" at bounding box center [923, 172] width 291 height 39
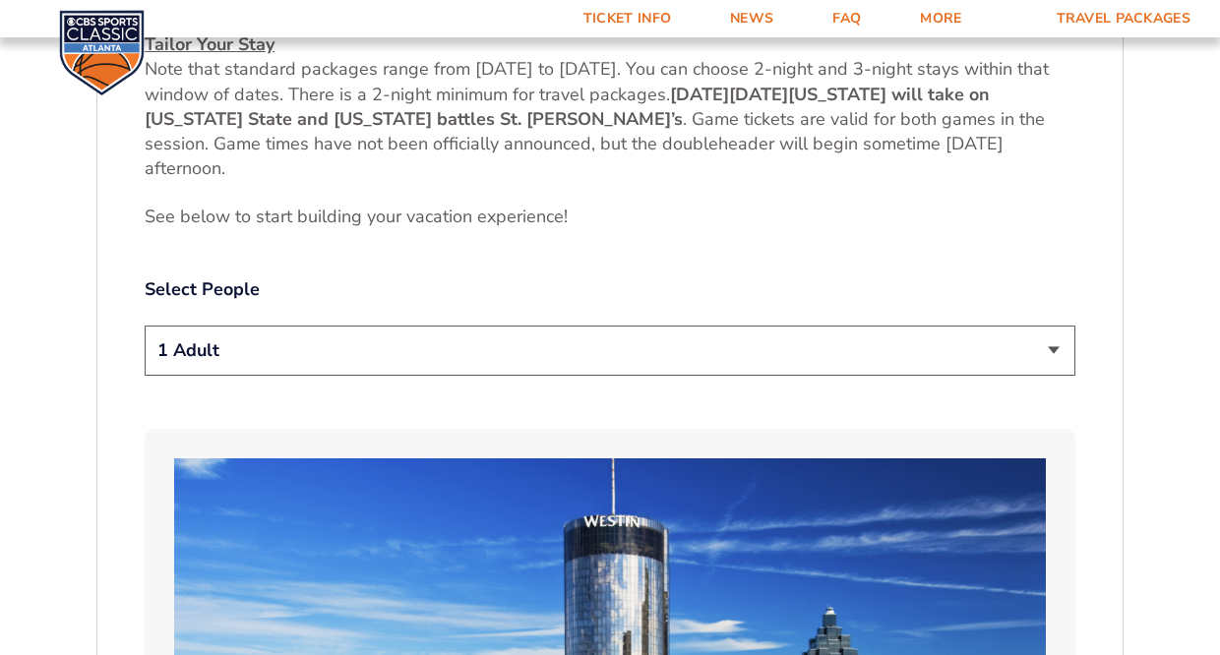
scroll to position [919, 0]
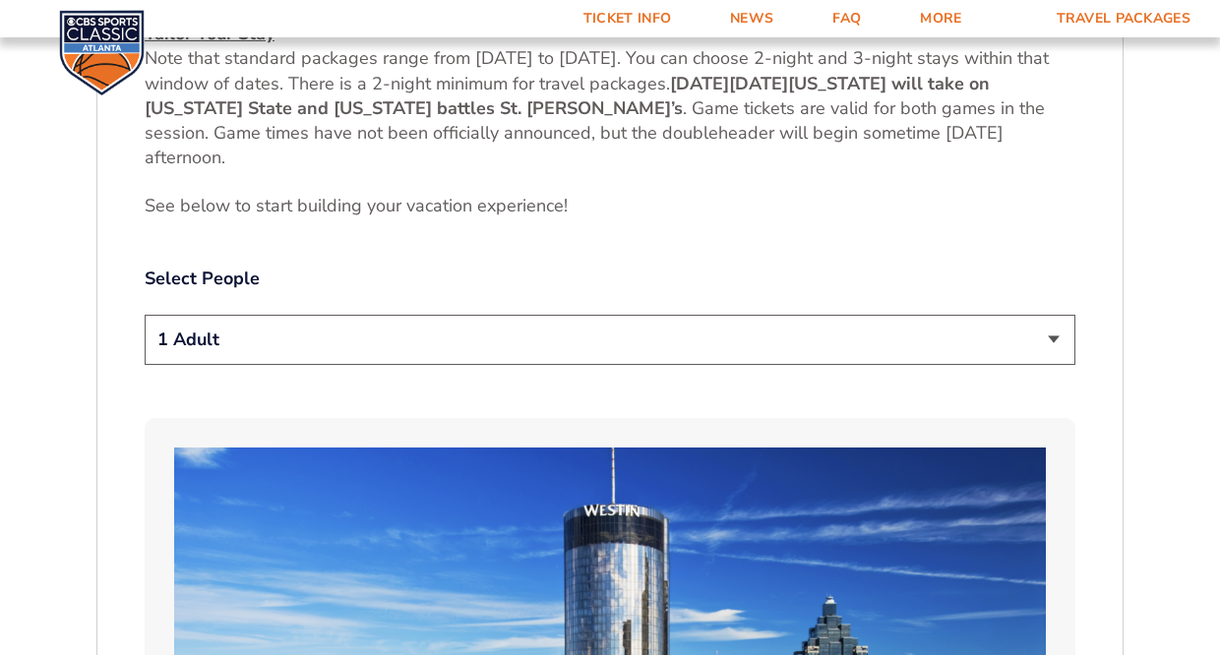
select select "2 Adults"
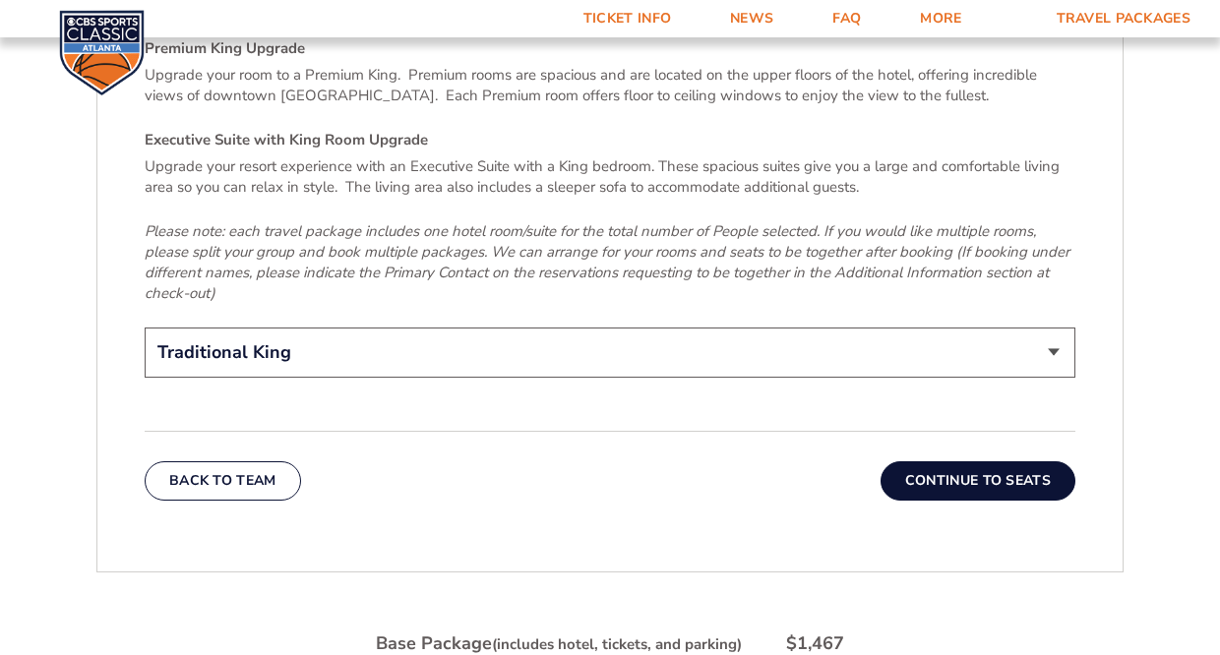
click at [1005, 470] on button "Continue To Seats" at bounding box center [977, 480] width 195 height 39
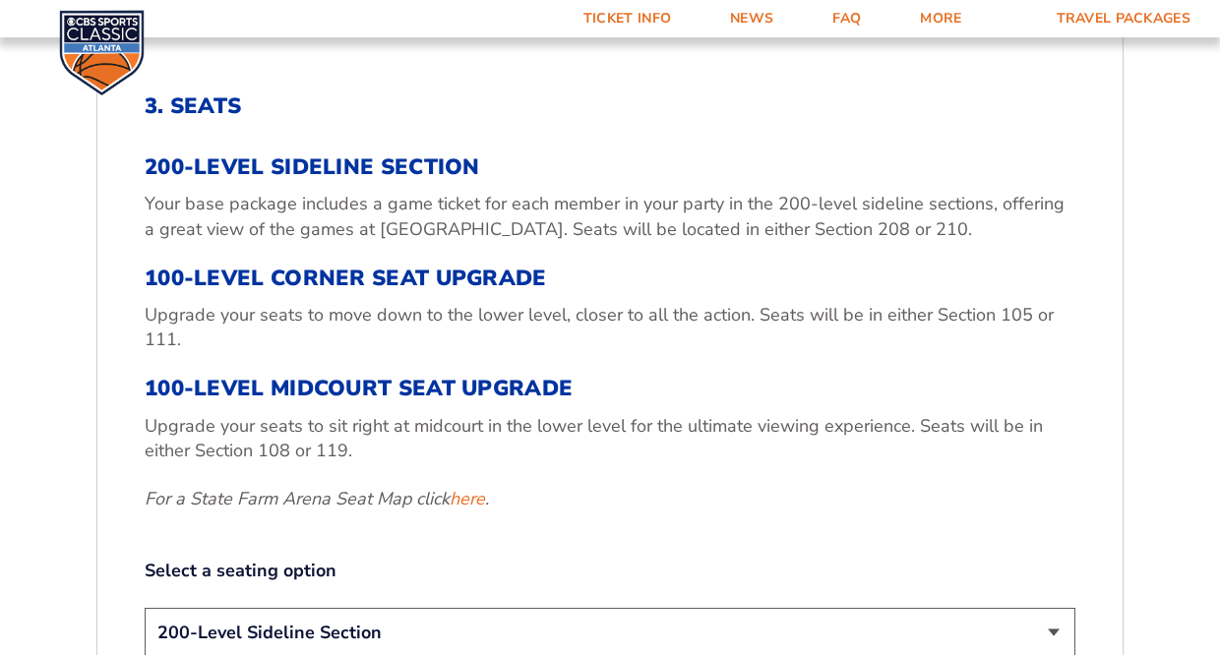
scroll to position [608, 0]
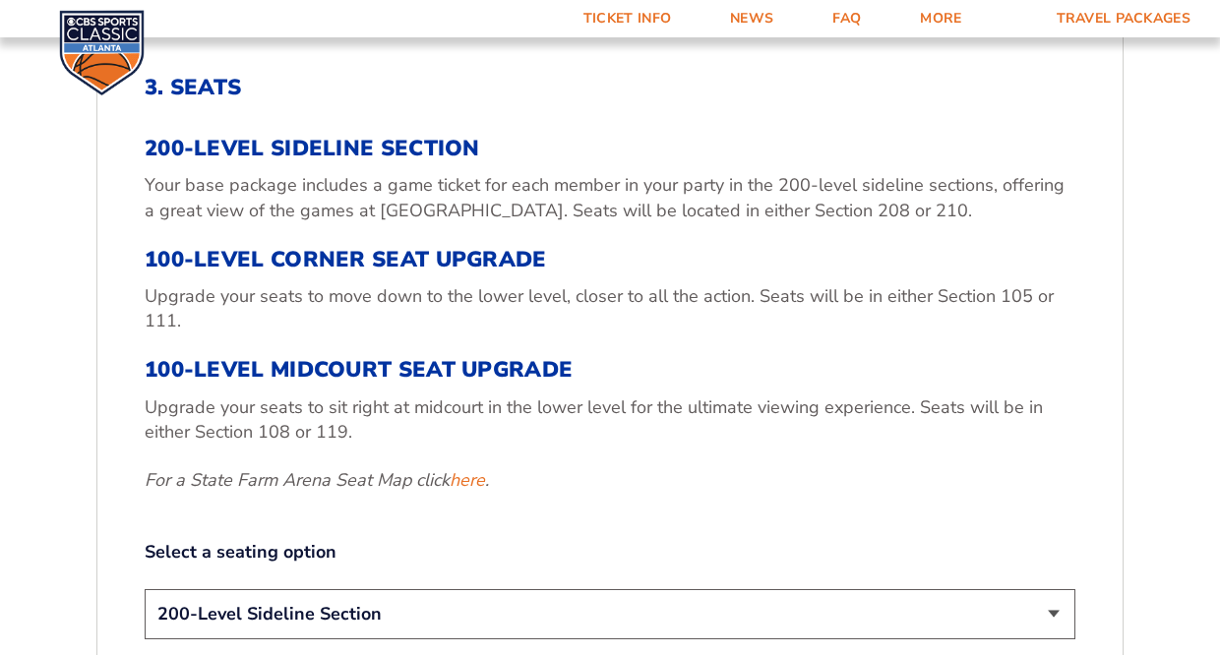
select select "100-Level Midcourt Seat Upgrade"
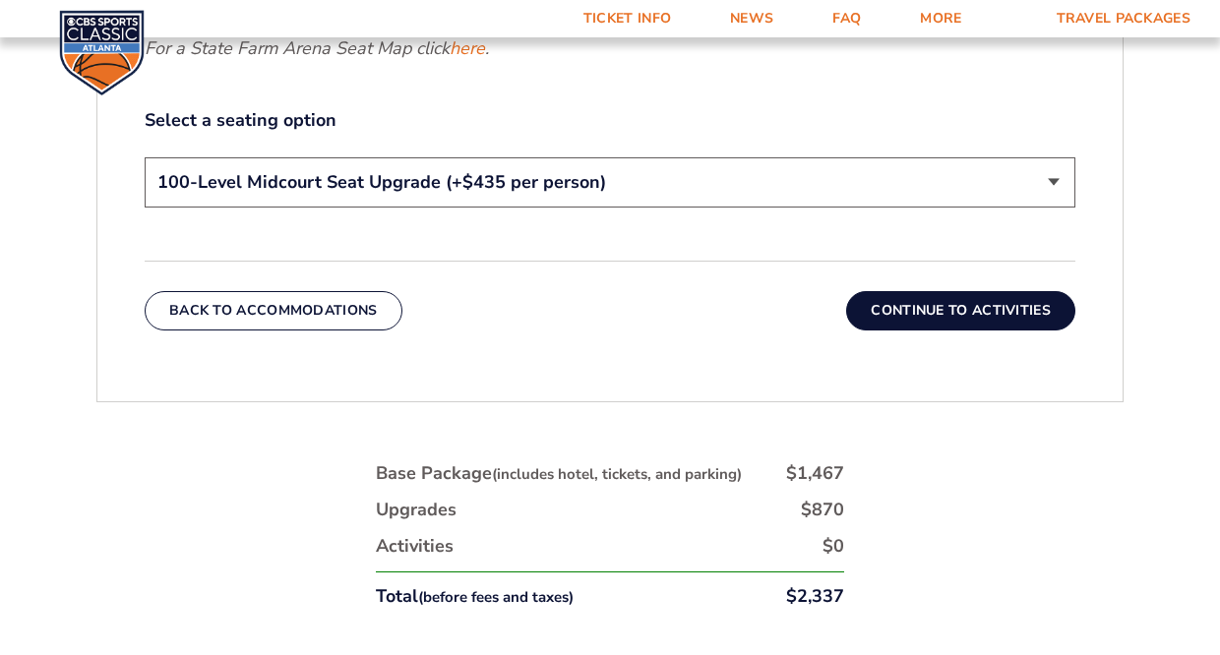
scroll to position [1043, 0]
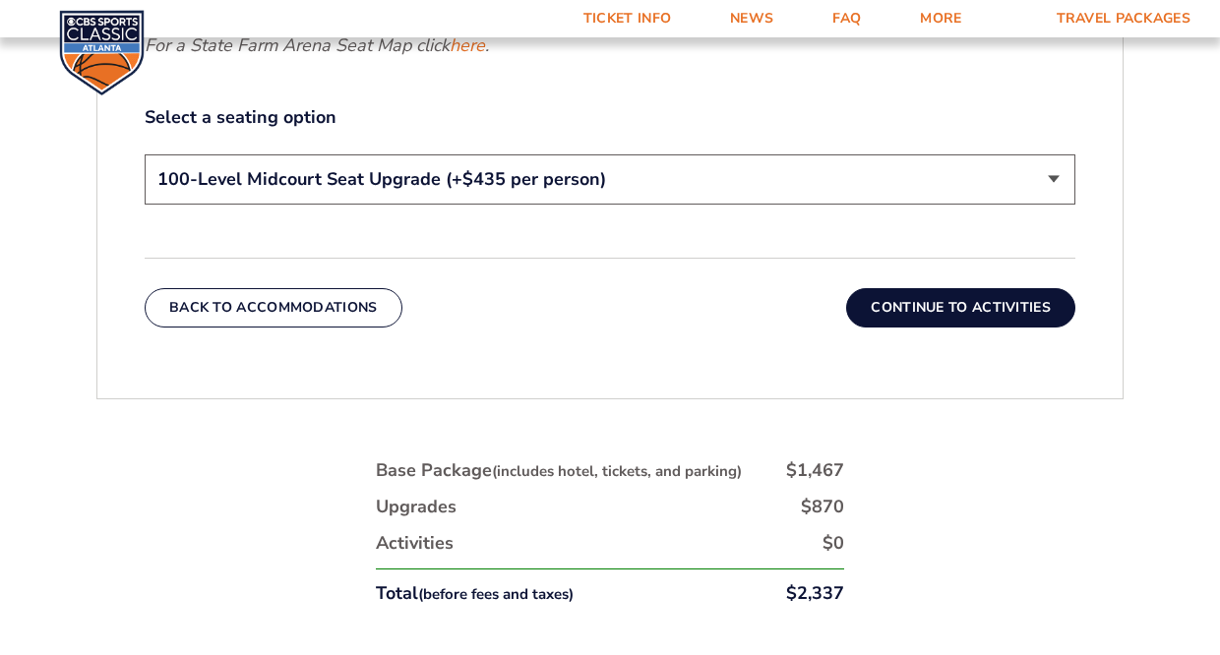
click at [929, 304] on button "Continue To Activities" at bounding box center [960, 307] width 229 height 39
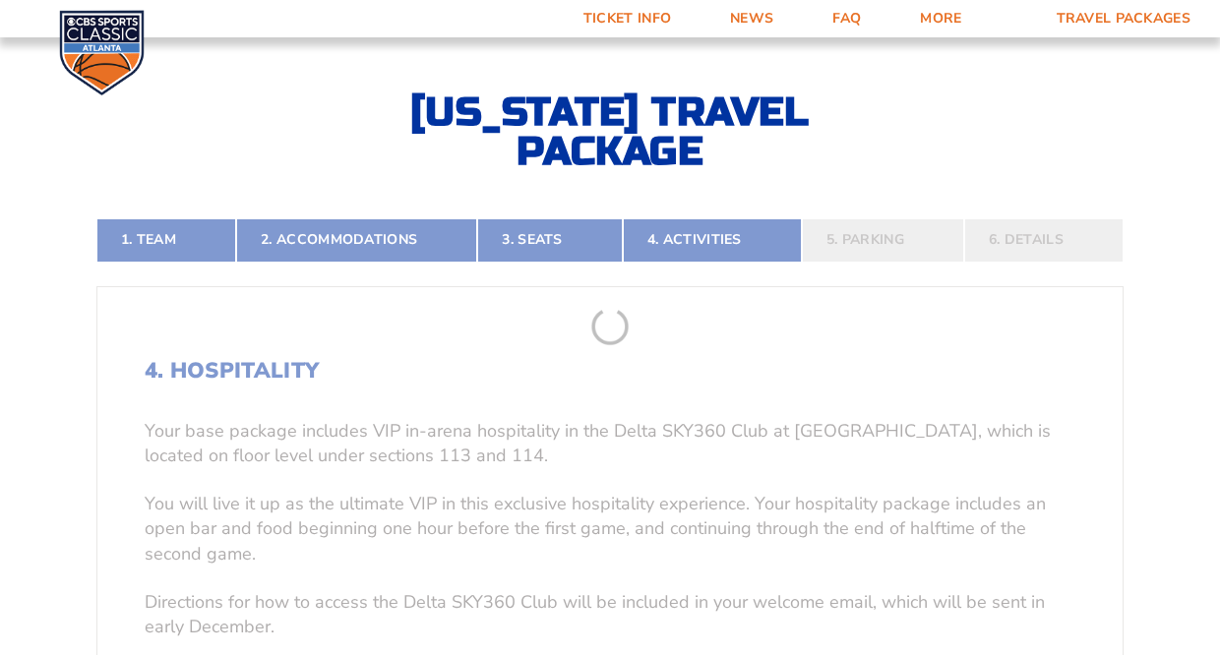
scroll to position [309, 0]
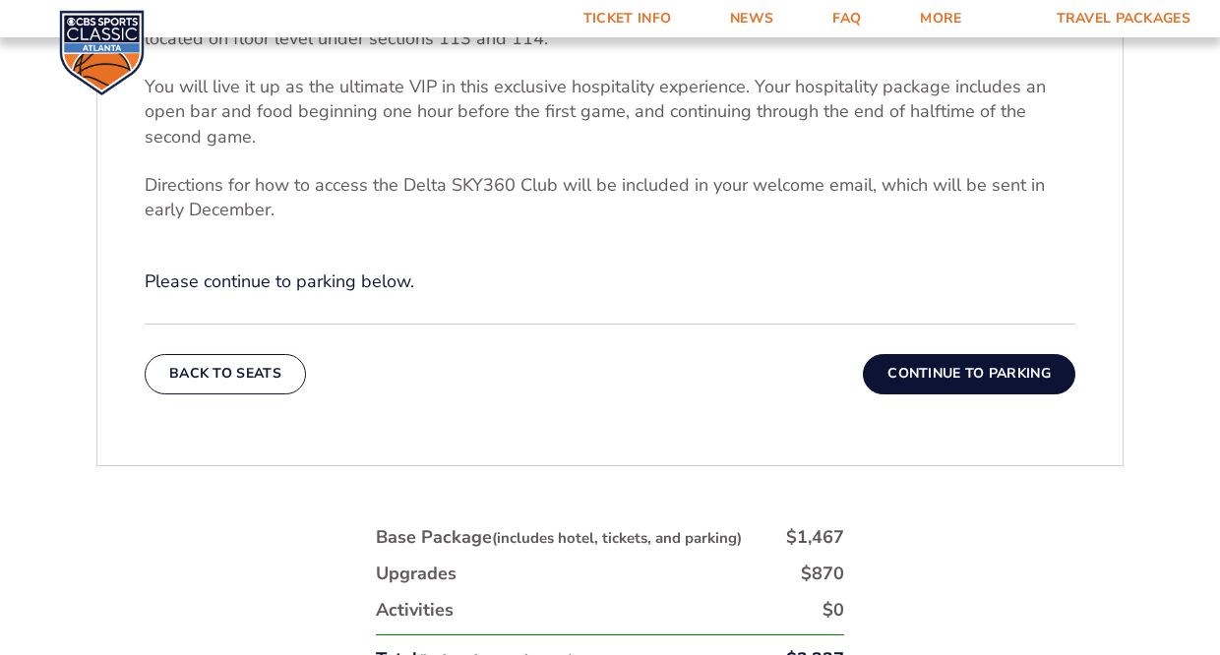
click at [938, 375] on button "Continue To Parking" at bounding box center [969, 373] width 212 height 39
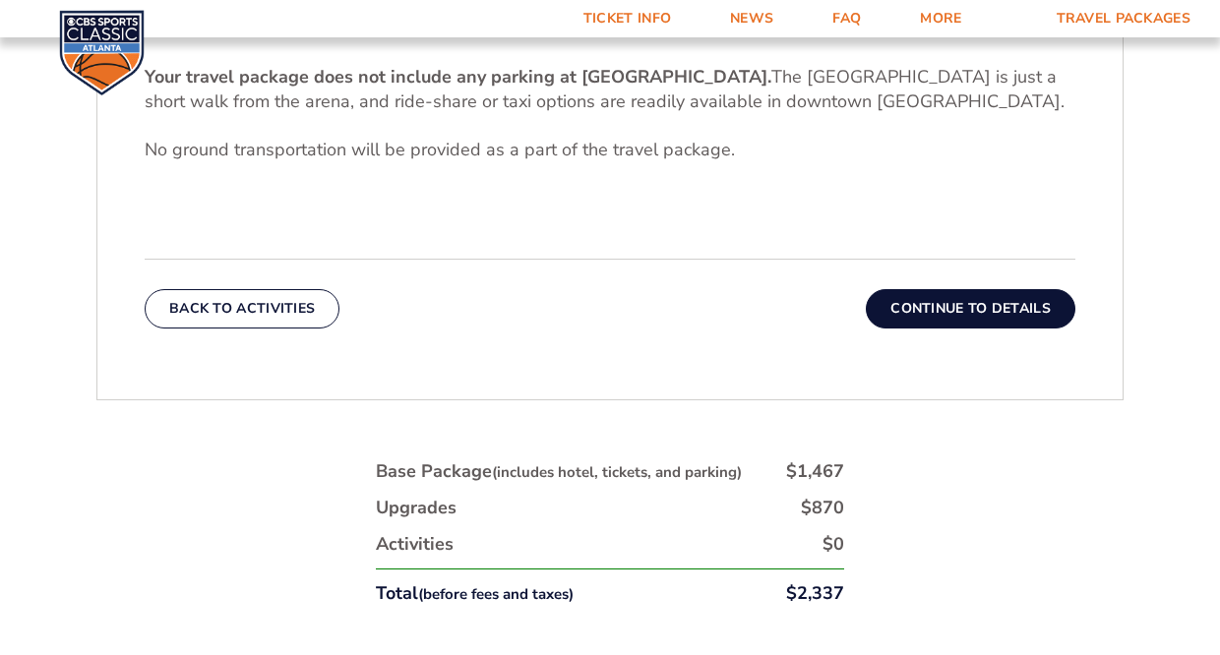
click at [940, 306] on button "Continue To Details" at bounding box center [970, 308] width 209 height 39
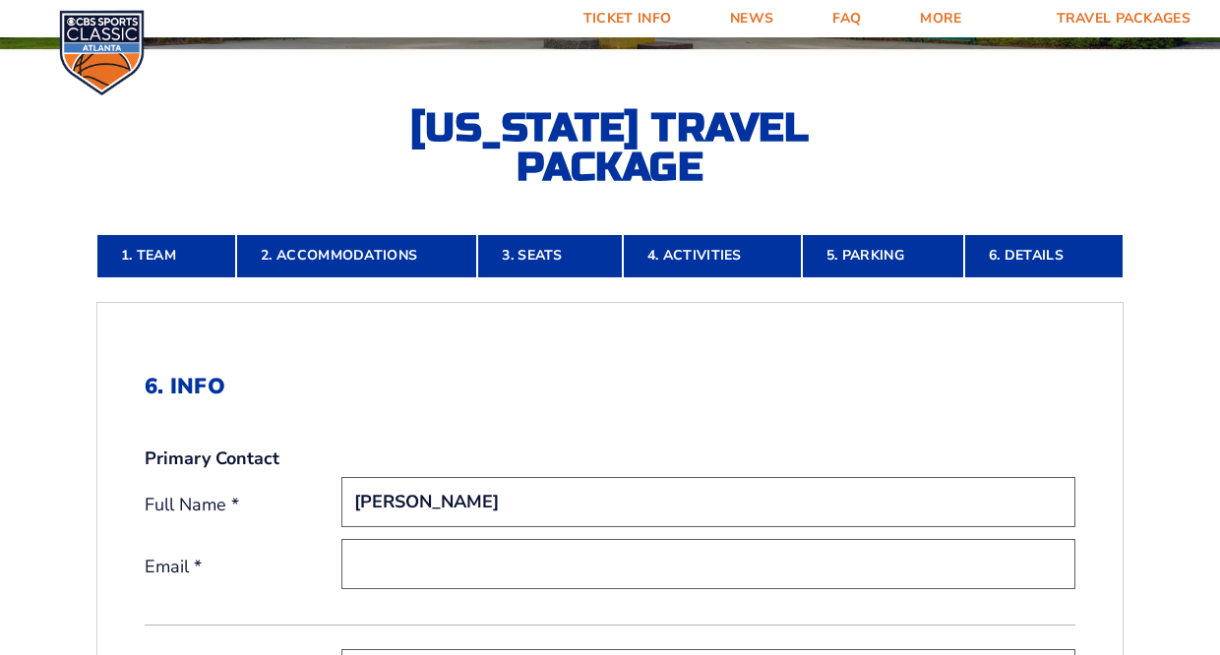
type input "Johnny Lamar"
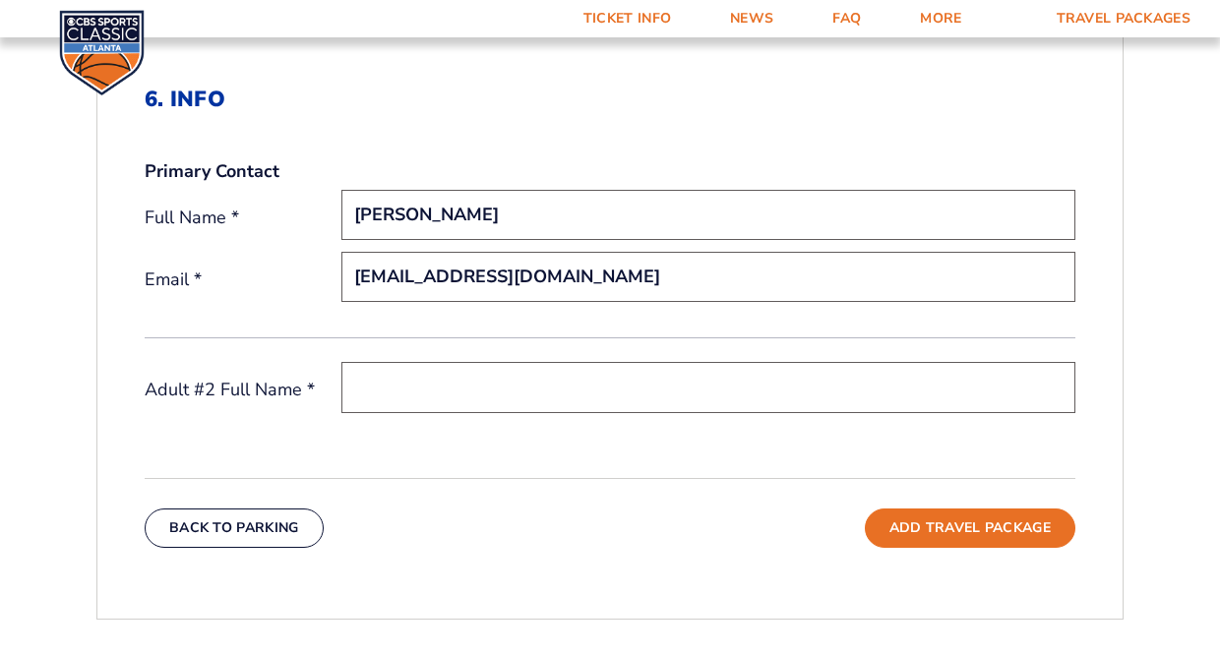
scroll to position [598, 0]
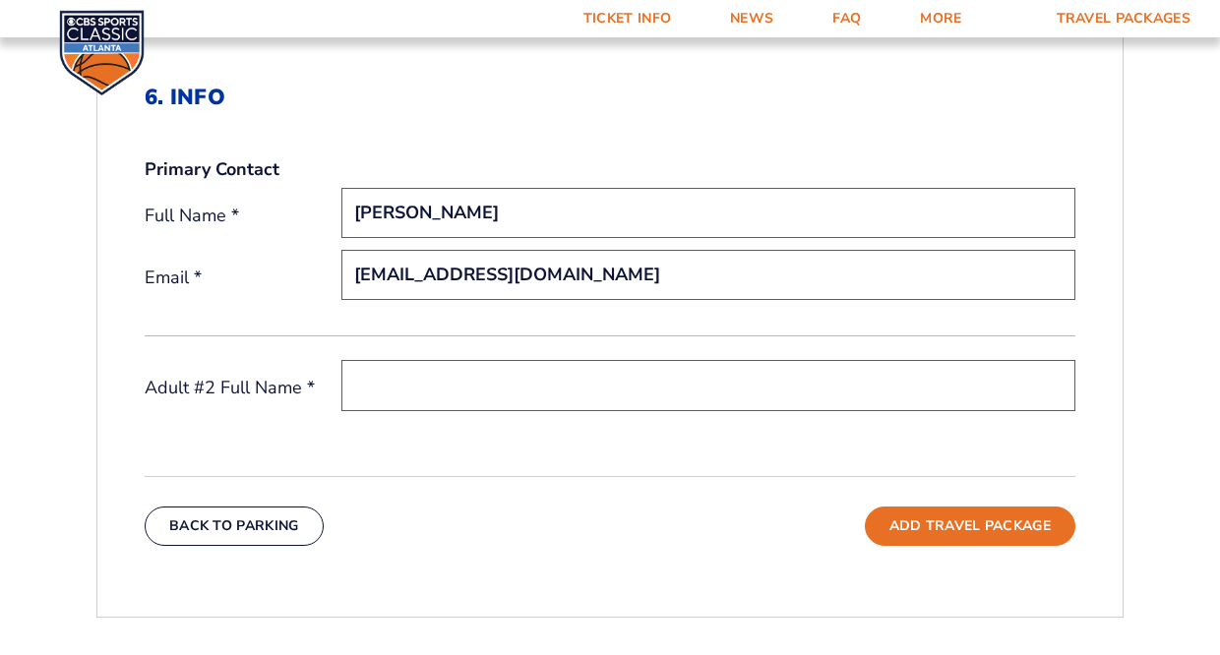
type input "jlamar02181961@gmail.com"
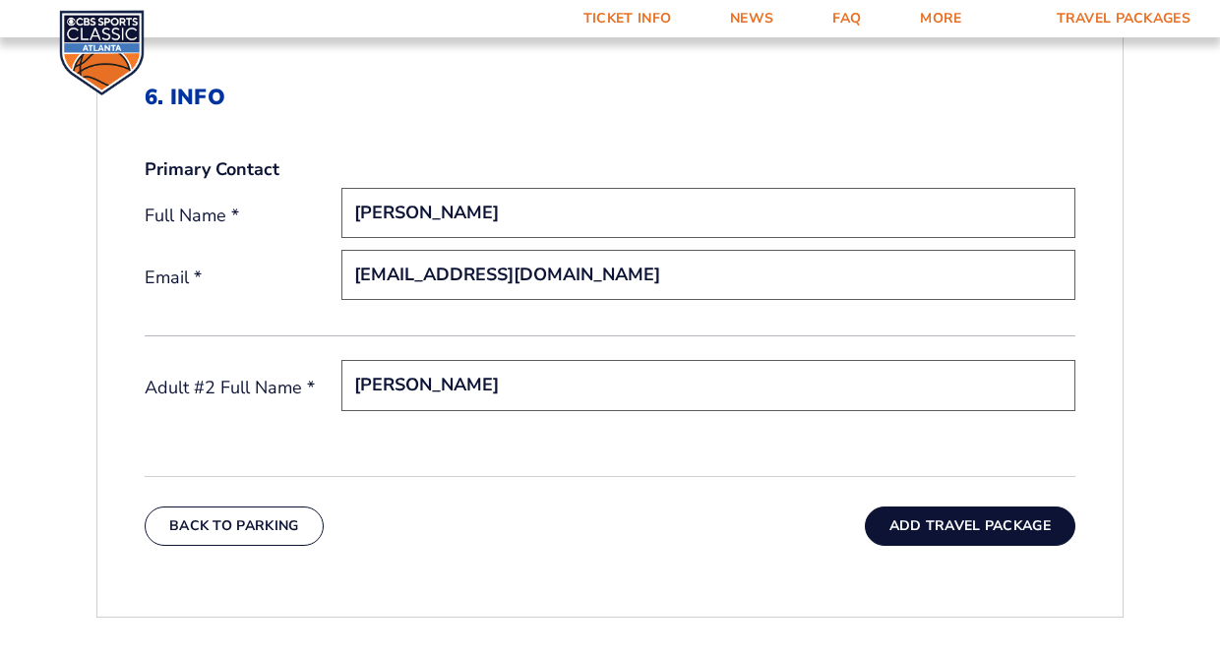
type input "Kathy Lamar"
click at [950, 529] on button "Add Travel Package" at bounding box center [970, 526] width 210 height 39
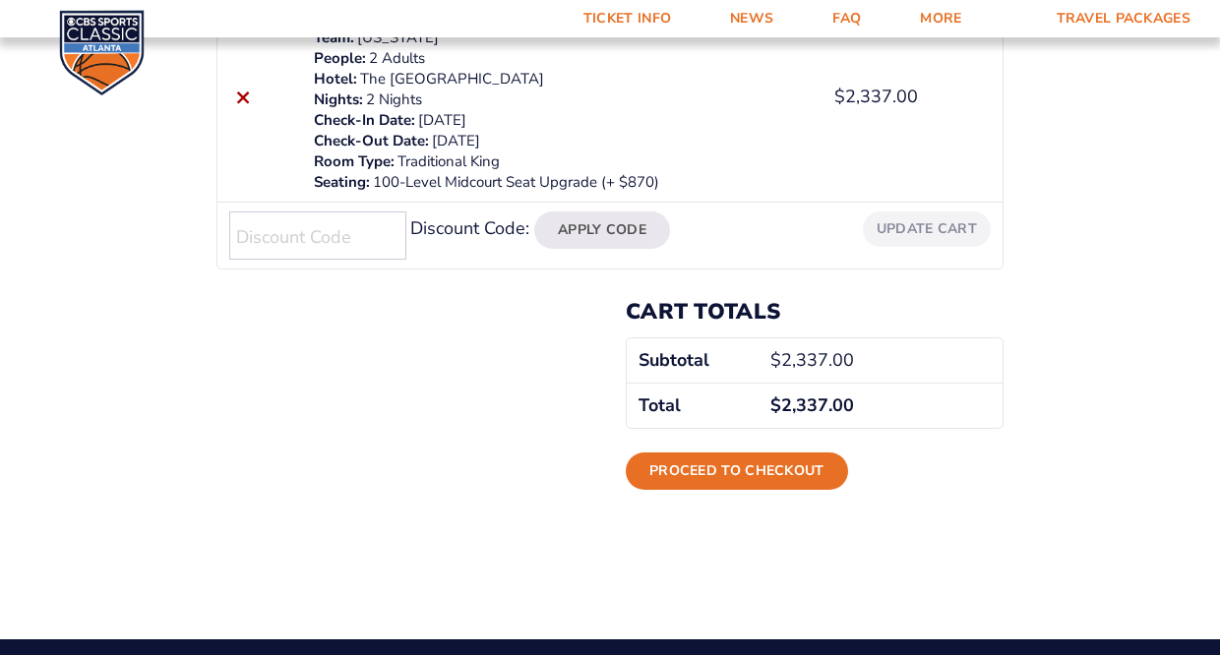
scroll to position [477, 0]
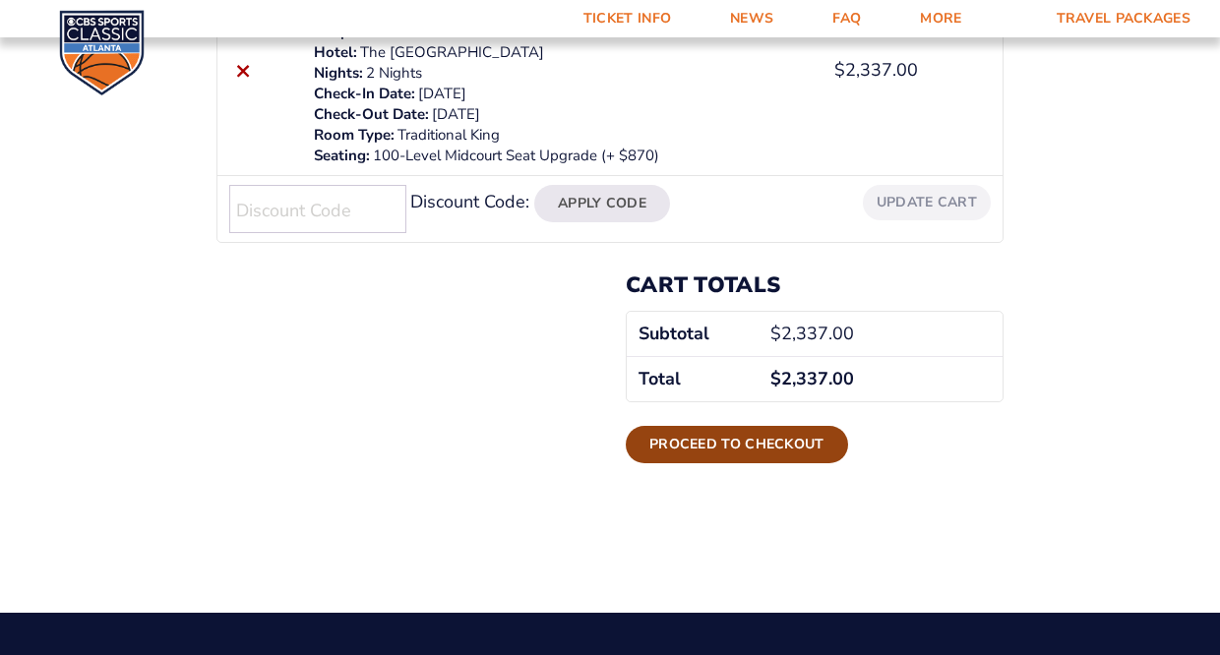
click at [724, 448] on link "Proceed to checkout" at bounding box center [737, 444] width 222 height 37
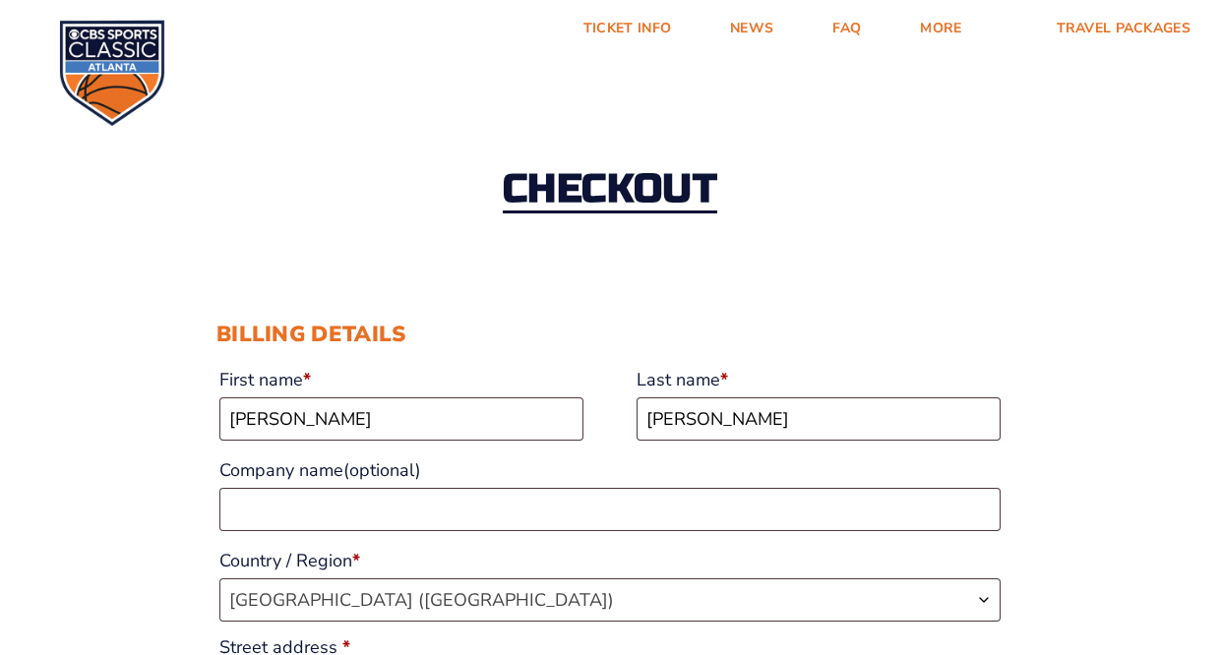
select select "KY"
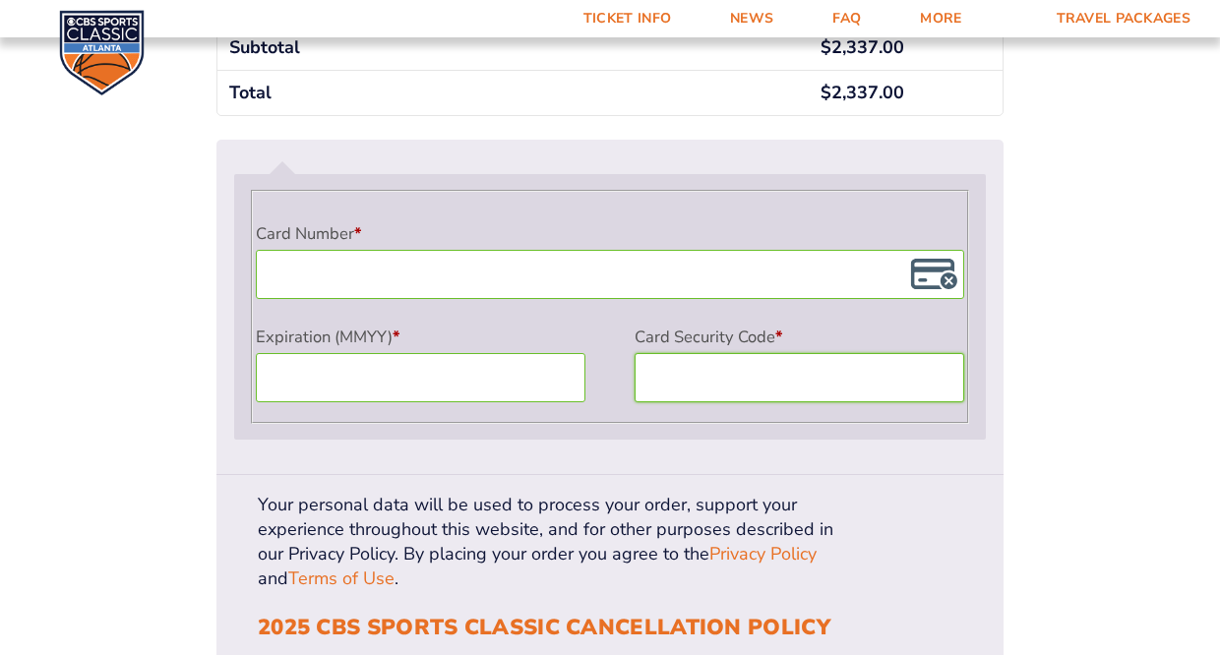
scroll to position [1826, 0]
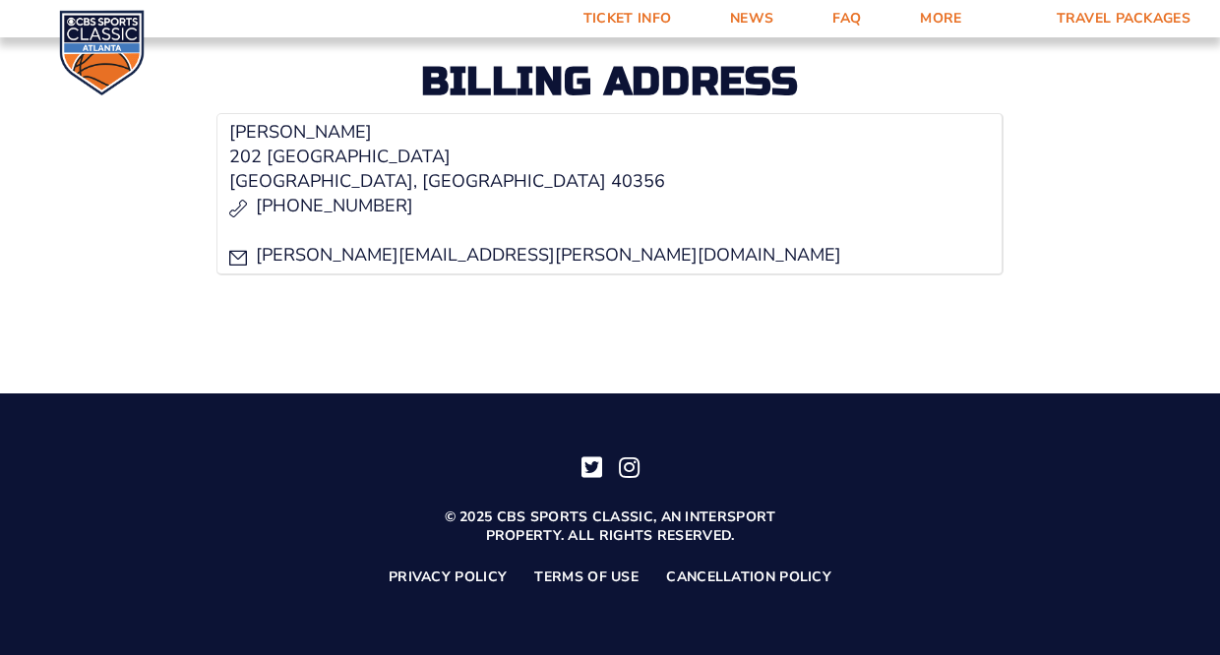
scroll to position [913, 1]
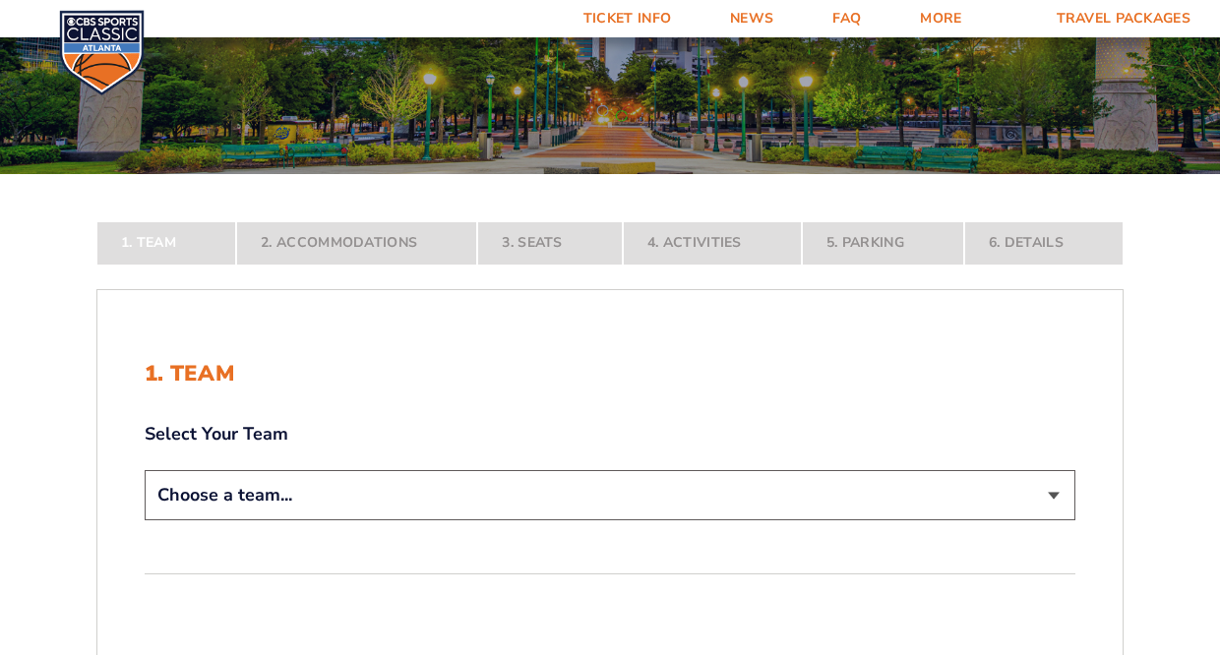
scroll to position [242, 0]
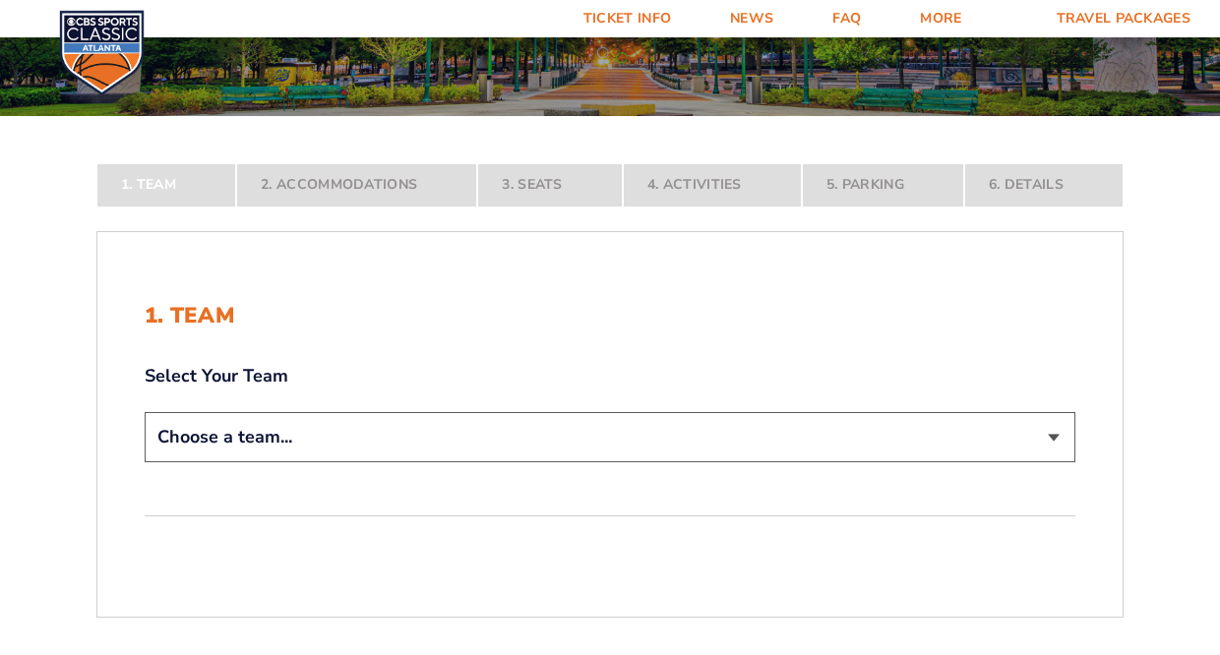
select select "12956"
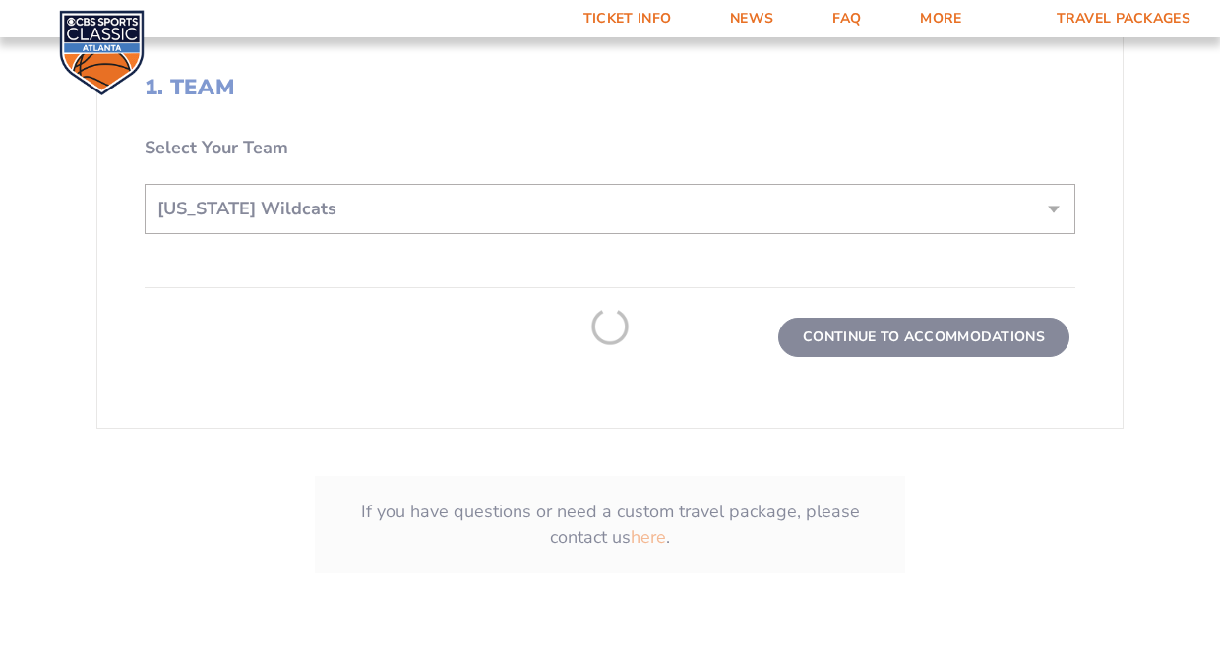
scroll to position [662, 0]
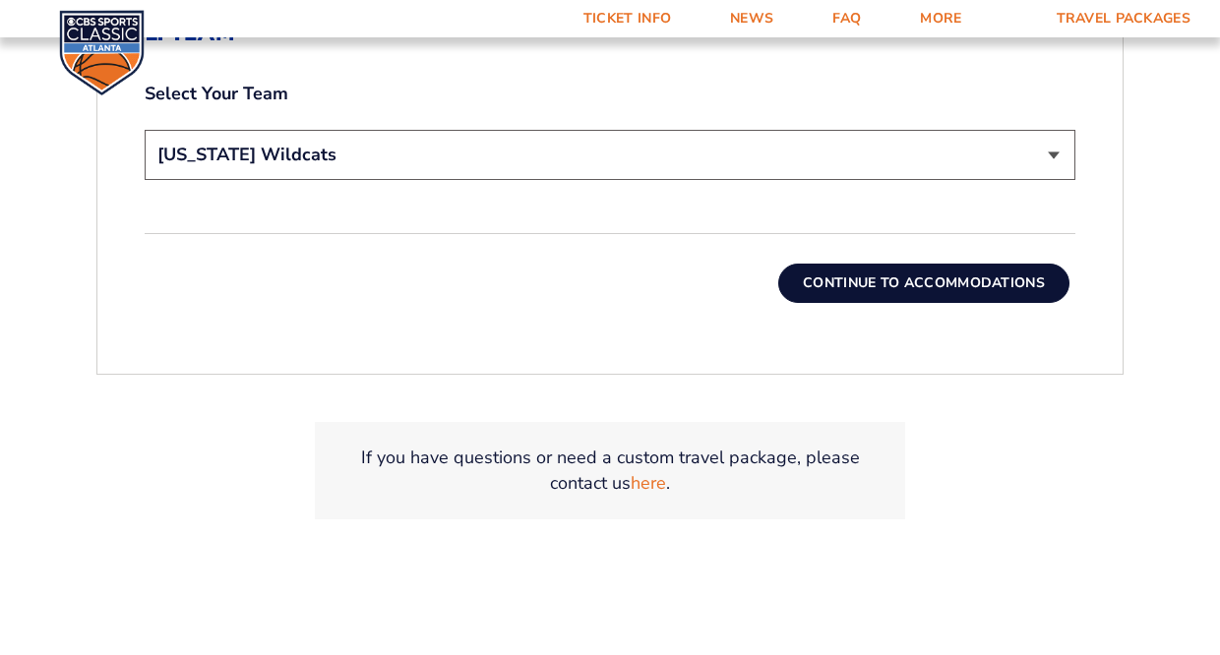
click at [884, 291] on button "Continue To Accommodations" at bounding box center [923, 283] width 291 height 39
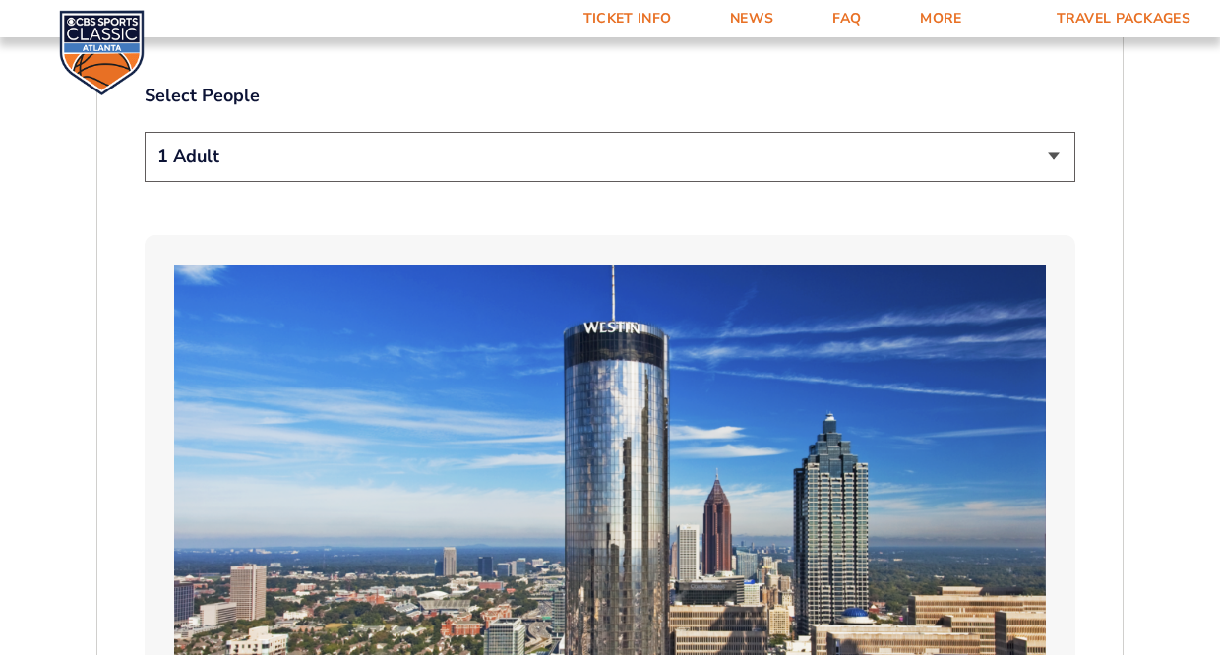
scroll to position [1103, 0]
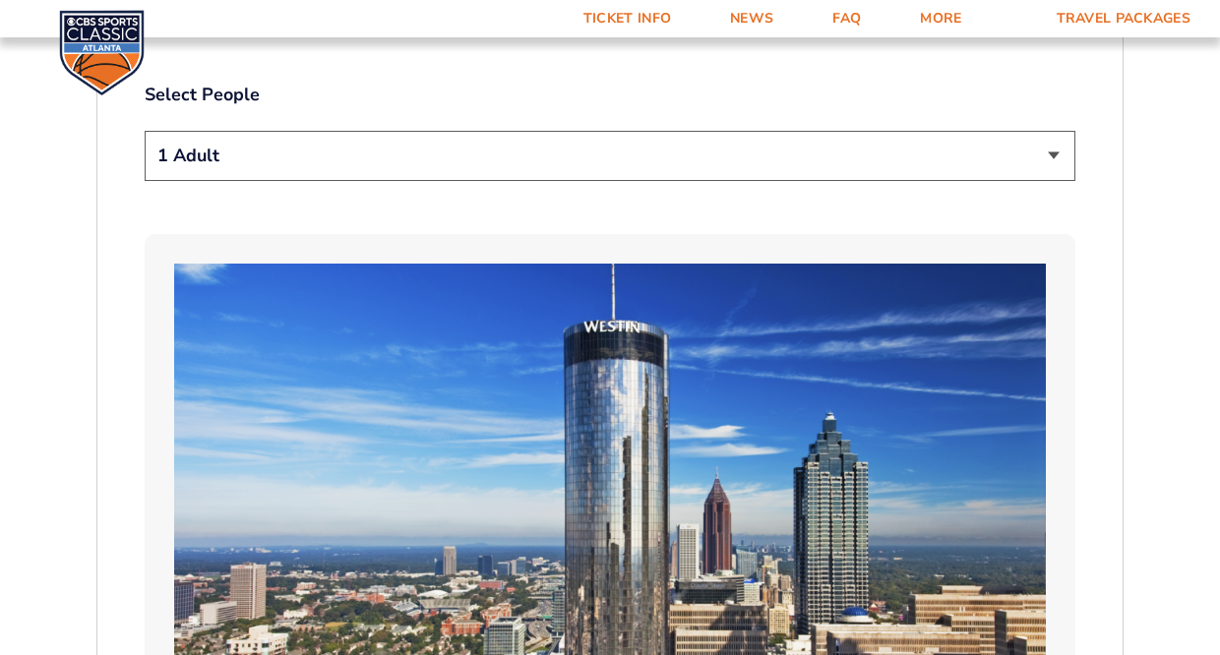
select select "2 Adults"
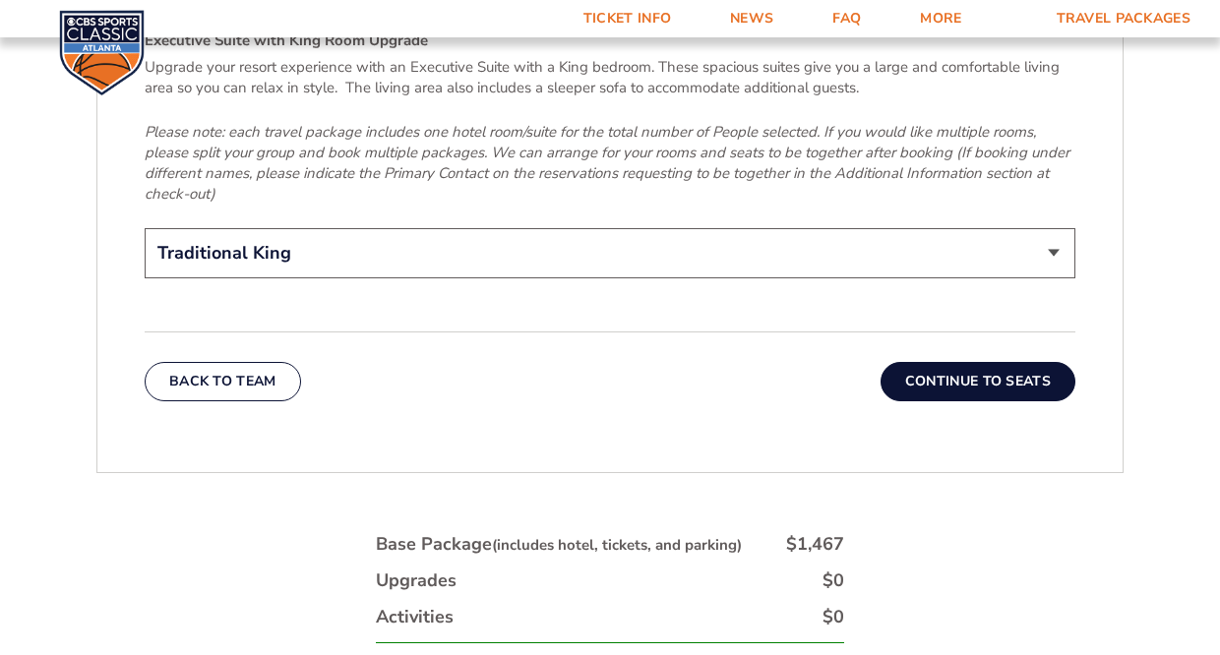
scroll to position [3189, 0]
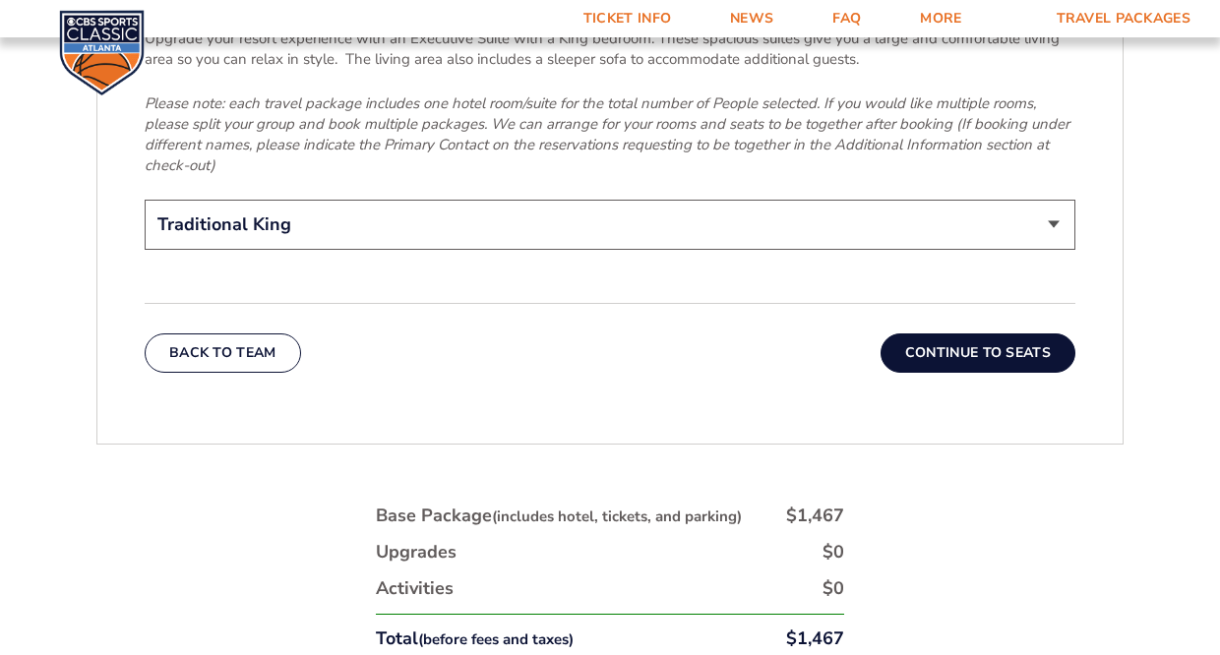
click at [972, 340] on button "Continue To Seats" at bounding box center [977, 352] width 195 height 39
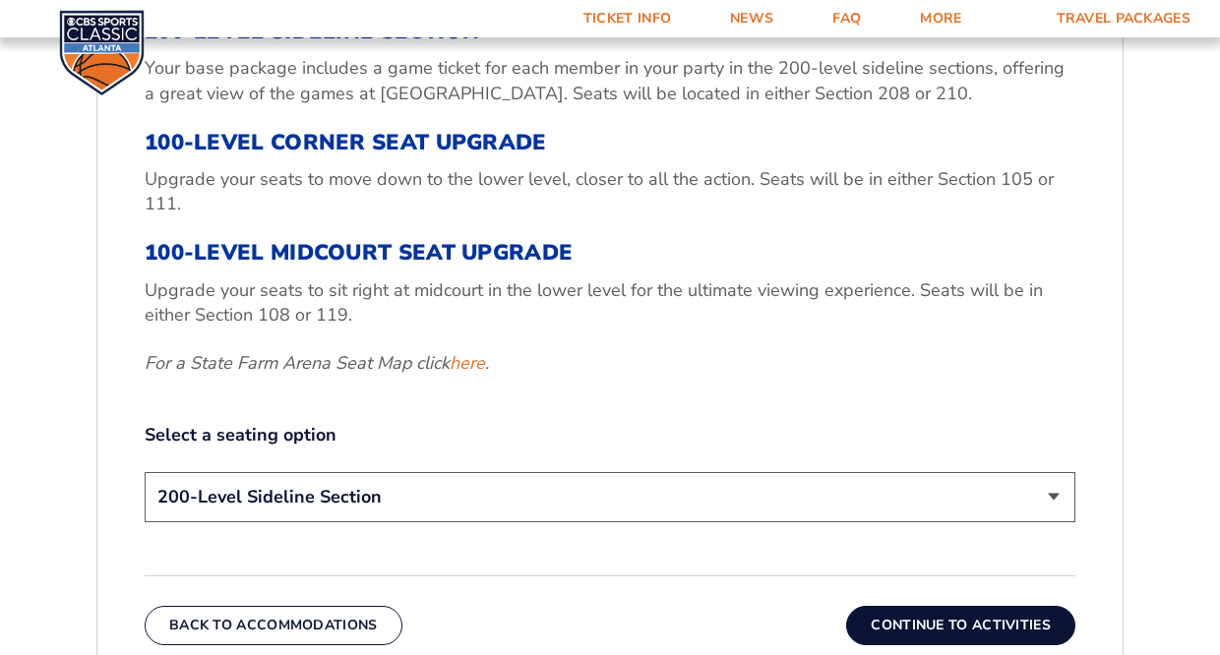
scroll to position [823, 0]
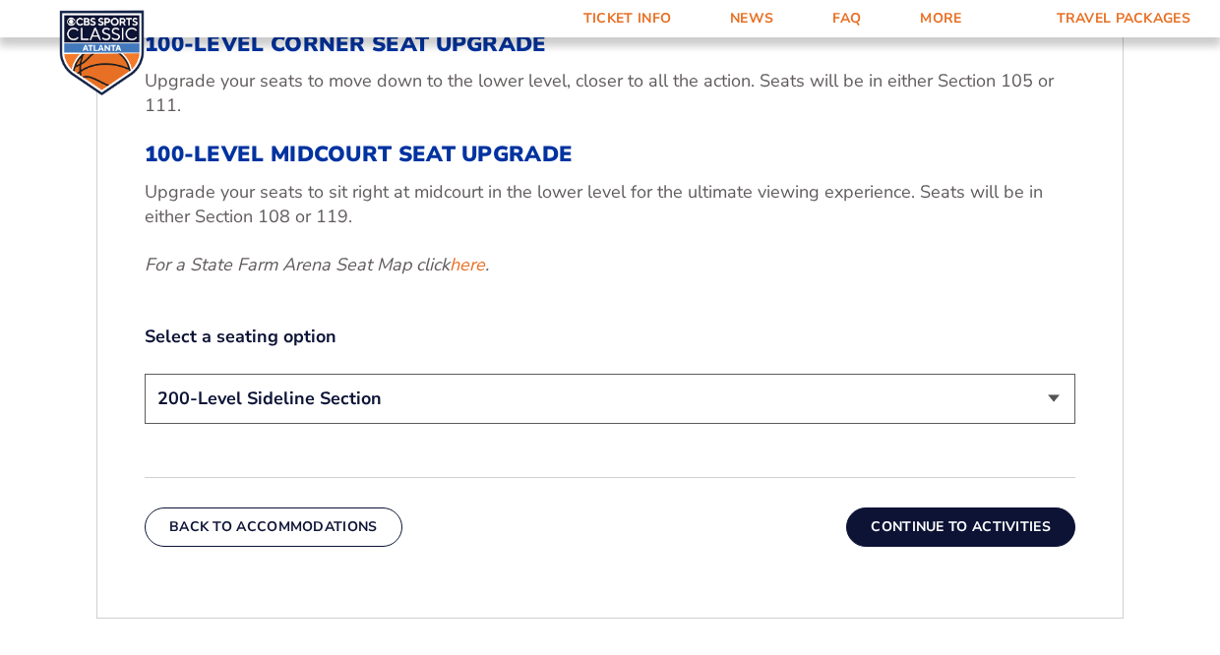
select select "100-Level Midcourt Seat Upgrade"
click at [961, 531] on button "Continue To Activities" at bounding box center [960, 527] width 229 height 39
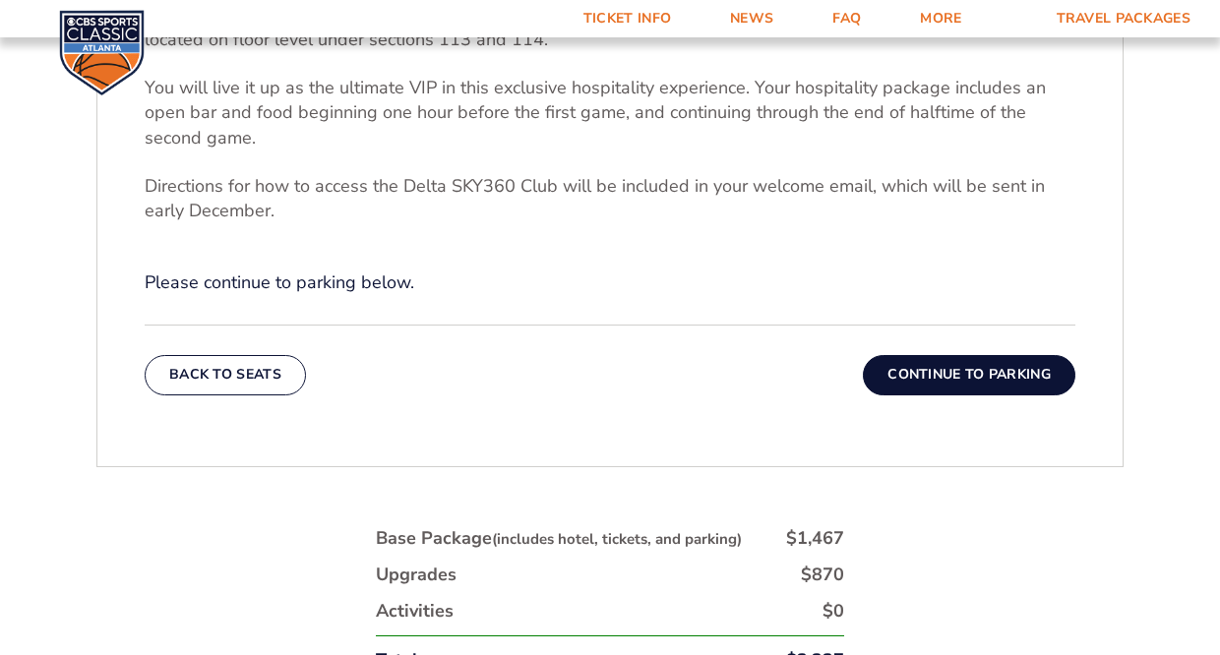
scroll to position [742, 0]
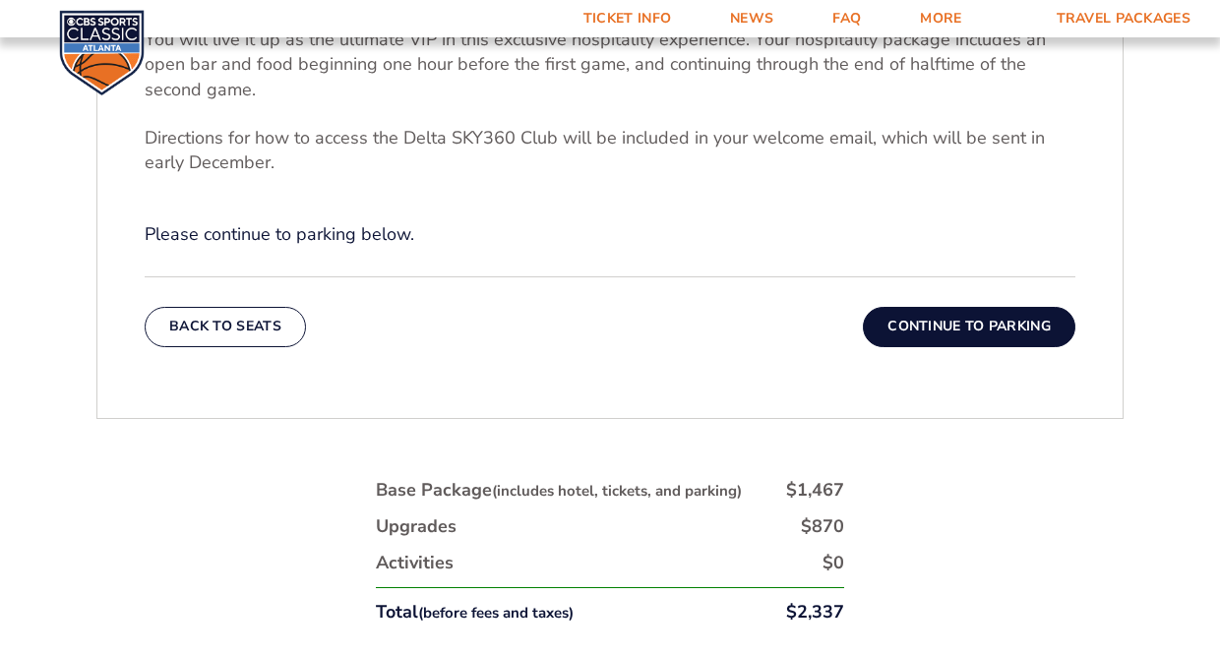
click at [936, 332] on button "Continue To Parking" at bounding box center [969, 326] width 212 height 39
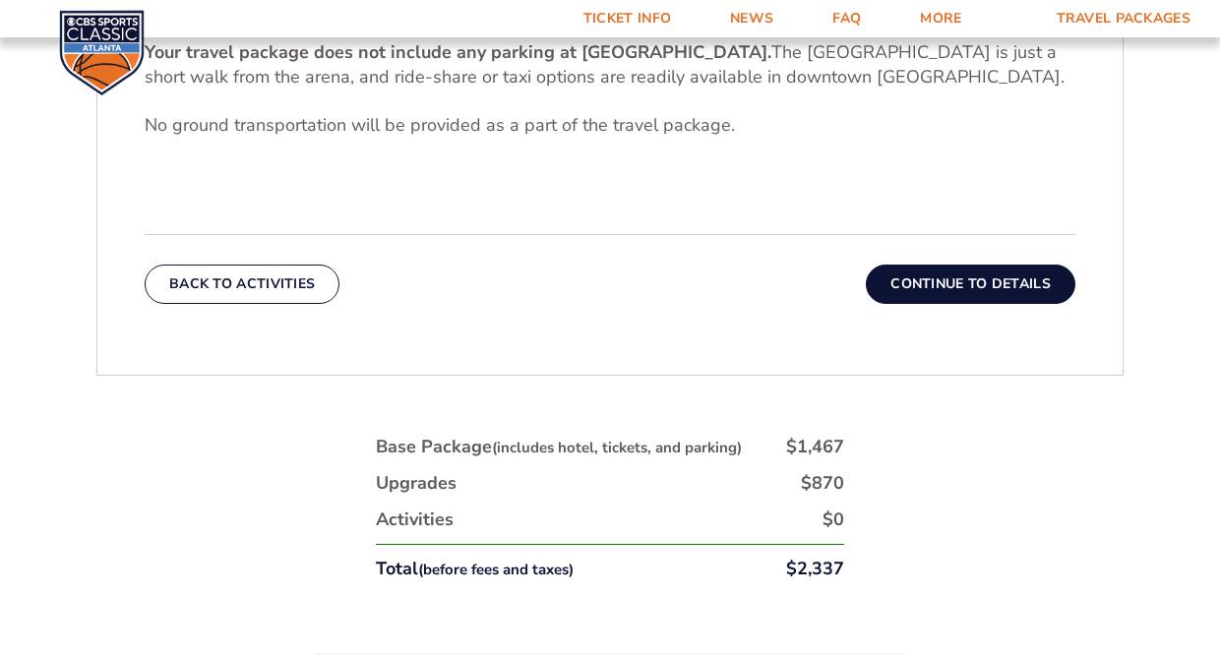
scroll to position [701, 0]
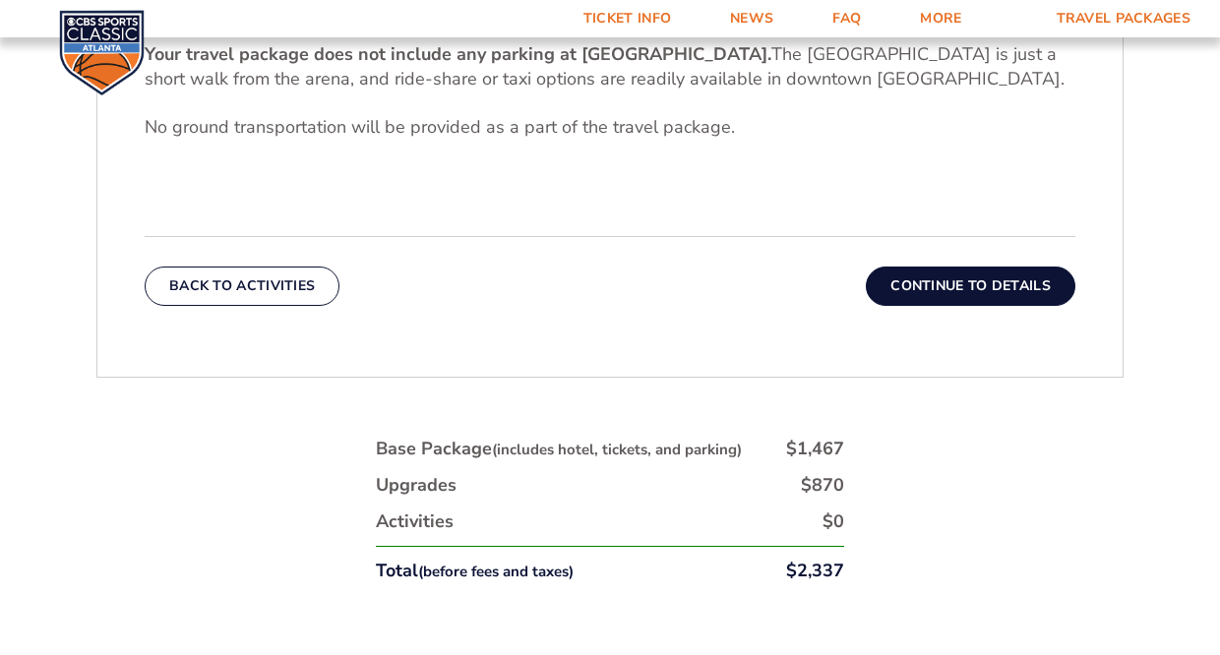
click at [942, 289] on button "Continue To Details" at bounding box center [970, 286] width 209 height 39
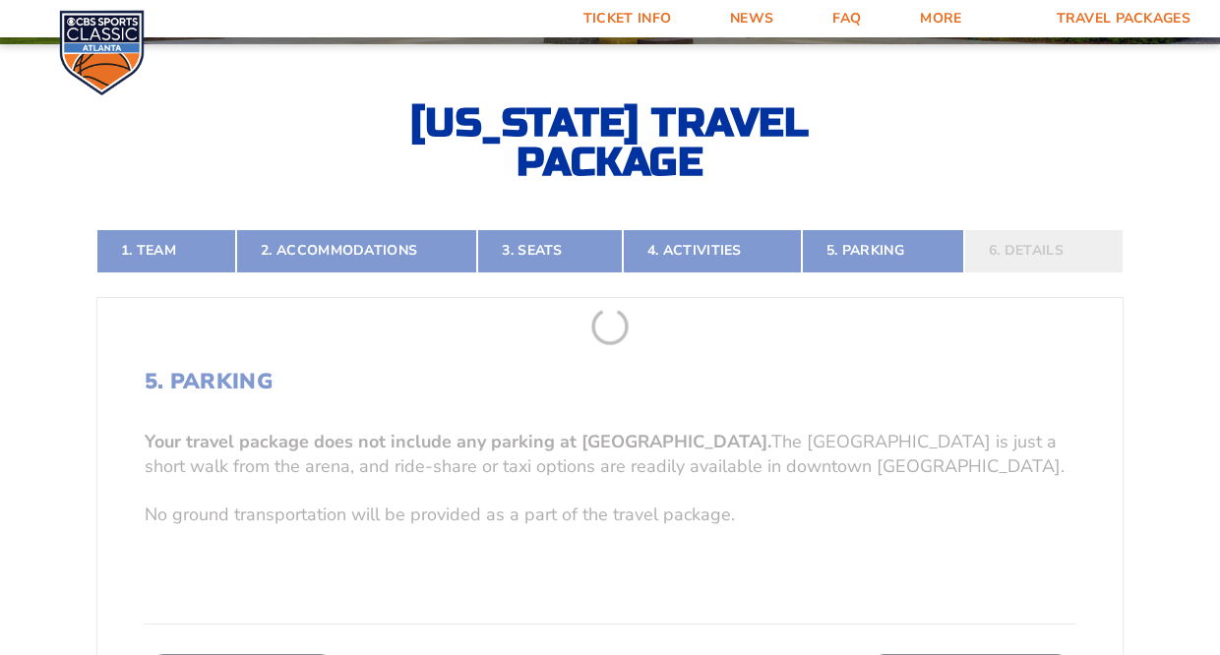
scroll to position [309, 0]
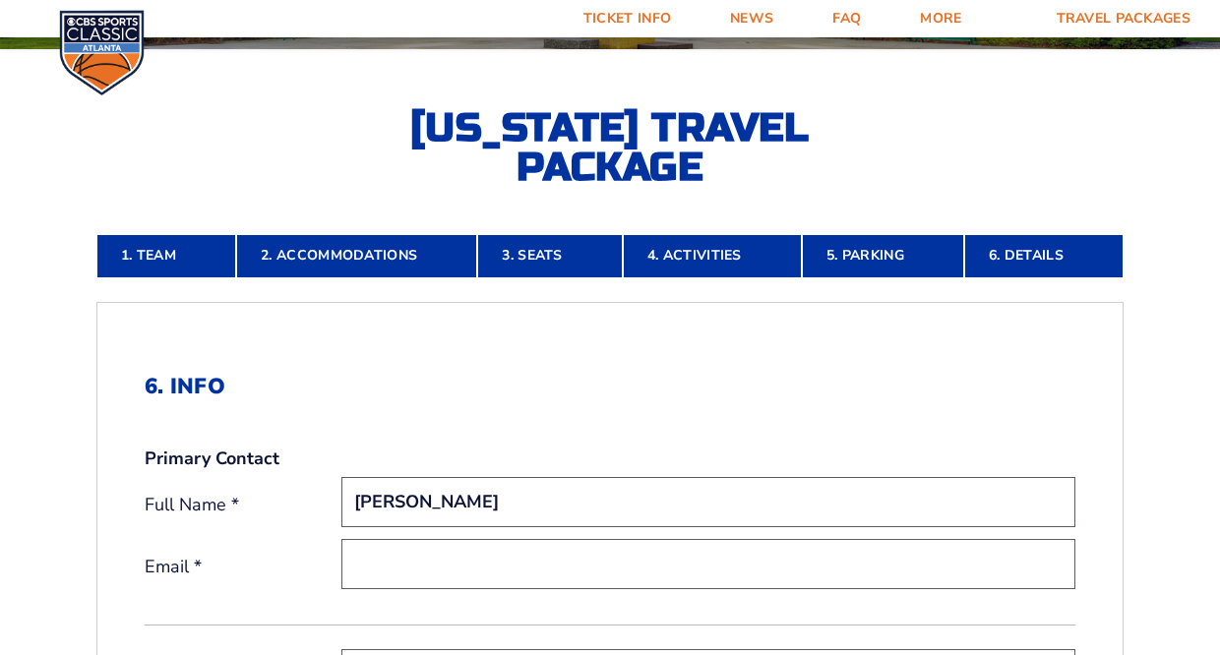
type input "Tom McMahan"
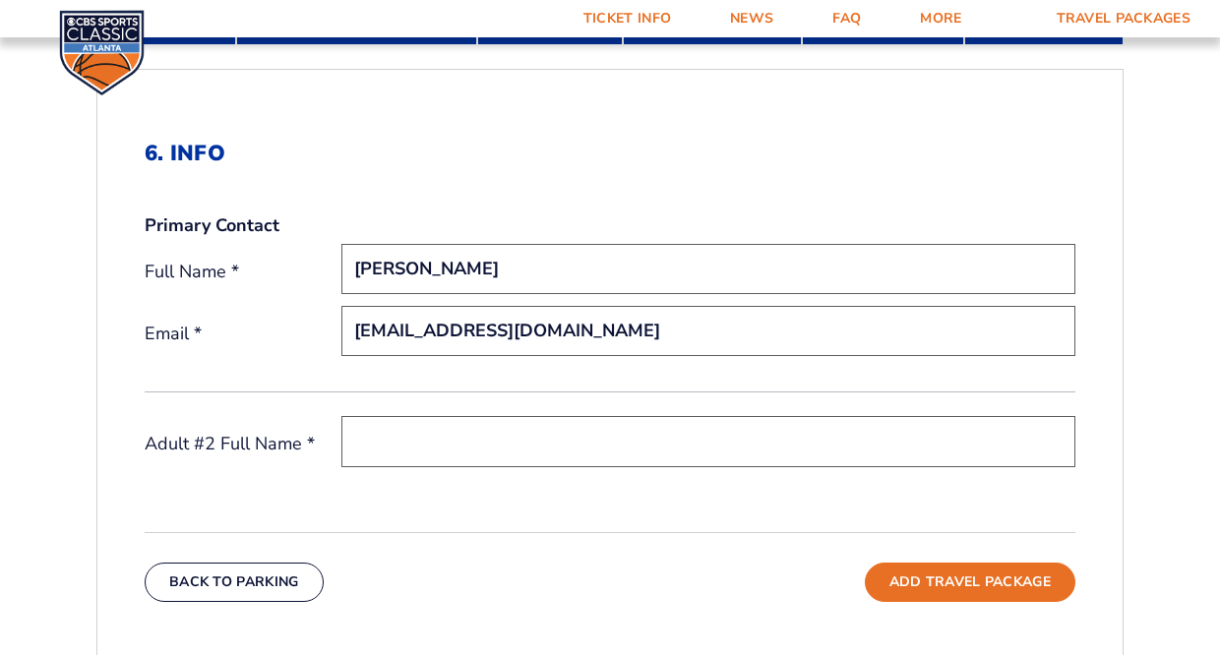
scroll to position [544, 0]
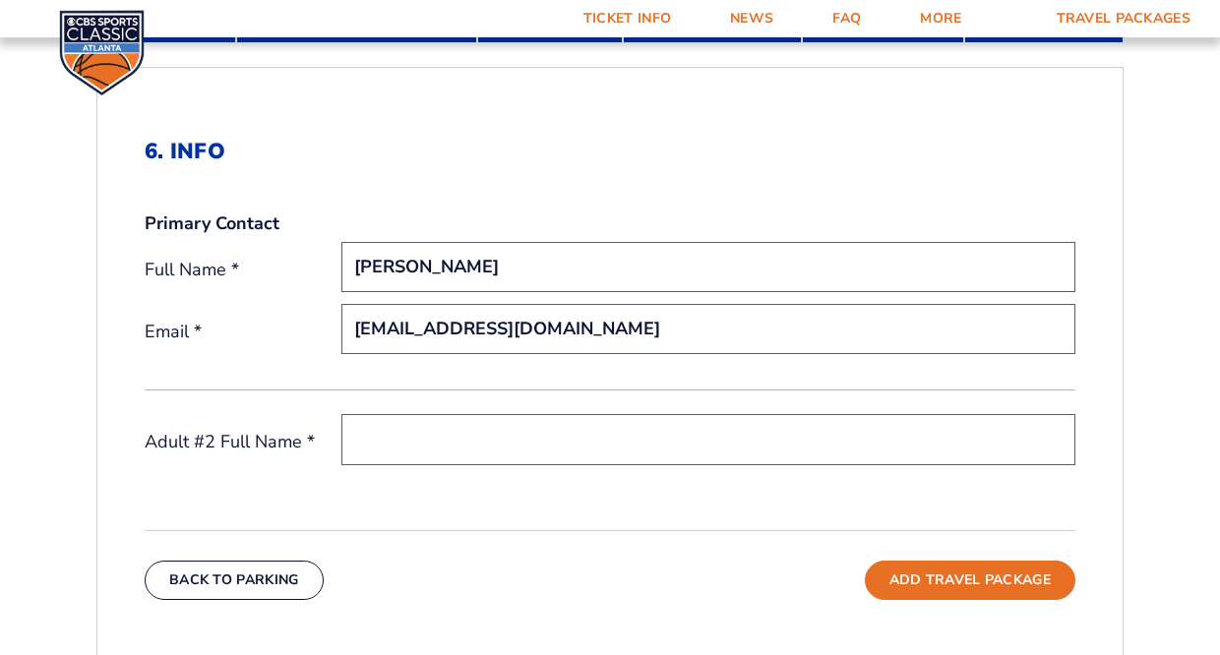
type input "tmcmahan@brandywineexplosives.com"
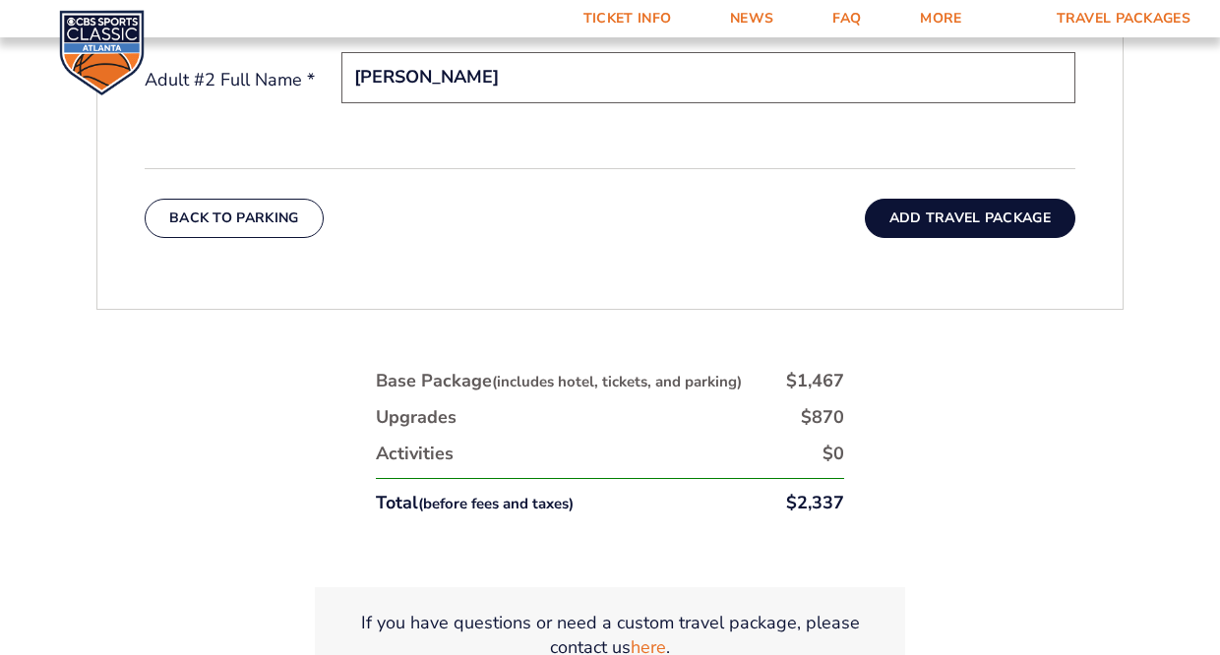
scroll to position [912, 0]
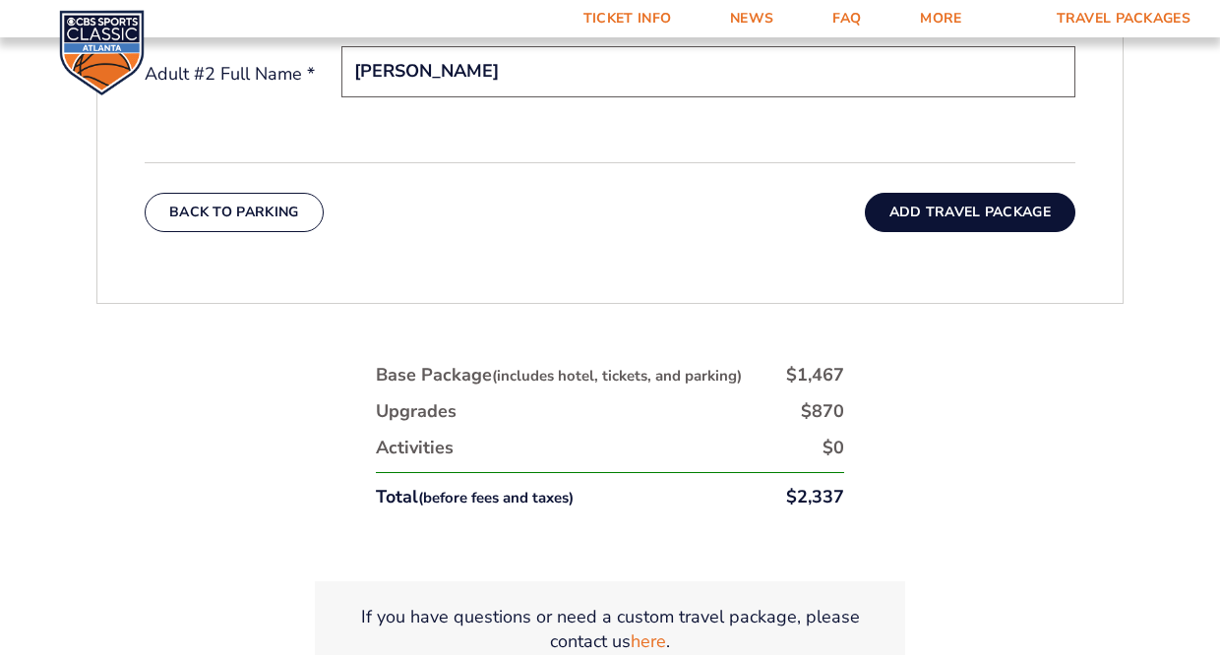
type input "Tina McMahan"
click at [950, 215] on button "Add Travel Package" at bounding box center [970, 212] width 210 height 39
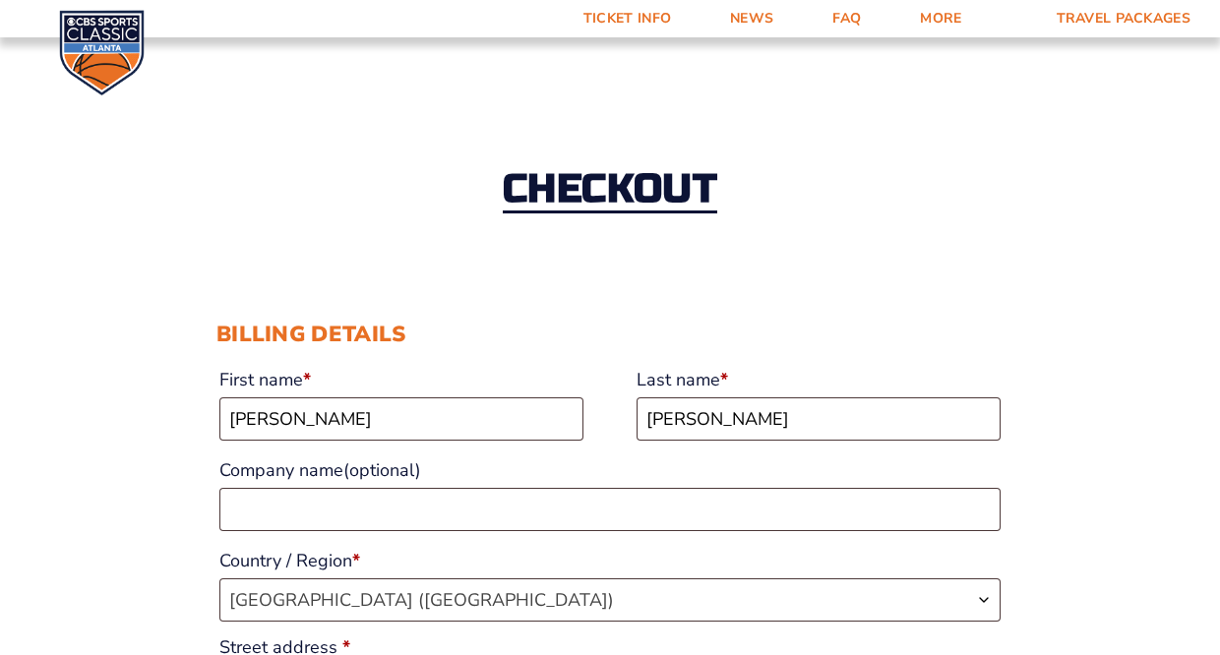
select select "KY"
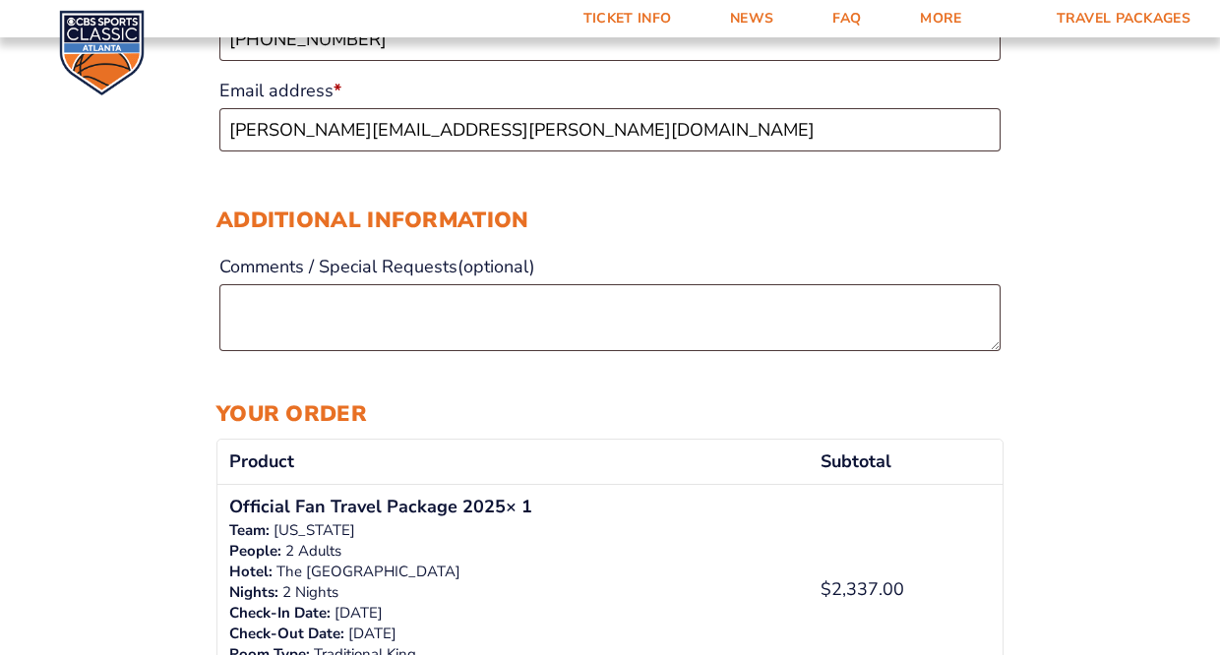
scroll to position [1056, 0]
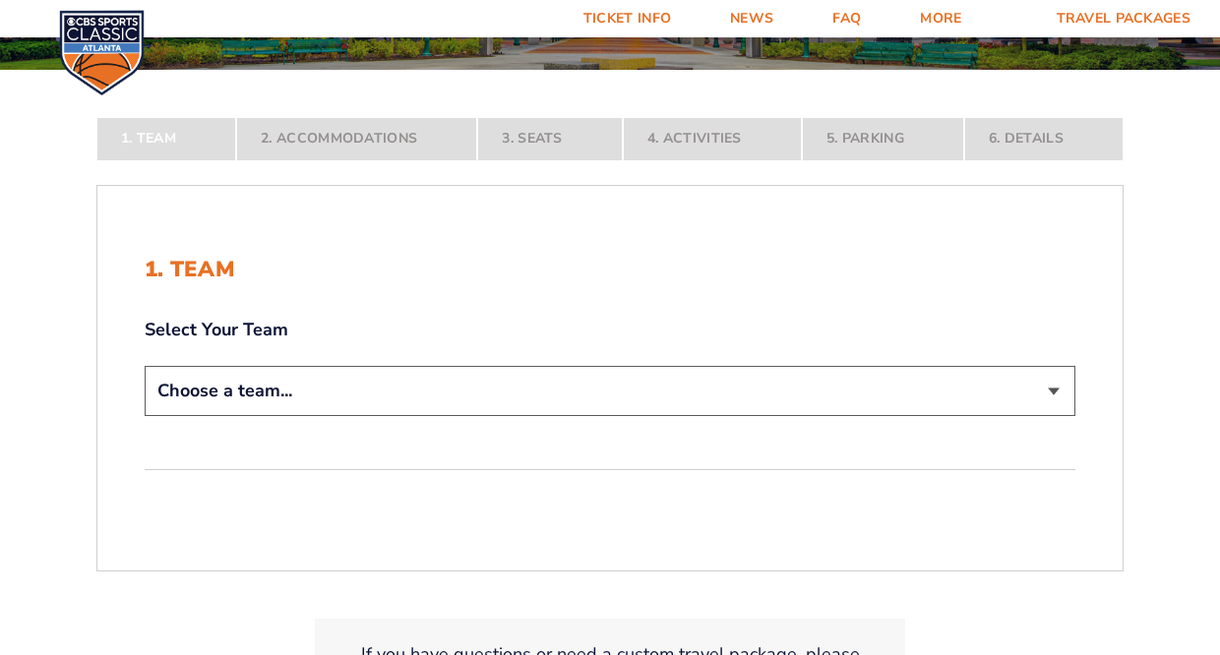
scroll to position [292, 0]
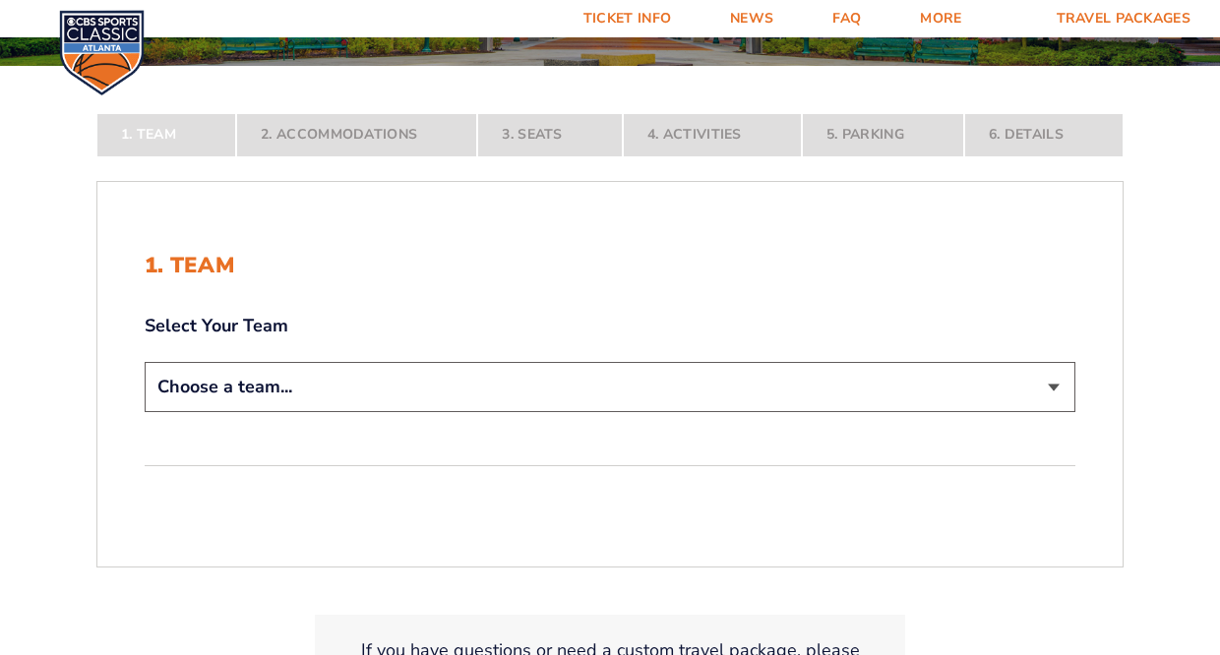
select select "12956"
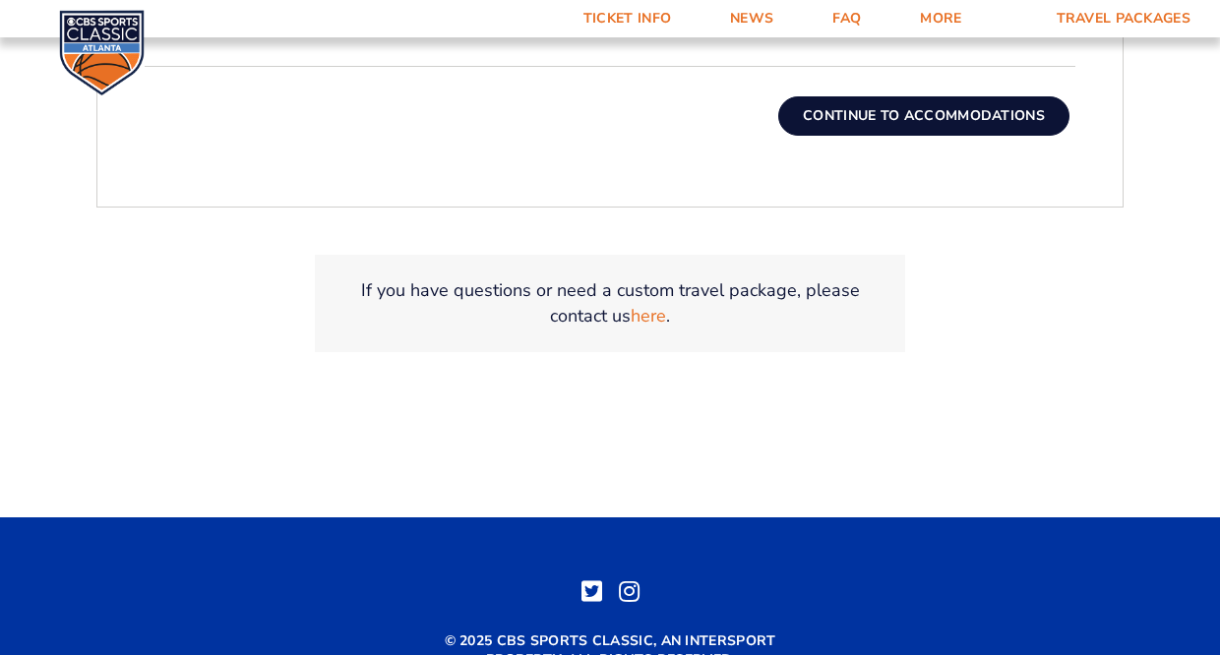
scroll to position [843, 0]
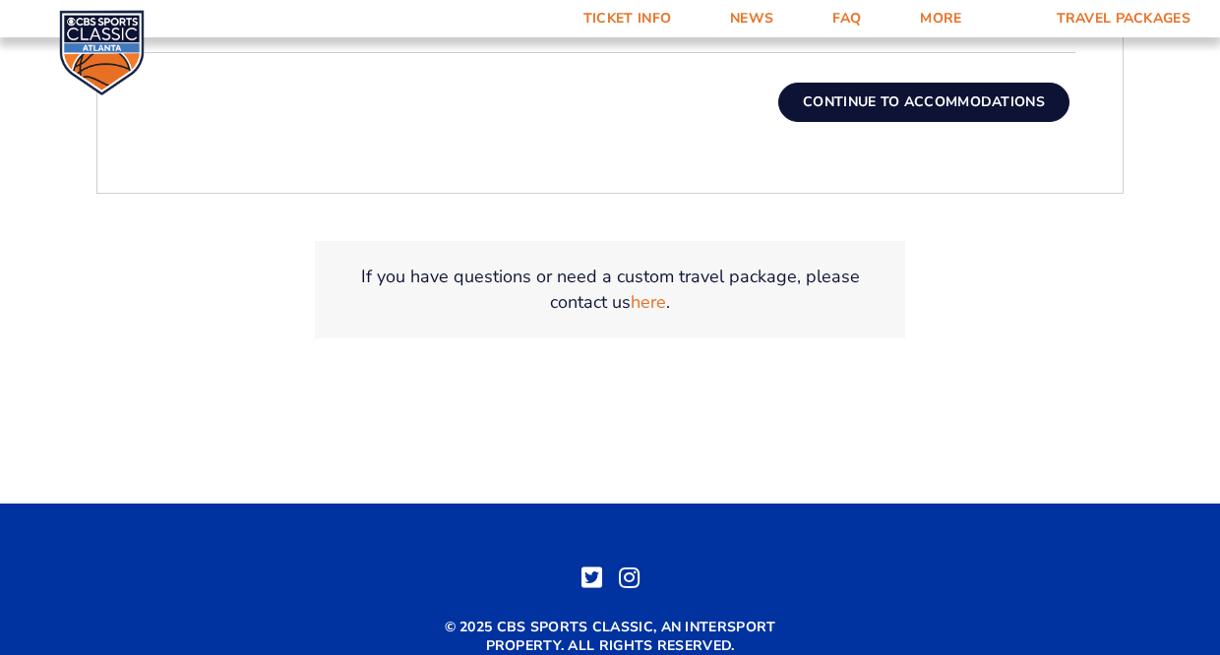
click at [909, 106] on button "Continue To Accommodations" at bounding box center [923, 102] width 291 height 39
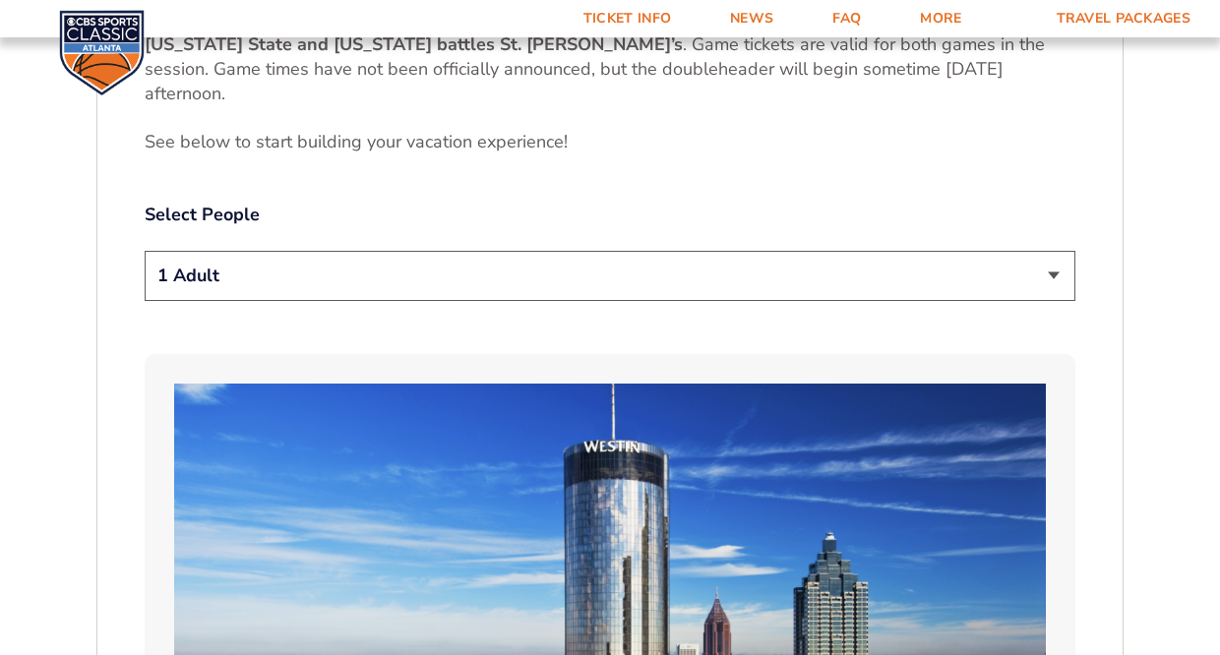
scroll to position [1024, 0]
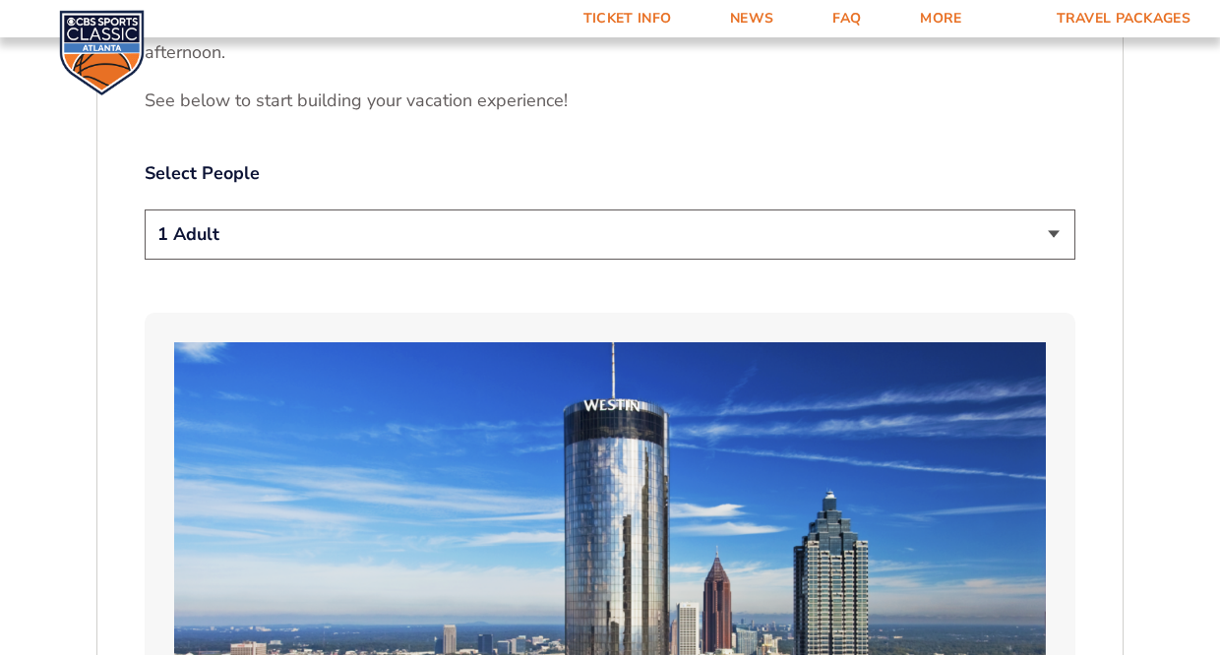
select select "2 Adults"
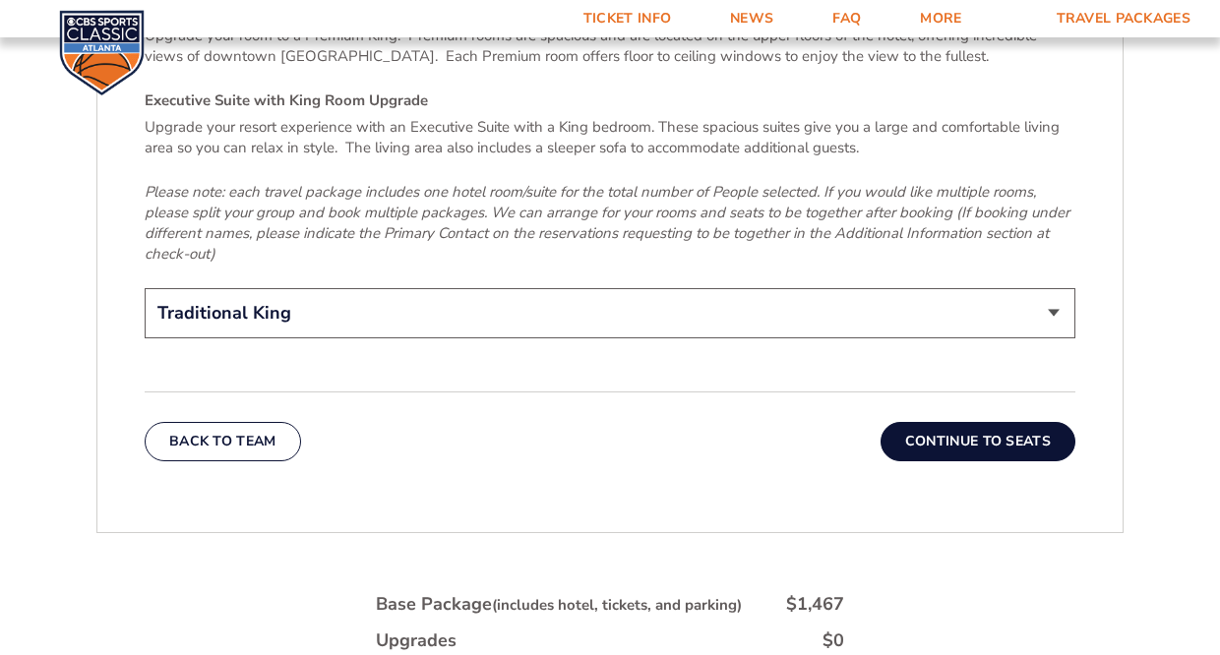
scroll to position [3136, 0]
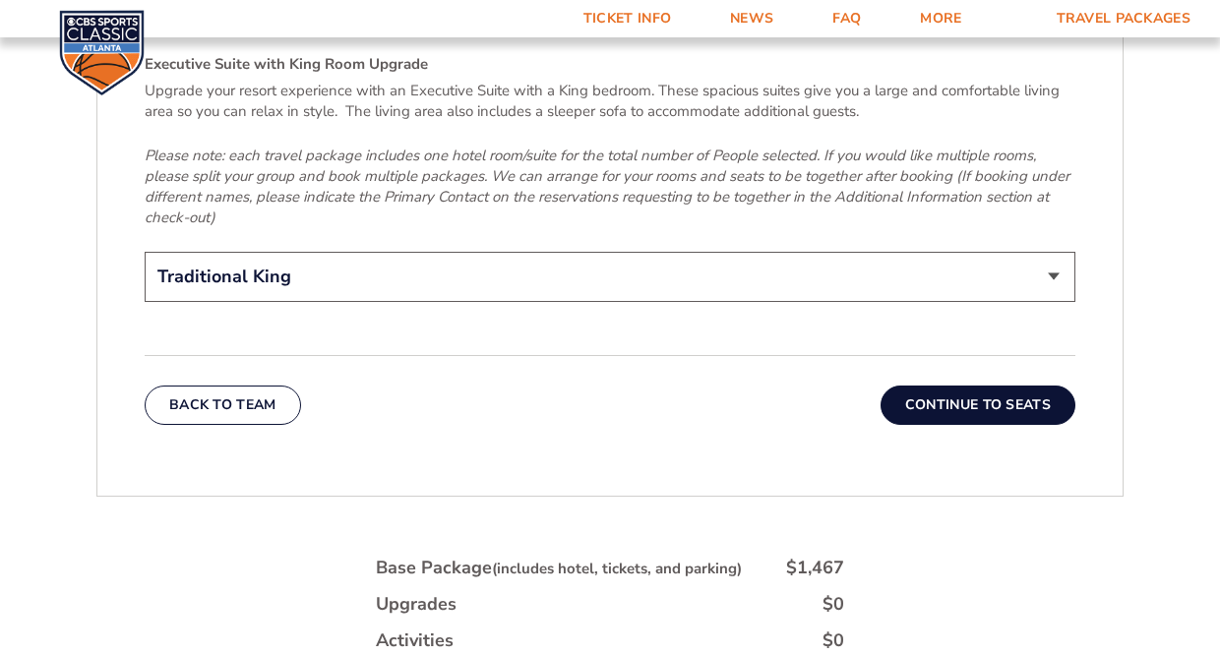
click at [956, 388] on button "Continue To Seats" at bounding box center [977, 405] width 195 height 39
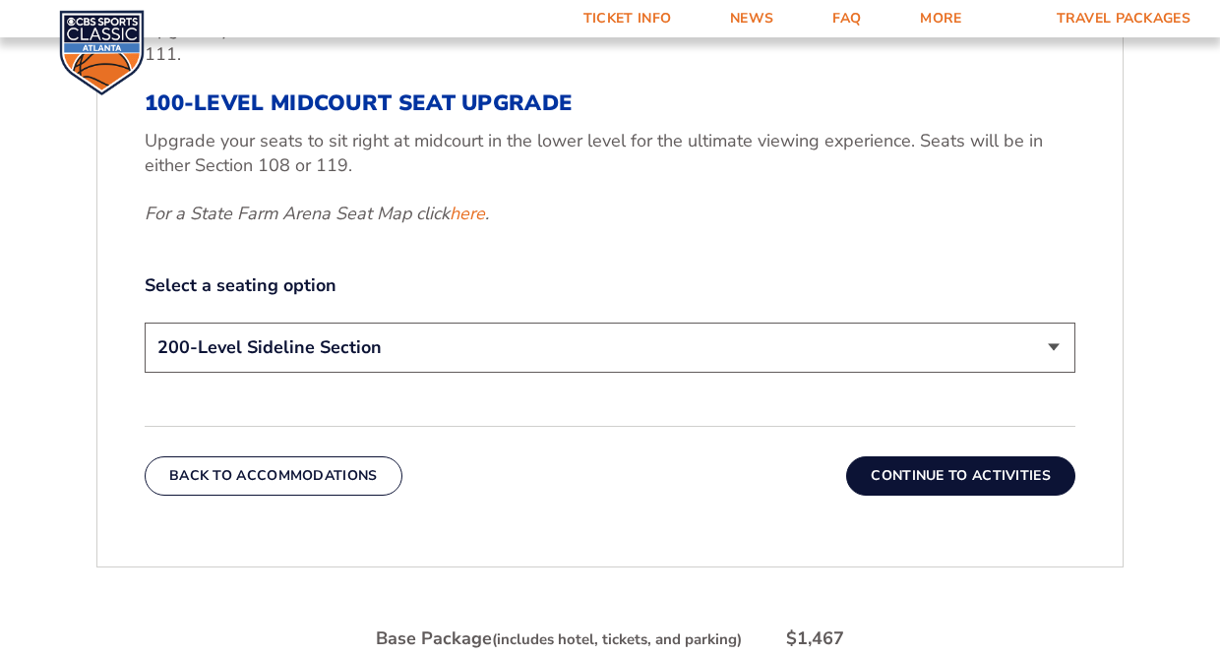
scroll to position [893, 0]
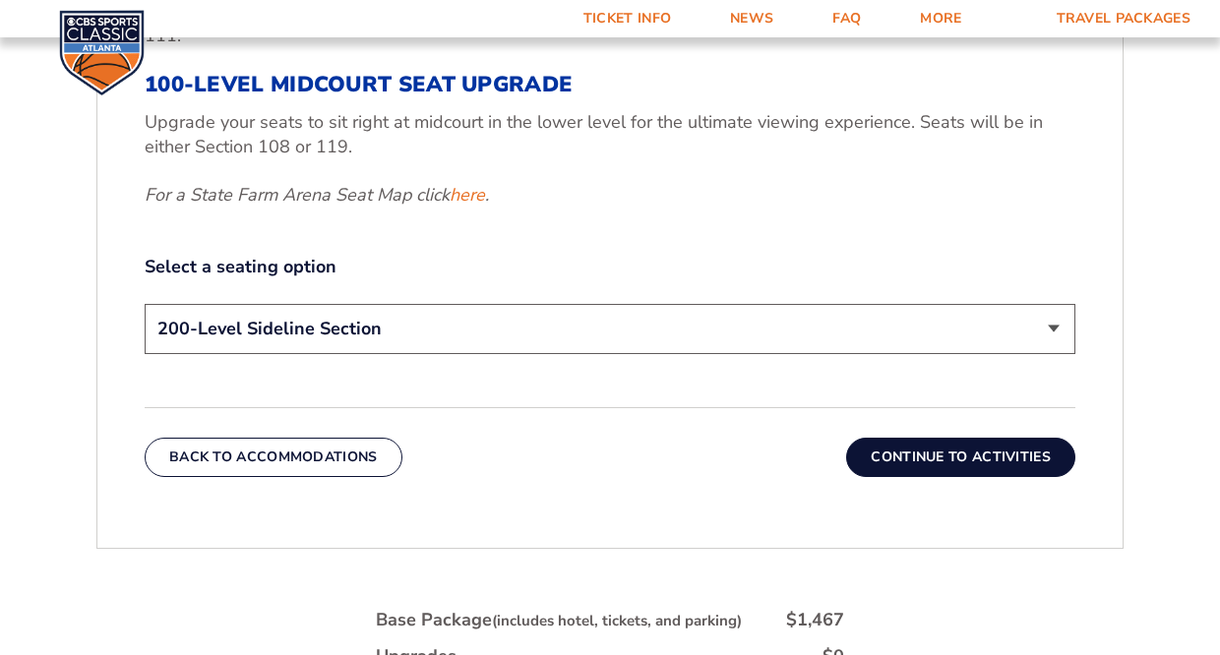
select select "100-Level Midcourt Seat Upgrade"
click at [909, 452] on button "Continue To Activities" at bounding box center [960, 457] width 229 height 39
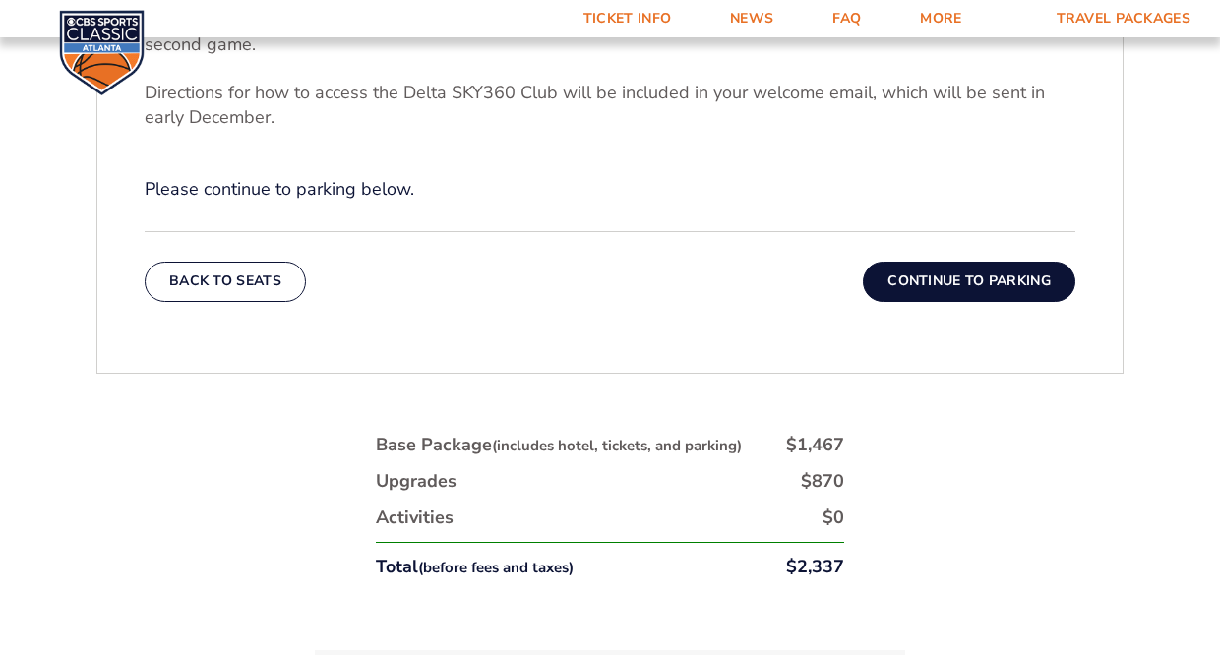
scroll to position [863, 0]
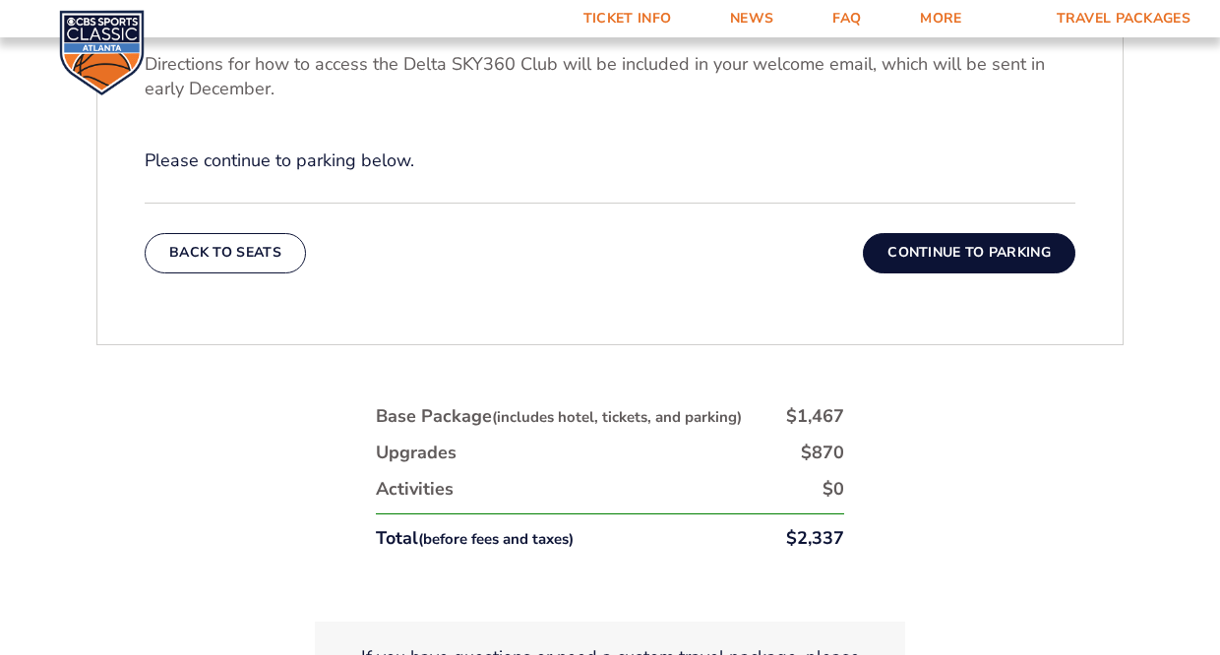
click at [953, 258] on button "Continue To Parking" at bounding box center [969, 252] width 212 height 39
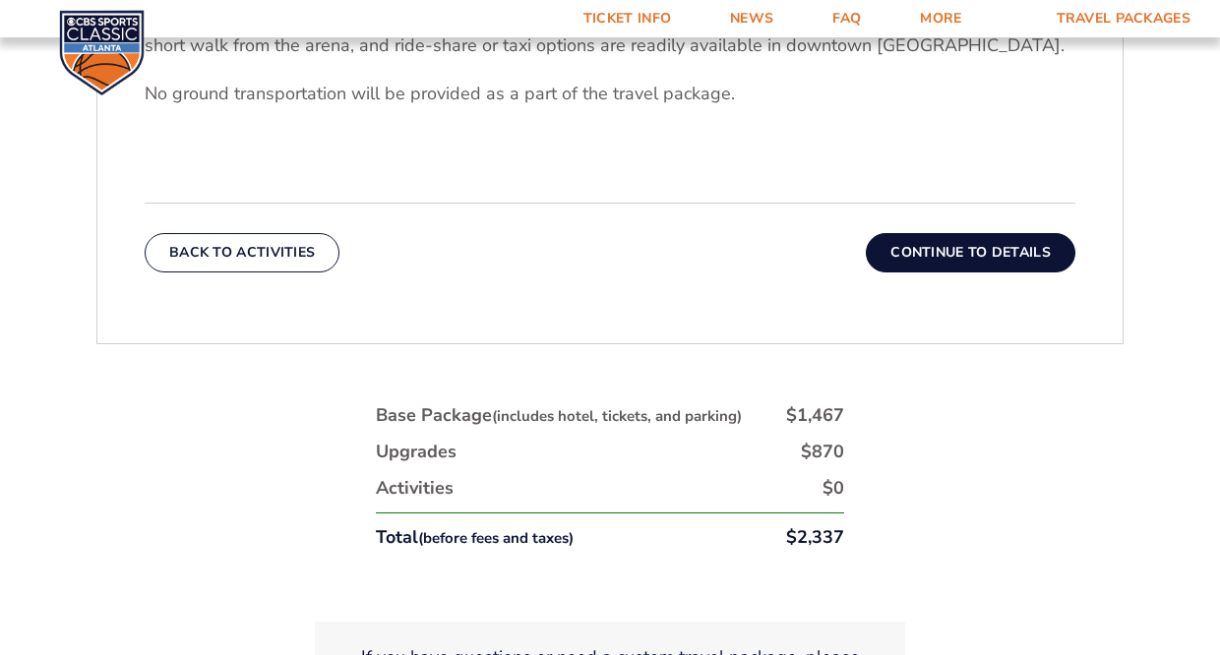
click at [928, 254] on button "Continue To Details" at bounding box center [970, 252] width 209 height 39
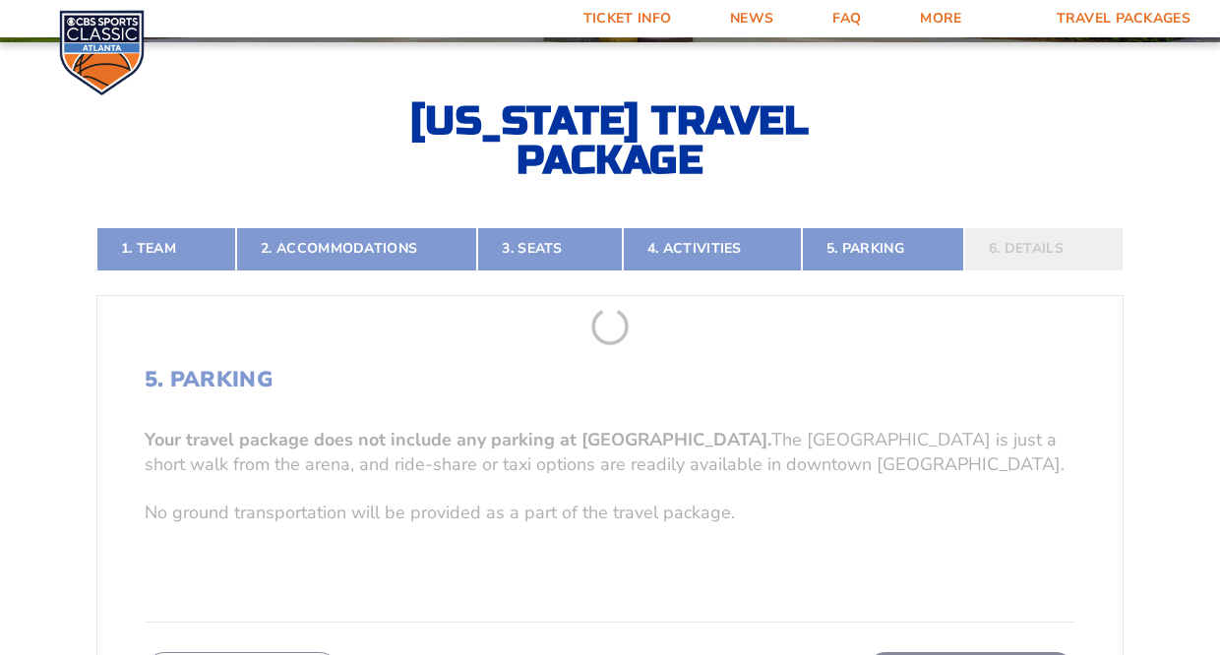
scroll to position [309, 0]
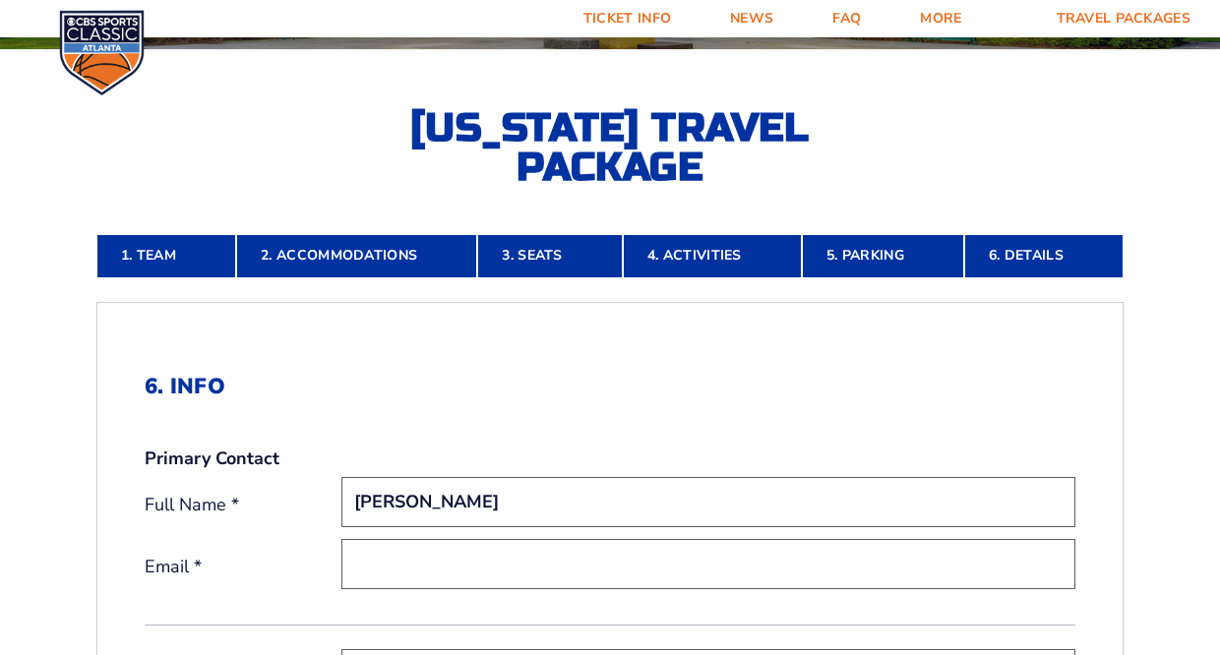
type input "Tom McMahan"
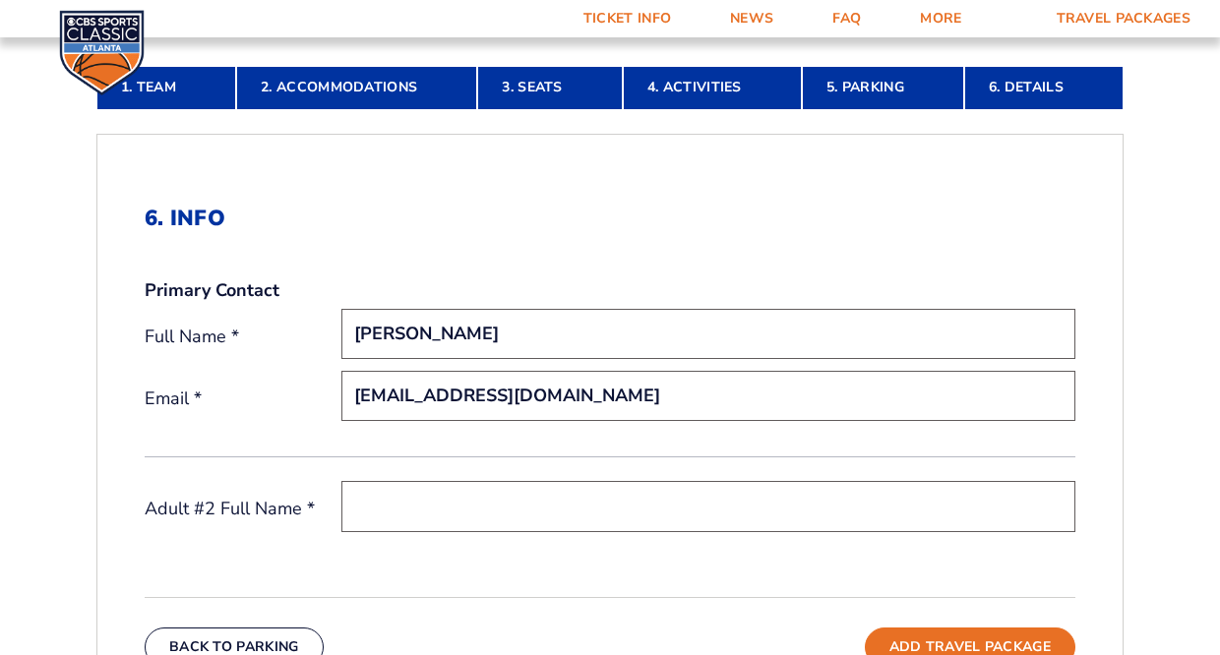
scroll to position [484, 0]
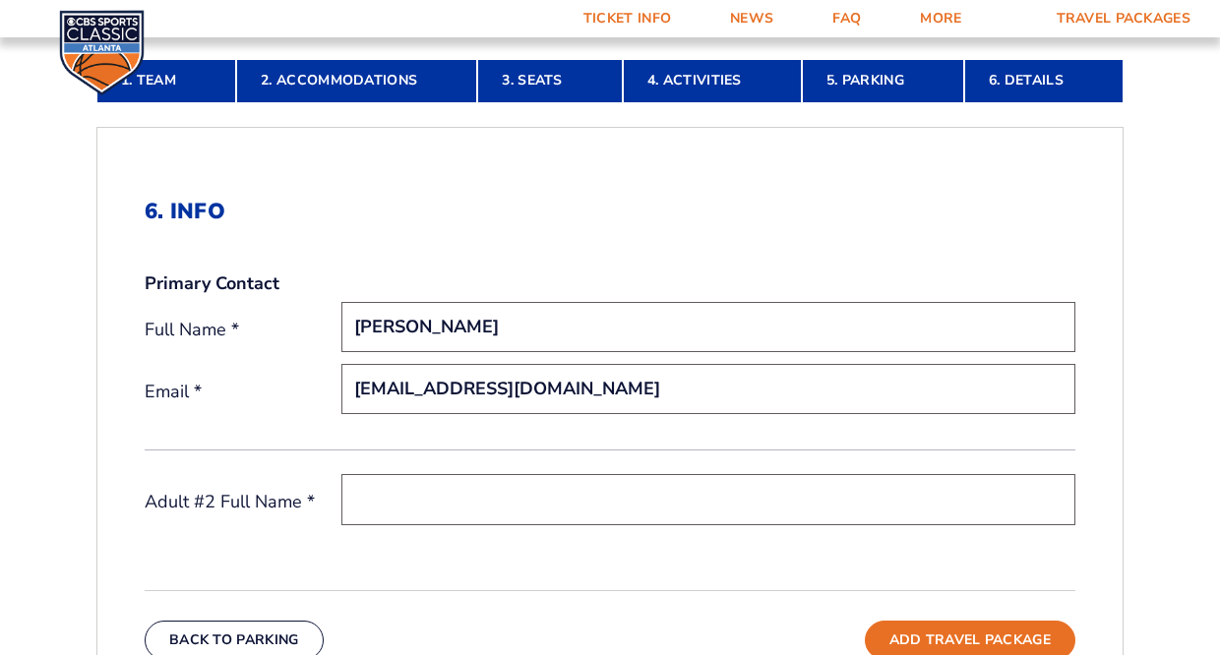
type input "tmcmahan@brandywineexplosives.com"
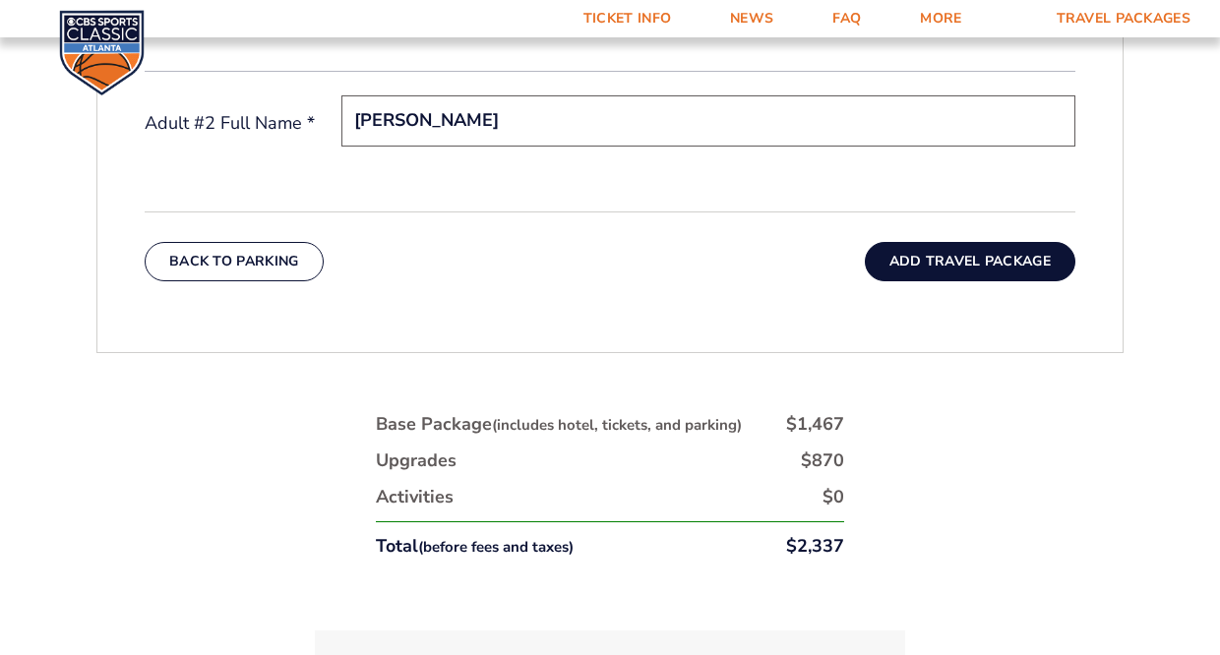
scroll to position [866, 0]
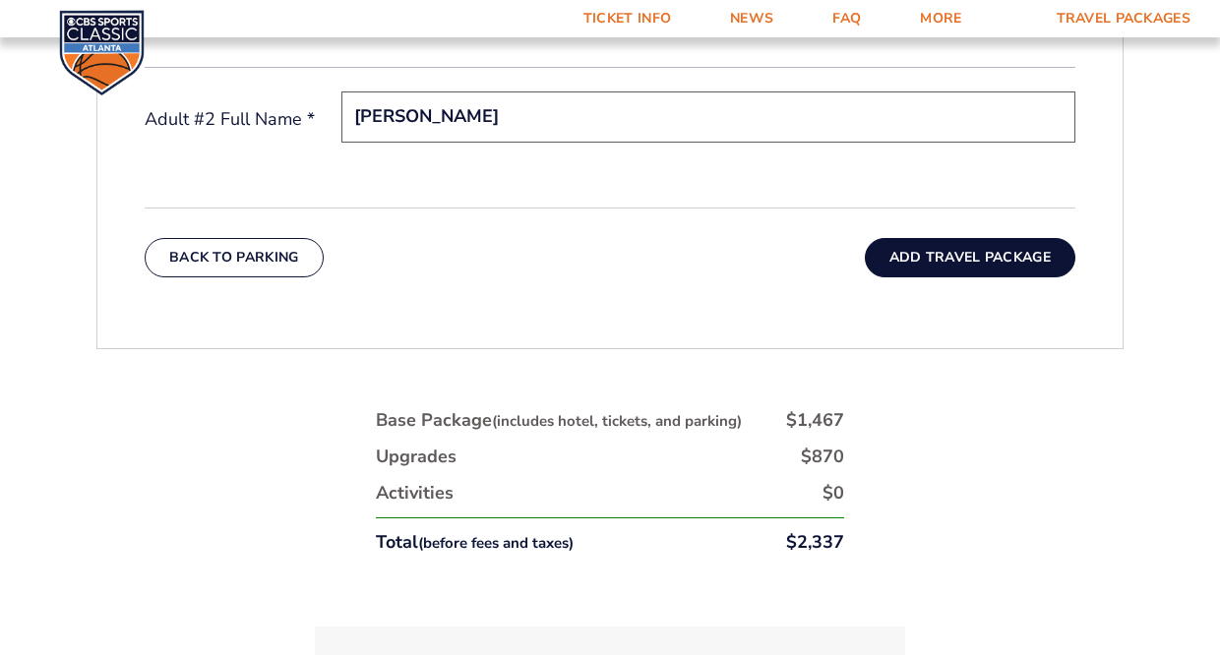
type input "Tina McMahan"
click at [959, 254] on button "Add Travel Package" at bounding box center [970, 257] width 210 height 39
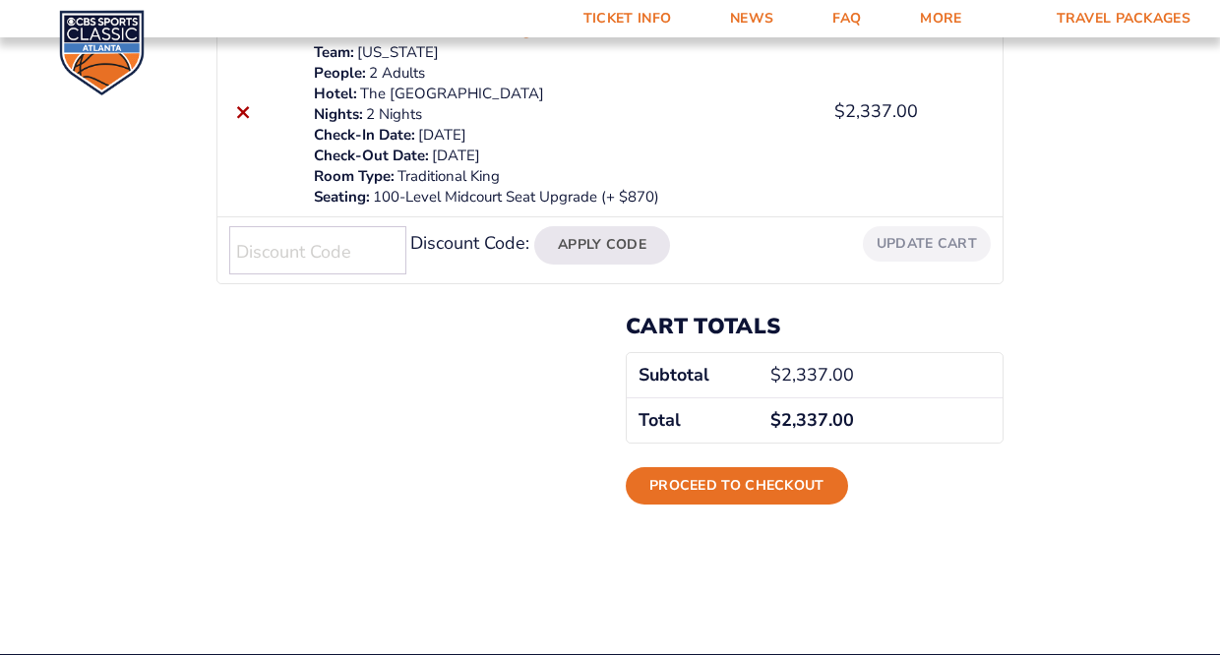
scroll to position [589, 0]
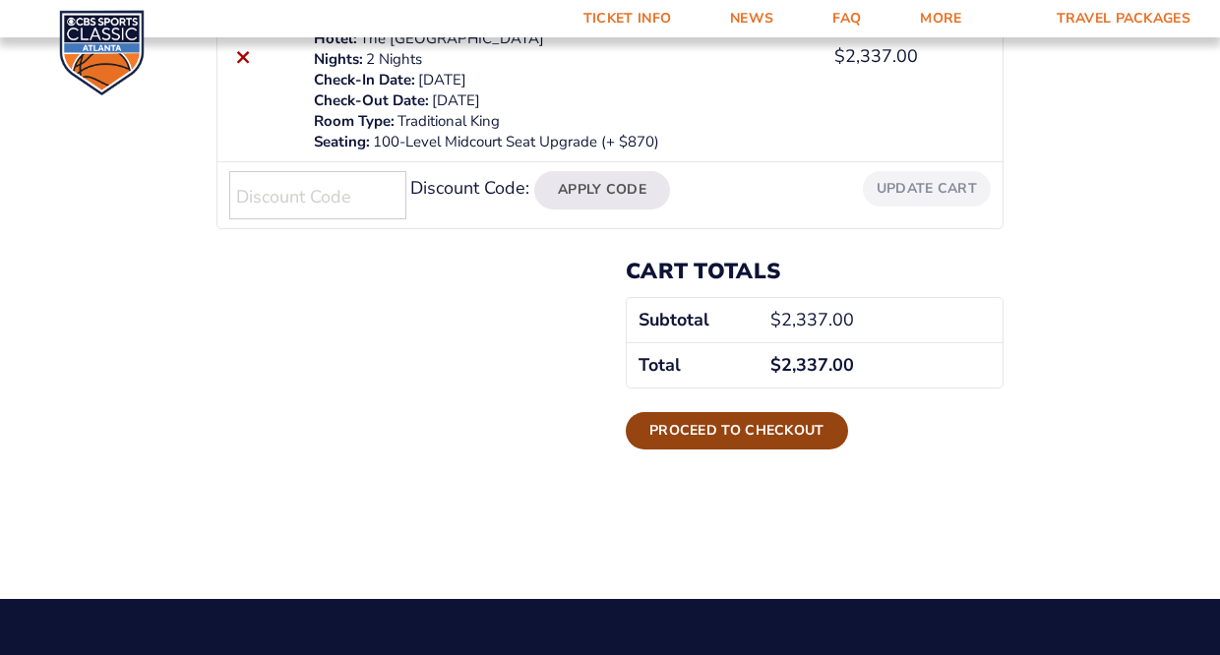
click at [712, 442] on link "Proceed to checkout" at bounding box center [737, 430] width 222 height 37
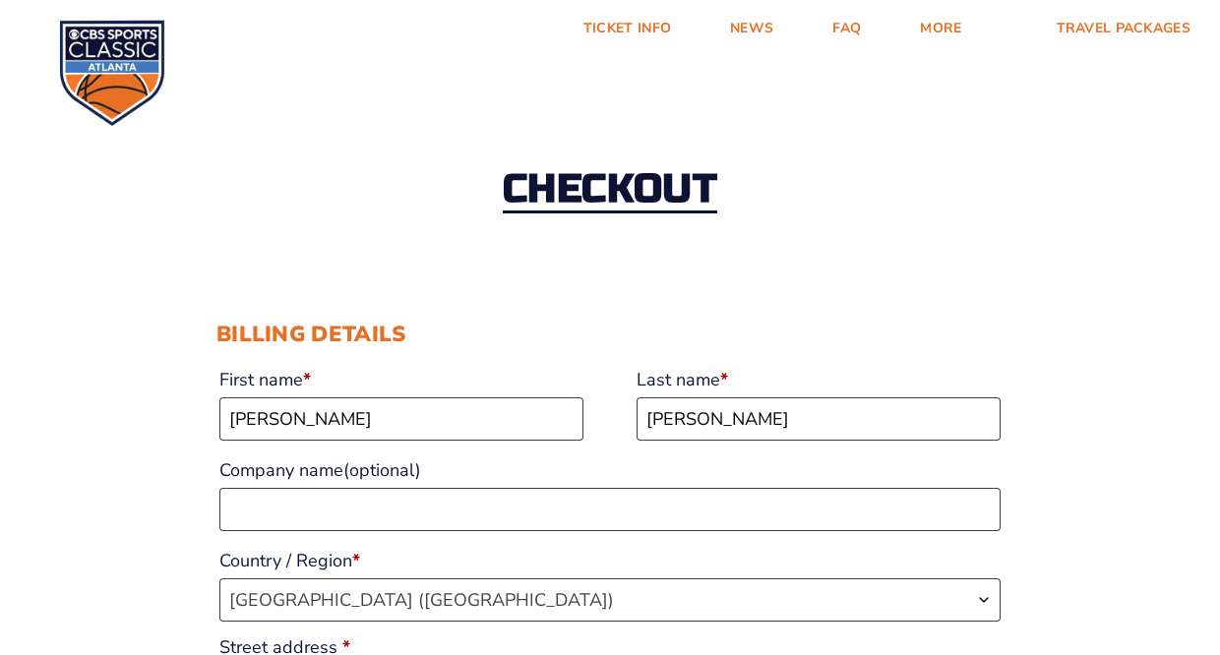
select select "KY"
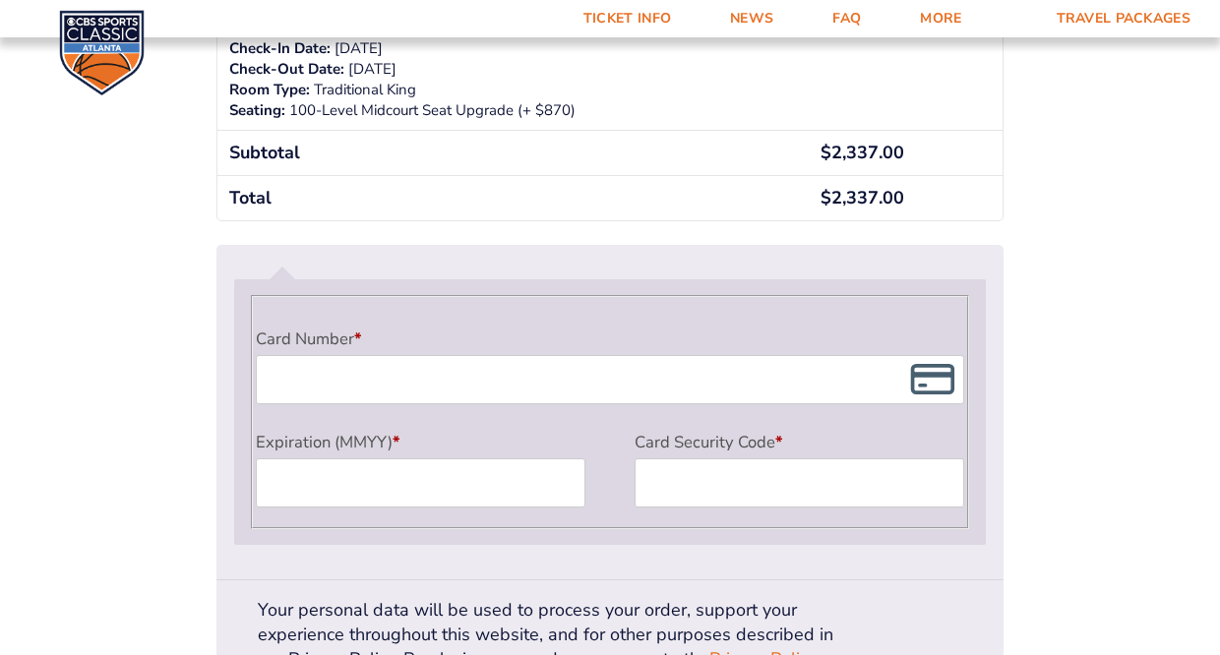
scroll to position [1654, 0]
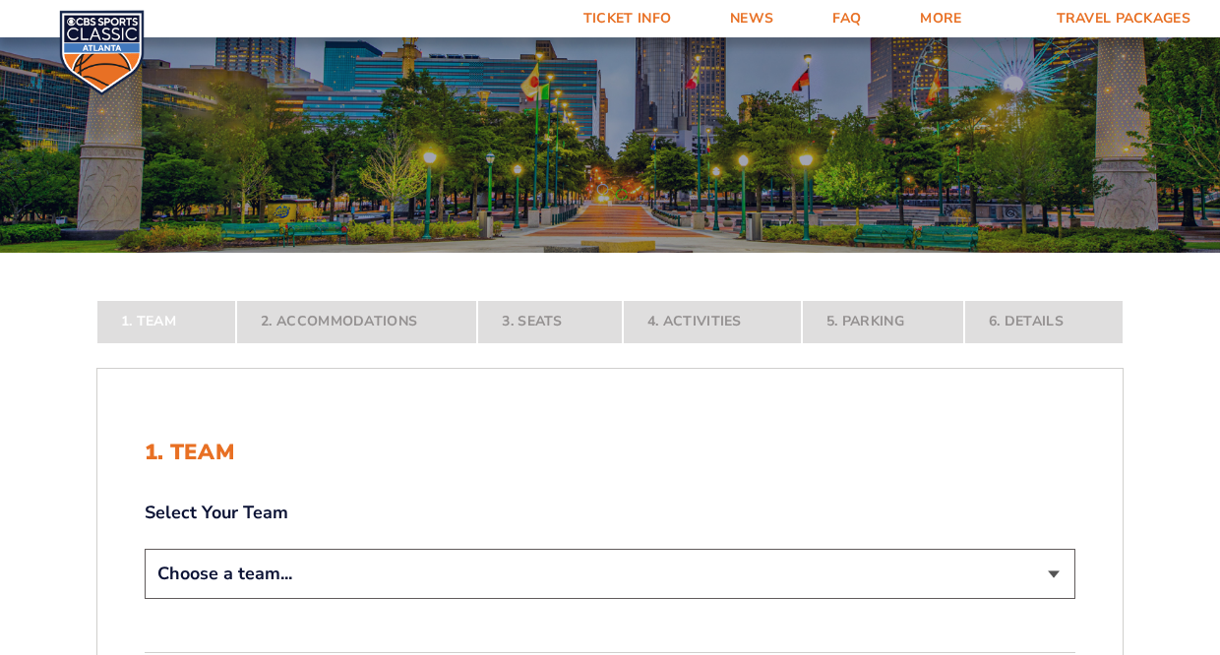
scroll to position [106, 0]
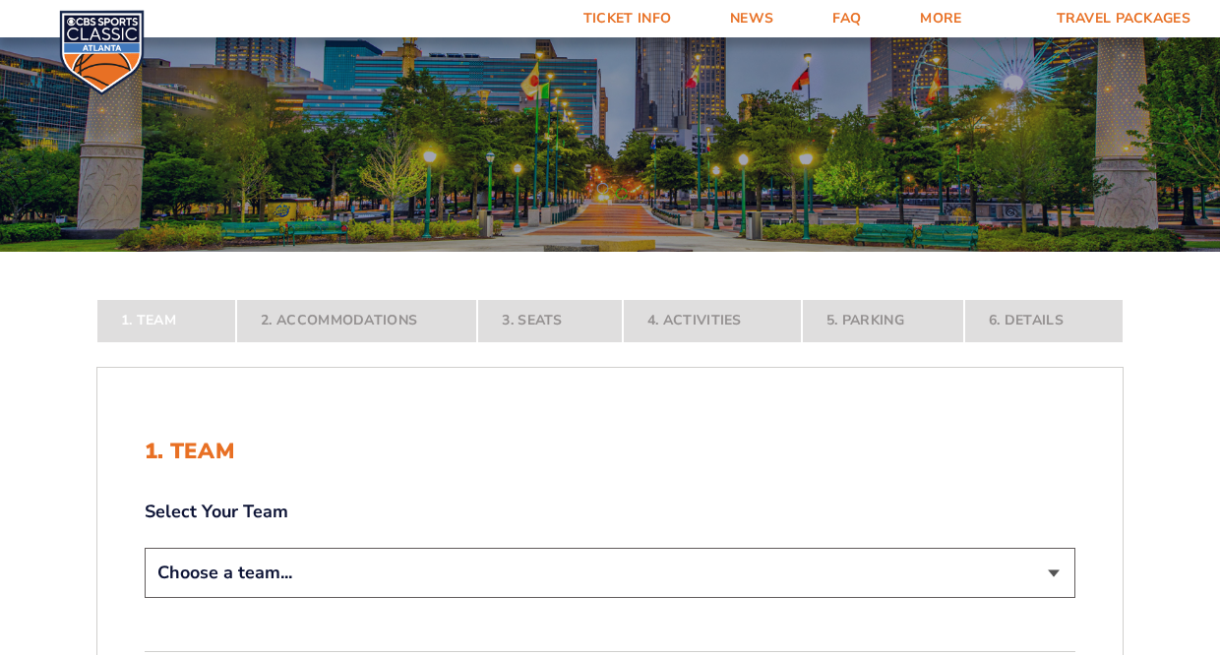
select select "12956"
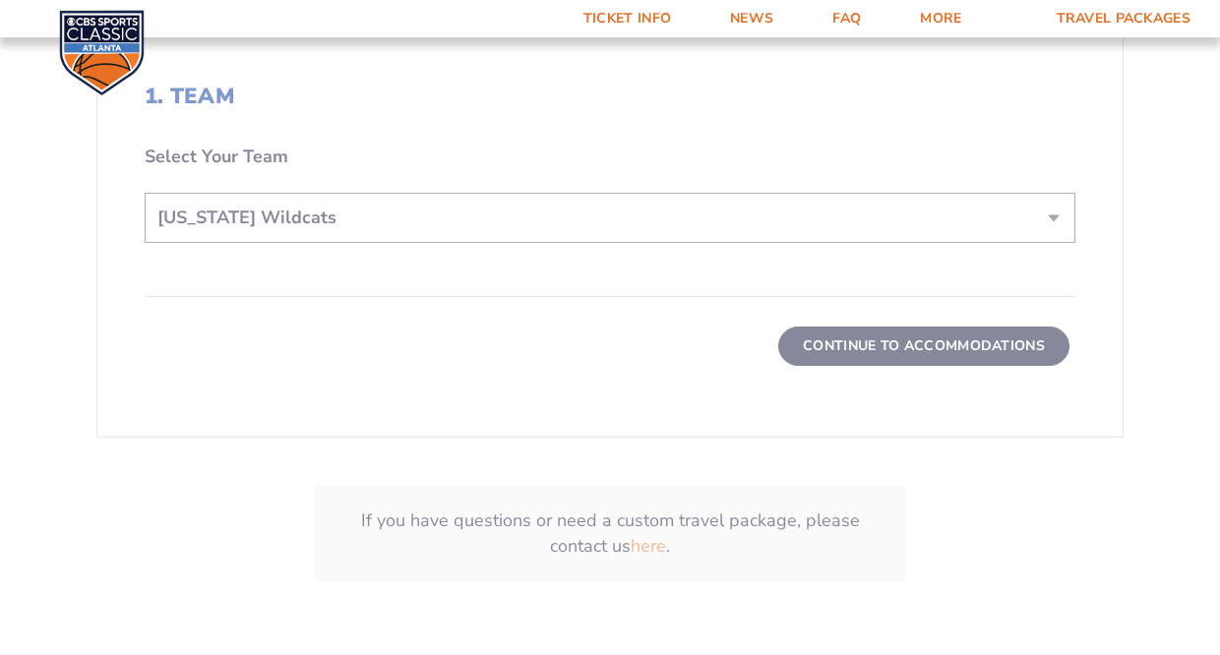
scroll to position [613, 0]
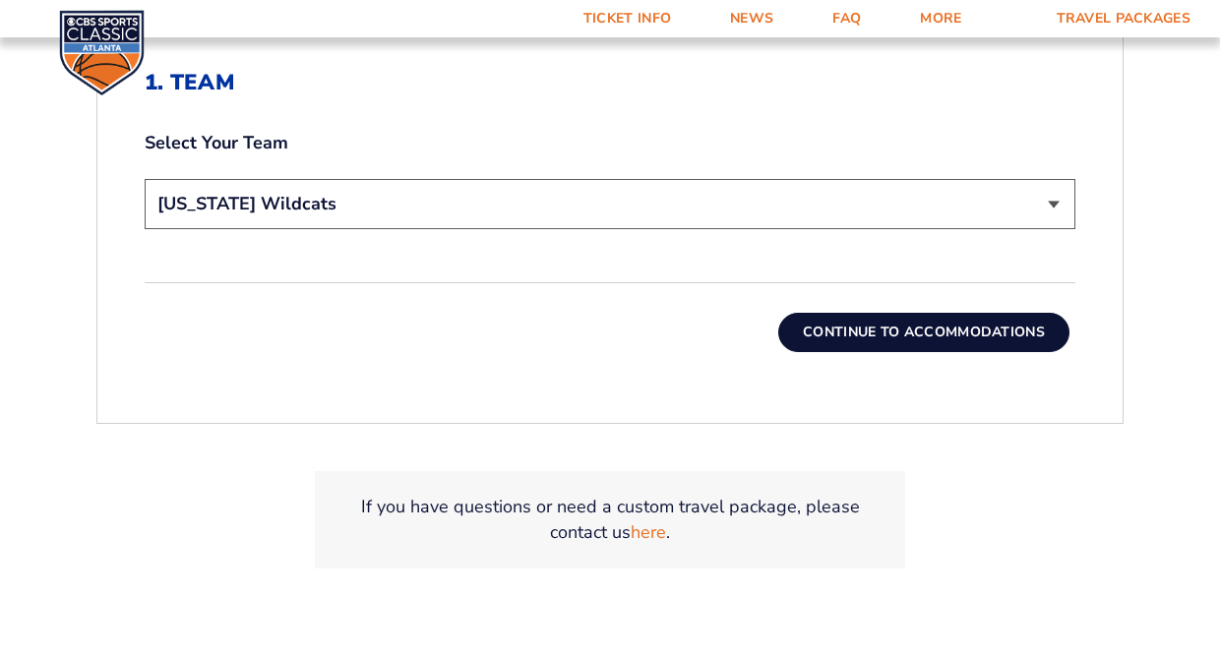
click at [889, 333] on button "Continue To Accommodations" at bounding box center [923, 332] width 291 height 39
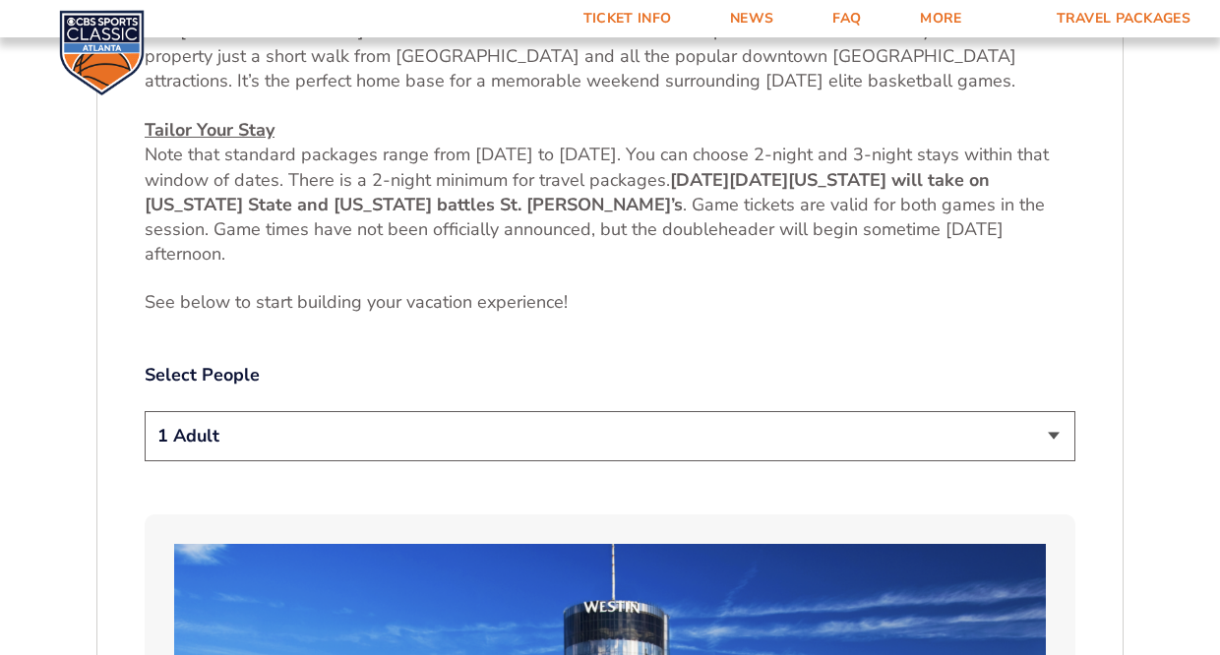
scroll to position [823, 0]
select select "2 Adults"
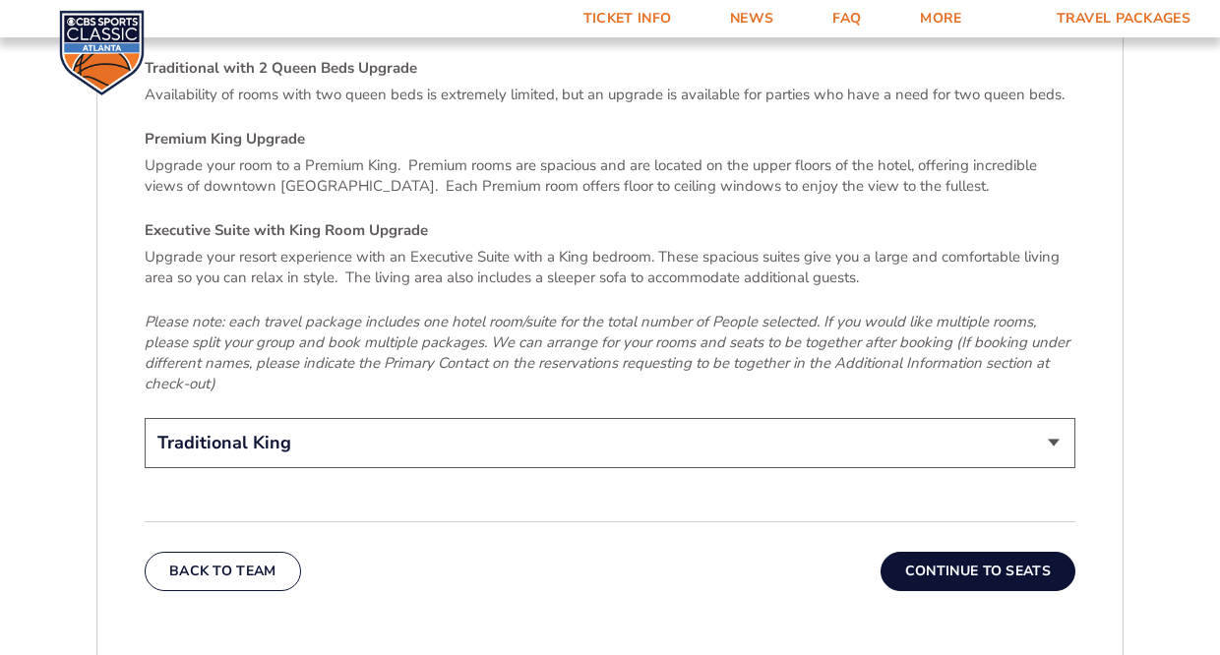
scroll to position [3001, 1]
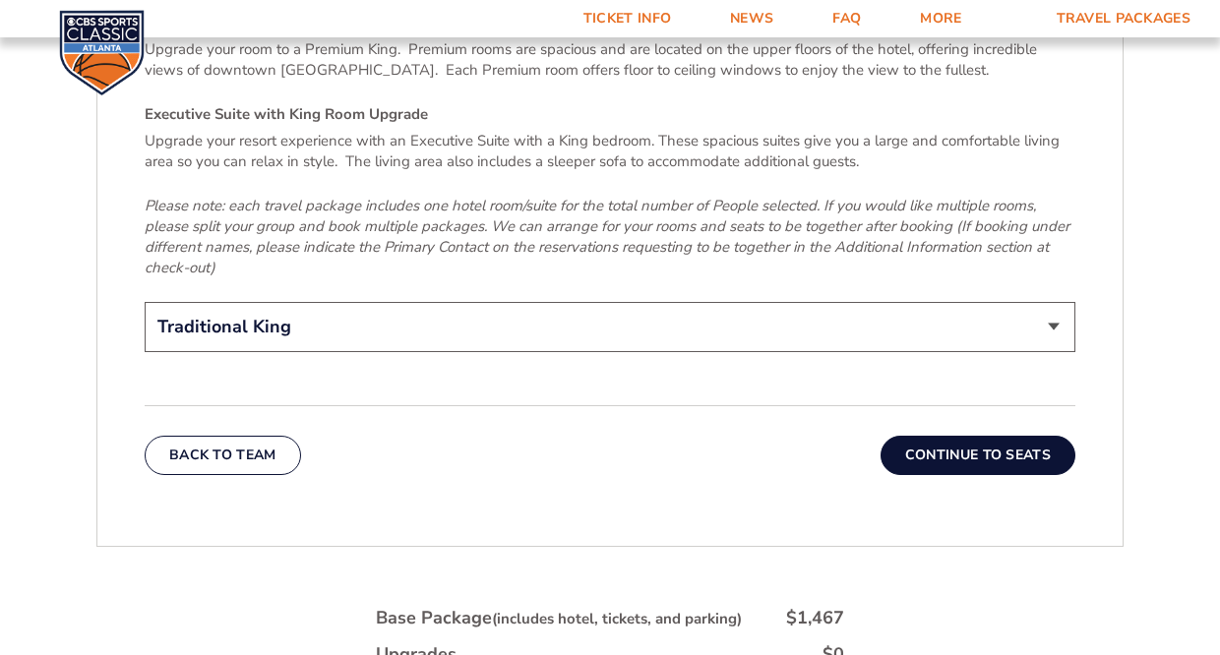
click at [949, 436] on button "Continue To Seats" at bounding box center [977, 455] width 195 height 39
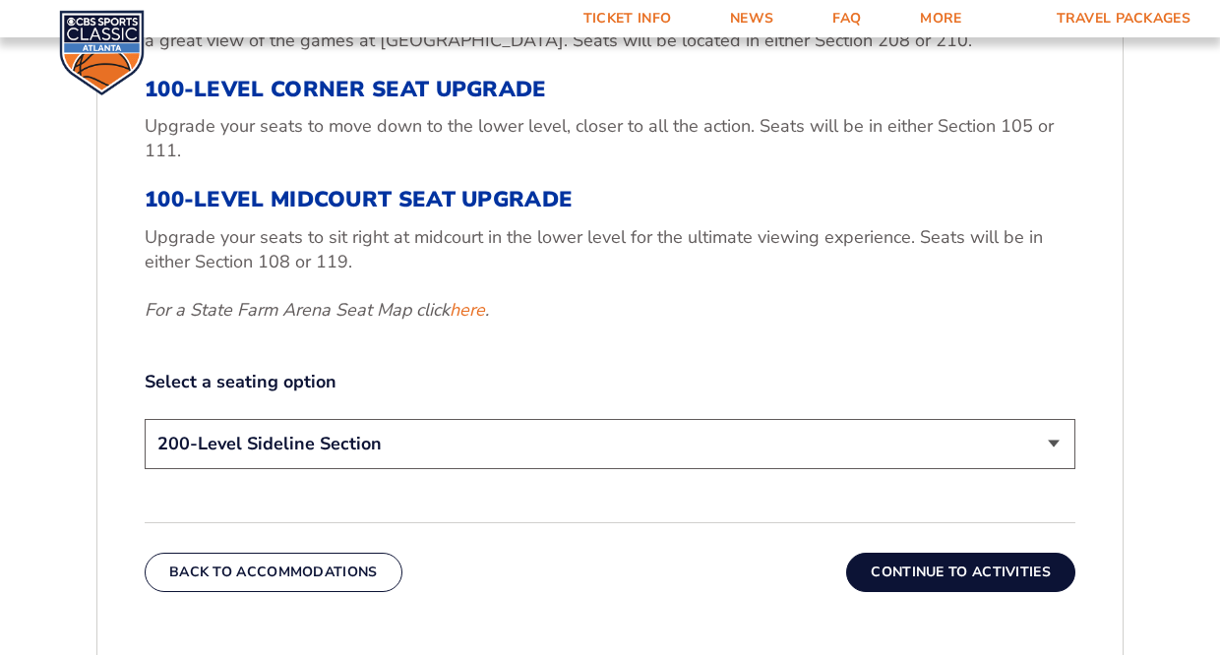
scroll to position [791, 0]
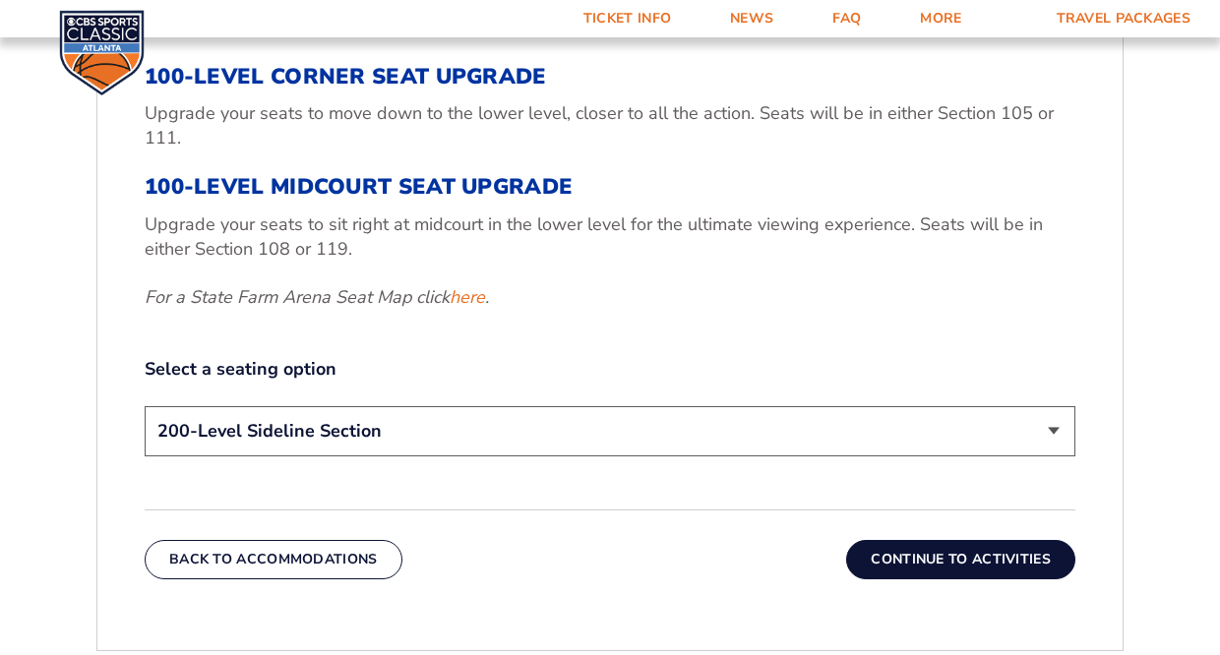
select select "100-Level Midcourt Seat Upgrade"
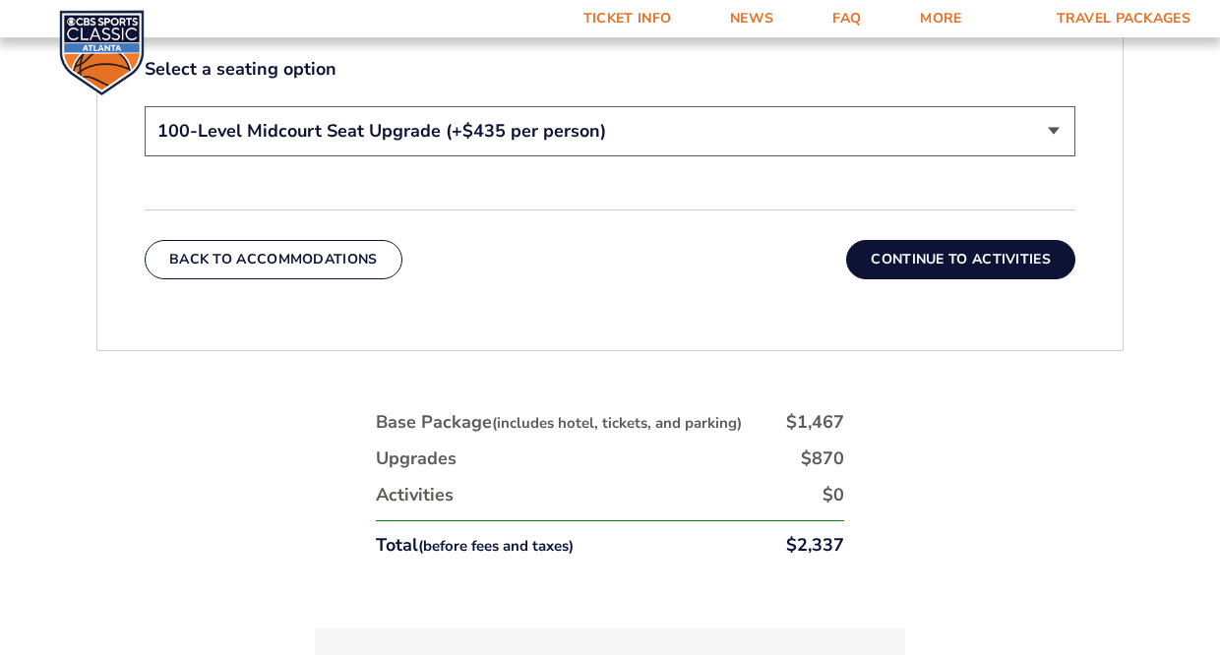
scroll to position [1092, 0]
click at [947, 259] on button "Continue To Activities" at bounding box center [960, 258] width 229 height 39
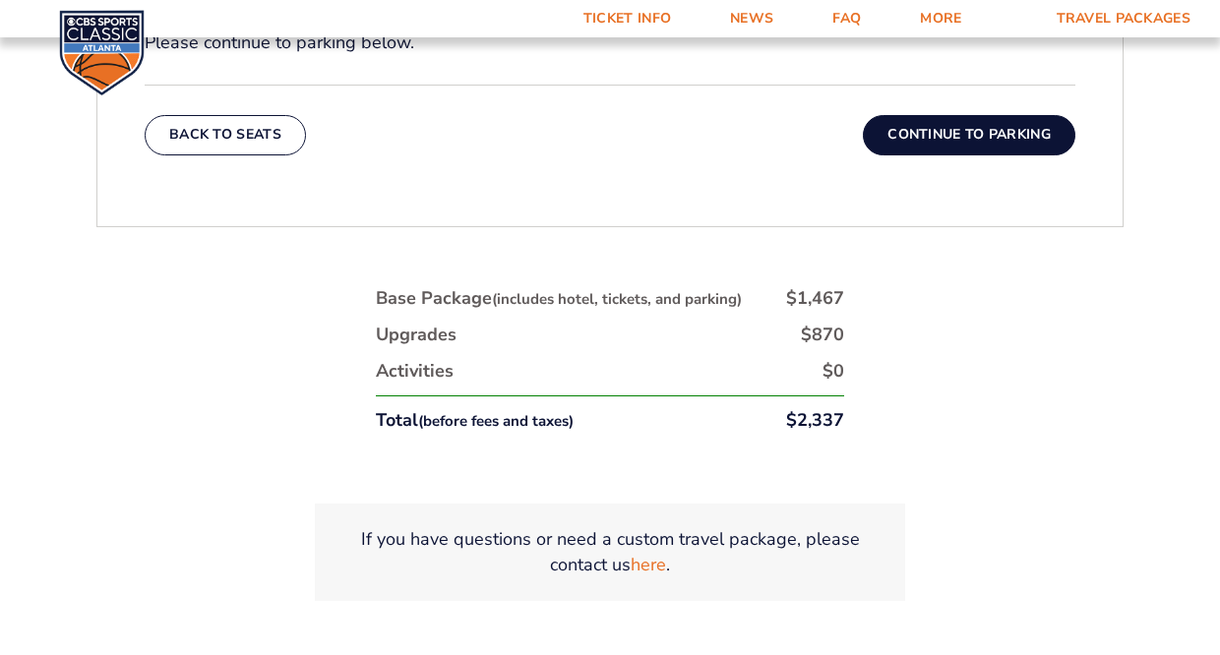
scroll to position [1067, 1]
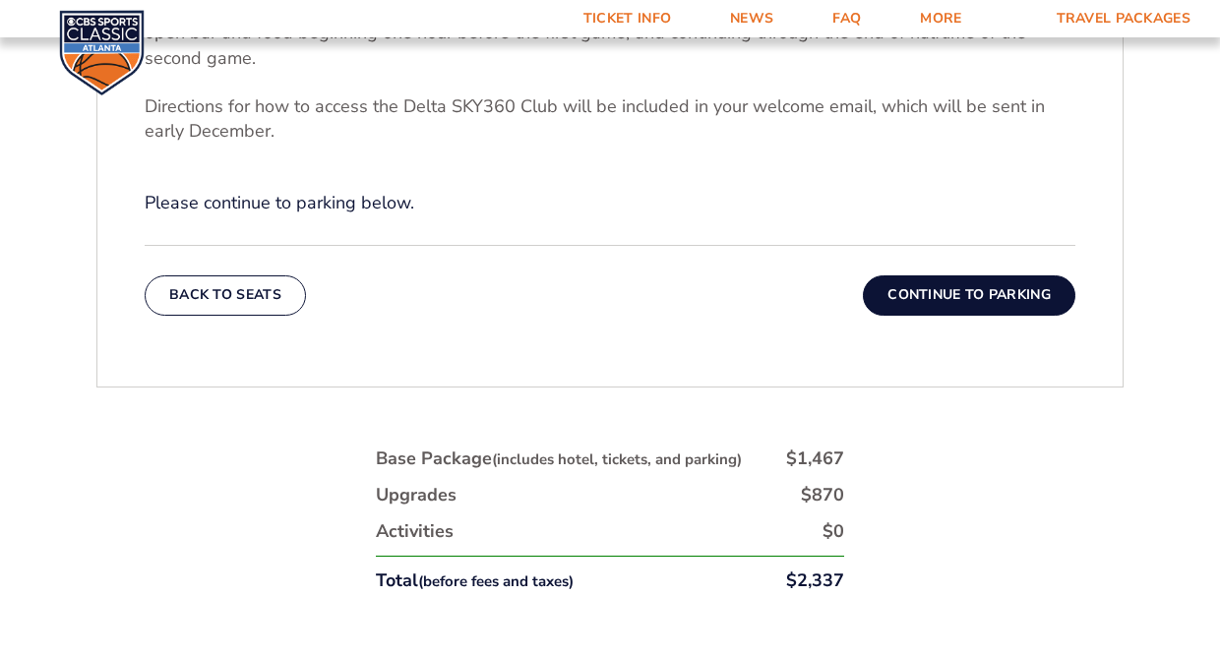
click at [985, 295] on button "Continue To Parking" at bounding box center [969, 294] width 212 height 39
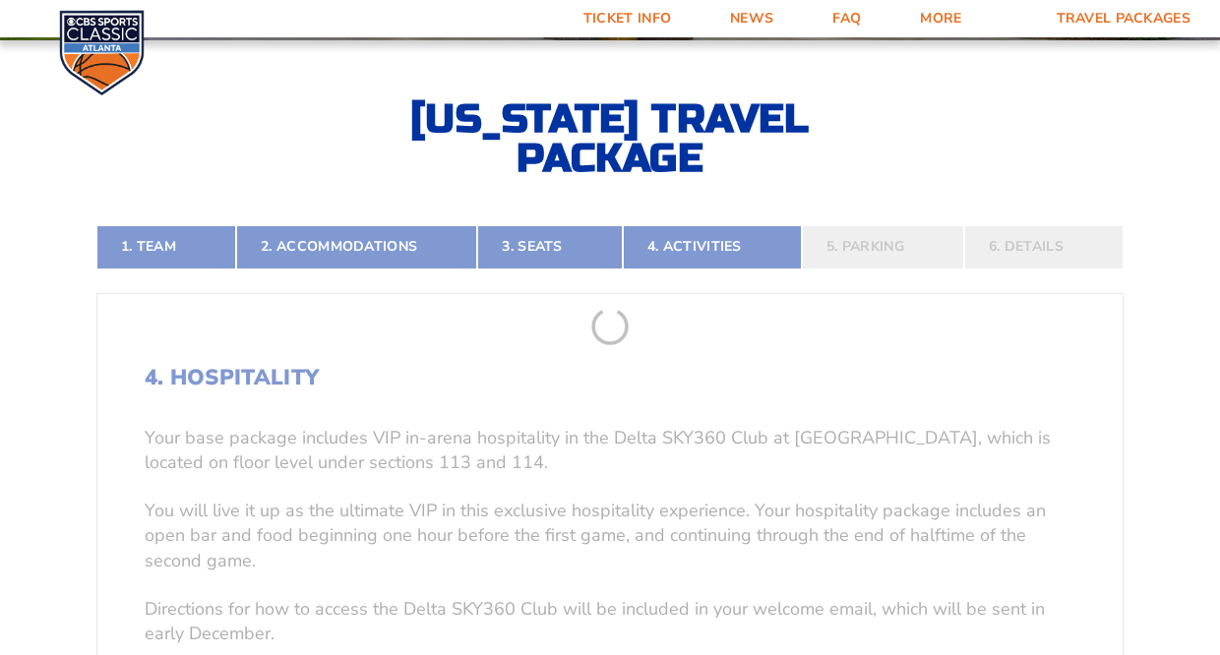
scroll to position [309, 0]
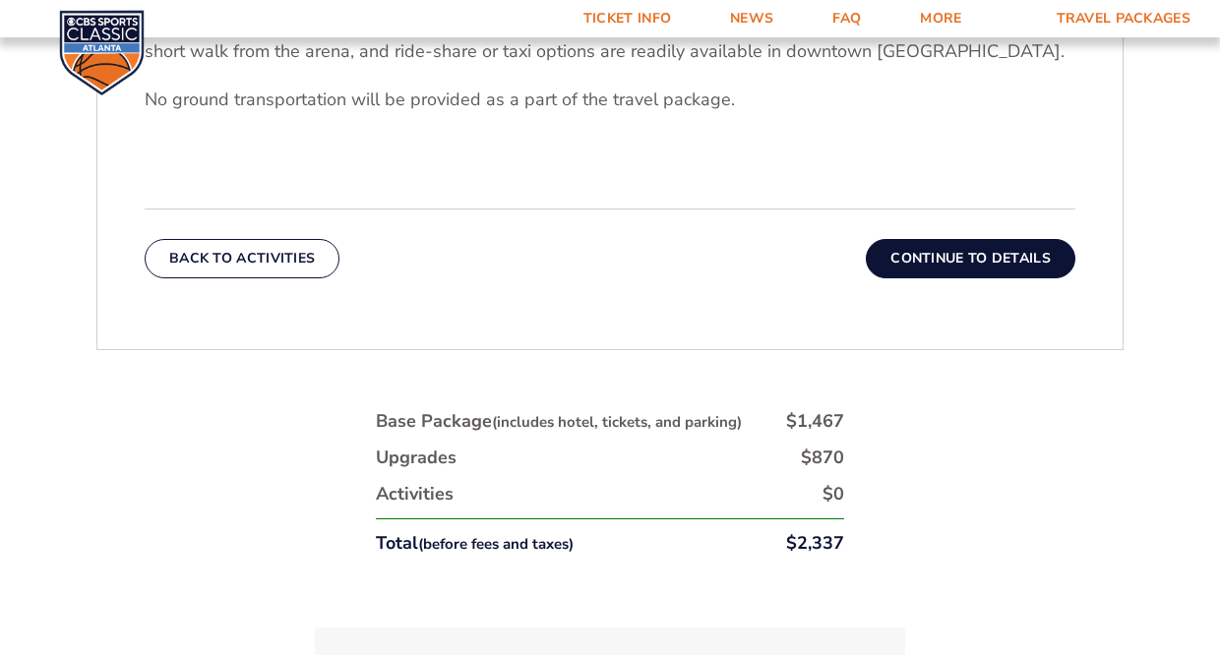
click at [926, 261] on button "Continue To Details" at bounding box center [970, 258] width 209 height 39
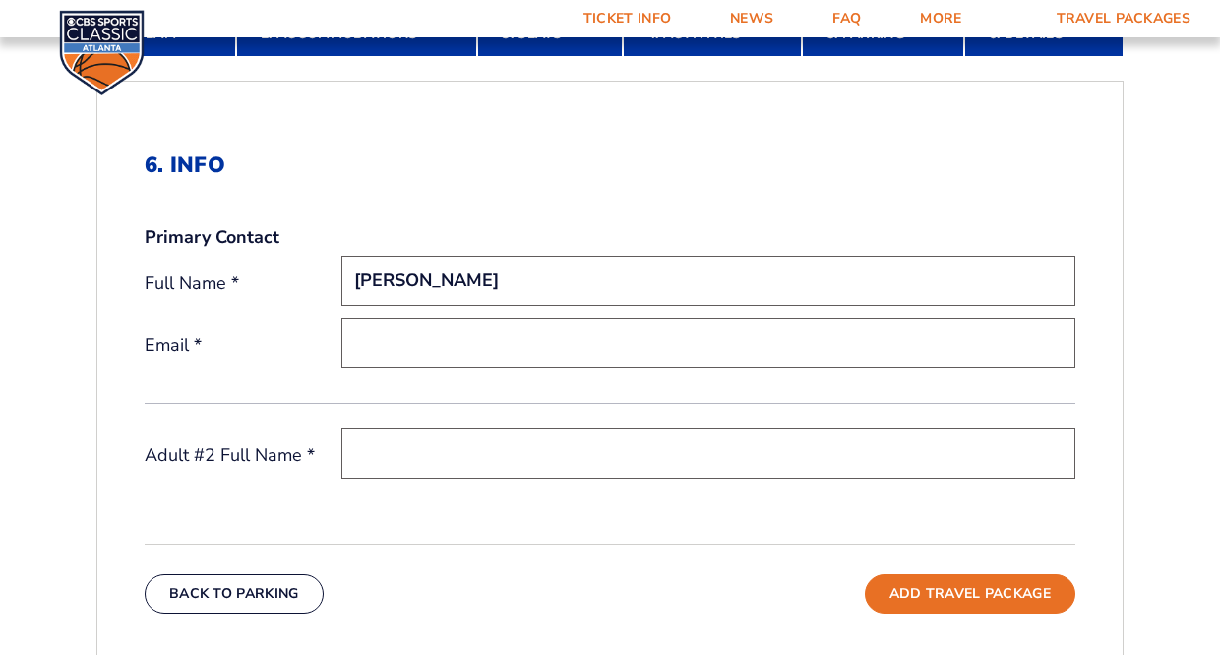
scroll to position [541, 0]
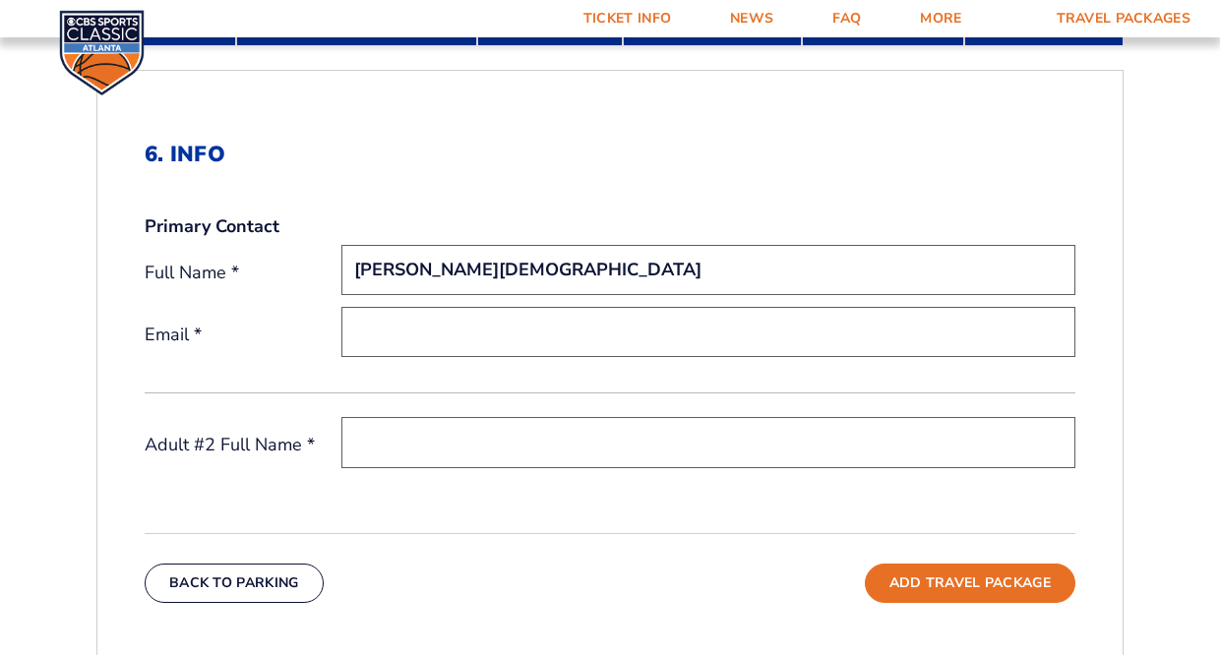
type input "Dean Gottler"
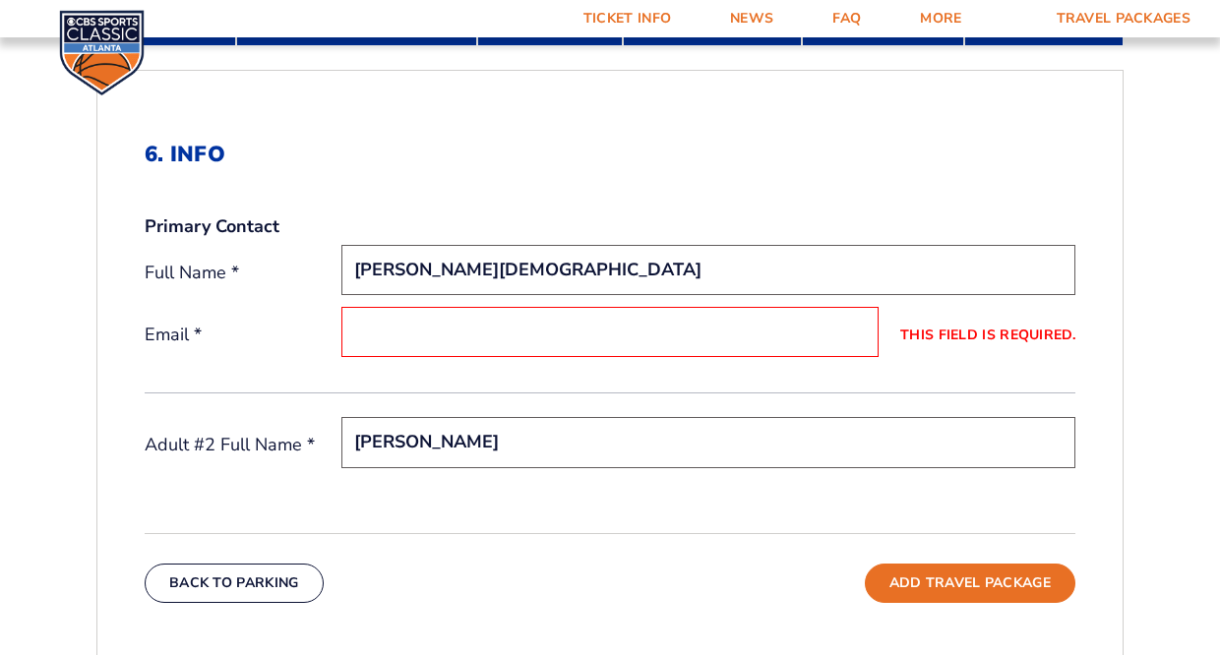
type input "Samantha"
click at [460, 332] on input "This field is required." at bounding box center [609, 332] width 537 height 50
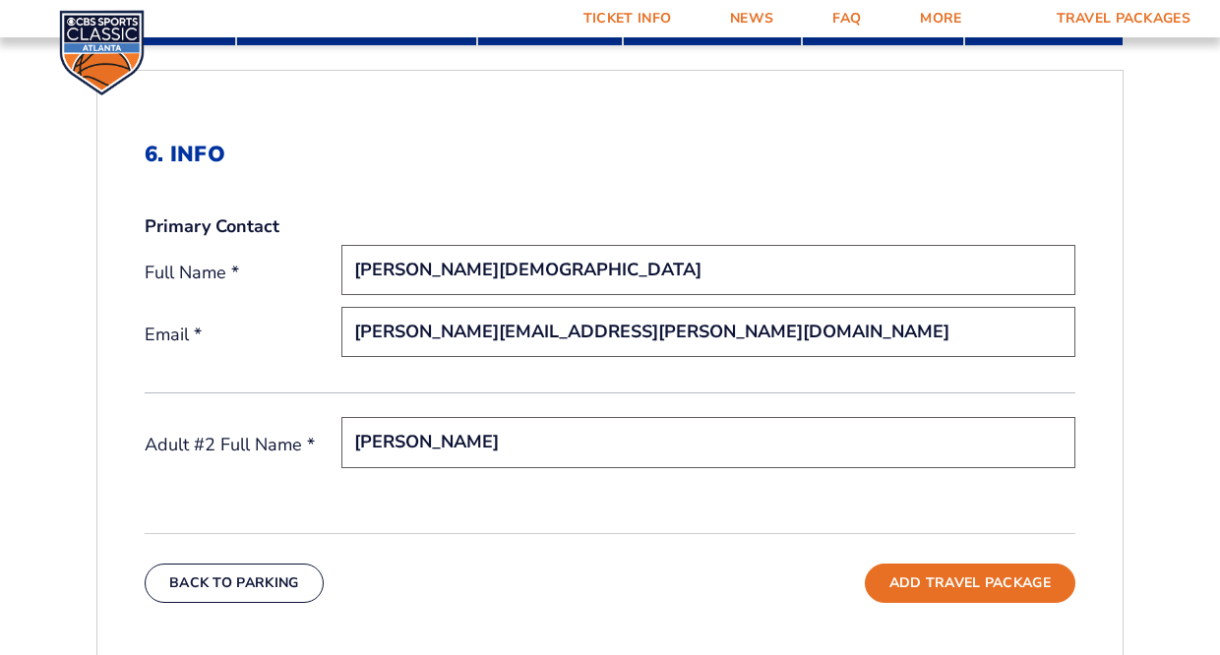
scroll to position [542, 0]
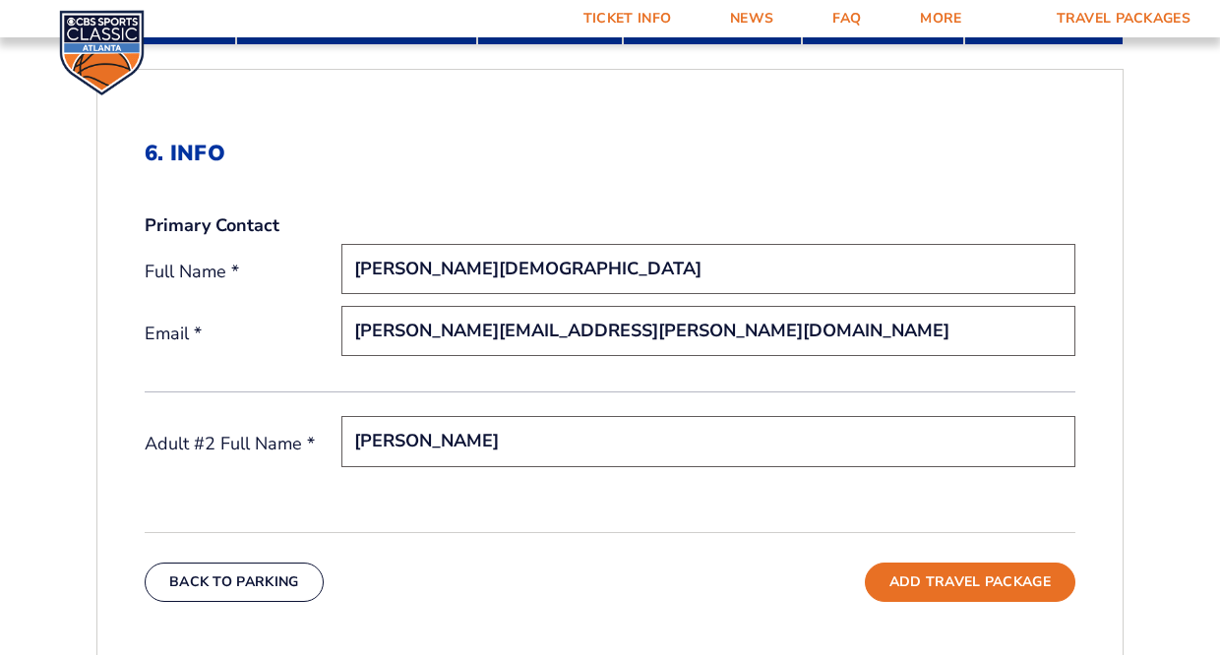
type input "dean.gottler@aol.com"
click at [469, 437] on input "Samantha" at bounding box center [708, 441] width 734 height 50
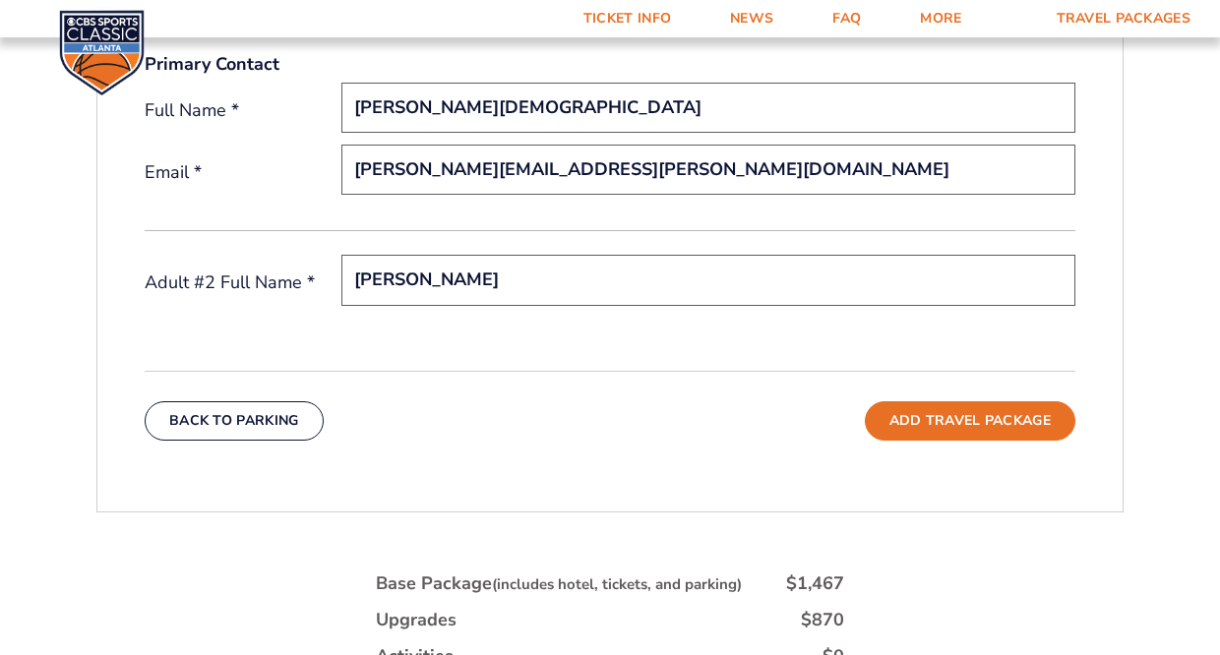
scroll to position [736, 0]
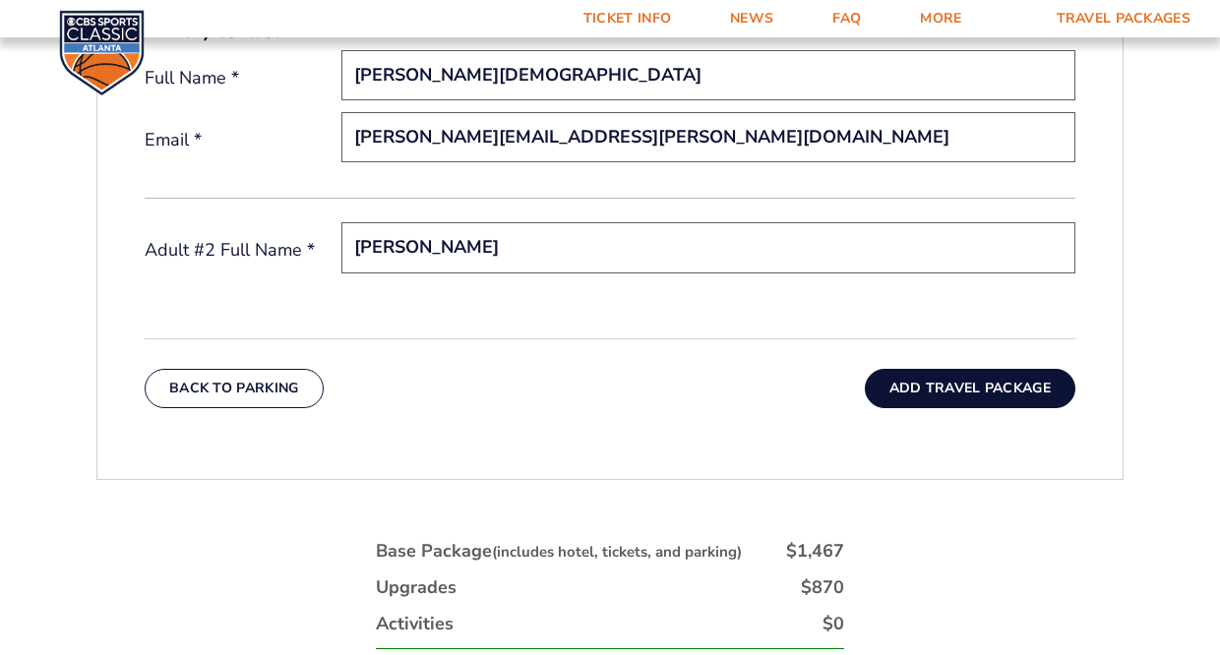
type input "Samantha Gottler"
click at [950, 387] on button "Add Travel Package" at bounding box center [970, 388] width 210 height 39
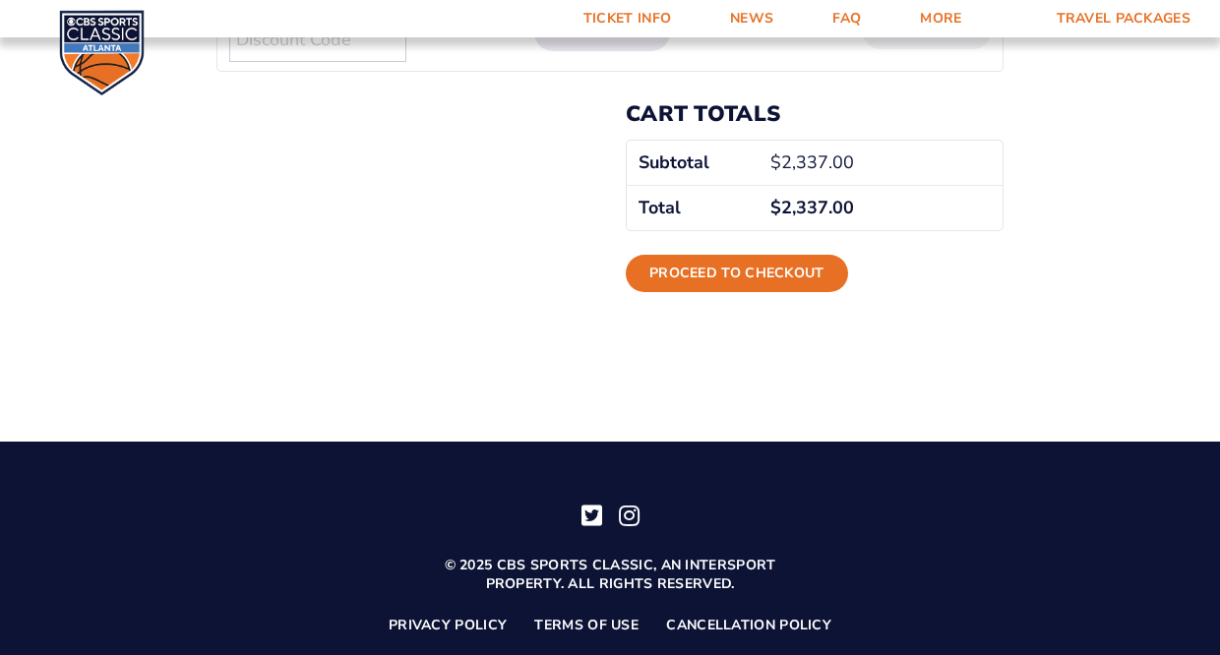
scroll to position [658, 0]
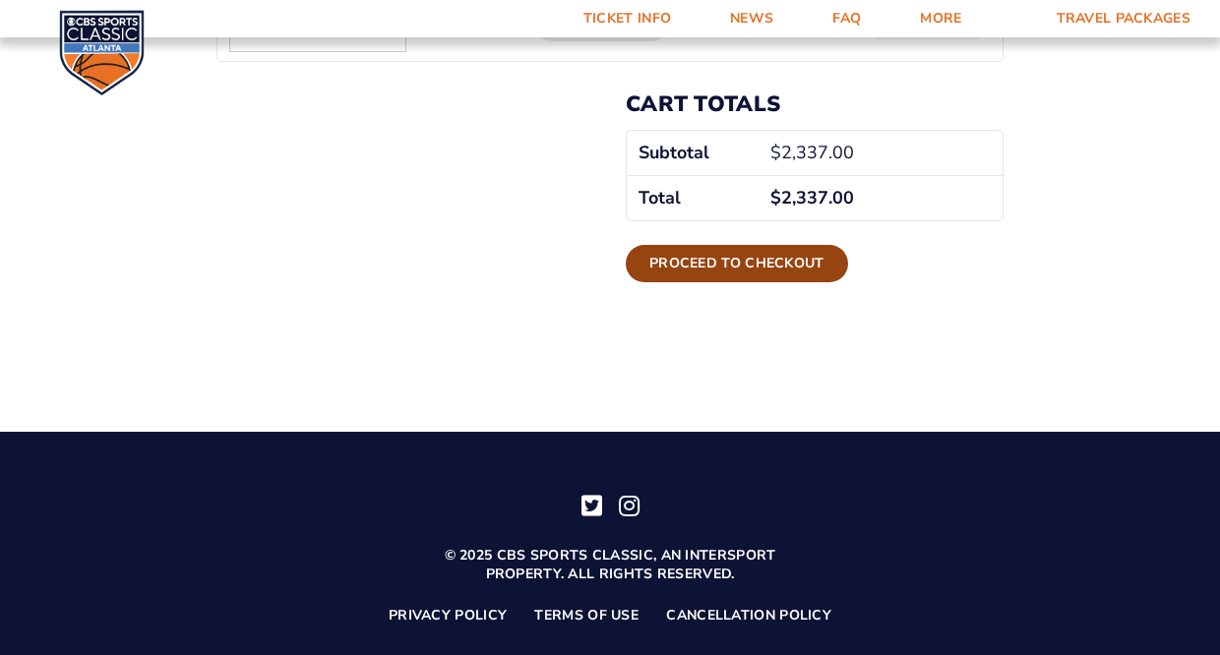
click at [719, 265] on link "Proceed to checkout" at bounding box center [737, 263] width 222 height 37
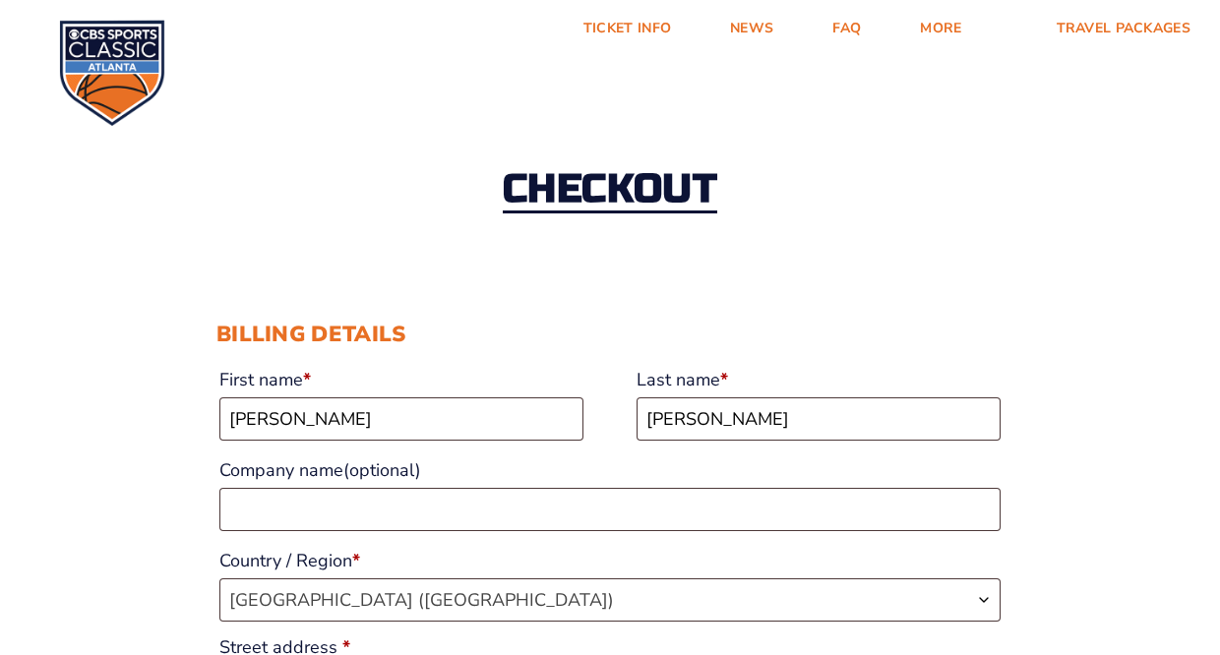
select select "KY"
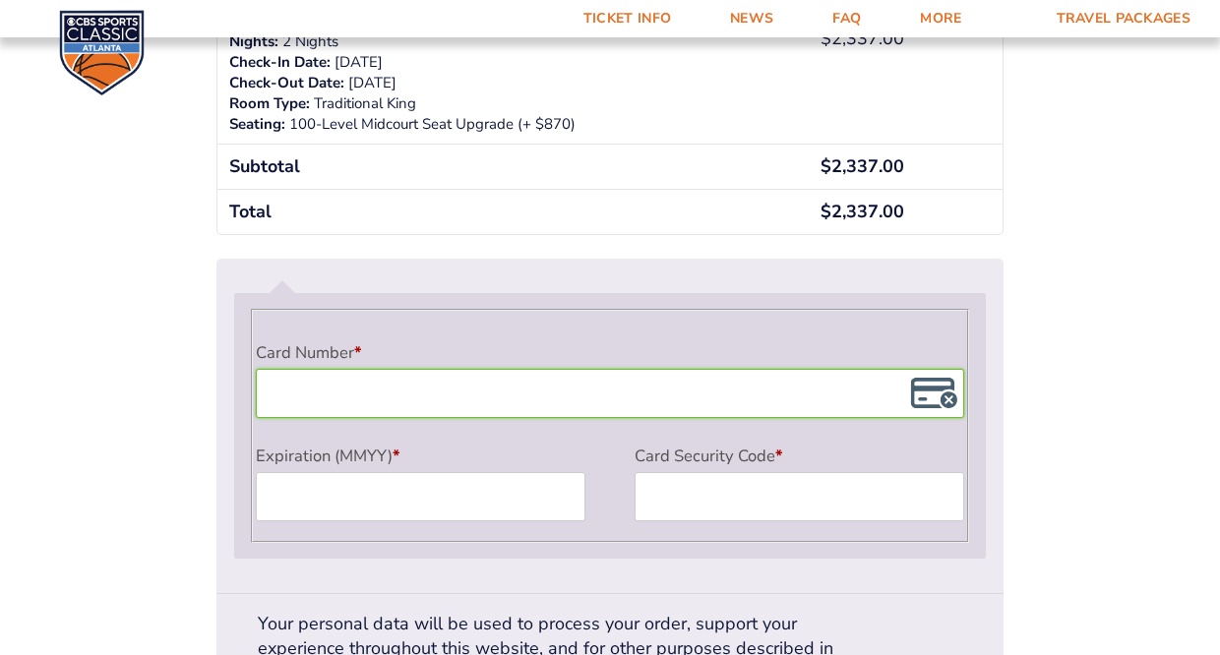
scroll to position [1612, 0]
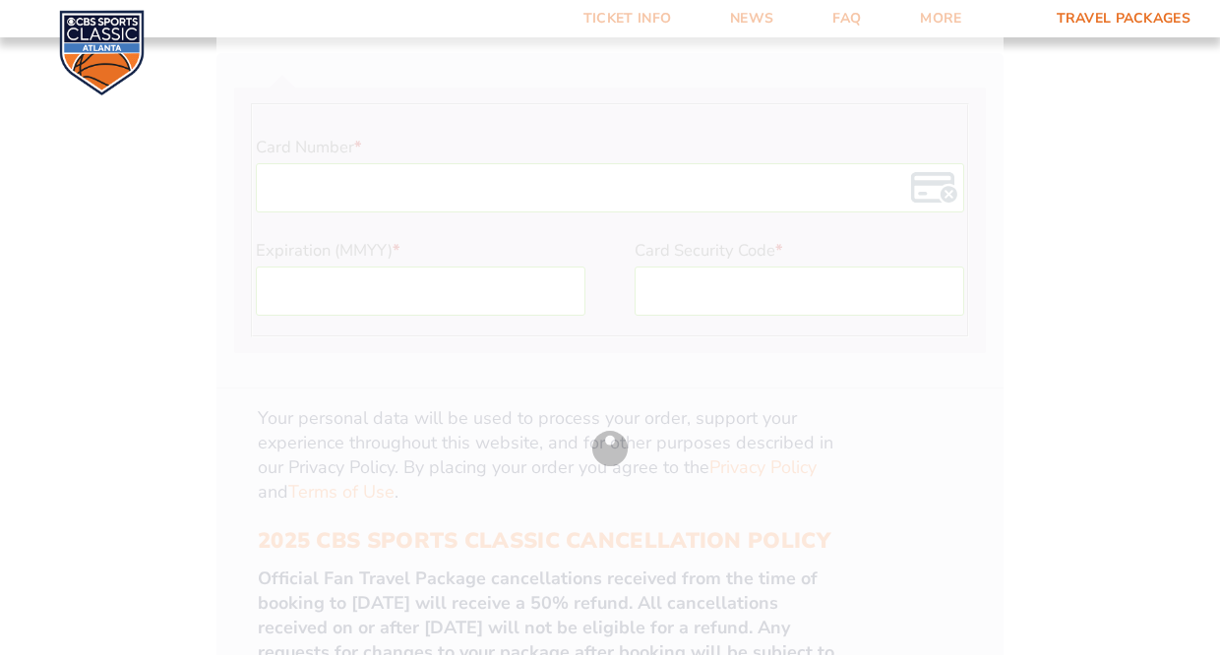
scroll to position [1818, 0]
